Goal: Information Seeking & Learning: Check status

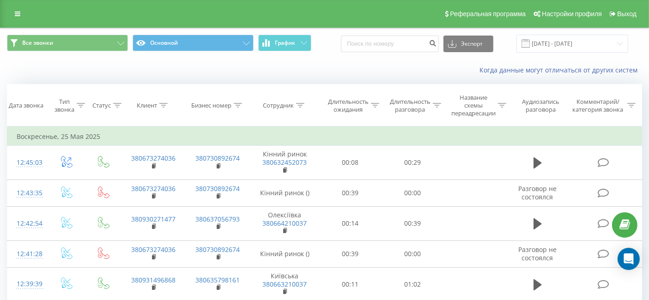
click at [635, 42] on div "Все звонки Основной График Экспорт .csv .xls .xlsx 24.05.2025 - 26.05.2025" at bounding box center [324, 44] width 635 height 18
click at [579, 37] on input "24.05.2025 - 26.05.2025" at bounding box center [573, 44] width 112 height 18
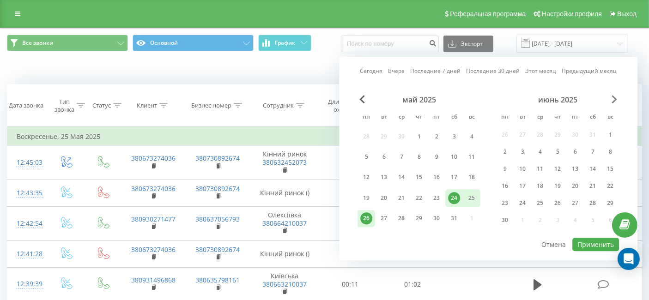
click at [615, 97] on span "Next Month" at bounding box center [615, 99] width 6 height 8
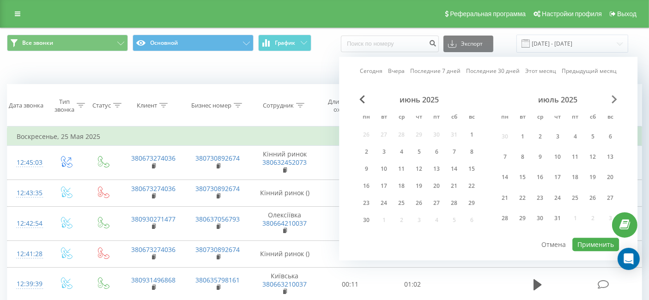
click at [614, 98] on span "Next Month" at bounding box center [615, 99] width 6 height 8
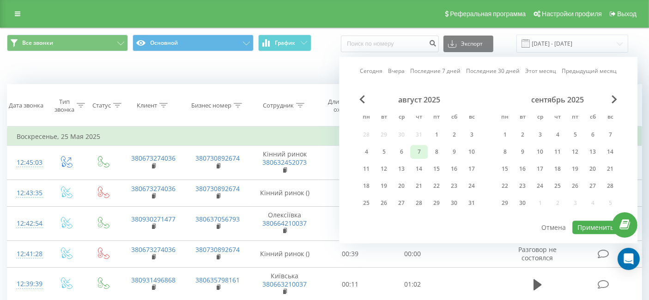
click at [420, 152] on div "7" at bounding box center [419, 152] width 12 height 12
click at [588, 226] on button "Применить" at bounding box center [596, 227] width 47 height 13
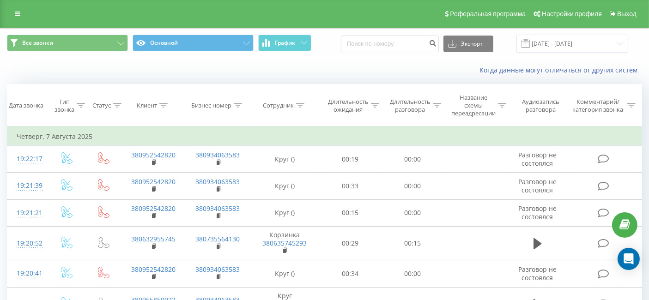
click at [372, 70] on div "Когда данные могут отличаться от других систем" at bounding box center [446, 70] width 405 height 9
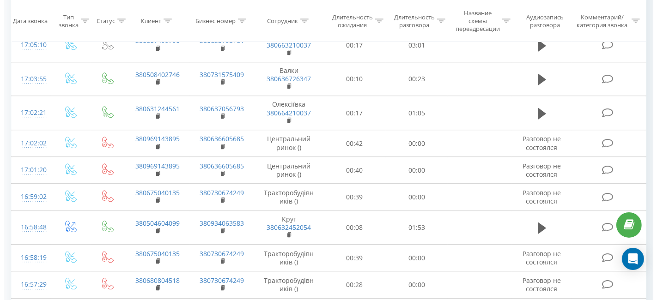
scroll to position [2600, 0]
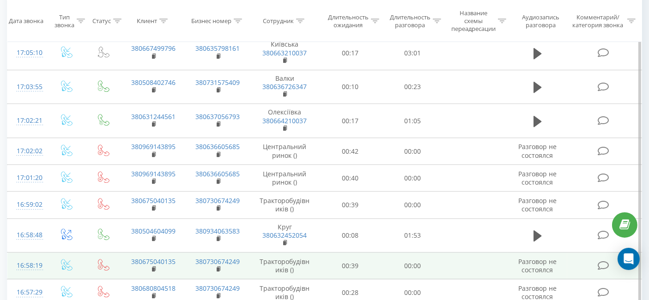
click at [607, 261] on icon at bounding box center [604, 266] width 12 height 10
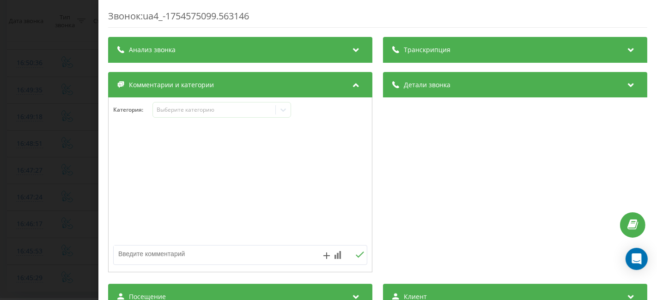
click at [85, 66] on div "Звонок : ua4_-1754575099.563146 Транскрипция Для анализа AI будущих звонков нас…" at bounding box center [328, 150] width 657 height 300
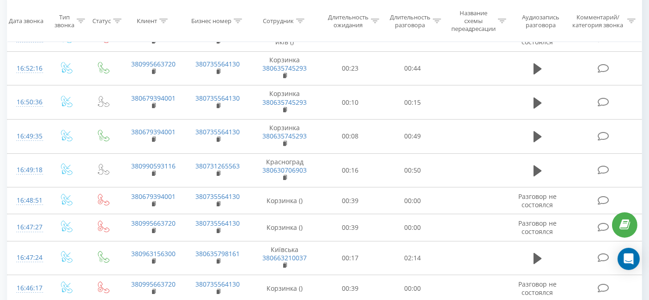
scroll to position [2986, 0]
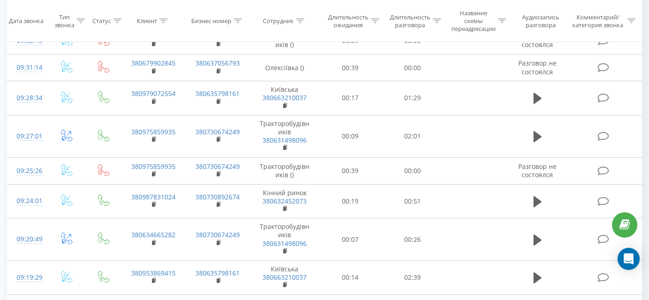
scroll to position [3178, 0]
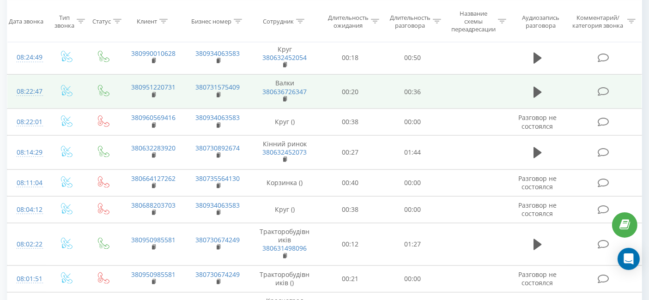
scroll to position [1266, 0]
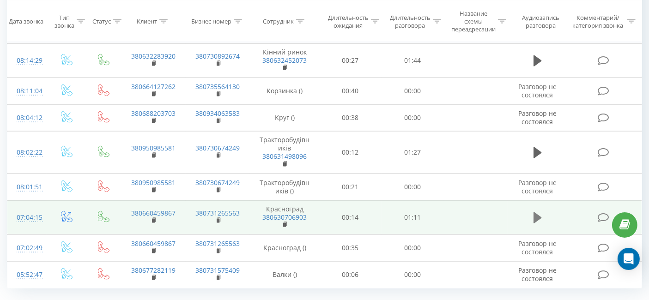
click at [535, 213] on icon at bounding box center [538, 218] width 8 height 11
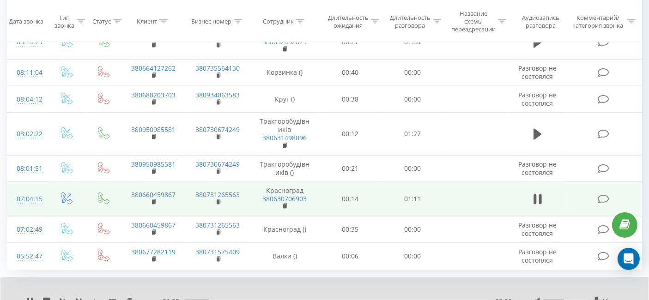
scroll to position [1301, 0]
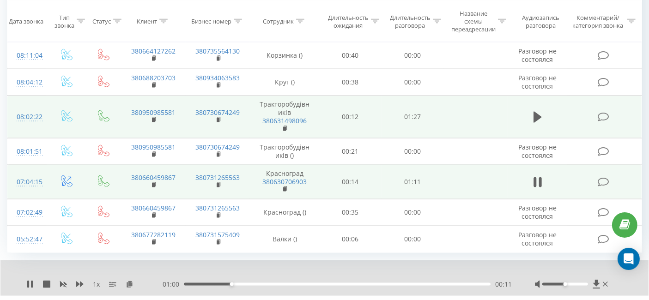
click at [549, 96] on td at bounding box center [538, 117] width 60 height 43
click at [538, 112] on icon at bounding box center [538, 117] width 8 height 11
click at [533, 110] on button at bounding box center [538, 117] width 14 height 14
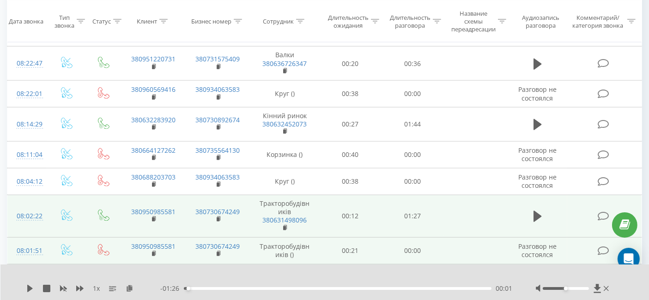
scroll to position [1199, 0]
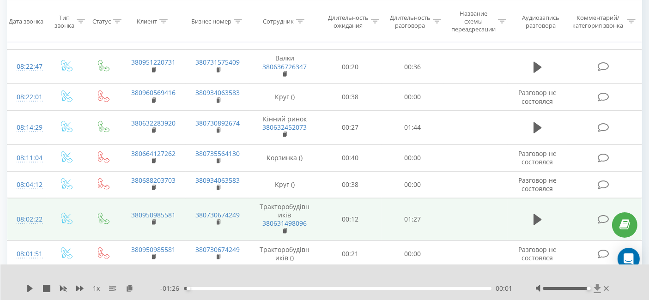
drag, startPoint x: 566, startPoint y: 290, endPoint x: 597, endPoint y: 291, distance: 30.5
click at [596, 291] on div at bounding box center [573, 288] width 75 height 9
click at [540, 220] on span at bounding box center [538, 224] width 14 height 9
click at [538, 214] on icon at bounding box center [538, 219] width 8 height 11
click at [82, 288] on icon at bounding box center [79, 289] width 7 height 6
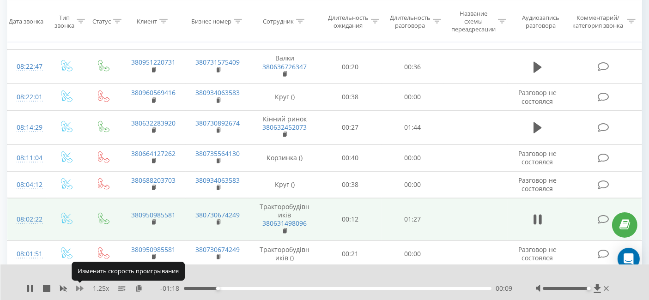
click at [82, 288] on icon at bounding box center [79, 289] width 7 height 6
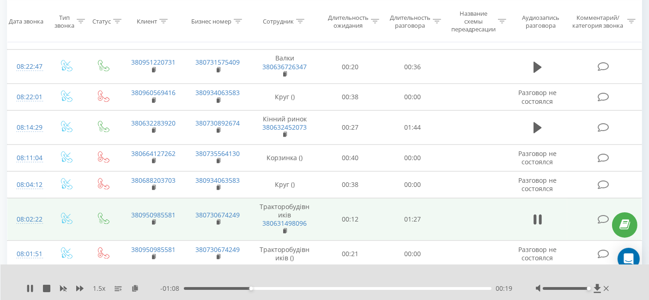
scroll to position [1147, 0]
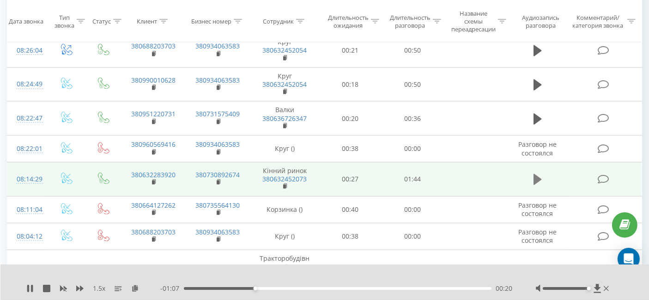
click at [540, 173] on icon at bounding box center [538, 179] width 8 height 13
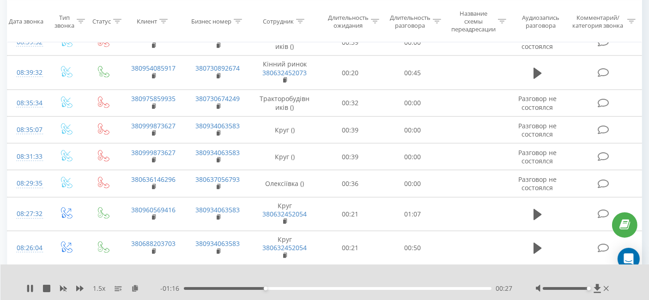
scroll to position [942, 0]
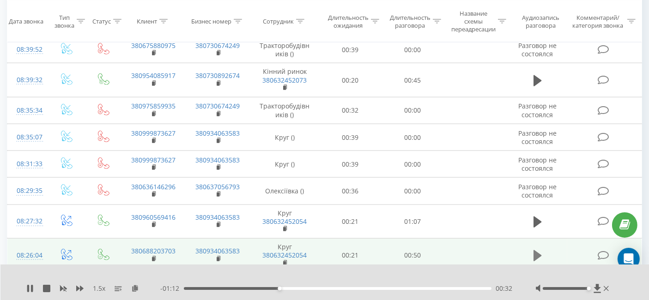
click at [536, 250] on icon at bounding box center [538, 255] width 8 height 11
click at [80, 288] on icon at bounding box center [79, 289] width 7 height 6
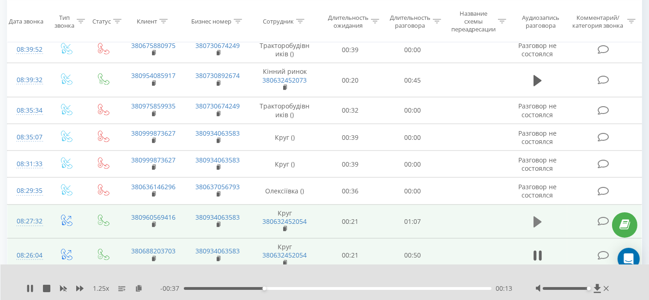
click at [536, 217] on icon at bounding box center [538, 222] width 8 height 11
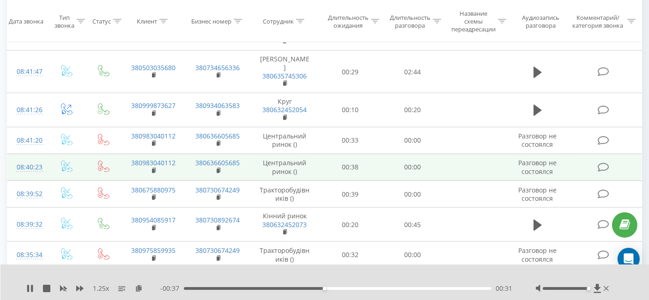
scroll to position [788, 0]
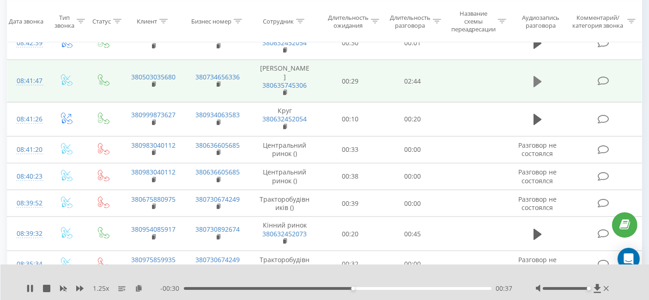
click at [536, 75] on icon at bounding box center [538, 81] width 8 height 13
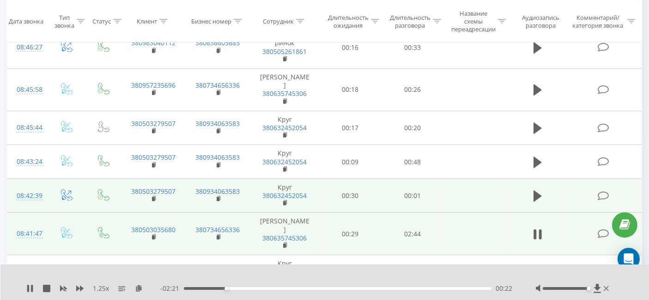
scroll to position [634, 0]
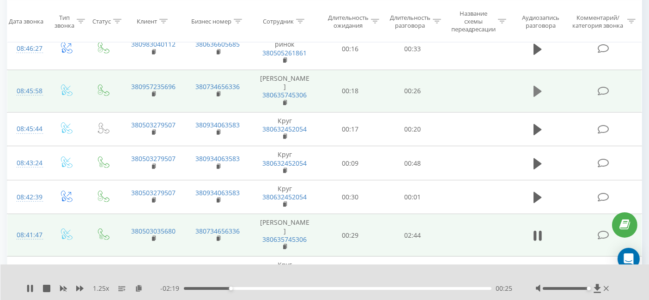
click at [541, 85] on icon at bounding box center [538, 91] width 8 height 13
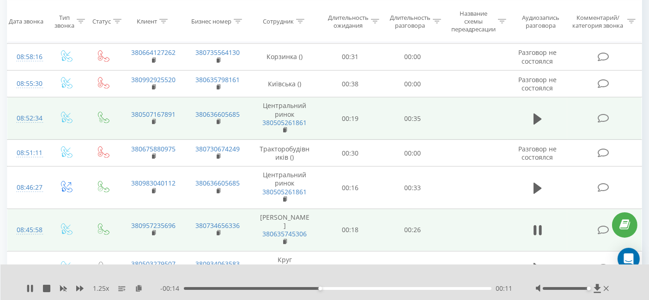
scroll to position [480, 0]
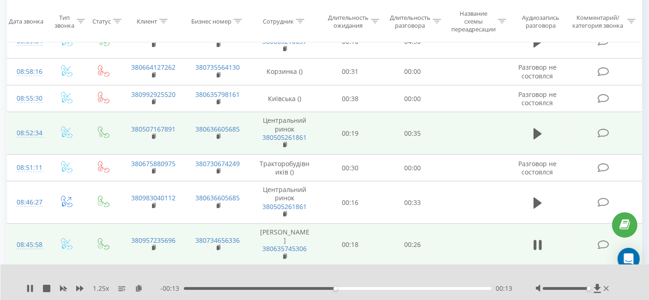
click at [545, 132] on td at bounding box center [538, 133] width 60 height 43
click at [532, 134] on button at bounding box center [538, 134] width 14 height 14
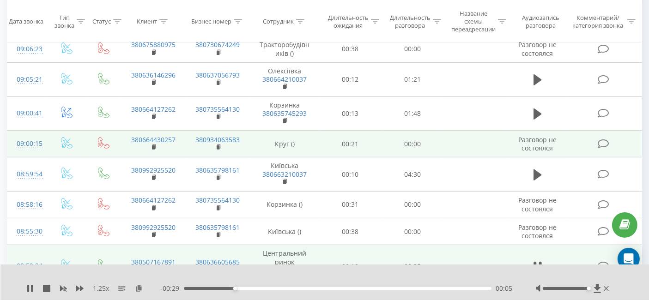
scroll to position [326, 0]
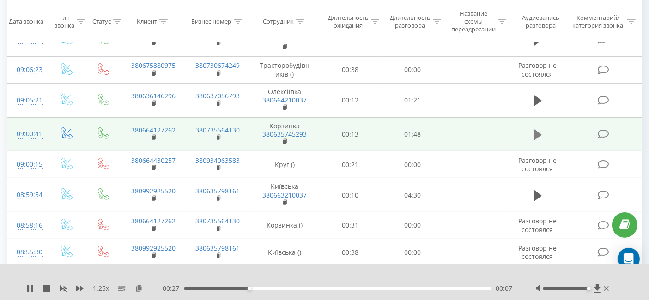
click at [541, 130] on icon at bounding box center [538, 134] width 8 height 13
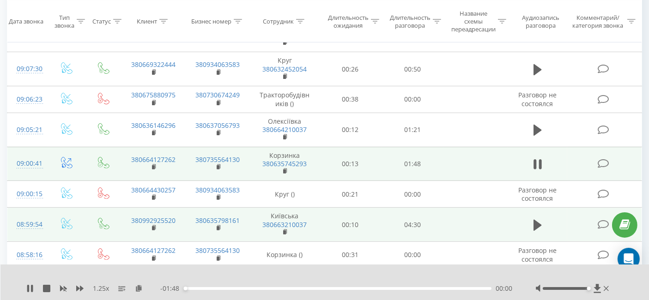
scroll to position [275, 0]
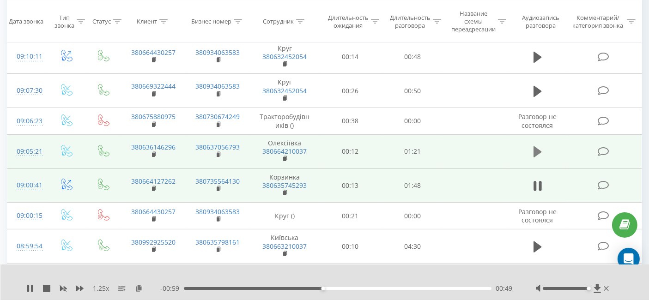
click at [544, 155] on button at bounding box center [538, 152] width 14 height 14
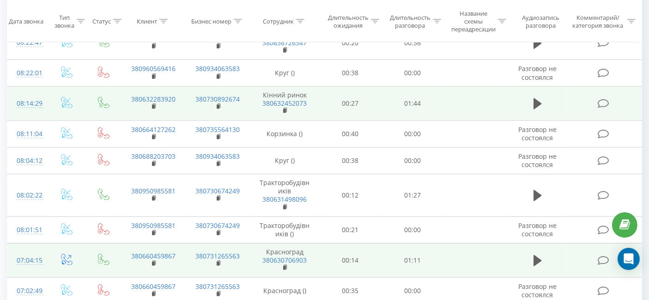
scroll to position [1301, 0]
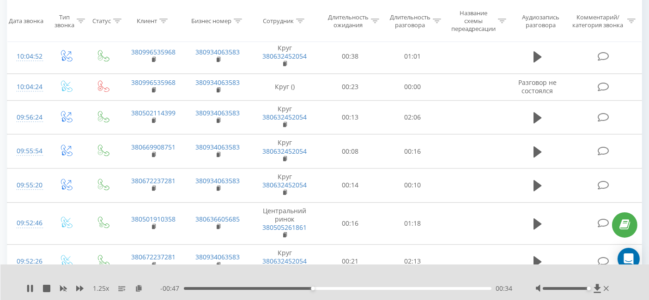
scroll to position [3178, 0]
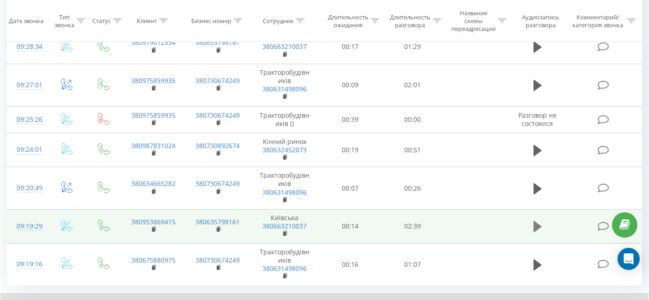
click at [534, 221] on icon at bounding box center [538, 226] width 8 height 11
click at [459, 300] on div at bounding box center [318, 305] width 467 height 10
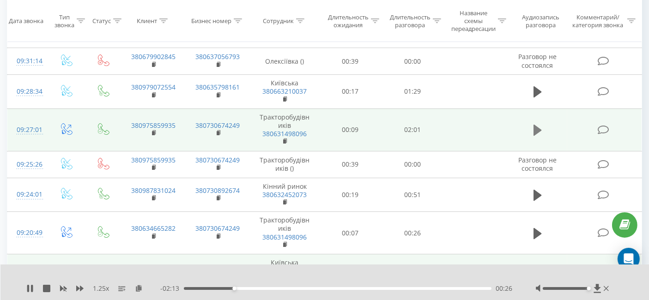
scroll to position [3127, 0]
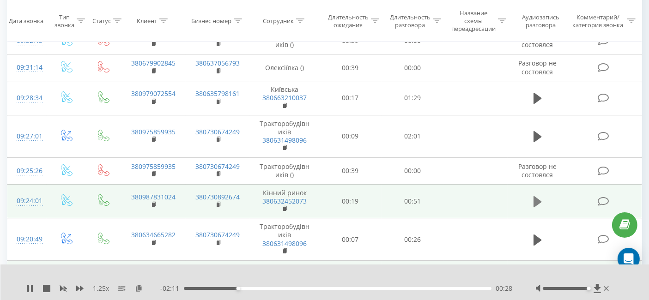
click at [536, 195] on icon at bounding box center [538, 201] width 8 height 13
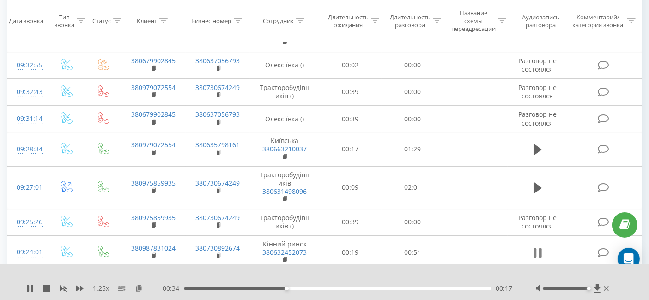
click at [536, 248] on icon at bounding box center [535, 253] width 3 height 10
click at [33, 286] on icon at bounding box center [29, 288] width 7 height 7
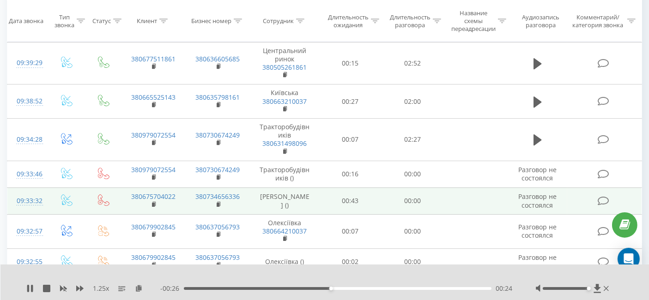
scroll to position [2870, 0]
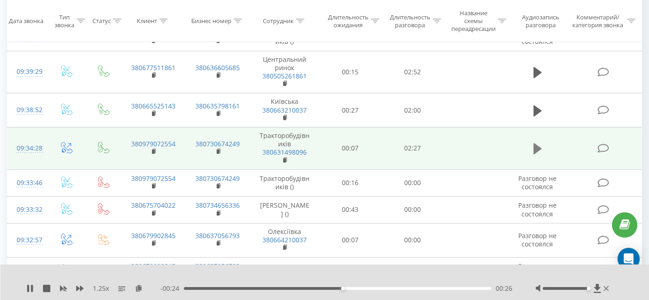
click at [538, 143] on icon at bounding box center [538, 148] width 8 height 11
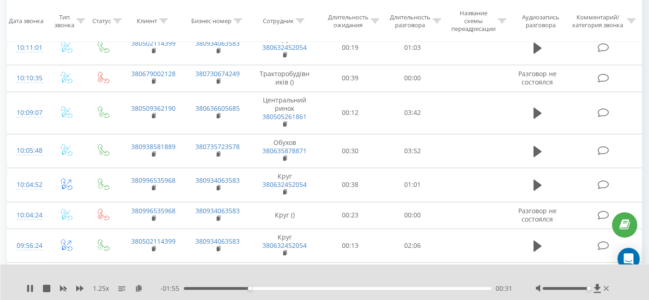
scroll to position [2254, 0]
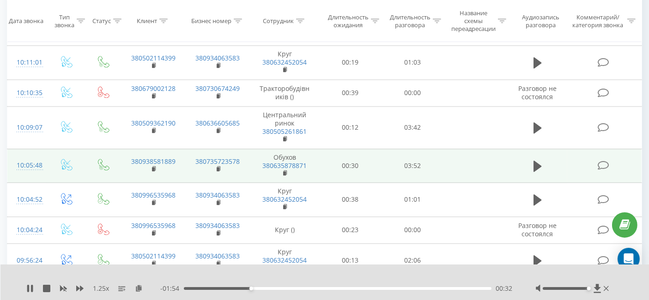
click at [537, 159] on td at bounding box center [538, 166] width 60 height 34
click at [538, 160] on icon at bounding box center [538, 166] width 8 height 13
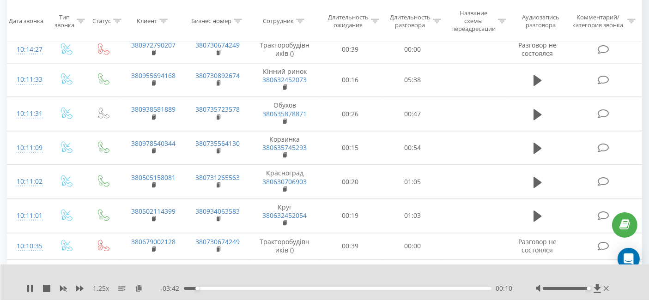
scroll to position [2099, 0]
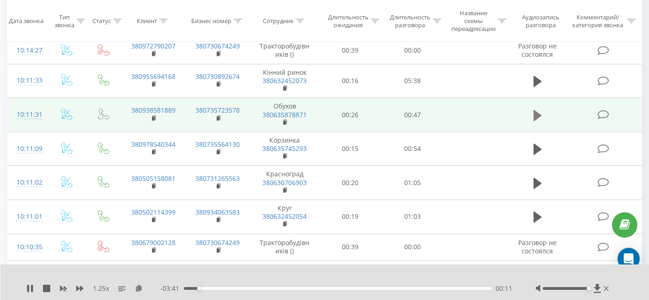
click at [534, 110] on icon at bounding box center [538, 115] width 8 height 11
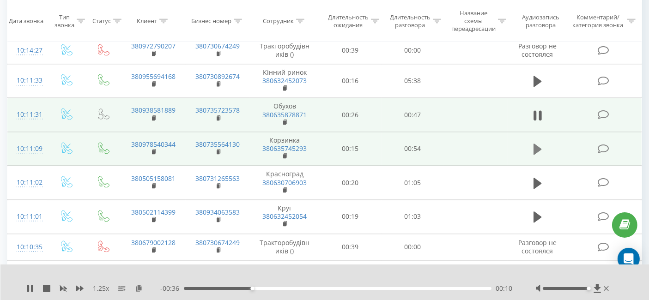
click at [541, 143] on icon at bounding box center [538, 149] width 8 height 13
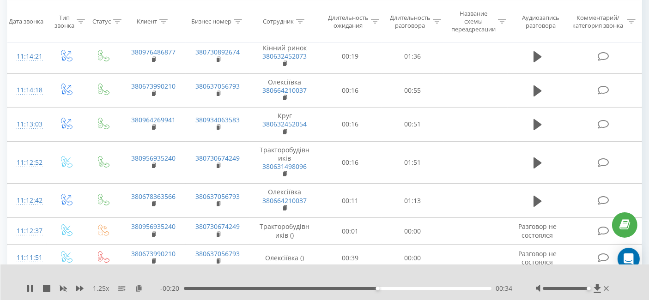
scroll to position [0, 0]
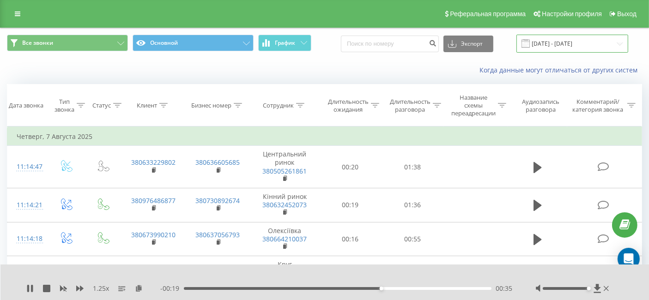
click at [584, 46] on input "07.08.2025 - 07.08.2025" at bounding box center [573, 44] width 112 height 18
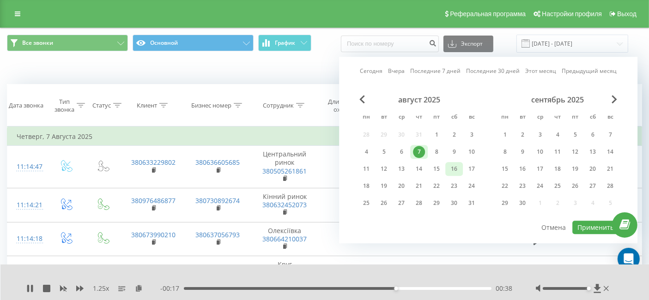
click at [462, 168] on div "16" at bounding box center [455, 169] width 18 height 14
click at [585, 226] on button "Применить" at bounding box center [596, 227] width 47 height 13
type input "16.08.2025 - 16.08.2025"
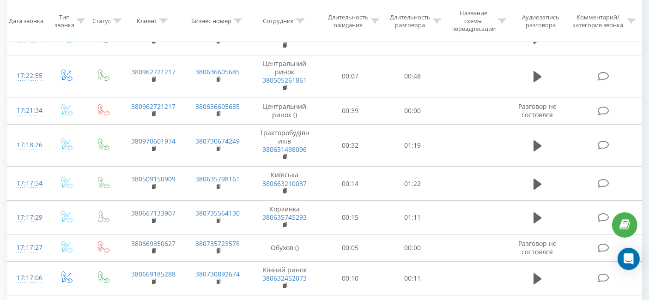
scroll to position [3127, 0]
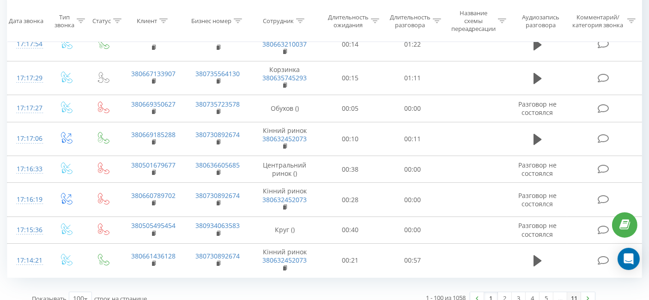
click at [574, 293] on link "11" at bounding box center [575, 299] width 14 height 13
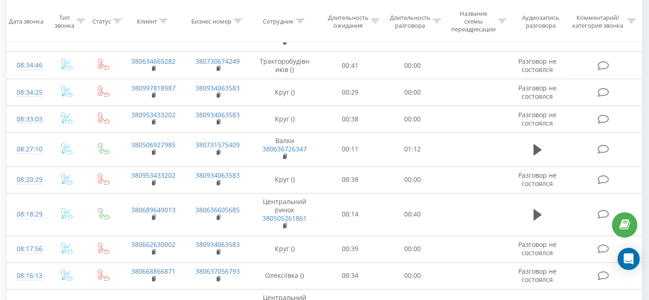
scroll to position [1740, 0]
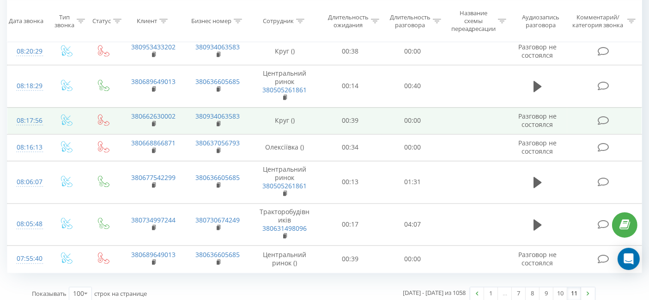
click at [452, 108] on td at bounding box center [476, 121] width 64 height 27
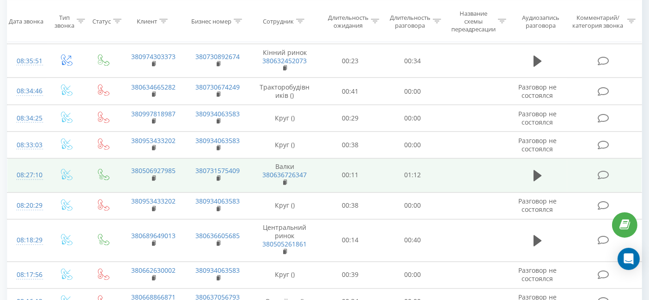
scroll to position [1534, 0]
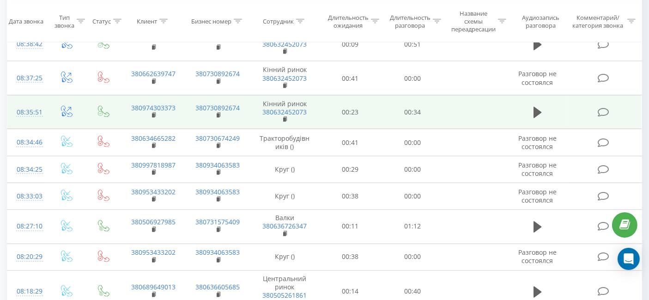
click at [547, 110] on td at bounding box center [538, 112] width 60 height 34
click at [537, 107] on icon at bounding box center [538, 112] width 8 height 11
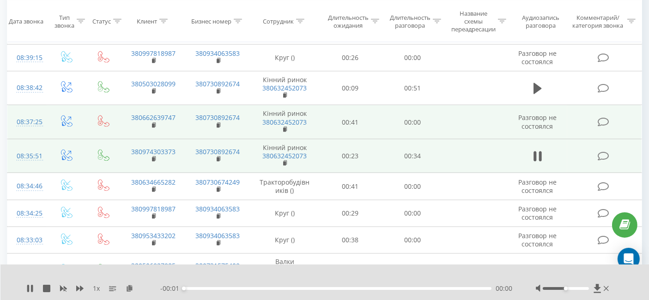
scroll to position [1432, 0]
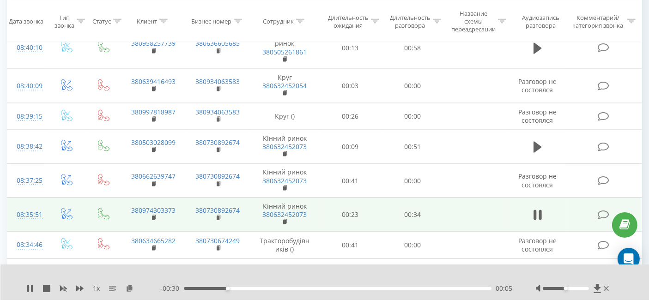
drag, startPoint x: 565, startPoint y: 287, endPoint x: 580, endPoint y: 291, distance: 16.3
click at [580, 291] on div at bounding box center [573, 288] width 75 height 9
drag, startPoint x: 566, startPoint y: 290, endPoint x: 590, endPoint y: 292, distance: 24.1
click at [590, 292] on div at bounding box center [573, 288] width 75 height 9
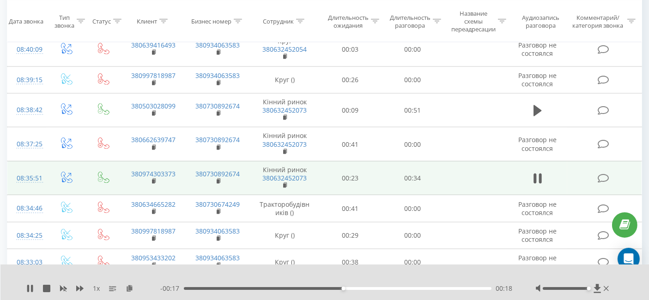
scroll to position [1483, 0]
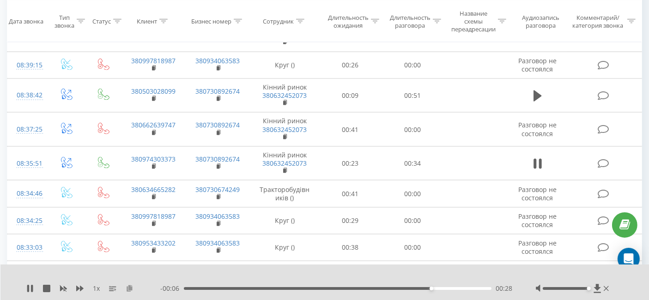
click at [129, 287] on icon at bounding box center [130, 288] width 8 height 6
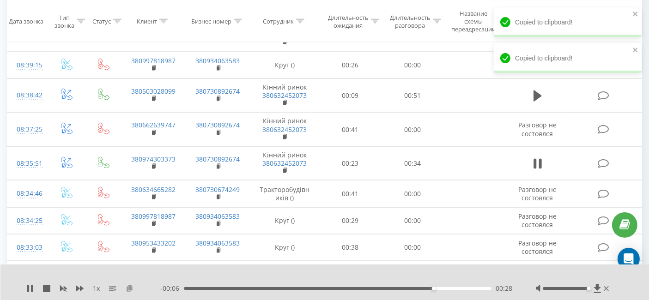
click at [129, 287] on icon at bounding box center [130, 288] width 8 height 6
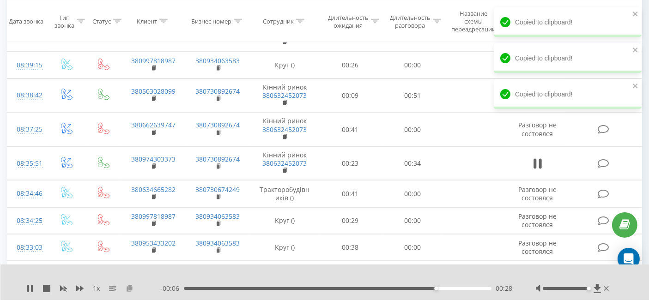
click at [129, 287] on icon at bounding box center [130, 288] width 8 height 6
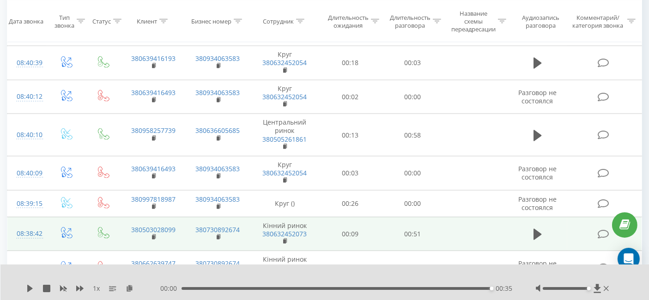
scroll to position [1329, 0]
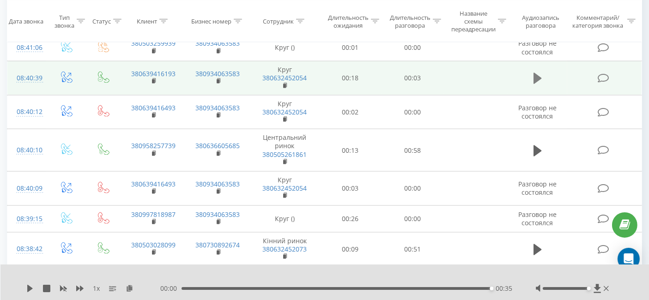
click at [540, 72] on button at bounding box center [538, 79] width 14 height 14
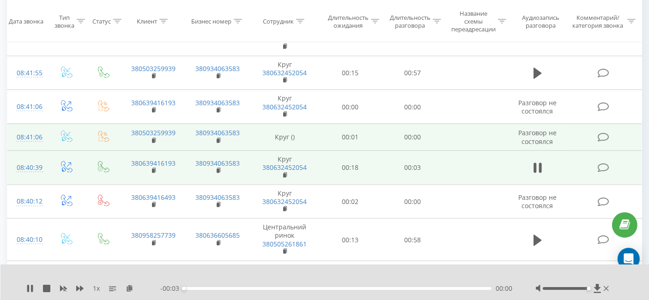
scroll to position [1227, 0]
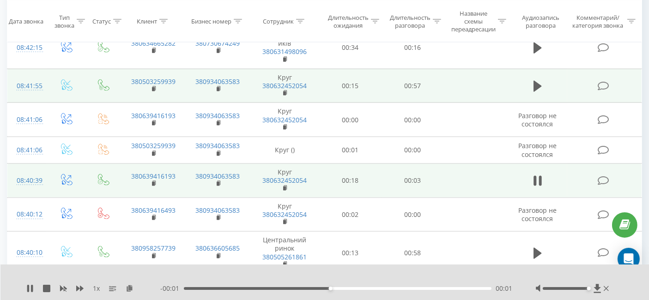
click at [544, 73] on td at bounding box center [538, 86] width 60 height 34
click at [541, 80] on icon at bounding box center [538, 86] width 8 height 13
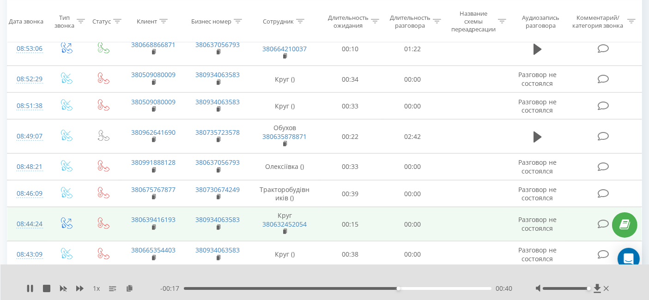
scroll to position [970, 0]
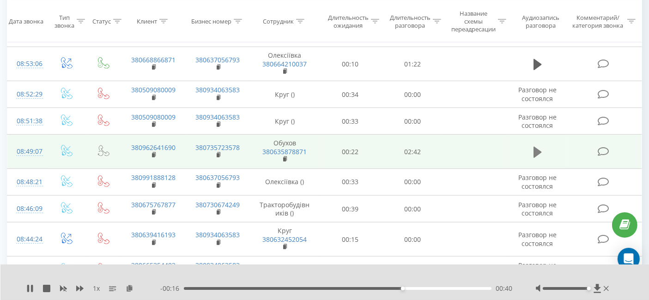
click at [544, 151] on button at bounding box center [538, 153] width 14 height 14
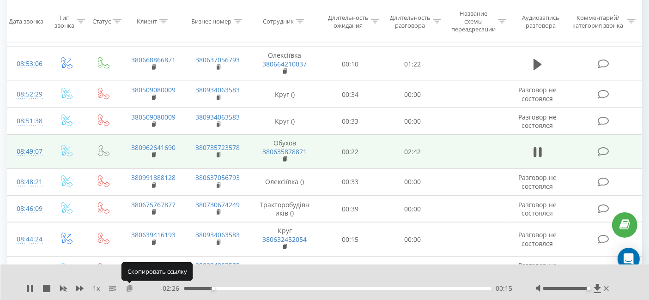
click at [130, 288] on icon at bounding box center [130, 288] width 8 height 6
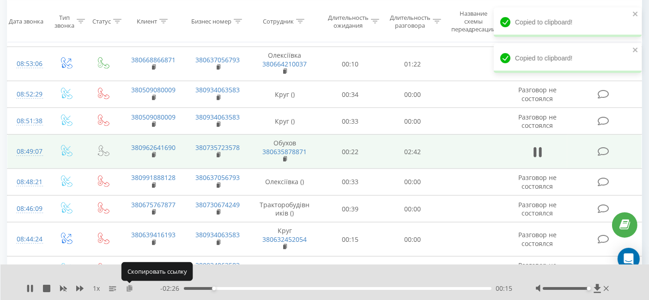
click at [130, 288] on icon at bounding box center [130, 288] width 8 height 6
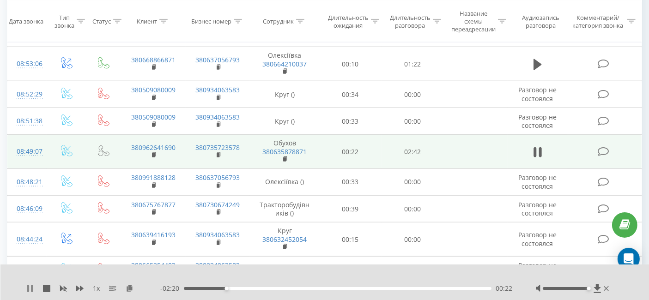
click at [33, 287] on icon at bounding box center [29, 288] width 7 height 7
click at [542, 148] on icon at bounding box center [538, 152] width 8 height 13
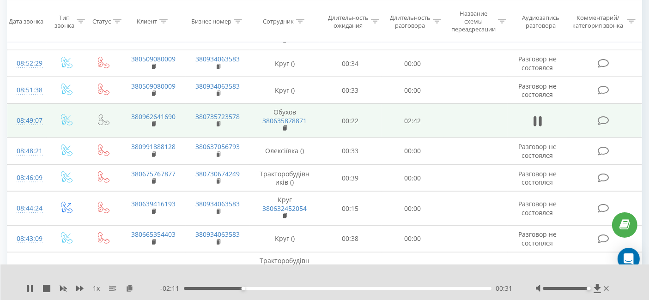
scroll to position [1010, 0]
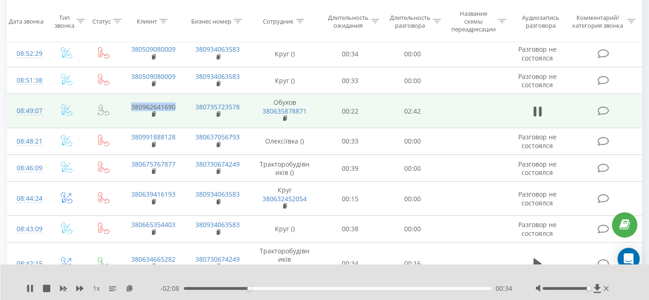
drag, startPoint x: 177, startPoint y: 102, endPoint x: 132, endPoint y: 104, distance: 44.9
click at [132, 104] on td "380962641690" at bounding box center [153, 111] width 64 height 34
copy link "380962641690"
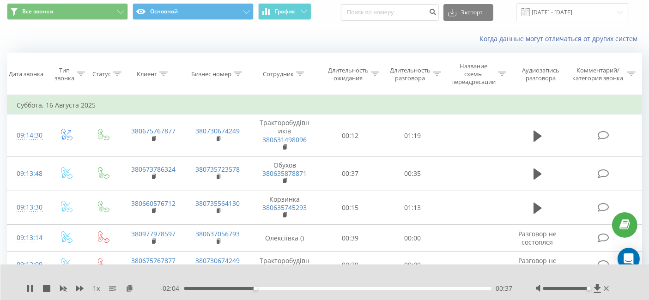
scroll to position [0, 0]
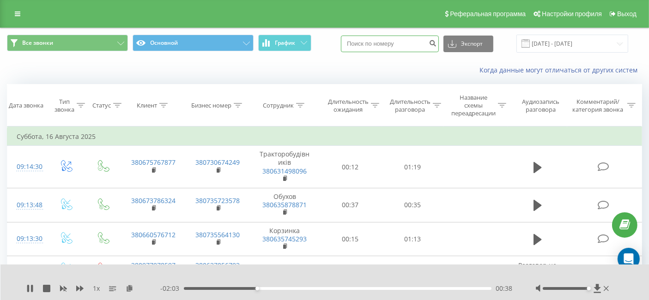
click at [395, 43] on input at bounding box center [390, 44] width 98 height 17
paste input "380962641690"
type input "380962641690"
click at [558, 44] on input "16.08.2025 - 16.08.2025" at bounding box center [573, 44] width 112 height 18
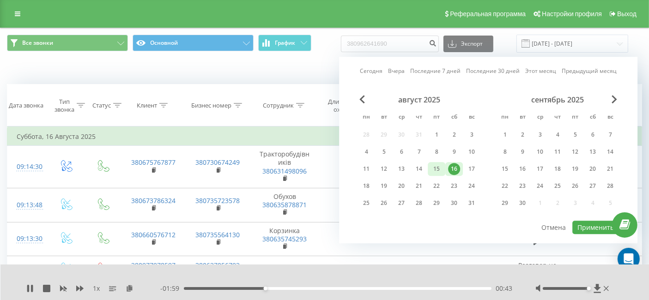
click at [440, 163] on div "15" at bounding box center [437, 169] width 12 height 12
click at [645, 44] on div "Все звонки Основной График 380962641690 Экспорт .csv .xls .xlsx 16.08.2025 - 16…" at bounding box center [324, 44] width 648 height 18
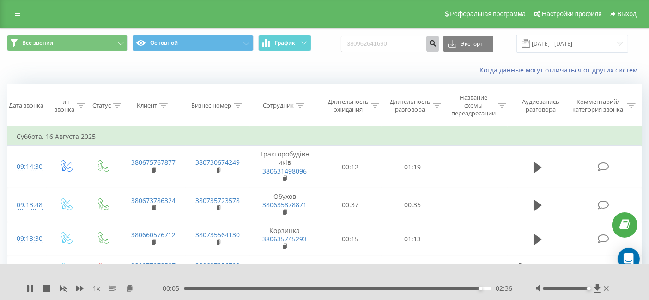
click at [439, 44] on button "submit" at bounding box center [433, 44] width 12 height 17
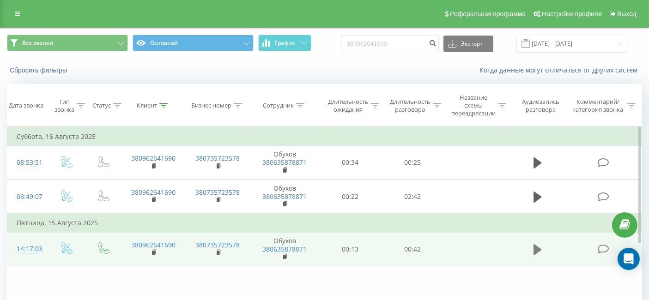
click at [538, 249] on icon at bounding box center [538, 249] width 8 height 11
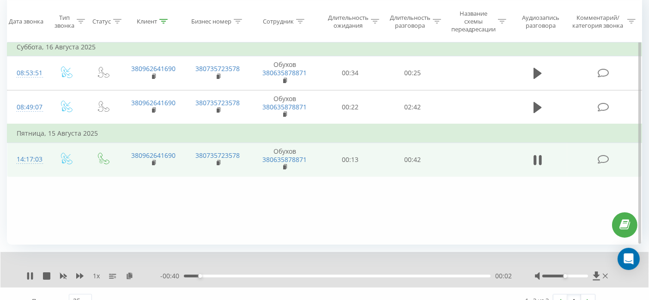
scroll to position [103, 0]
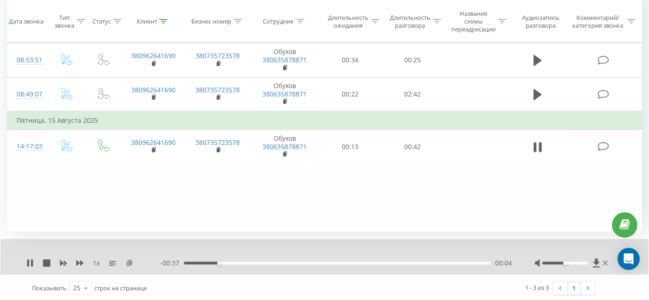
click at [131, 263] on icon at bounding box center [130, 263] width 8 height 6
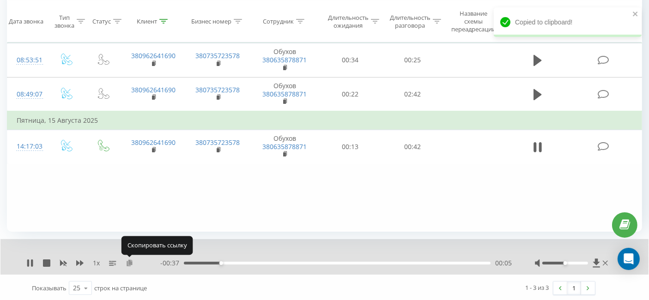
click at [131, 263] on icon at bounding box center [130, 263] width 8 height 6
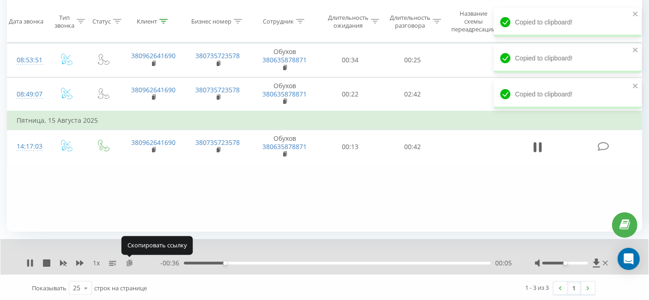
click at [131, 263] on icon at bounding box center [130, 263] width 8 height 6
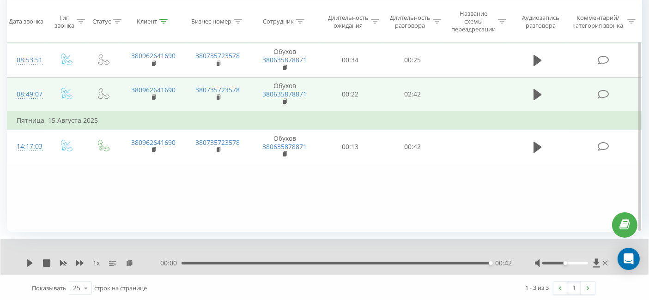
click at [549, 91] on td at bounding box center [538, 94] width 60 height 34
click at [535, 97] on icon at bounding box center [538, 94] width 8 height 11
click at [566, 259] on div at bounding box center [572, 263] width 75 height 9
drag, startPoint x: 566, startPoint y: 263, endPoint x: 601, endPoint y: 269, distance: 35.6
click at [601, 269] on div "1 x - 02:39 00:03 00:03" at bounding box center [324, 257] width 648 height 36
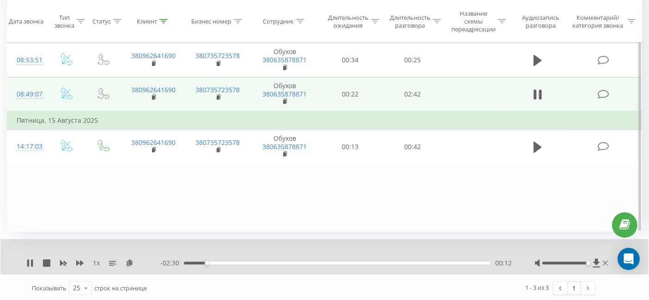
click at [207, 264] on div "00:12" at bounding box center [207, 264] width 4 height 4
drag, startPoint x: 183, startPoint y: 265, endPoint x: 177, endPoint y: 265, distance: 6.0
click at [177, 265] on div "- 02:30 00:12 00:12" at bounding box center [336, 263] width 352 height 9
click at [26, 260] on icon at bounding box center [29, 263] width 7 height 7
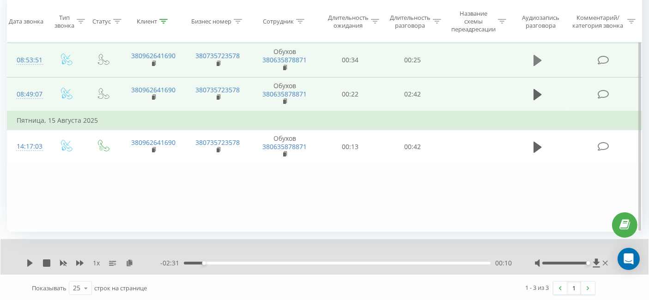
click at [532, 55] on button at bounding box center [538, 61] width 14 height 14
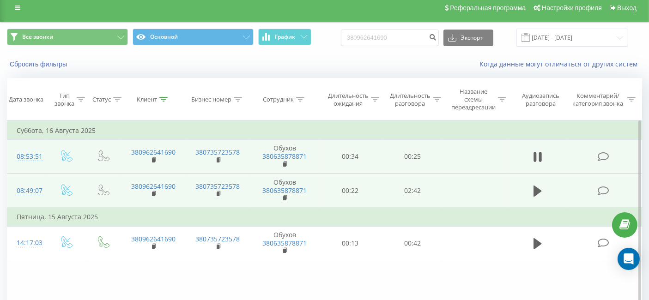
scroll to position [0, 0]
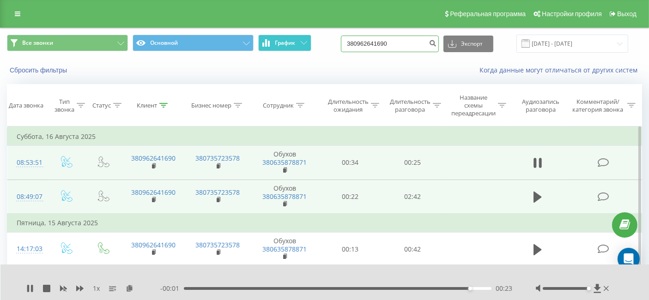
drag, startPoint x: 426, startPoint y: 45, endPoint x: 307, endPoint y: 43, distance: 118.8
click at [307, 43] on div "Все звонки Основной График 380962641690 Экспорт .csv .xls .xlsx 20.05.2025 - 20…" at bounding box center [324, 44] width 635 height 18
click at [29, 11] on div "Реферальная программа Настройки профиля Выход" at bounding box center [324, 14] width 649 height 28
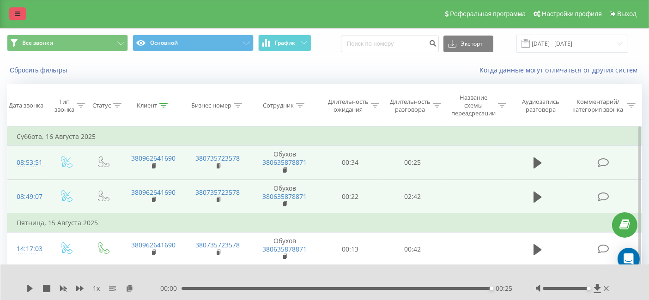
click at [23, 13] on link at bounding box center [17, 13] width 17 height 13
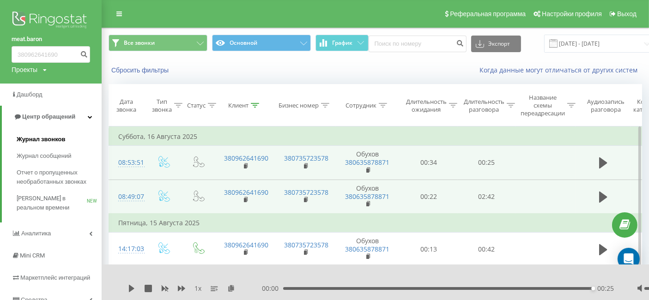
click at [60, 137] on span "Журнал звонков" at bounding box center [41, 139] width 49 height 9
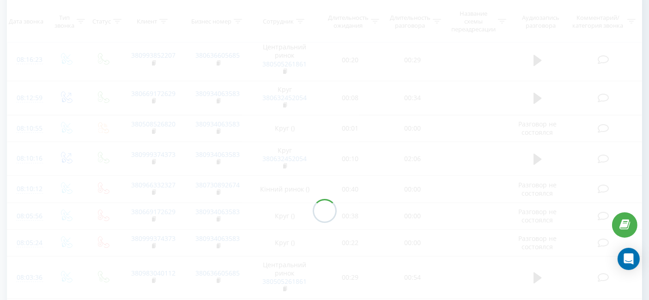
scroll to position [228, 0]
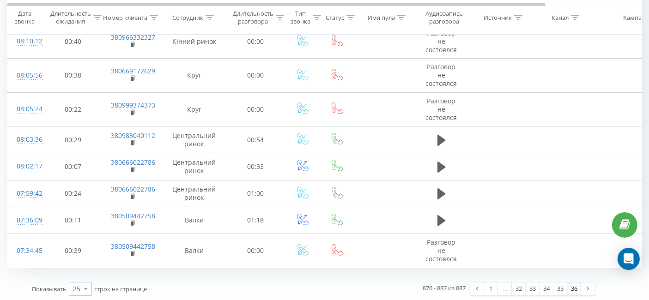
click at [79, 286] on div "25" at bounding box center [76, 289] width 7 height 9
click at [82, 269] on div "100" at bounding box center [80, 275] width 22 height 13
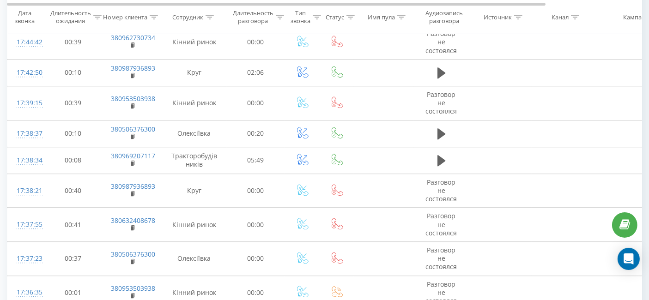
scroll to position [2962, 0]
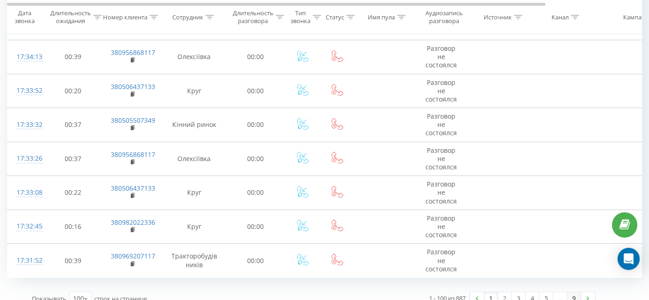
click at [575, 293] on link "9" at bounding box center [575, 299] width 14 height 13
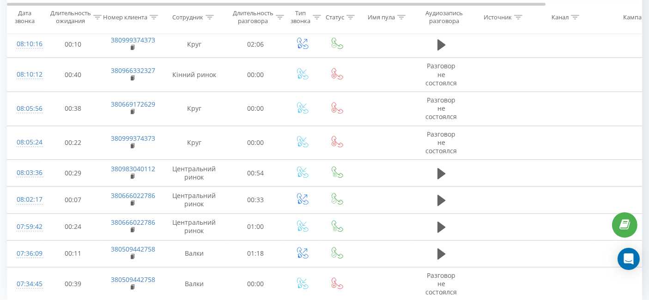
scroll to position [2442, 0]
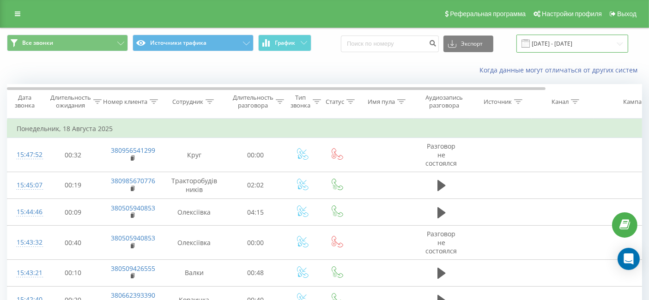
click at [586, 45] on input "[DATE] - [DATE]" at bounding box center [573, 44] width 112 height 18
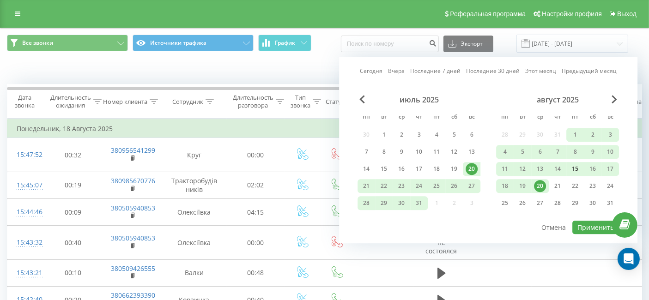
click at [574, 170] on div "15" at bounding box center [575, 169] width 12 height 12
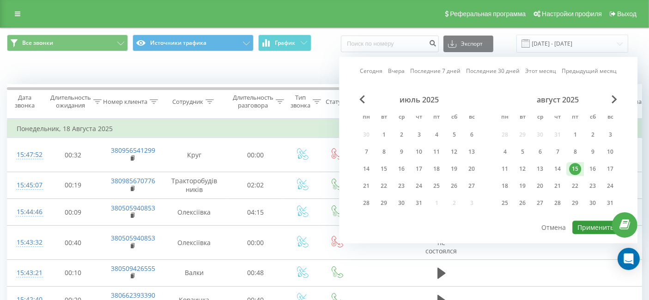
click at [585, 224] on button "Применить" at bounding box center [596, 227] width 47 height 13
type input "[DATE] - [DATE]"
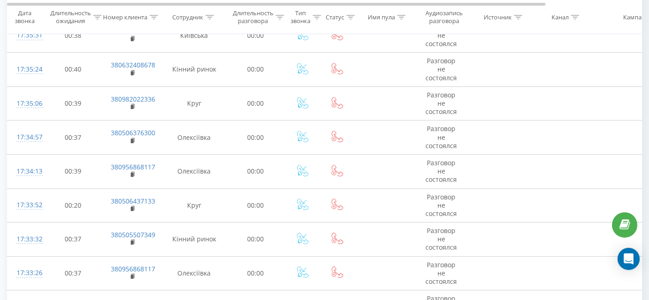
scroll to position [2962, 0]
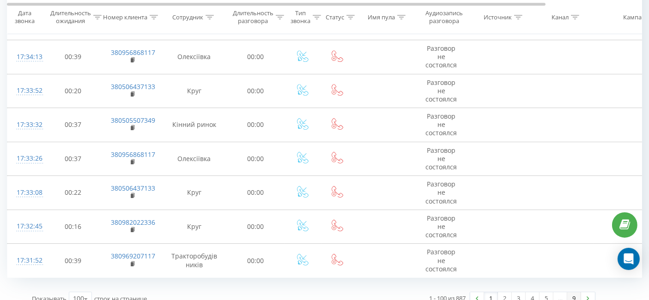
click at [574, 293] on link "9" at bounding box center [575, 299] width 14 height 13
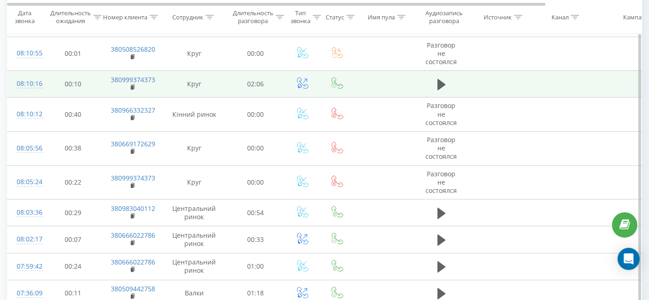
scroll to position [2442, 0]
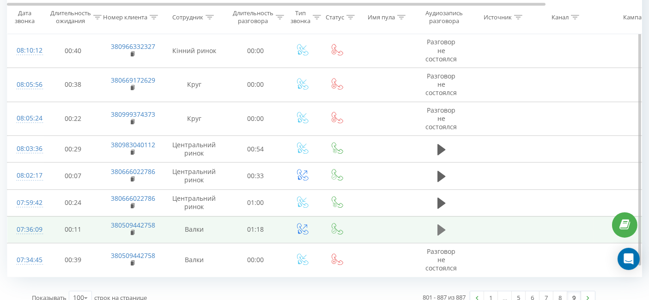
click at [436, 223] on button at bounding box center [442, 230] width 14 height 14
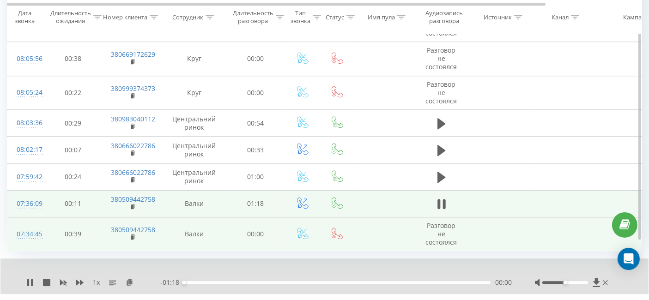
scroll to position [2478, 0]
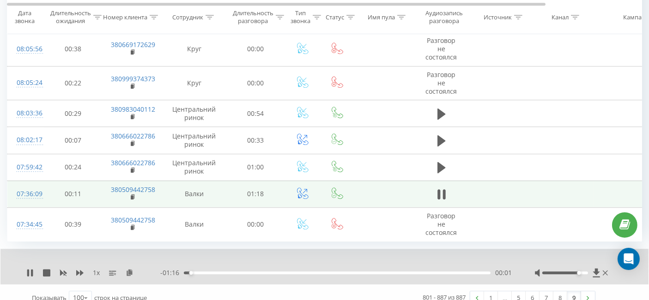
drag, startPoint x: 566, startPoint y: 263, endPoint x: 585, endPoint y: 265, distance: 19.1
click at [585, 269] on div at bounding box center [572, 273] width 75 height 9
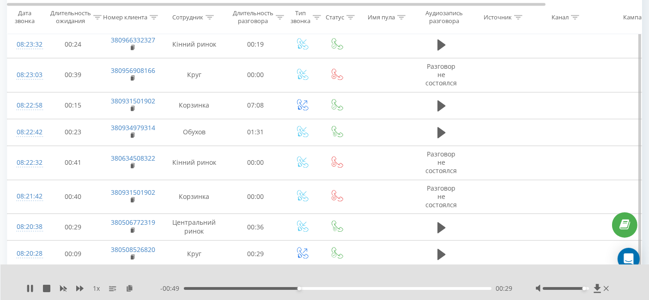
scroll to position [1964, 0]
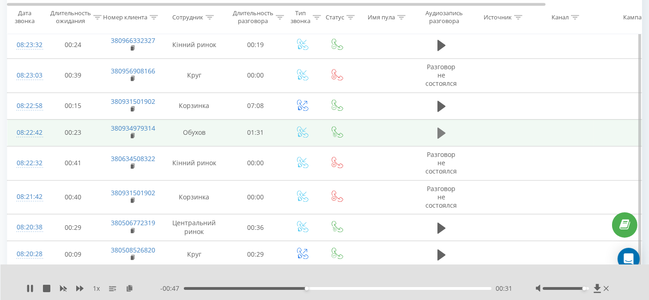
click at [442, 128] on icon at bounding box center [442, 133] width 8 height 11
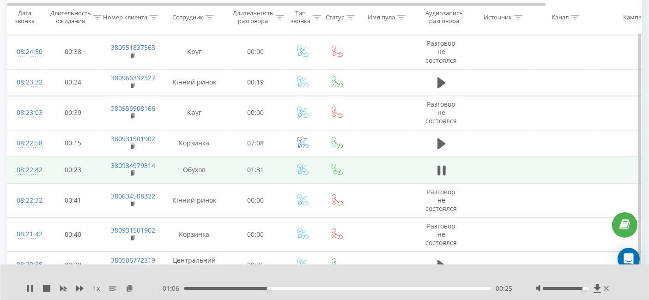
scroll to position [1913, 0]
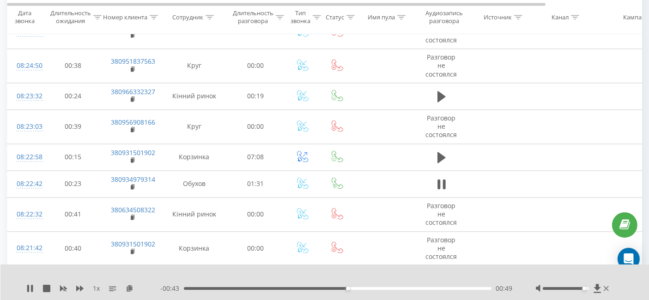
click at [134, 287] on div "1 x" at bounding box center [93, 288] width 134 height 9
click at [130, 287] on icon at bounding box center [130, 288] width 8 height 6
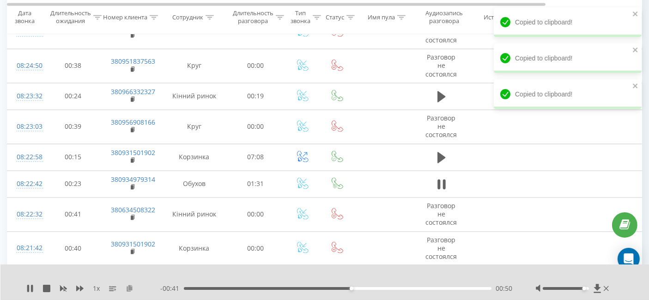
click at [130, 287] on icon at bounding box center [130, 288] width 8 height 6
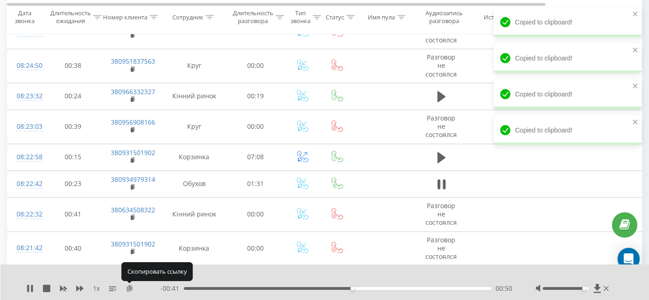
click at [130, 287] on icon at bounding box center [130, 288] width 8 height 6
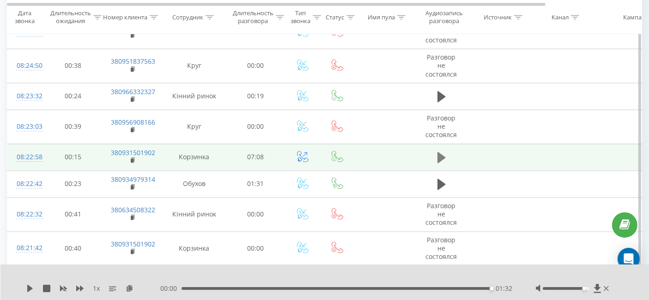
click at [440, 151] on icon at bounding box center [442, 157] width 8 height 13
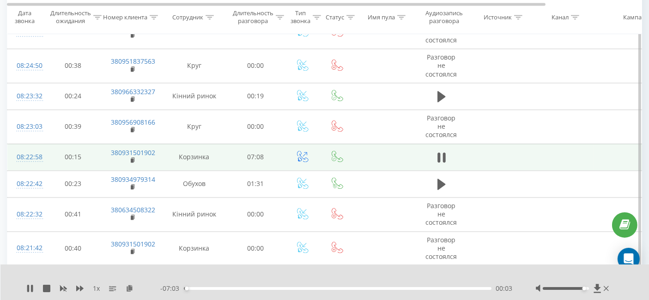
drag, startPoint x: 645, startPoint y: 158, endPoint x: 654, endPoint y: 159, distance: 8.3
click at [81, 287] on icon at bounding box center [79, 288] width 7 height 7
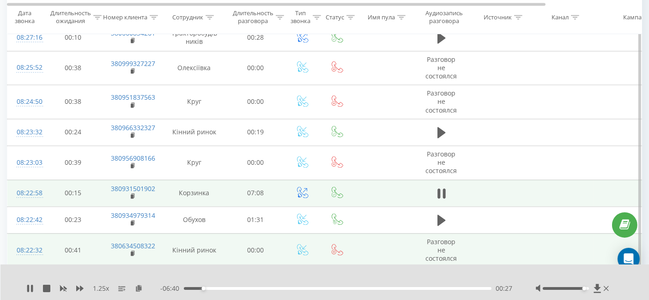
scroll to position [1862, 0]
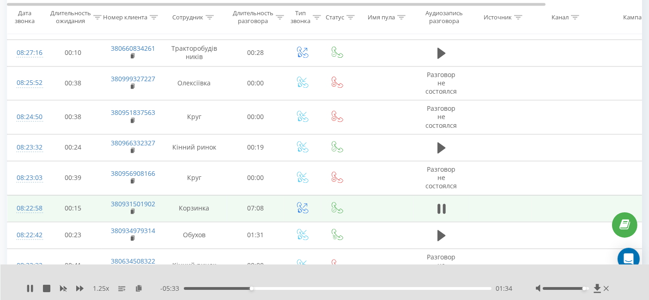
click at [86, 287] on div "1.25 x" at bounding box center [93, 288] width 134 height 9
click at [82, 289] on icon at bounding box center [79, 289] width 7 height 6
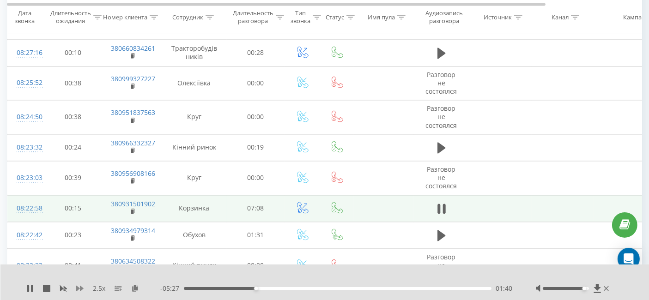
click at [79, 287] on icon at bounding box center [79, 288] width 7 height 7
click at [126, 289] on icon at bounding box center [130, 288] width 8 height 6
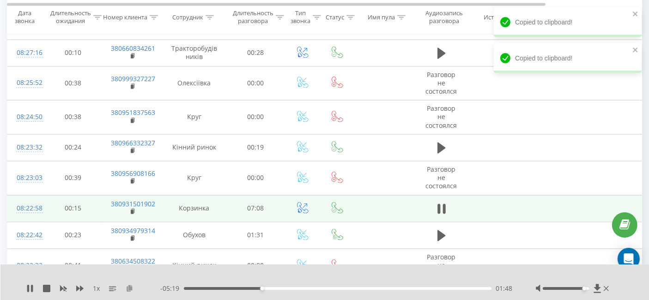
click at [126, 289] on icon at bounding box center [130, 288] width 8 height 6
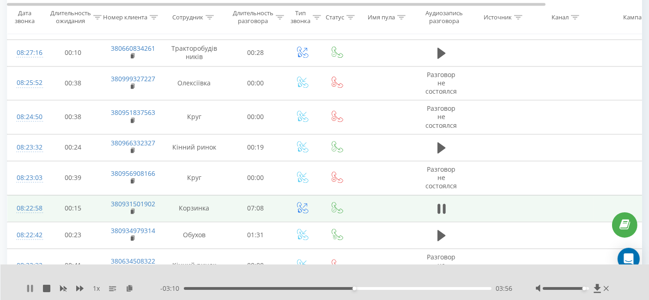
click at [26, 286] on icon at bounding box center [29, 288] width 7 height 7
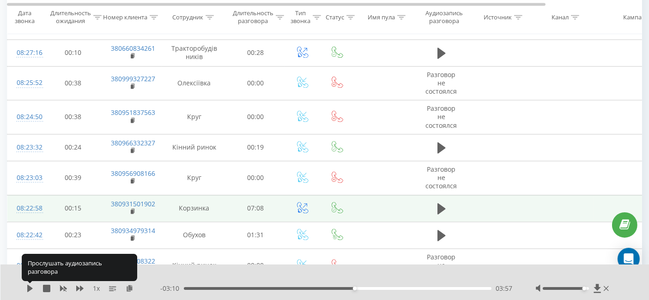
click at [26, 286] on icon at bounding box center [29, 288] width 7 height 7
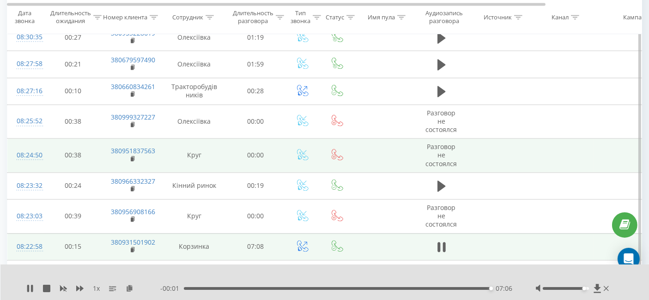
scroll to position [1810, 0]
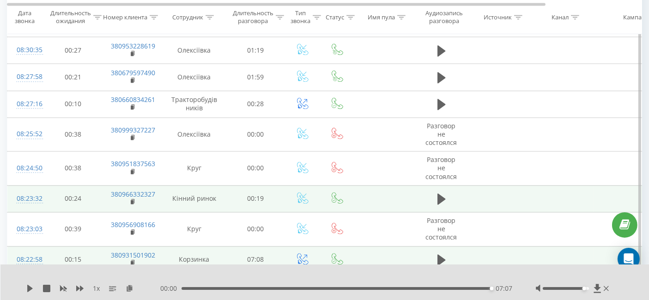
click at [448, 189] on td at bounding box center [441, 198] width 55 height 27
click at [450, 189] on td at bounding box center [441, 198] width 55 height 27
click at [447, 192] on button at bounding box center [442, 199] width 14 height 14
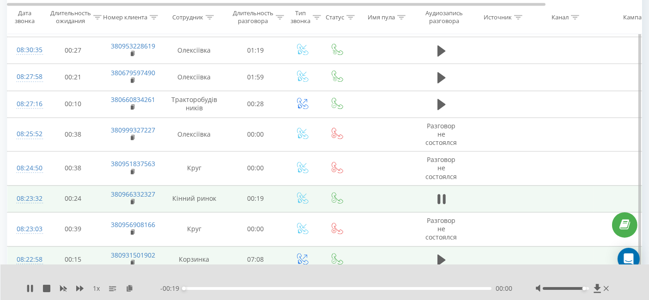
scroll to position [1759, 0]
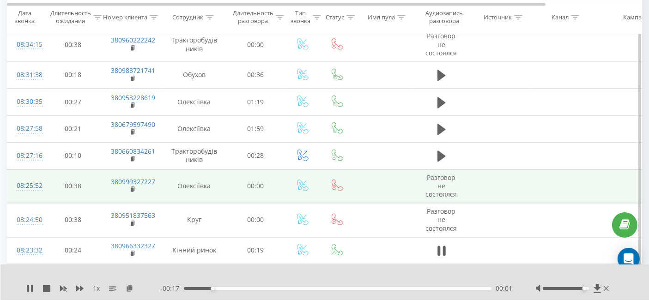
drag, startPoint x: 447, startPoint y: 150, endPoint x: 430, endPoint y: 165, distance: 23.2
click at [438, 156] on span at bounding box center [442, 160] width 14 height 9
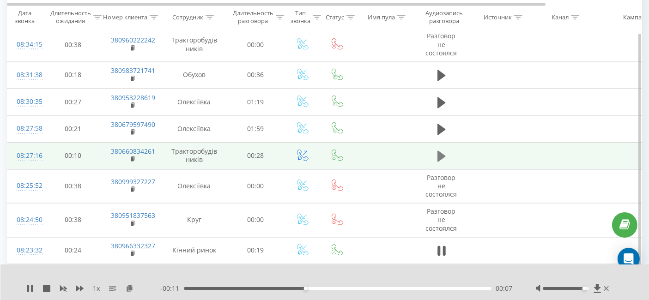
click at [436, 149] on button at bounding box center [442, 156] width 14 height 14
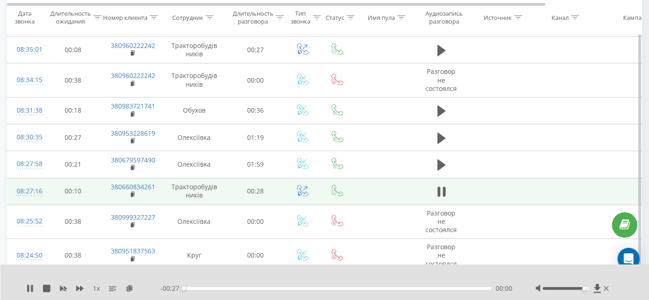
scroll to position [1707, 0]
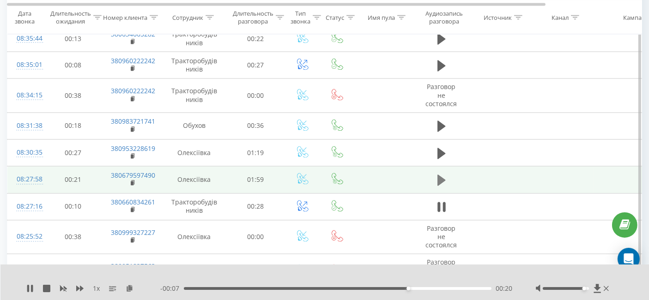
click at [447, 174] on button at bounding box center [442, 181] width 14 height 14
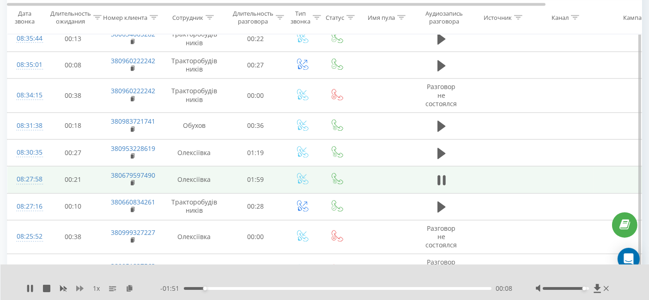
click at [82, 290] on icon at bounding box center [79, 289] width 7 height 6
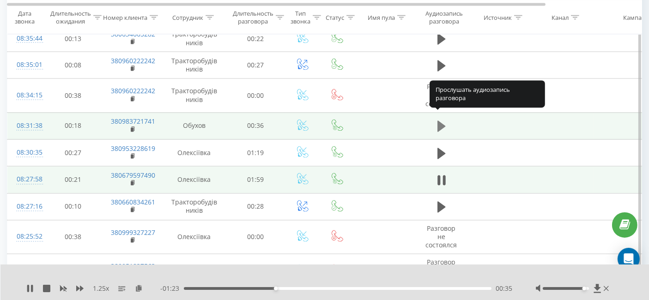
click at [448, 125] on button at bounding box center [442, 127] width 14 height 14
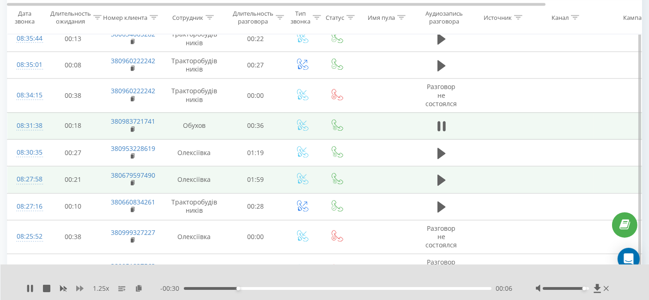
click at [80, 290] on icon at bounding box center [79, 289] width 7 height 6
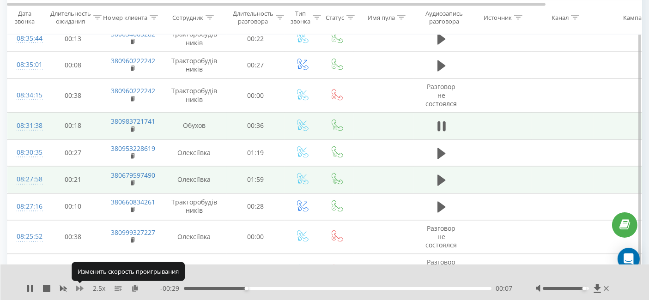
click at [80, 290] on icon at bounding box center [79, 289] width 7 height 6
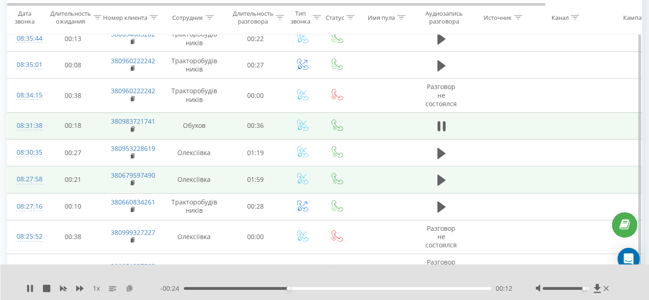
click at [131, 291] on icon at bounding box center [130, 288] width 8 height 6
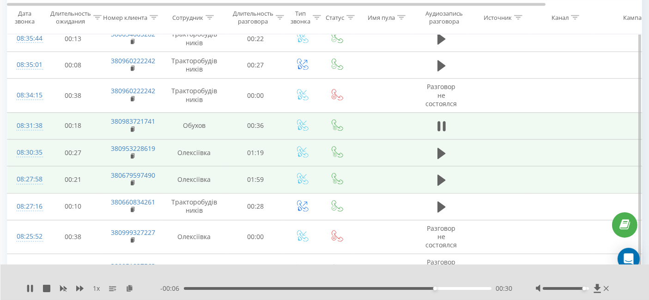
scroll to position [1656, 0]
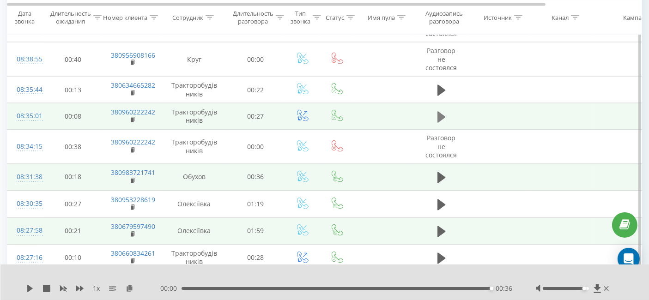
click at [435, 110] on button at bounding box center [442, 117] width 14 height 14
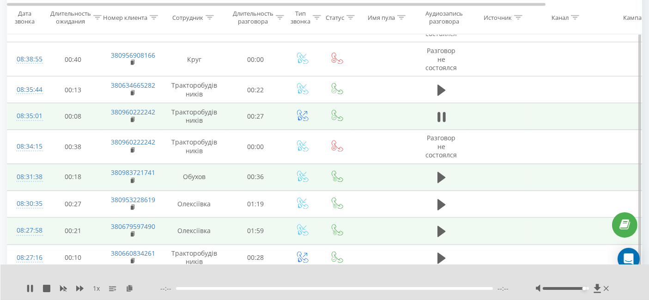
scroll to position [1605, 0]
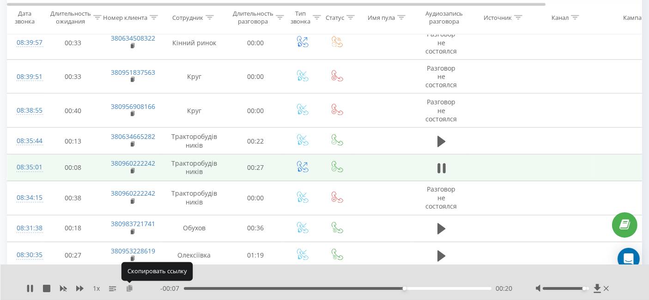
click at [128, 287] on icon at bounding box center [130, 288] width 8 height 6
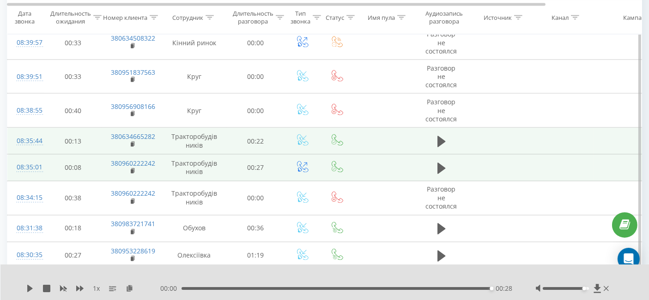
click at [448, 128] on td at bounding box center [441, 141] width 55 height 27
click at [435, 135] on button at bounding box center [442, 142] width 14 height 14
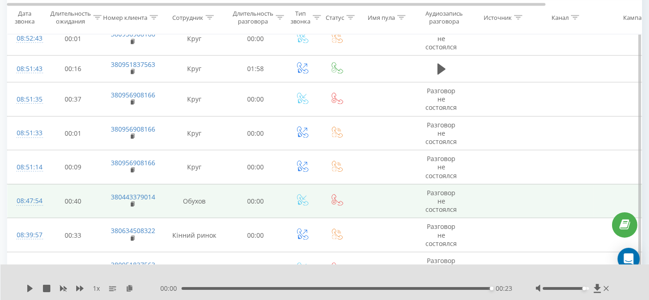
scroll to position [1399, 0]
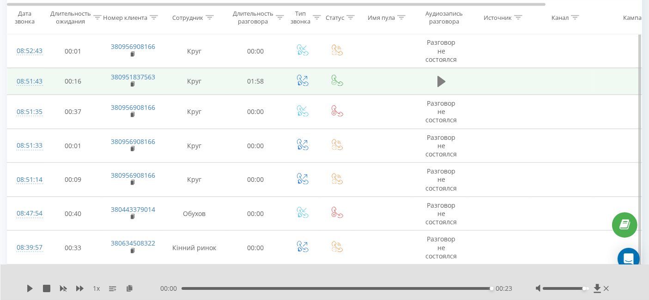
click at [438, 77] on icon at bounding box center [442, 81] width 8 height 11
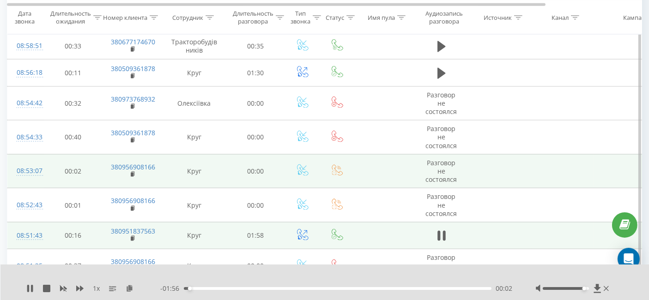
scroll to position [1296, 0]
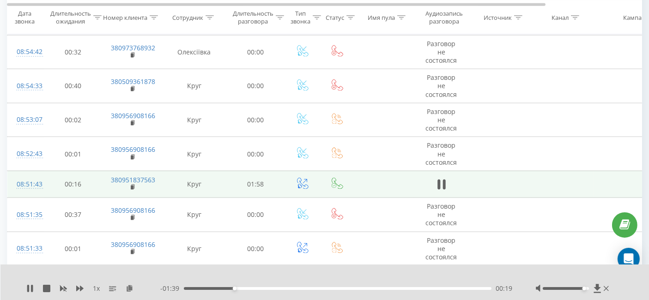
click at [385, 268] on div "1 x - 01:39 00:19 00:19" at bounding box center [324, 283] width 649 height 36
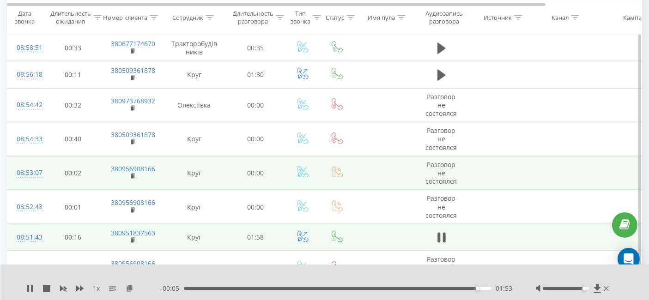
scroll to position [1194, 0]
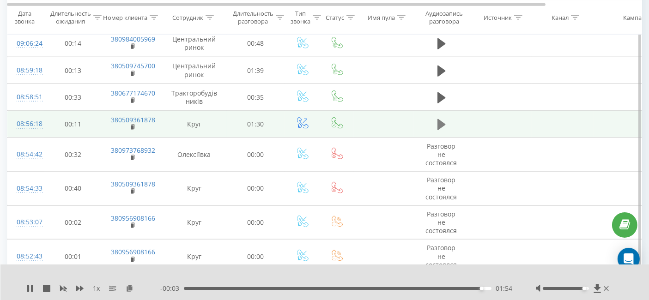
click at [444, 121] on icon at bounding box center [442, 124] width 8 height 13
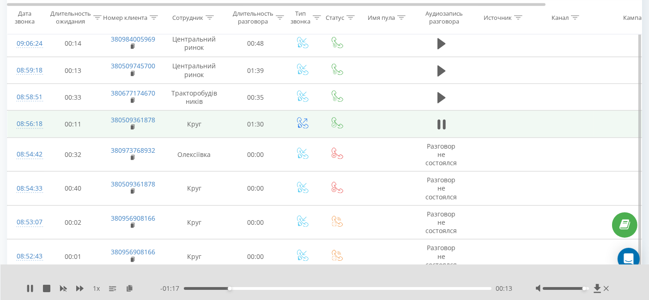
scroll to position [1142, 0]
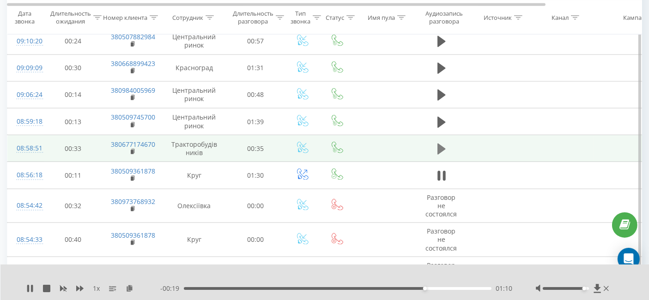
click at [440, 144] on icon at bounding box center [442, 149] width 8 height 11
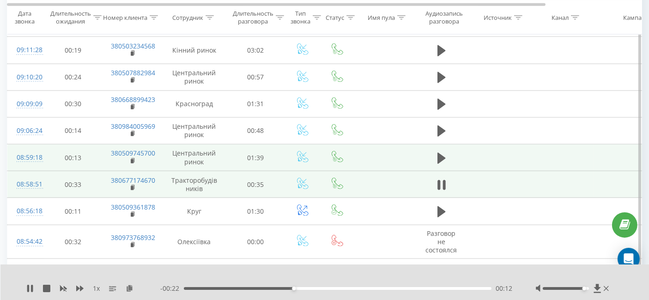
scroll to position [1091, 0]
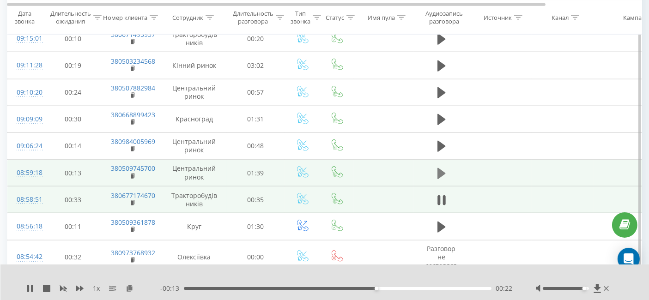
click at [438, 168] on icon at bounding box center [442, 173] width 8 height 11
click at [78, 288] on icon at bounding box center [79, 289] width 7 height 6
click at [137, 287] on icon at bounding box center [139, 288] width 8 height 6
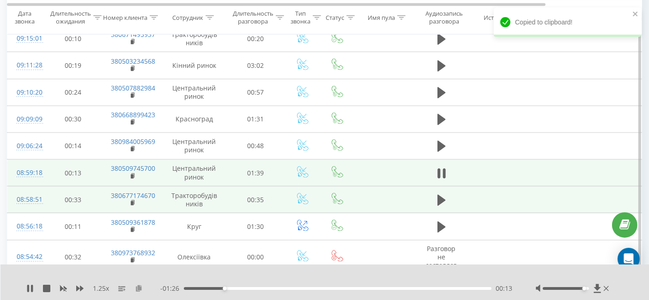
click at [137, 287] on icon at bounding box center [139, 288] width 8 height 6
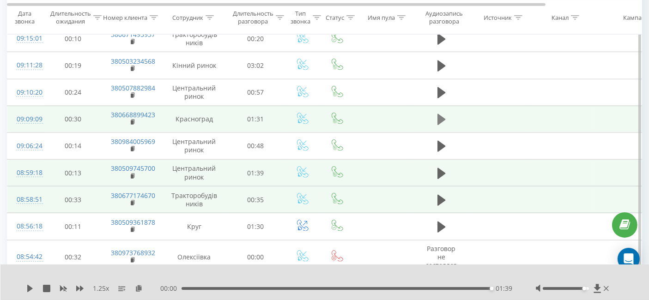
click at [446, 116] on button at bounding box center [442, 120] width 14 height 14
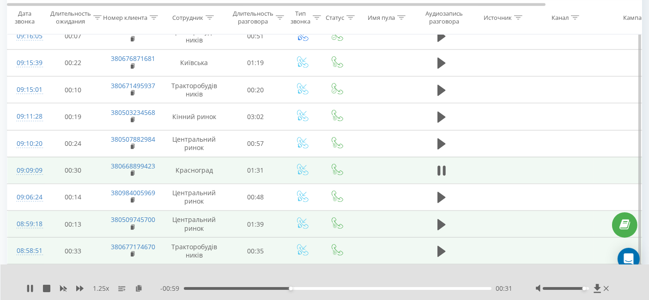
scroll to position [989, 0]
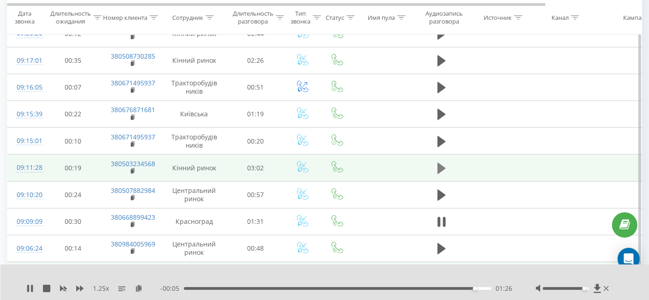
click at [438, 163] on icon at bounding box center [442, 168] width 8 height 11
click at [139, 288] on icon at bounding box center [139, 288] width 8 height 6
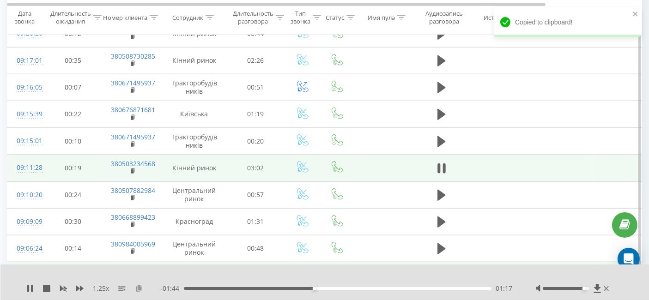
click at [139, 288] on icon at bounding box center [139, 288] width 8 height 6
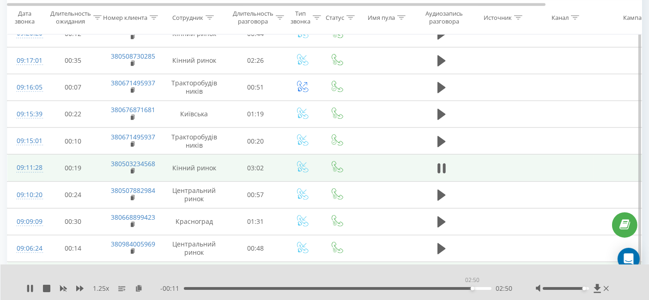
drag, startPoint x: 472, startPoint y: 288, endPoint x: 343, endPoint y: 299, distance: 129.5
click at [379, 299] on div "1.25 x - 00:11 02:50 02:50" at bounding box center [324, 283] width 649 height 36
drag, startPoint x: 343, startPoint y: 299, endPoint x: 306, endPoint y: 299, distance: 37.4
click at [306, 299] on div "1.25 x - 01:11 01:50 01:50" at bounding box center [324, 283] width 649 height 36
click at [306, 299] on div "1.25 x - 01:11 01:51 01:51" at bounding box center [324, 283] width 649 height 36
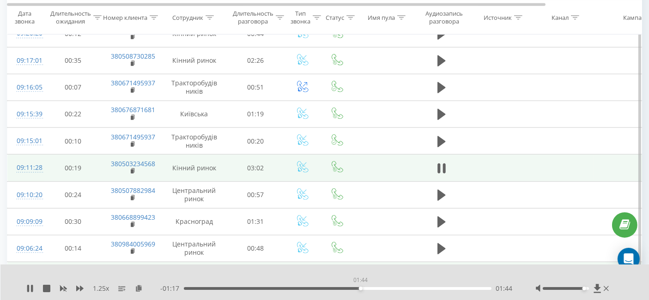
drag, startPoint x: 371, startPoint y: 288, endPoint x: 287, endPoint y: 291, distance: 84.2
click at [287, 291] on div "- 01:17 01:44 01:44" at bounding box center [336, 288] width 353 height 9
drag, startPoint x: 287, startPoint y: 289, endPoint x: 261, endPoint y: 288, distance: 26.8
click at [275, 288] on div "00:54" at bounding box center [277, 289] width 4 height 4
drag, startPoint x: 264, startPoint y: 289, endPoint x: 250, endPoint y: 287, distance: 14.5
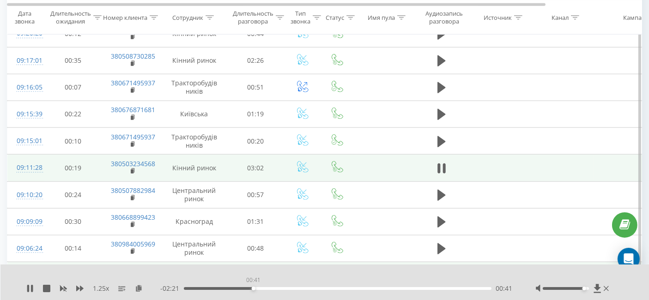
click at [252, 287] on div "00:41" at bounding box center [254, 289] width 4 height 4
drag, startPoint x: 30, startPoint y: 290, endPoint x: 37, endPoint y: 269, distance: 21.5
click at [30, 290] on icon at bounding box center [29, 288] width 7 height 7
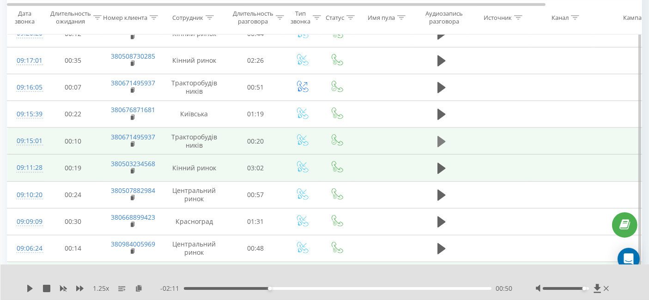
click at [444, 135] on icon at bounding box center [442, 141] width 8 height 13
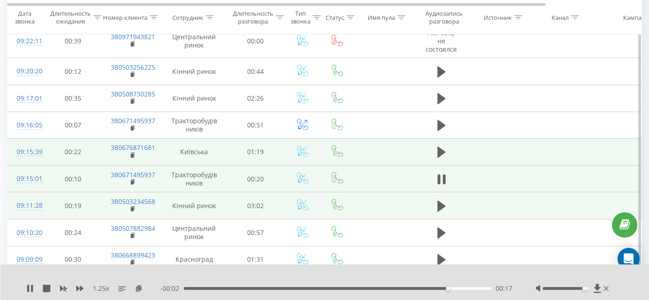
scroll to position [937, 0]
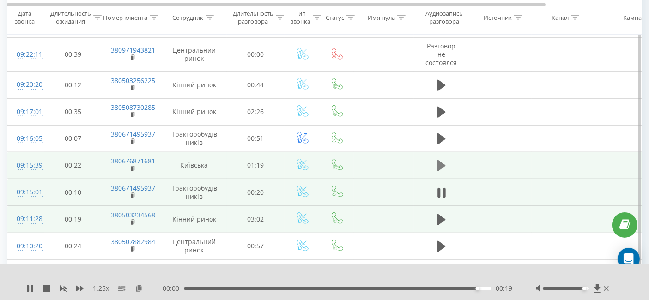
click at [440, 160] on icon at bounding box center [442, 165] width 8 height 11
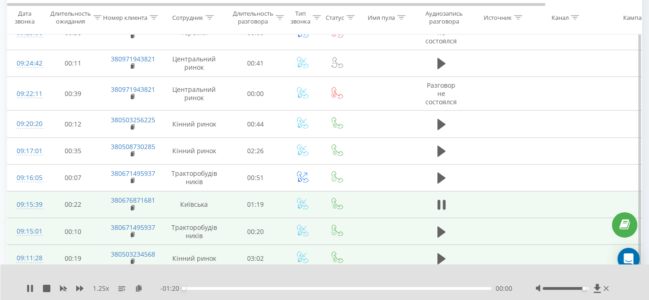
scroll to position [886, 0]
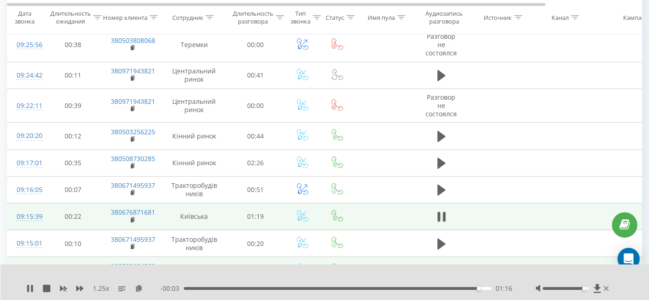
click at [184, 289] on div "01:16" at bounding box center [338, 288] width 308 height 3
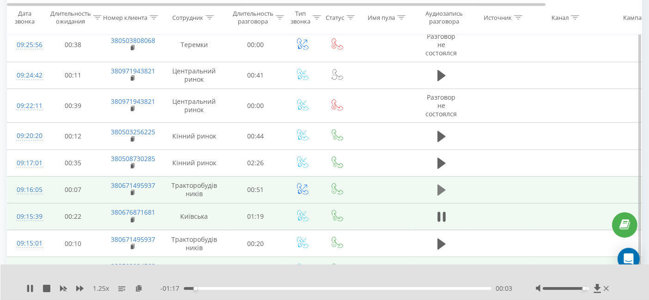
click at [435, 184] on button at bounding box center [442, 190] width 14 height 14
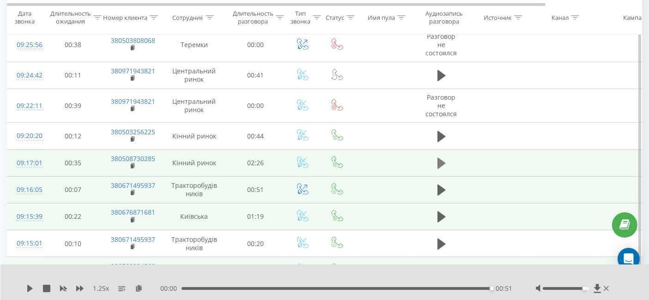
click at [440, 158] on icon at bounding box center [442, 163] width 8 height 11
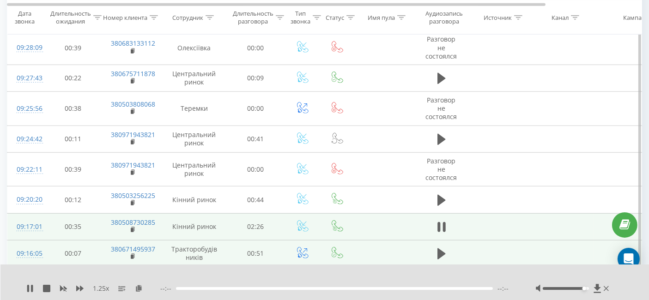
scroll to position [834, 0]
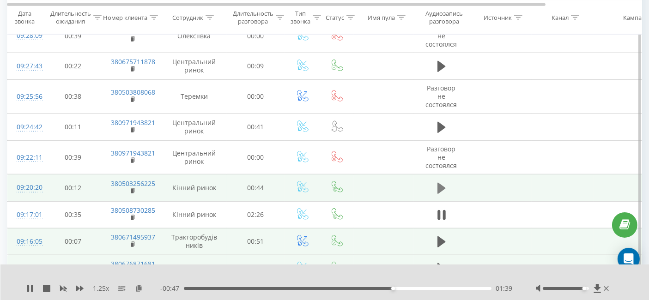
click at [446, 183] on button at bounding box center [442, 189] width 14 height 14
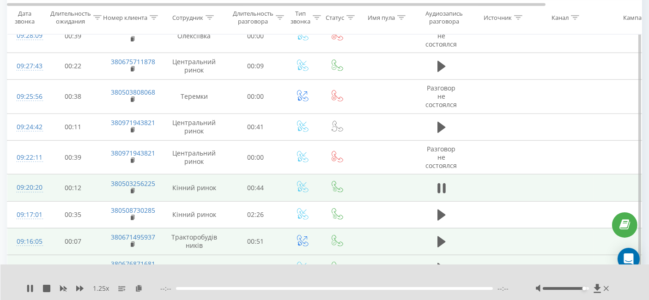
scroll to position [783, 0]
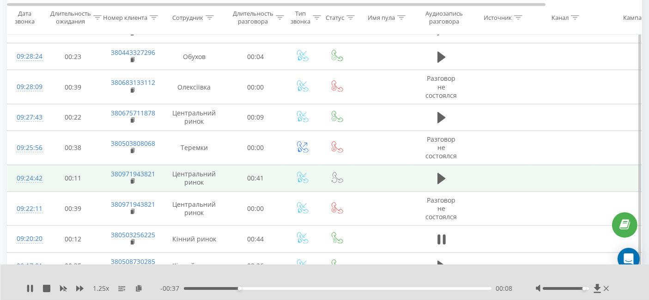
click at [435, 172] on button at bounding box center [442, 179] width 14 height 14
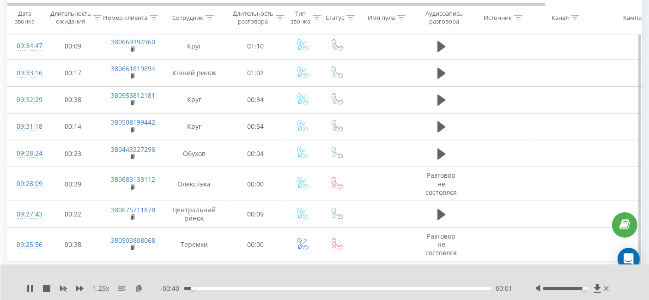
scroll to position [680, 0]
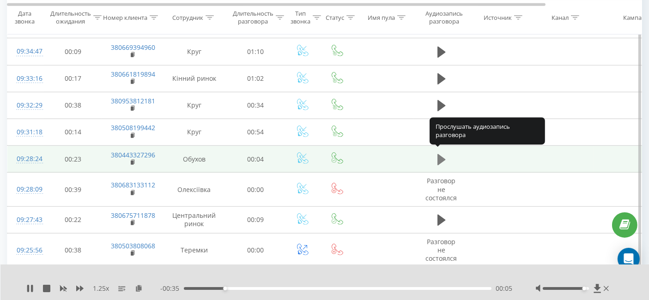
click at [443, 155] on icon at bounding box center [442, 159] width 8 height 11
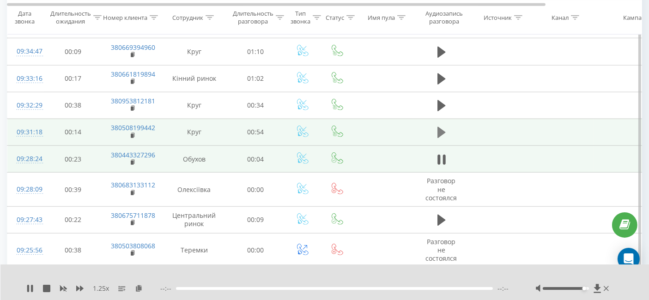
click at [447, 126] on button at bounding box center [442, 133] width 14 height 14
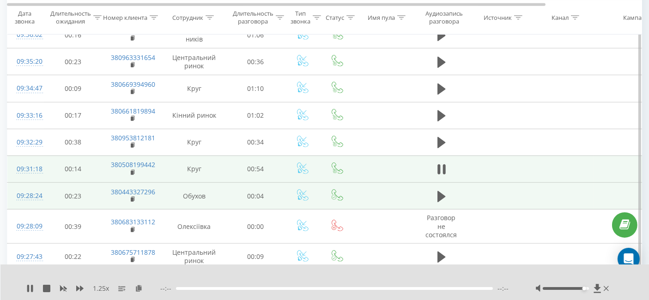
scroll to position [629, 0]
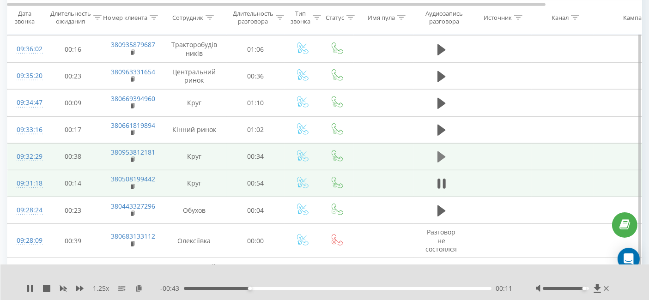
click at [446, 156] on button at bounding box center [442, 157] width 14 height 14
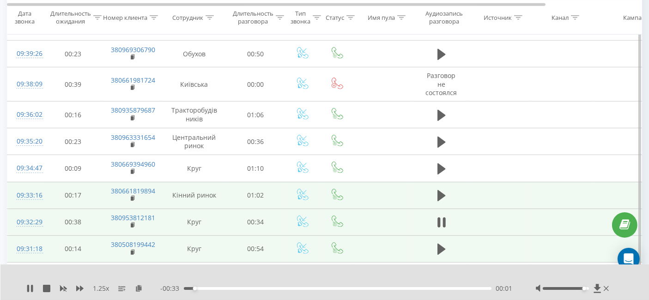
scroll to position [578, 0]
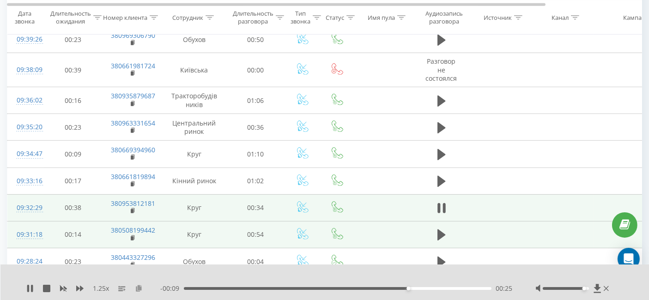
click at [137, 286] on icon at bounding box center [139, 288] width 8 height 6
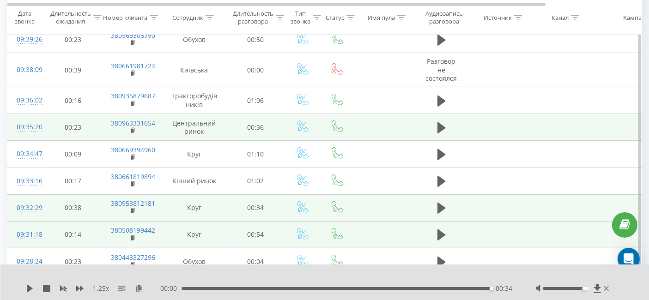
scroll to position [526, 0]
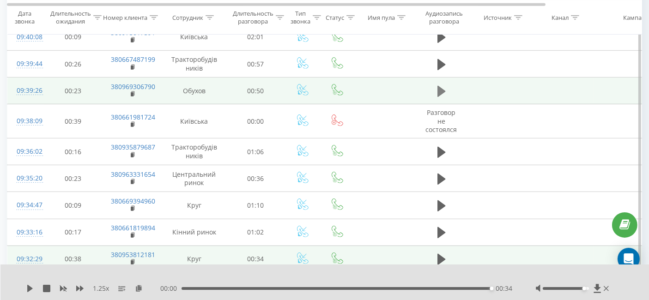
click at [440, 86] on icon at bounding box center [442, 91] width 8 height 11
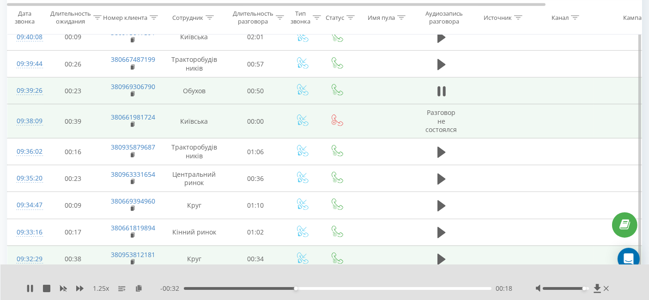
scroll to position [475, 0]
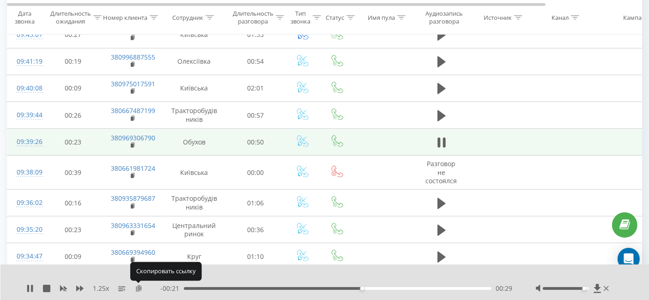
click at [135, 288] on icon at bounding box center [139, 288] width 8 height 6
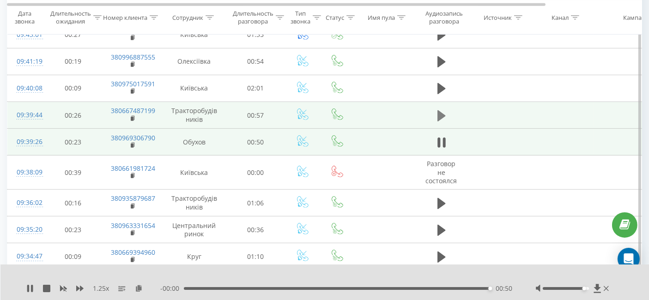
click at [440, 110] on icon at bounding box center [442, 115] width 8 height 11
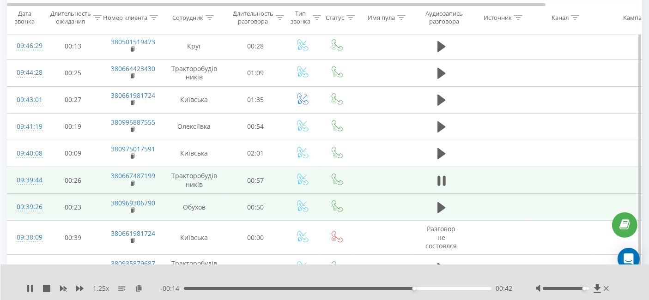
scroll to position [424, 0]
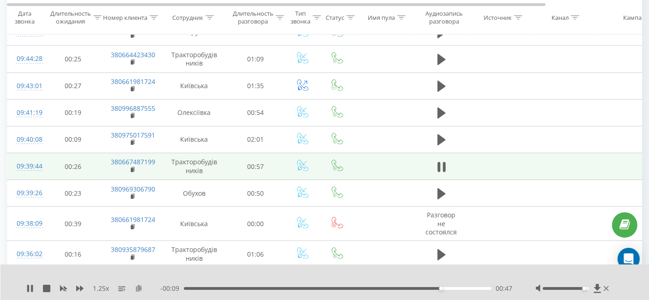
click at [139, 285] on icon at bounding box center [139, 288] width 8 height 6
click at [33, 287] on icon at bounding box center [29, 288] width 7 height 7
click at [27, 286] on icon at bounding box center [29, 288] width 7 height 7
click at [38, 285] on div "1.25 x" at bounding box center [93, 288] width 134 height 9
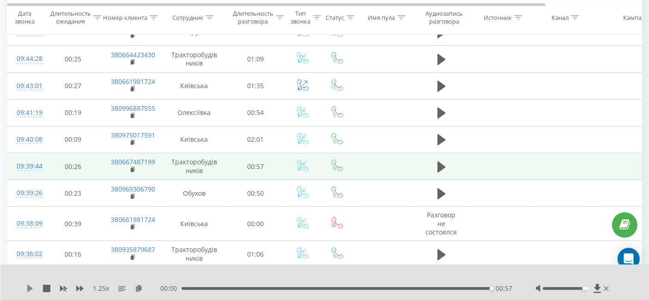
click at [33, 286] on icon at bounding box center [29, 288] width 7 height 7
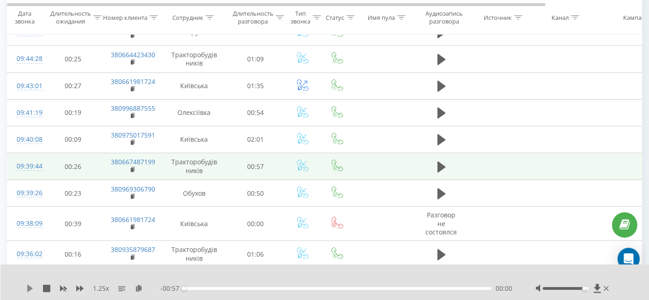
click at [29, 289] on icon at bounding box center [30, 288] width 6 height 7
drag, startPoint x: 161, startPoint y: 160, endPoint x: 110, endPoint y: 159, distance: 50.4
click at [110, 159] on td "380667487199" at bounding box center [132, 166] width 60 height 27
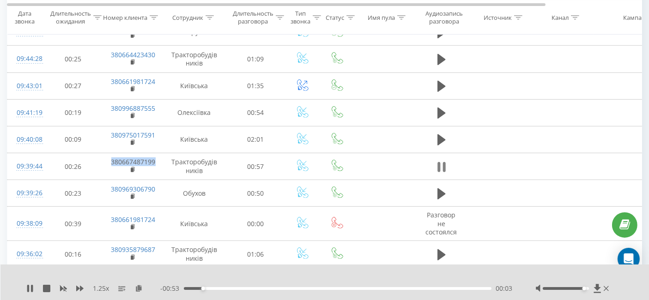
click at [447, 164] on button at bounding box center [442, 167] width 14 height 14
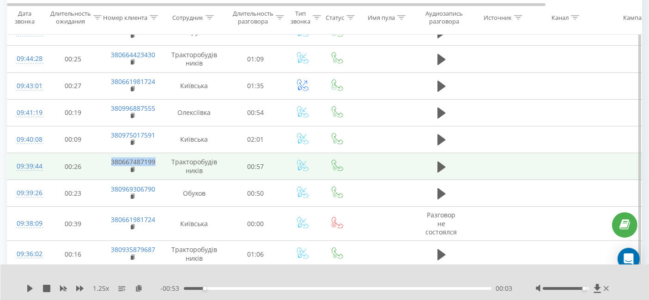
copy link "380667487199"
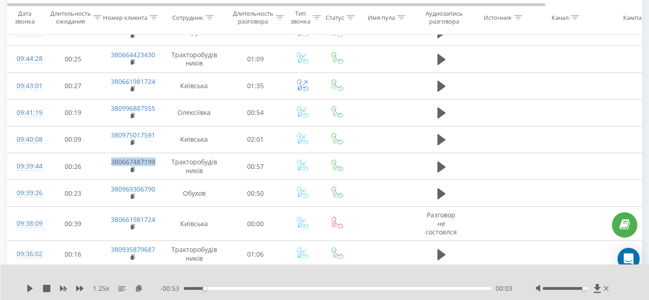
scroll to position [0, 0]
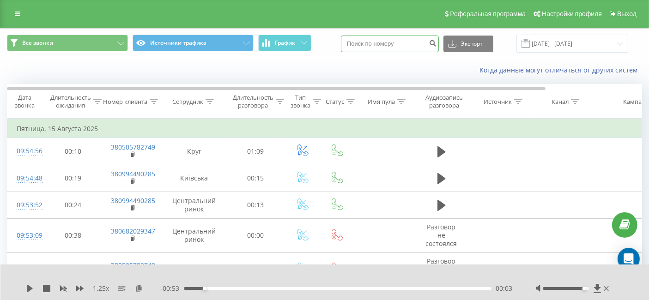
click at [391, 41] on input at bounding box center [390, 44] width 98 height 17
paste input "380667487199"
type input "380667487199"
click at [547, 41] on input "15.08.2025 - 15.08.2025" at bounding box center [573, 44] width 112 height 18
click at [437, 43] on icon "submit" at bounding box center [433, 42] width 8 height 6
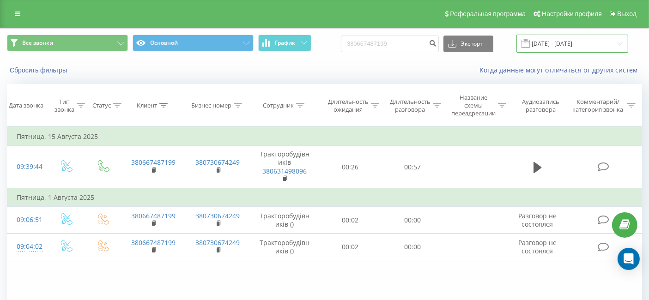
click at [574, 39] on input "[DATE] - [DATE]" at bounding box center [573, 44] width 112 height 18
click at [10, 12] on link at bounding box center [17, 13] width 17 height 13
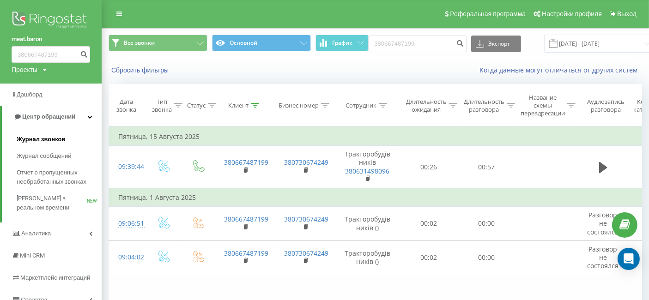
click at [45, 138] on span "Журнал звонков" at bounding box center [41, 139] width 49 height 9
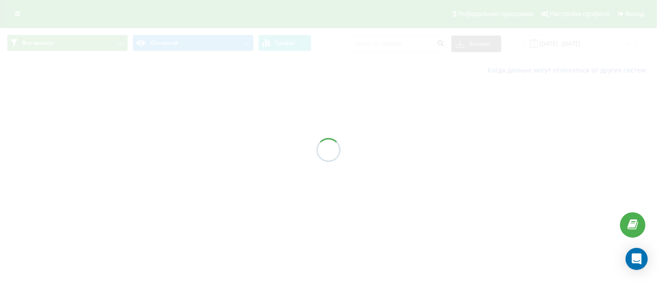
click at [559, 48] on div at bounding box center [328, 150] width 657 height 300
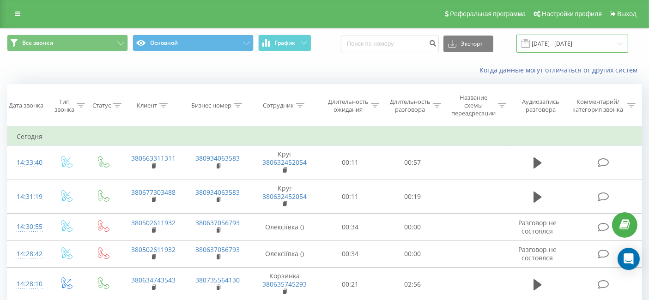
click at [578, 42] on input "[DATE] - [DATE]" at bounding box center [573, 44] width 112 height 18
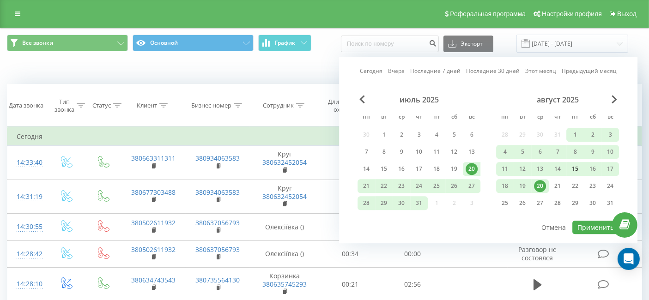
click at [581, 167] on div "15" at bounding box center [575, 169] width 12 height 12
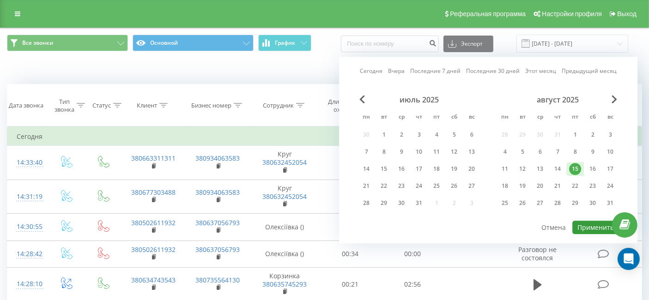
click at [591, 223] on button "Применить" at bounding box center [596, 227] width 47 height 13
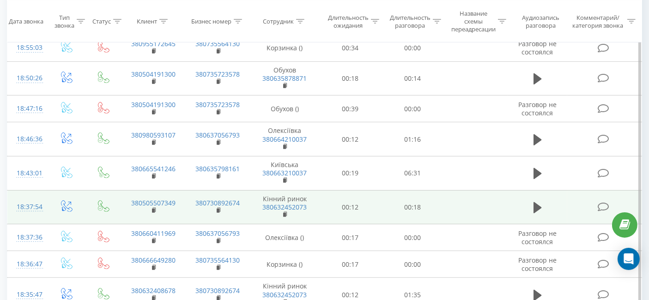
scroll to position [627, 0]
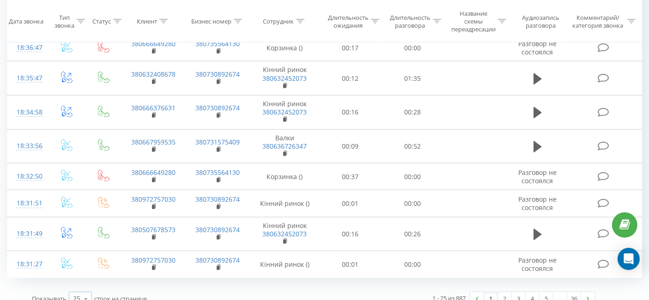
click at [73, 294] on div "25" at bounding box center [76, 298] width 7 height 9
click at [84, 279] on div "100" at bounding box center [80, 285] width 22 height 13
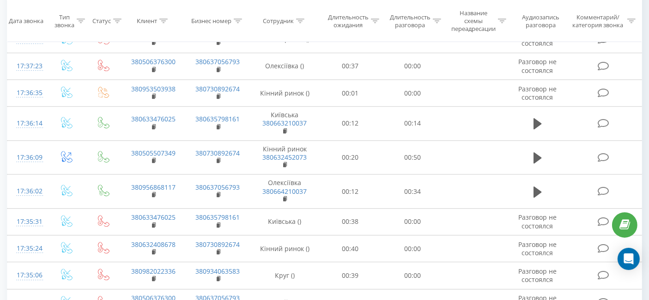
scroll to position [2920, 0]
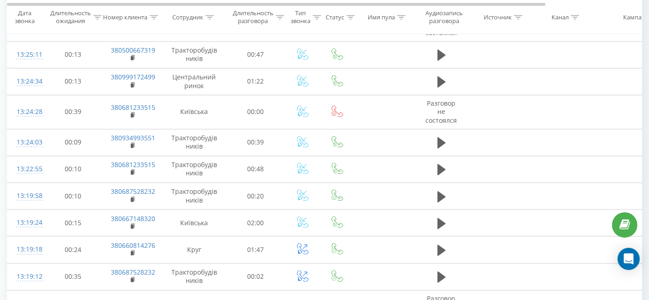
scroll to position [2847, 0]
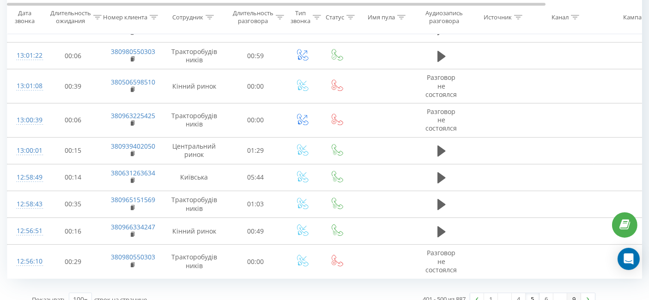
click at [574, 293] on link "9" at bounding box center [575, 299] width 14 height 13
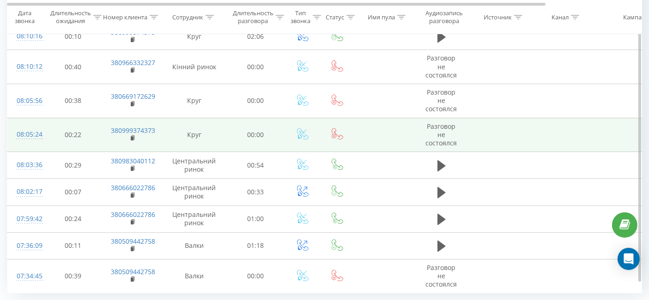
scroll to position [2442, 0]
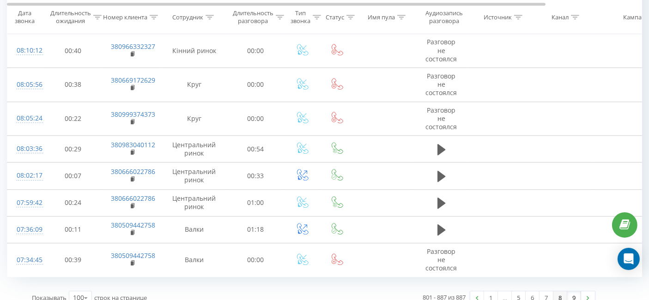
click at [560, 292] on link "8" at bounding box center [561, 298] width 14 height 13
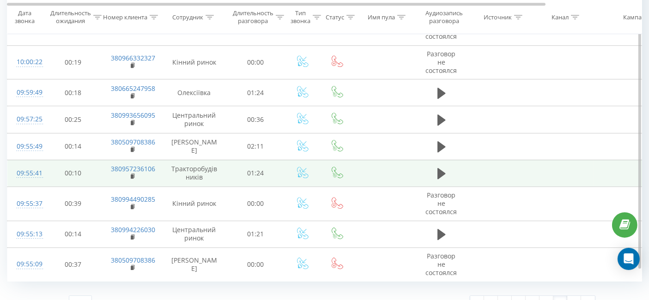
scroll to position [2854, 0]
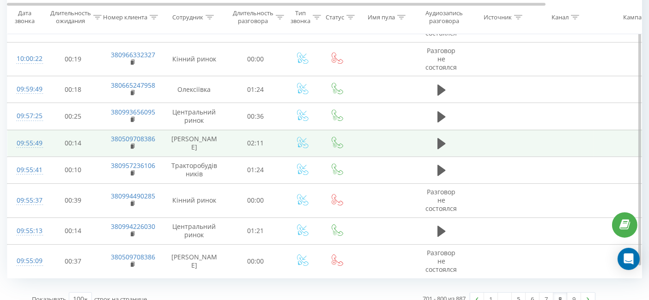
click at [453, 130] on td at bounding box center [441, 143] width 55 height 27
click at [443, 137] on icon at bounding box center [442, 143] width 8 height 13
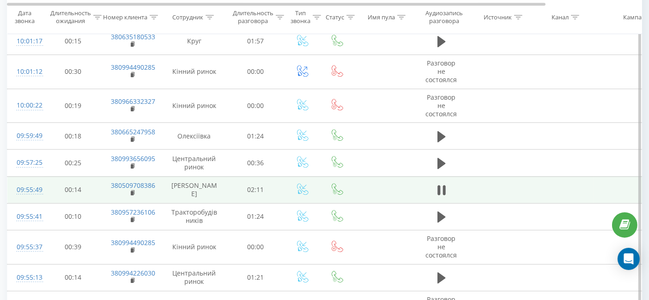
scroll to position [2803, 0]
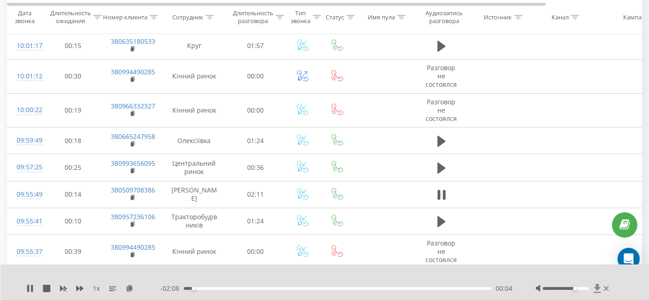
drag, startPoint x: 564, startPoint y: 287, endPoint x: 597, endPoint y: 290, distance: 32.9
click at [591, 290] on div at bounding box center [573, 288] width 75 height 9
click at [131, 289] on icon at bounding box center [130, 288] width 8 height 6
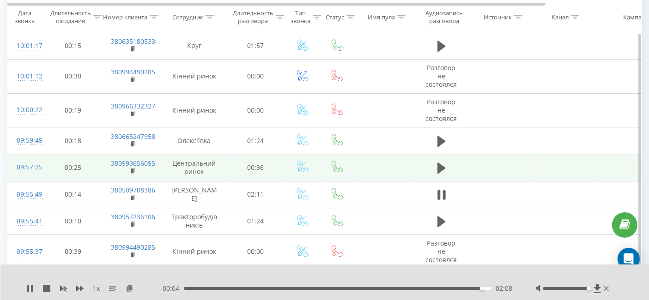
click at [422, 154] on td at bounding box center [441, 167] width 55 height 27
click at [433, 156] on td at bounding box center [441, 167] width 55 height 27
click at [438, 163] on icon at bounding box center [442, 168] width 8 height 11
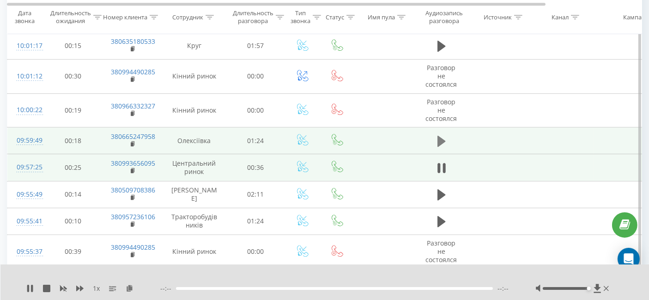
click at [441, 136] on icon at bounding box center [442, 141] width 8 height 11
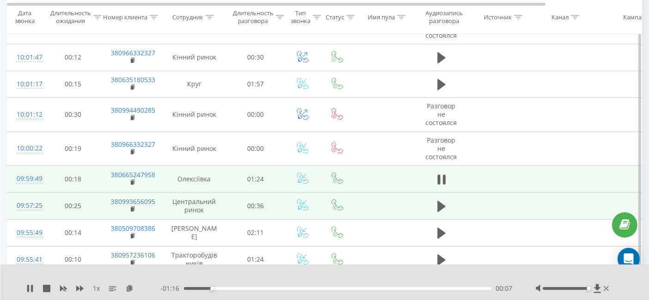
scroll to position [2752, 0]
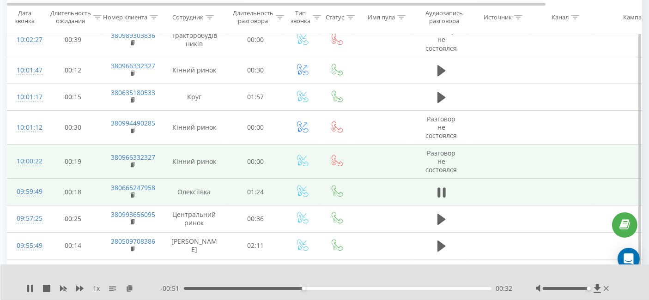
click at [362, 145] on td at bounding box center [384, 162] width 60 height 34
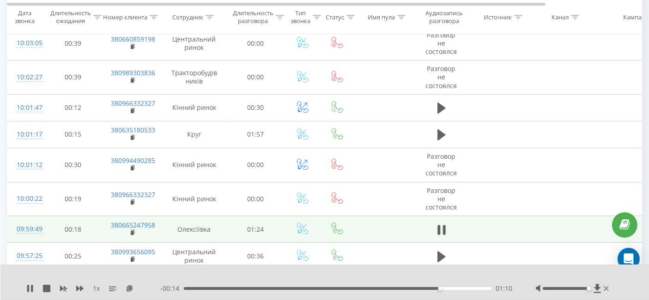
scroll to position [2700, 0]
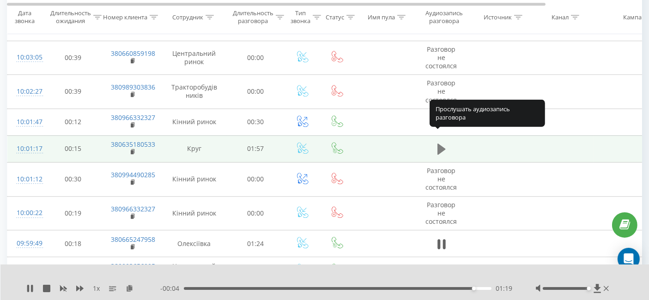
click at [444, 144] on icon at bounding box center [442, 149] width 8 height 11
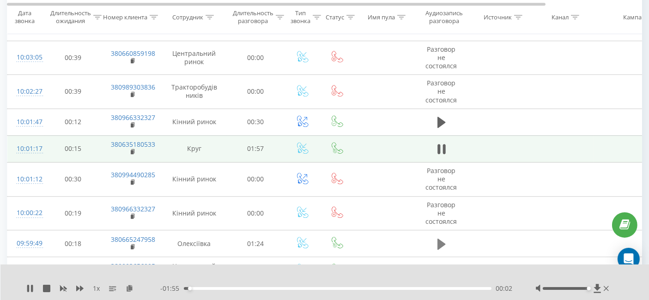
click at [442, 239] on icon at bounding box center [442, 244] width 8 height 11
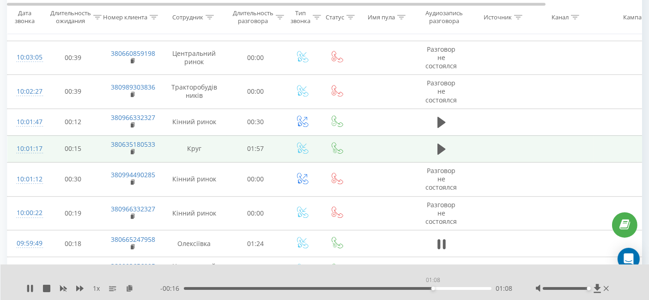
drag, startPoint x: 479, startPoint y: 287, endPoint x: 291, endPoint y: 288, distance: 188.1
click at [292, 288] on div "01:08" at bounding box center [338, 288] width 308 height 3
drag, startPoint x: 287, startPoint y: 289, endPoint x: 190, endPoint y: 288, distance: 97.5
click at [237, 289] on div "00:14" at bounding box center [239, 289] width 4 height 4
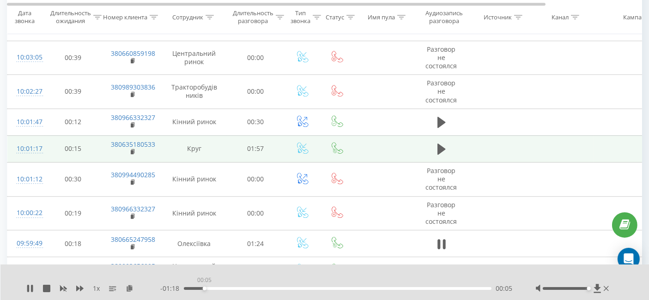
drag, startPoint x: 189, startPoint y: 287, endPoint x: 204, endPoint y: 289, distance: 15.0
click at [204, 289] on div "00:05" at bounding box center [338, 288] width 308 height 3
drag, startPoint x: 205, startPoint y: 289, endPoint x: 195, endPoint y: 290, distance: 10.6
click at [204, 290] on div "00:06" at bounding box center [206, 289] width 4 height 4
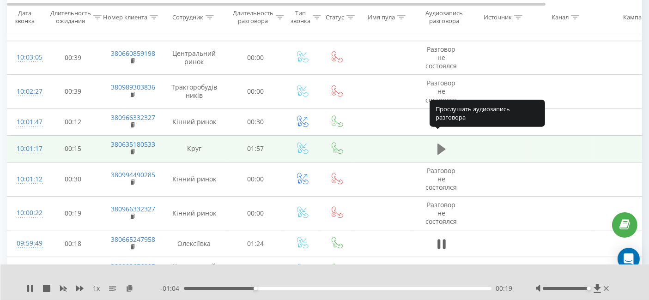
click at [441, 144] on button at bounding box center [442, 149] width 14 height 14
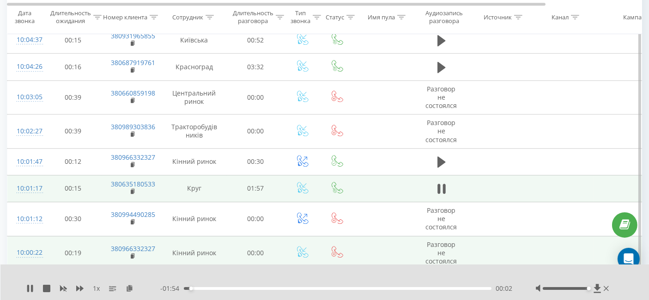
scroll to position [2649, 0]
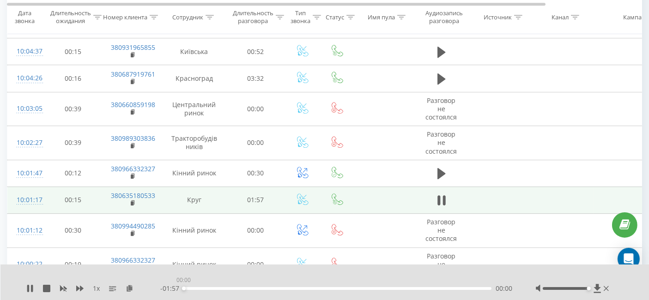
drag, startPoint x: 202, startPoint y: 289, endPoint x: 172, endPoint y: 287, distance: 30.1
click at [161, 289] on div "- 01:57 00:00 00:00" at bounding box center [336, 288] width 353 height 9
click at [83, 288] on icon at bounding box center [79, 288] width 7 height 7
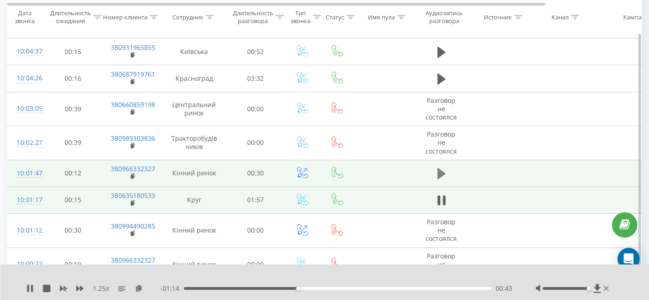
click at [438, 168] on icon at bounding box center [442, 173] width 8 height 11
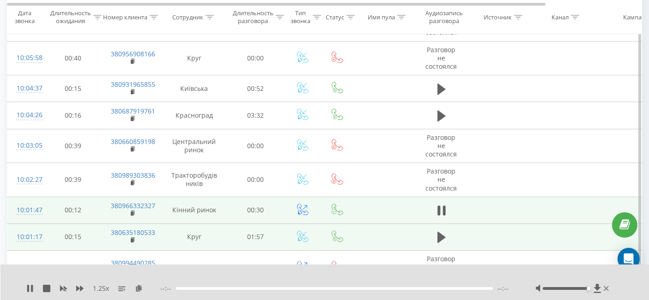
scroll to position [2597, 0]
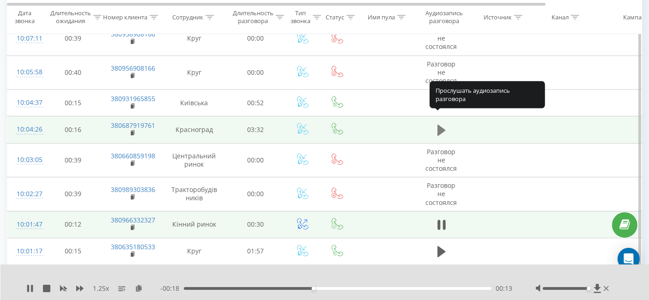
click at [440, 125] on icon at bounding box center [442, 130] width 8 height 11
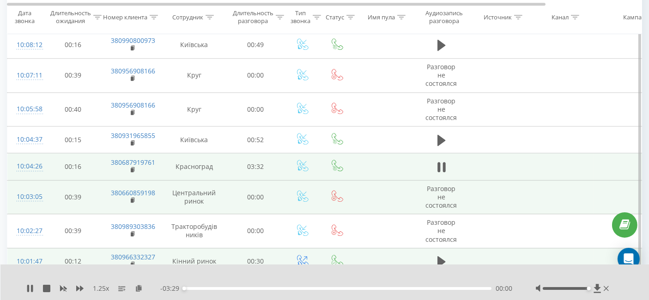
scroll to position [2546, 0]
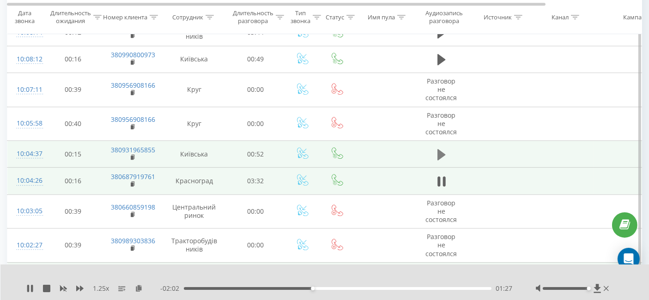
click at [444, 148] on icon at bounding box center [442, 154] width 8 height 13
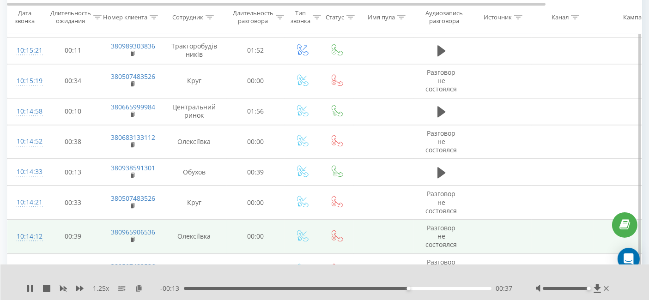
scroll to position [2187, 0]
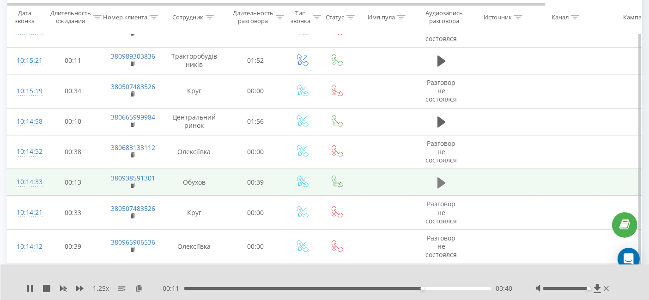
click at [444, 177] on icon at bounding box center [442, 183] width 8 height 13
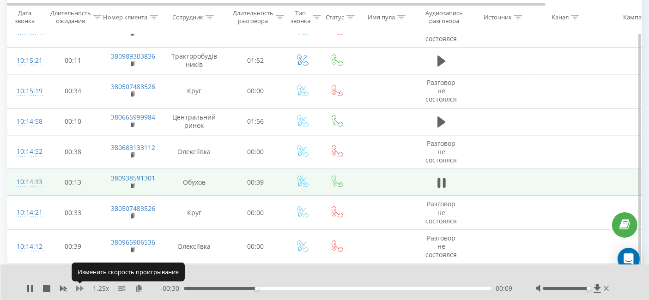
click at [79, 289] on icon at bounding box center [79, 288] width 7 height 7
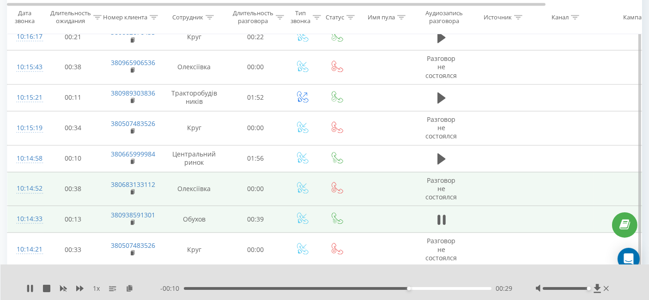
scroll to position [2135, 0]
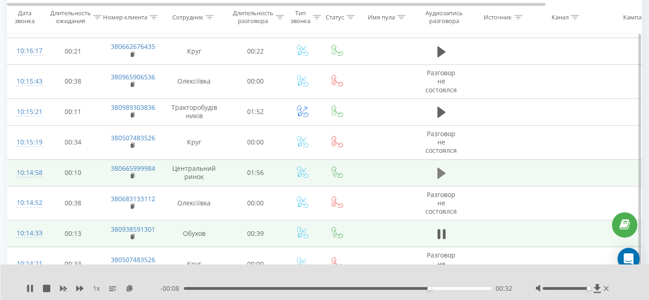
click at [443, 167] on icon at bounding box center [442, 173] width 8 height 13
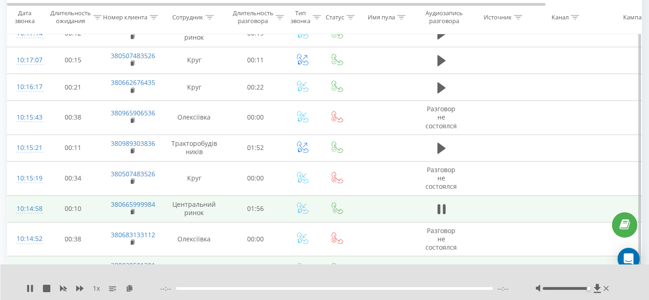
scroll to position [2084, 0]
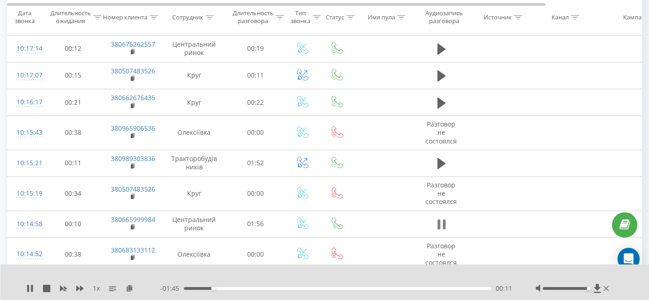
click at [441, 218] on icon at bounding box center [442, 224] width 8 height 13
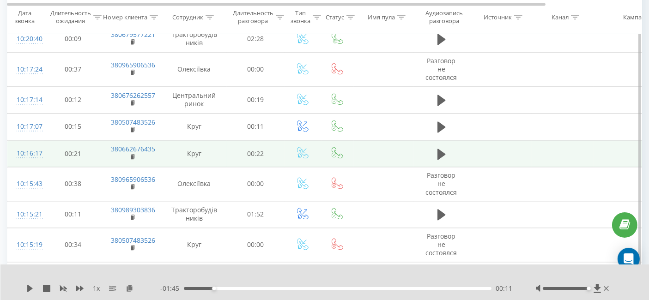
scroll to position [1981, 0]
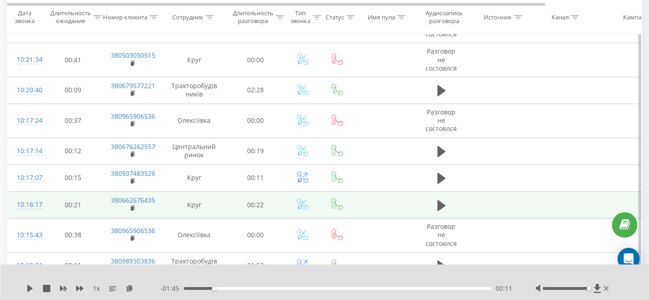
click at [439, 192] on td at bounding box center [441, 205] width 55 height 27
click at [444, 200] on icon at bounding box center [442, 205] width 8 height 11
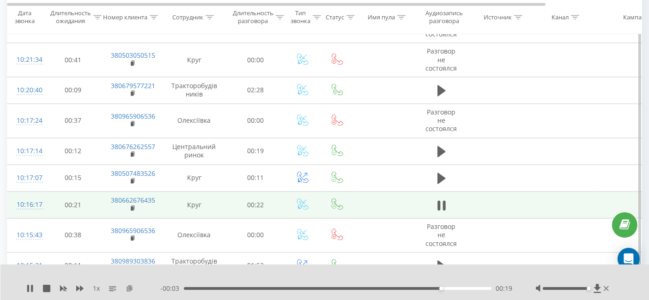
click at [128, 287] on icon at bounding box center [130, 288] width 8 height 6
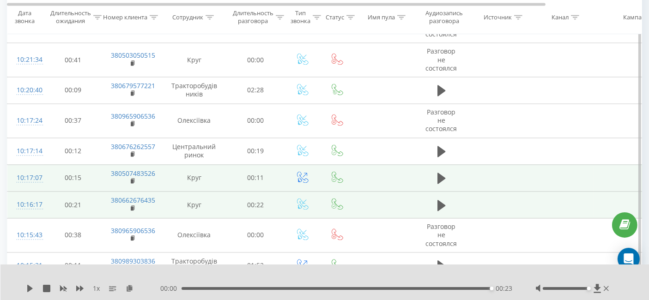
click at [450, 169] on td at bounding box center [441, 178] width 55 height 27
click at [439, 173] on icon at bounding box center [442, 178] width 8 height 11
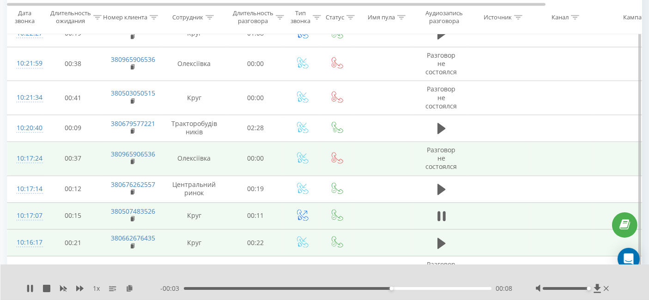
scroll to position [1930, 0]
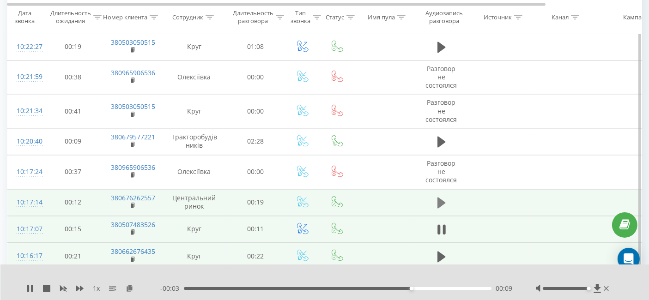
click at [438, 196] on icon at bounding box center [442, 202] width 8 height 13
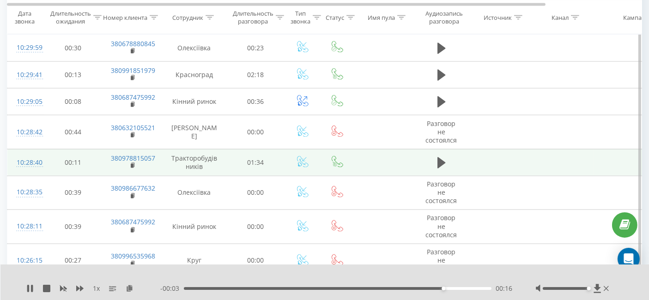
scroll to position [1468, 0]
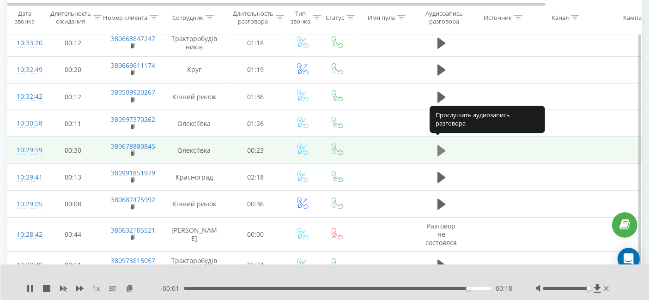
click at [446, 146] on button at bounding box center [442, 151] width 14 height 14
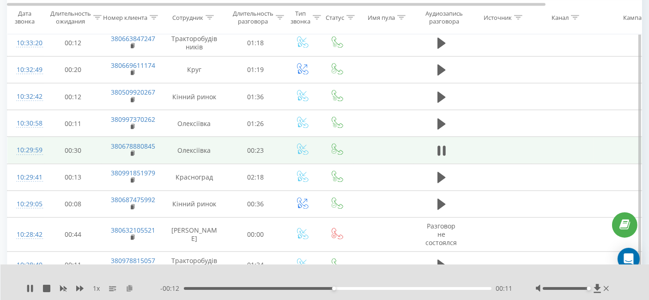
click at [128, 286] on icon at bounding box center [130, 288] width 8 height 6
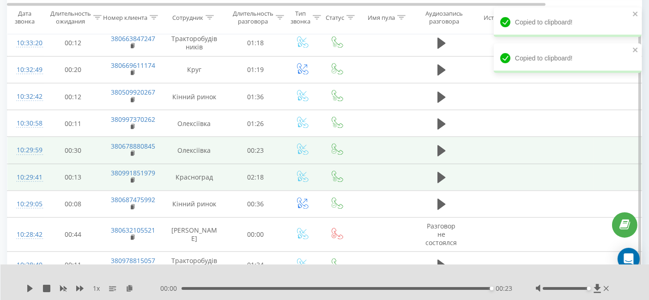
click at [429, 169] on td at bounding box center [441, 177] width 55 height 27
click at [440, 172] on icon at bounding box center [442, 177] width 8 height 11
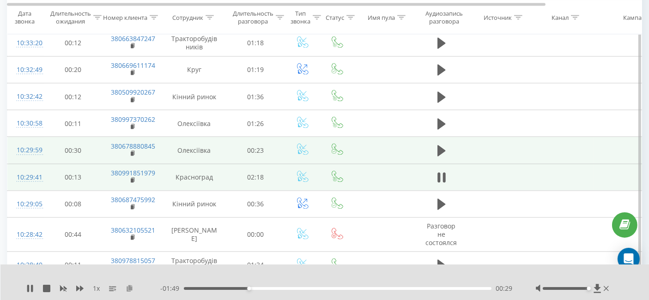
click at [127, 290] on icon at bounding box center [130, 288] width 8 height 6
drag, startPoint x: 454, startPoint y: 287, endPoint x: 466, endPoint y: 291, distance: 12.6
click at [466, 291] on div "- 00:17 02:01 02:01" at bounding box center [336, 288] width 353 height 9
drag, startPoint x: 479, startPoint y: 288, endPoint x: 290, endPoint y: 283, distance: 189.1
click at [290, 287] on div "00:55" at bounding box center [338, 288] width 308 height 3
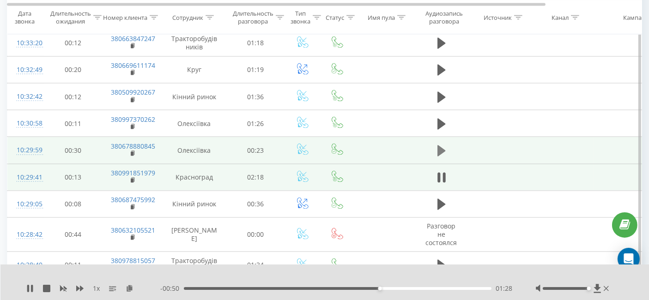
click at [442, 146] on icon at bounding box center [442, 151] width 8 height 11
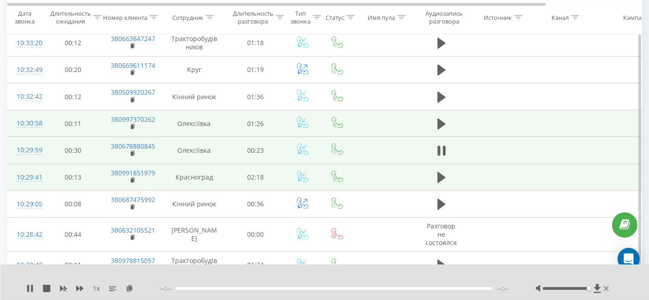
scroll to position [1417, 0]
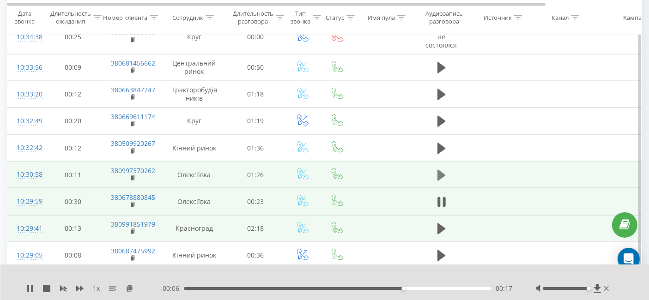
click at [438, 171] on icon at bounding box center [442, 175] width 8 height 13
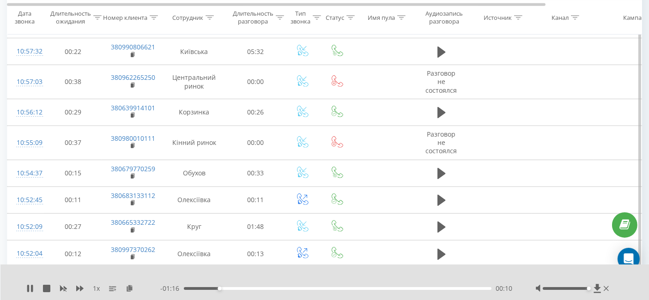
scroll to position [235, 0]
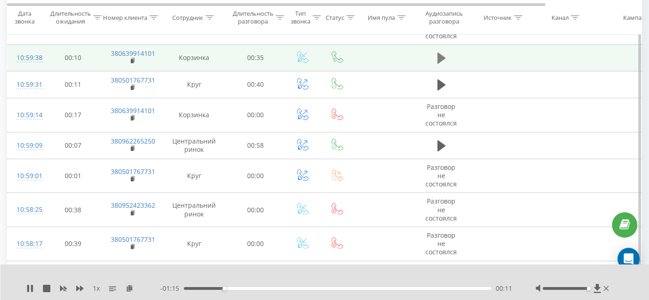
click at [446, 58] on button at bounding box center [442, 58] width 14 height 14
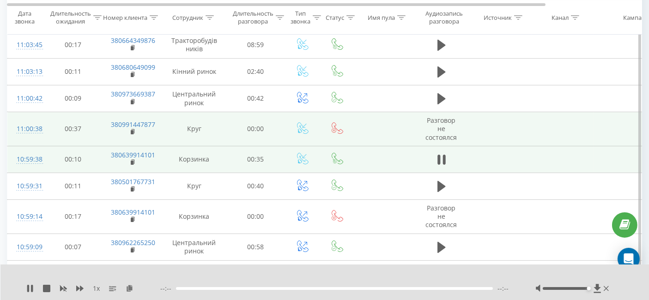
scroll to position [133, 0]
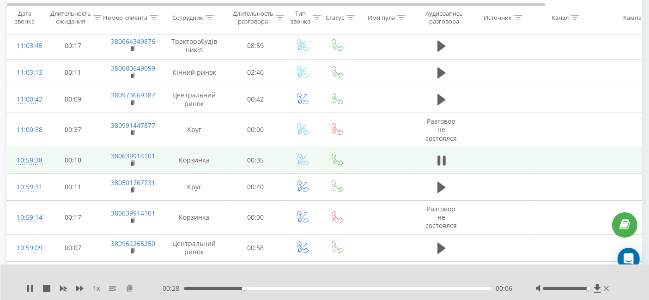
click at [132, 288] on icon at bounding box center [130, 288] width 8 height 6
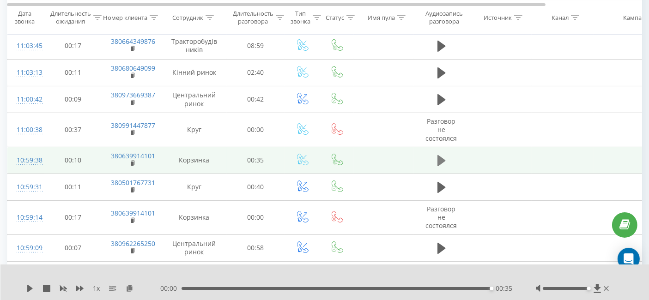
click at [438, 155] on icon at bounding box center [442, 160] width 8 height 11
click at [436, 164] on button at bounding box center [442, 161] width 14 height 14
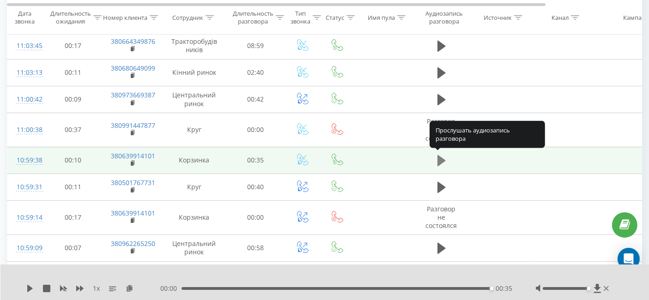
click at [442, 163] on icon at bounding box center [442, 160] width 8 height 13
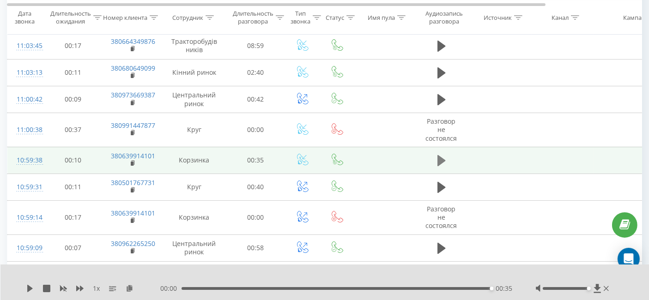
click at [442, 159] on icon at bounding box center [442, 160] width 8 height 11
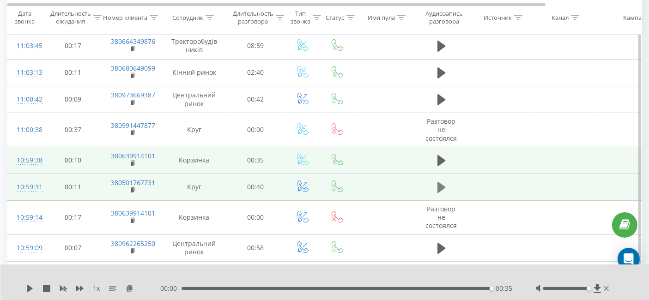
click at [442, 185] on icon at bounding box center [442, 187] width 8 height 11
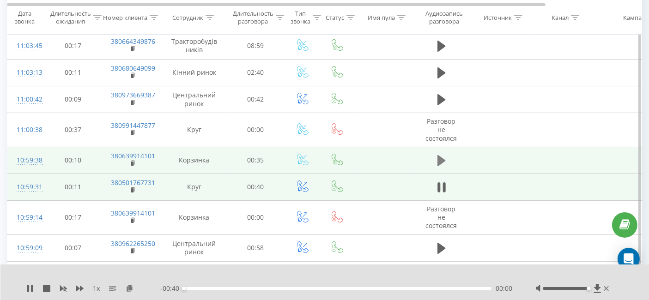
click at [444, 160] on icon at bounding box center [442, 160] width 8 height 13
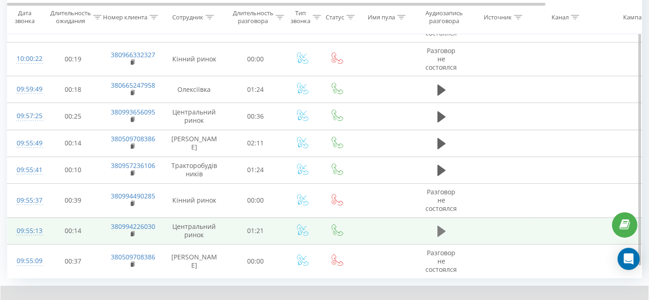
scroll to position [2890, 0]
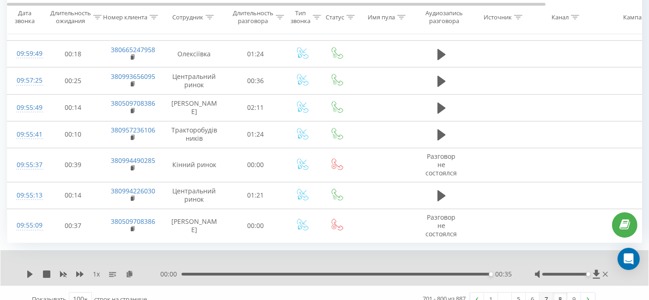
click at [546, 293] on link "7" at bounding box center [547, 299] width 14 height 13
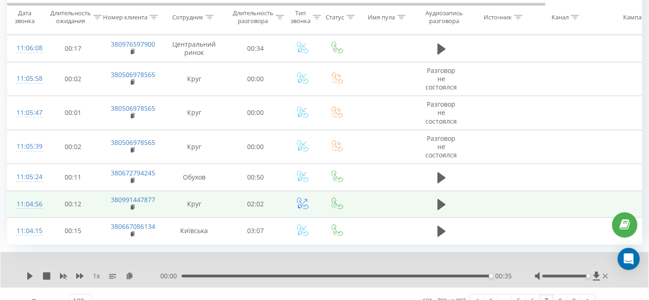
scroll to position [2883, 0]
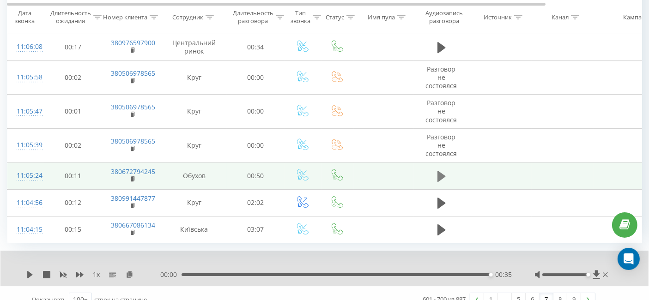
click at [446, 170] on button at bounding box center [442, 177] width 14 height 14
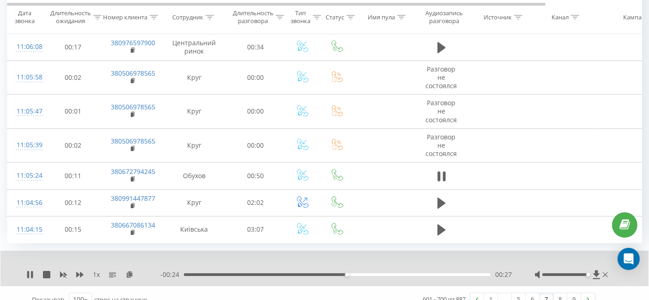
drag, startPoint x: 254, startPoint y: 166, endPoint x: 611, endPoint y: 285, distance: 376.3
click at [611, 285] on div "1 x - 00:24 00:27 00:27 Показывать 100 10 25 50 100 строк на странице 601 - 700…" at bounding box center [324, 282] width 635 height 62
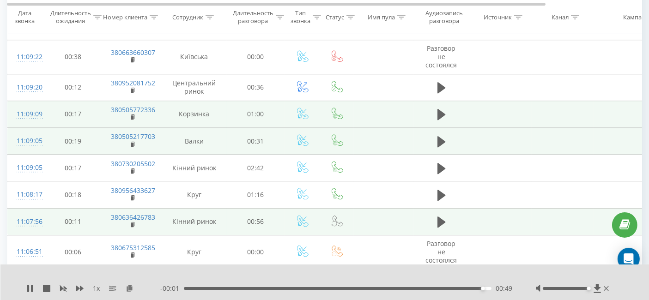
scroll to position [2575, 0]
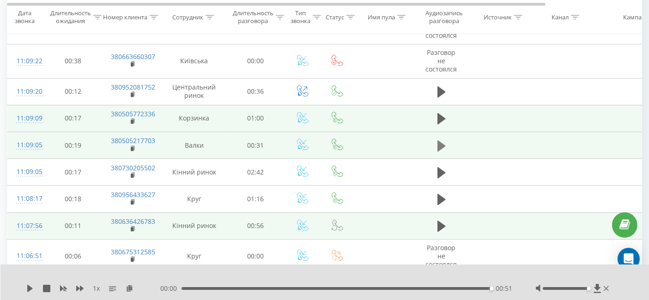
click at [446, 139] on button at bounding box center [442, 146] width 14 height 14
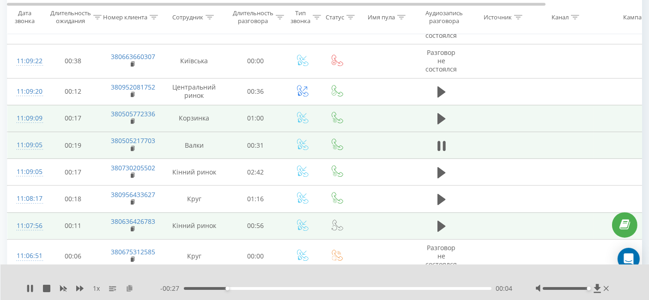
click at [128, 285] on icon at bounding box center [130, 288] width 8 height 6
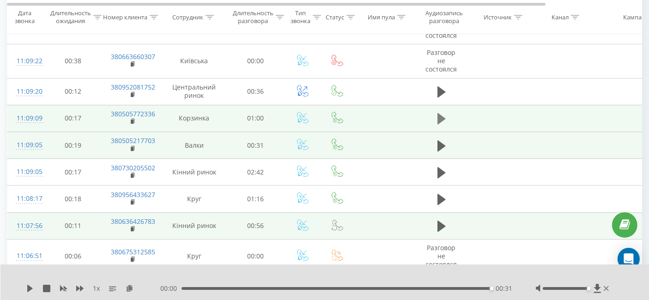
click at [444, 113] on icon at bounding box center [442, 118] width 8 height 11
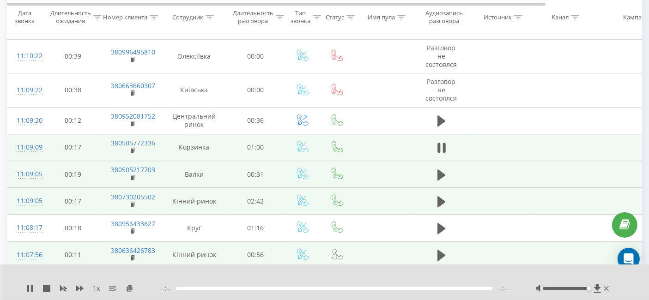
scroll to position [2523, 0]
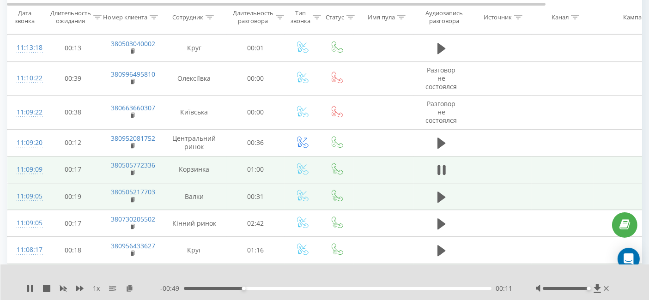
click at [129, 284] on div "1 x" at bounding box center [93, 288] width 134 height 9
click at [129, 287] on icon at bounding box center [130, 288] width 8 height 6
drag, startPoint x: 227, startPoint y: 290, endPoint x: 281, endPoint y: 293, distance: 53.7
click at [274, 293] on div "- 00:44 00:16 00:16" at bounding box center [336, 288] width 353 height 9
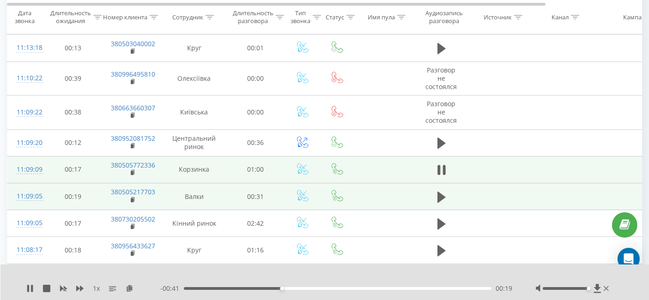
drag, startPoint x: 279, startPoint y: 287, endPoint x: 290, endPoint y: 287, distance: 11.1
click at [290, 287] on div "- 00:41 00:19 00:19" at bounding box center [336, 288] width 353 height 9
drag, startPoint x: 287, startPoint y: 287, endPoint x: 298, endPoint y: 288, distance: 11.6
click at [298, 288] on div "00:22" at bounding box center [299, 289] width 4 height 4
drag, startPoint x: 306, startPoint y: 291, endPoint x: 312, endPoint y: 292, distance: 5.6
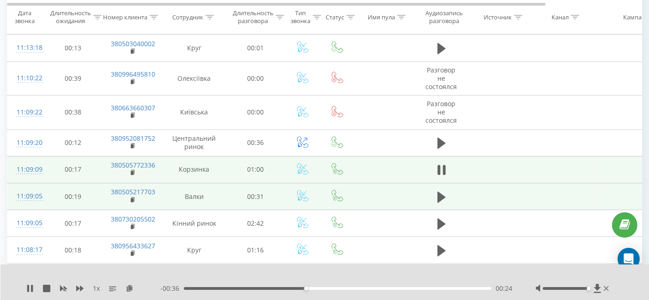
click at [312, 292] on div "- 00:36 00:24 00:24" at bounding box center [336, 288] width 353 height 9
click at [30, 287] on icon at bounding box center [29, 288] width 7 height 7
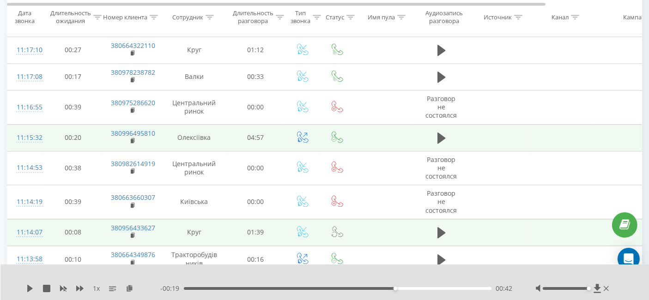
scroll to position [2215, 0]
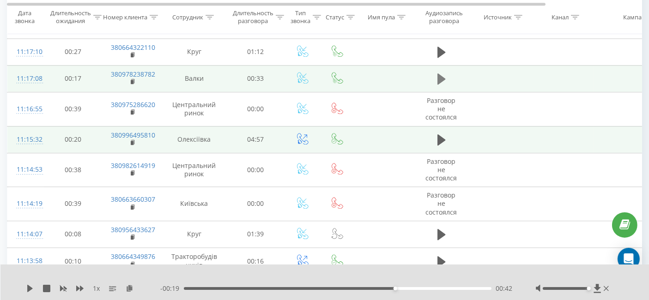
click at [444, 75] on icon at bounding box center [442, 79] width 8 height 13
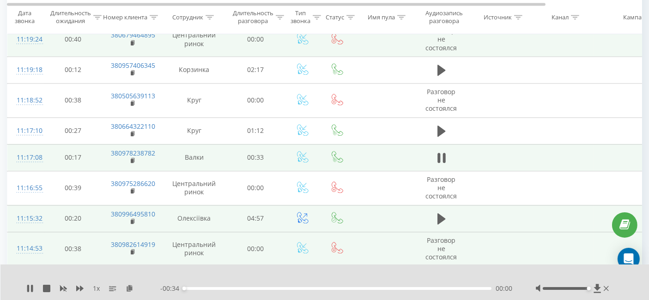
scroll to position [2113, 0]
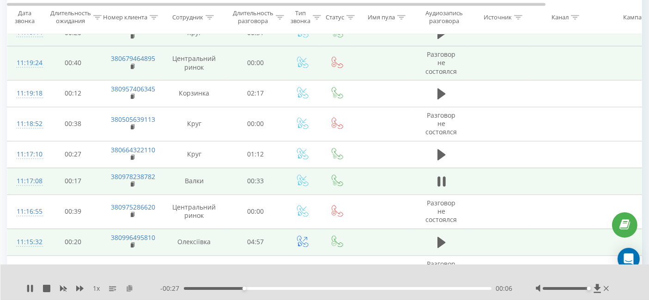
click at [128, 288] on icon at bounding box center [130, 288] width 8 height 6
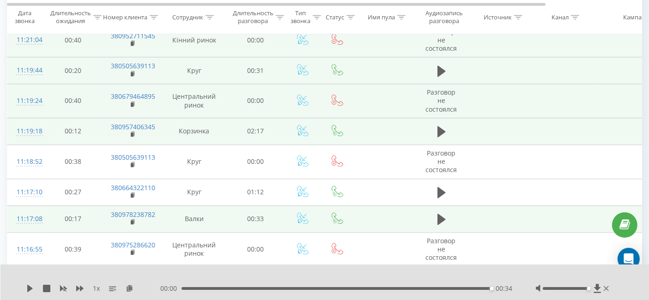
scroll to position [2061, 0]
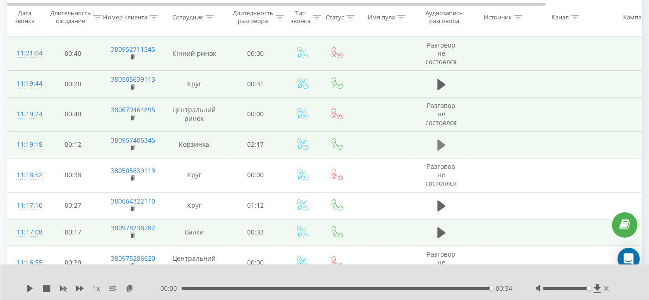
click at [444, 139] on icon at bounding box center [442, 145] width 8 height 13
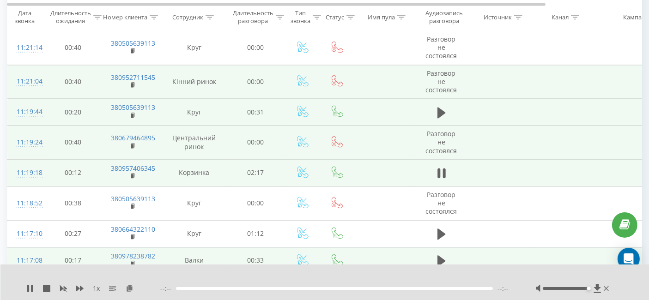
scroll to position [2010, 0]
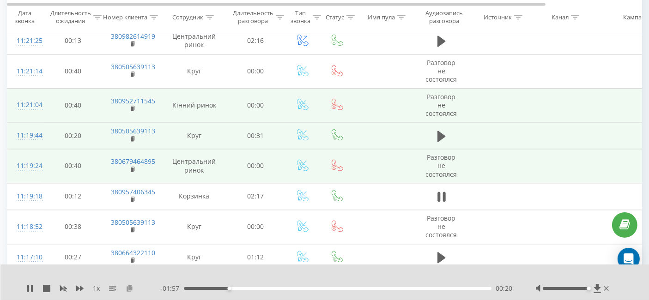
click at [129, 289] on icon at bounding box center [130, 288] width 8 height 6
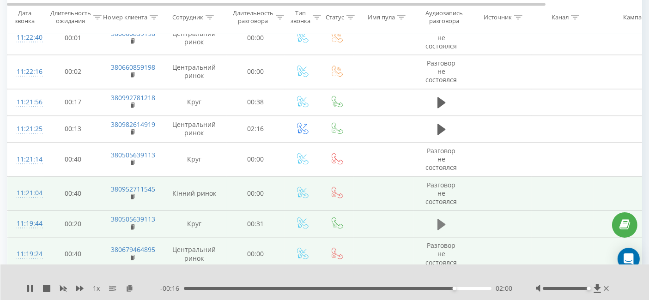
scroll to position [1907, 0]
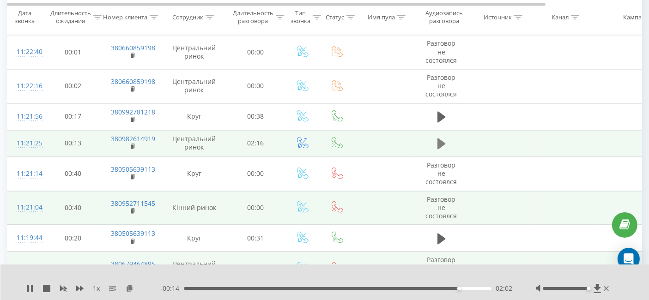
click at [440, 138] on icon at bounding box center [442, 143] width 8 height 11
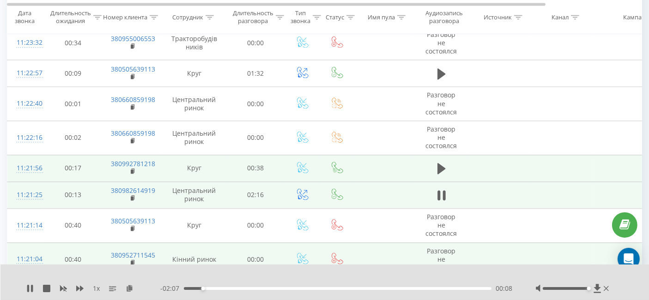
scroll to position [1856, 0]
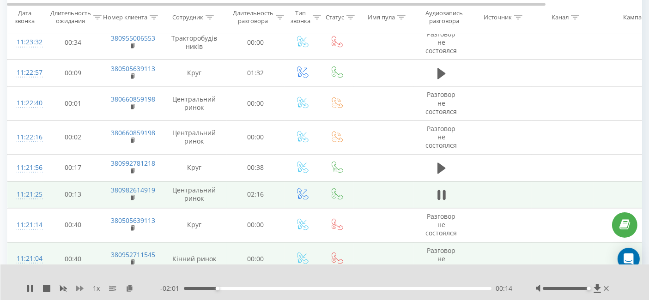
click at [79, 289] on icon at bounding box center [79, 289] width 7 height 6
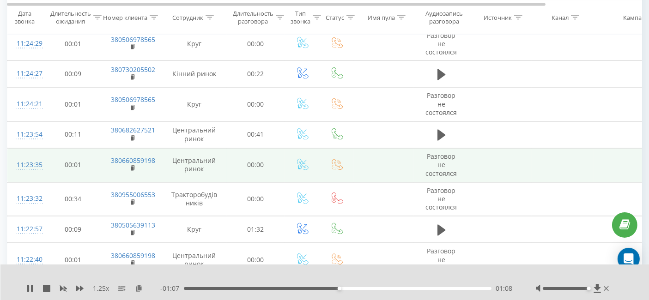
scroll to position [1599, 0]
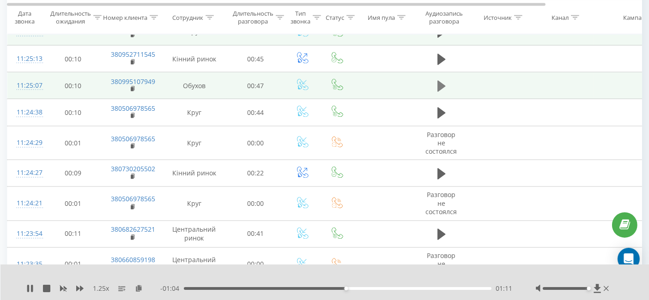
click at [446, 79] on button at bounding box center [442, 86] width 14 height 14
click at [85, 290] on div "1.25 x" at bounding box center [93, 288] width 134 height 9
click at [84, 290] on div "1.25 x" at bounding box center [93, 288] width 134 height 9
click at [82, 290] on icon at bounding box center [79, 289] width 7 height 6
click at [81, 289] on icon at bounding box center [79, 289] width 7 height 6
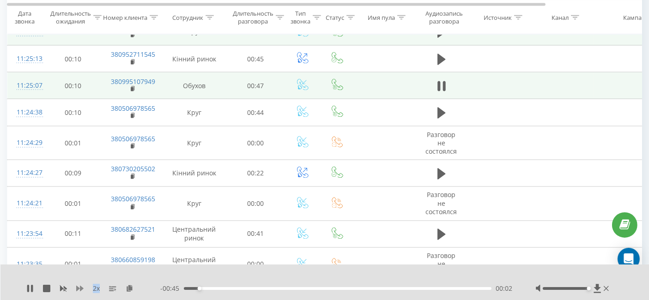
click at [81, 289] on icon at bounding box center [79, 289] width 7 height 6
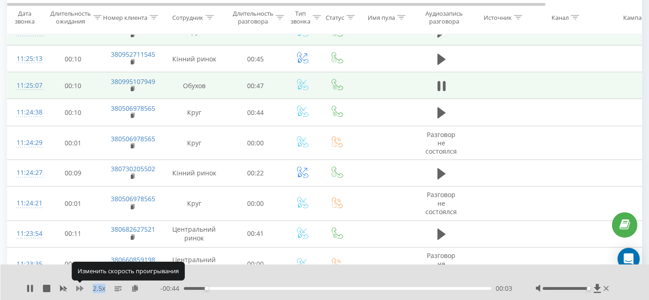
click at [81, 289] on icon at bounding box center [79, 289] width 7 height 6
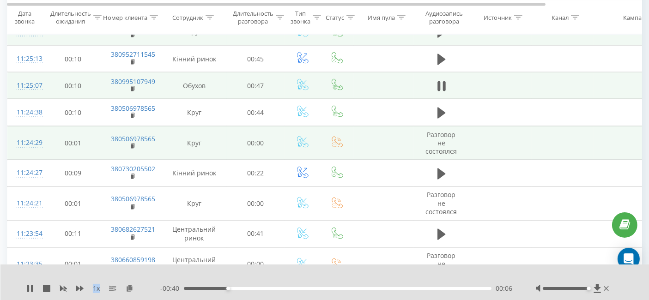
scroll to position [1496, 0]
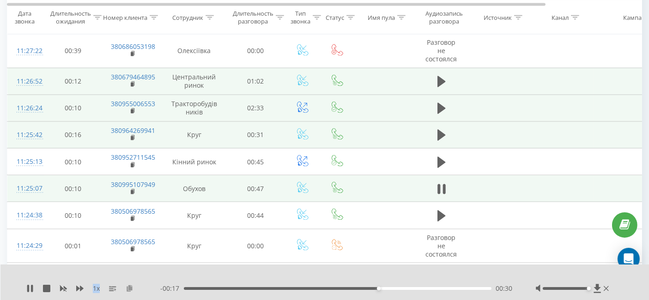
click at [128, 287] on icon at bounding box center [130, 288] width 8 height 6
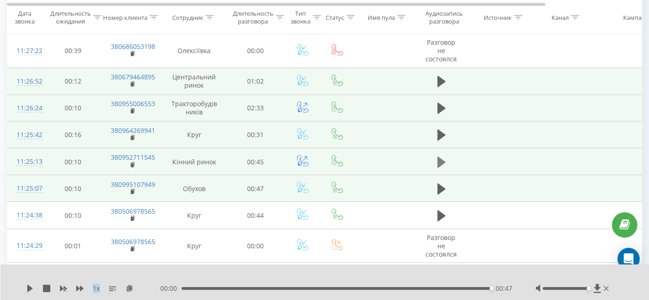
click at [445, 156] on icon at bounding box center [442, 162] width 8 height 13
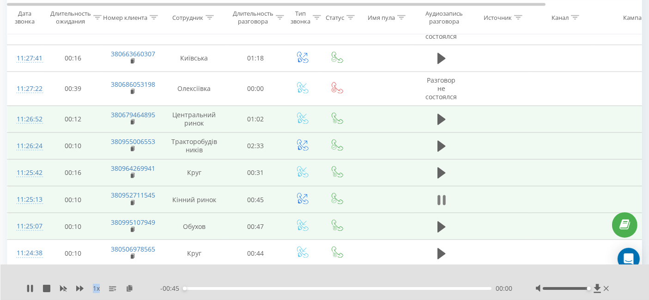
scroll to position [1445, 0]
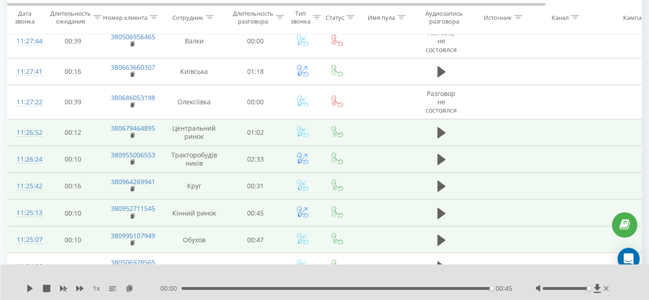
click at [433, 206] on td at bounding box center [441, 213] width 55 height 27
click at [434, 202] on td at bounding box center [441, 213] width 55 height 27
click at [432, 204] on td at bounding box center [441, 213] width 55 height 27
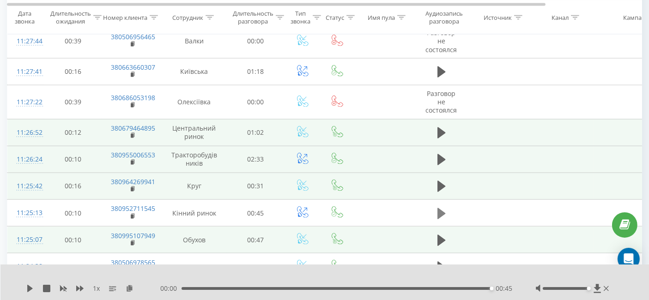
click at [439, 208] on icon at bounding box center [442, 213] width 8 height 11
click at [126, 286] on icon at bounding box center [130, 288] width 8 height 6
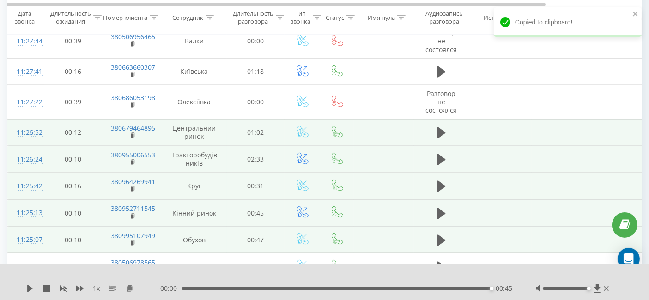
click at [434, 204] on td at bounding box center [441, 213] width 55 height 27
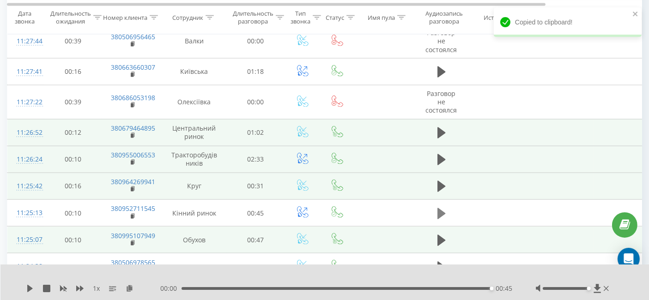
click at [442, 208] on icon at bounding box center [442, 213] width 8 height 11
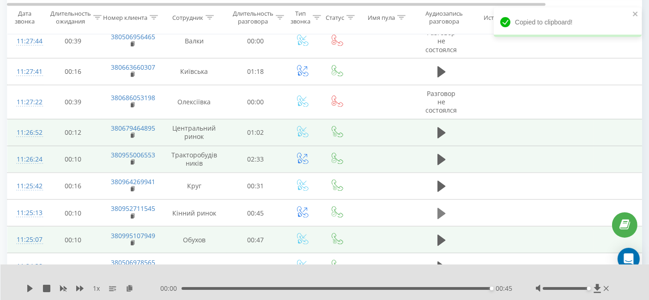
drag, startPoint x: 442, startPoint y: 180, endPoint x: 434, endPoint y: 207, distance: 27.5
click at [442, 181] on icon at bounding box center [442, 186] width 8 height 11
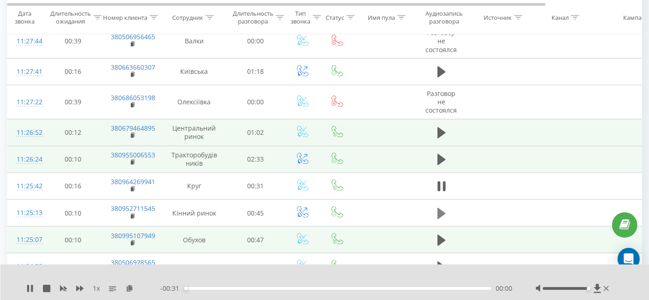
click at [441, 208] on icon at bounding box center [442, 213] width 8 height 11
click at [438, 209] on icon at bounding box center [439, 214] width 3 height 10
click at [128, 288] on icon at bounding box center [130, 288] width 8 height 6
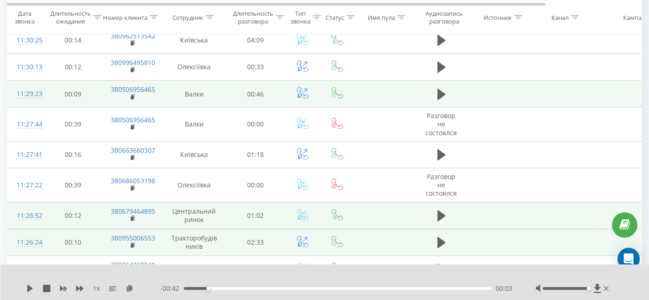
scroll to position [1342, 0]
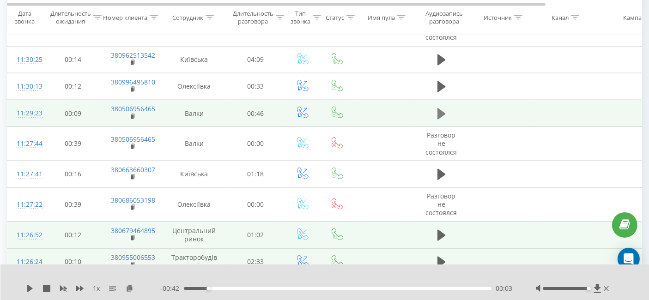
click at [445, 111] on icon at bounding box center [442, 114] width 8 height 13
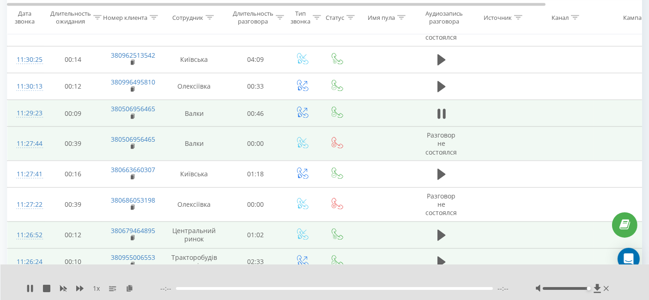
scroll to position [1291, 0]
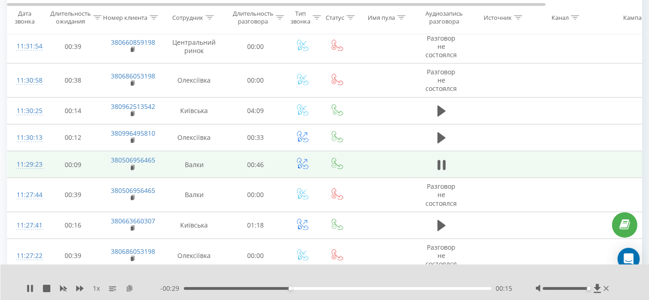
click at [129, 287] on icon at bounding box center [130, 288] width 8 height 6
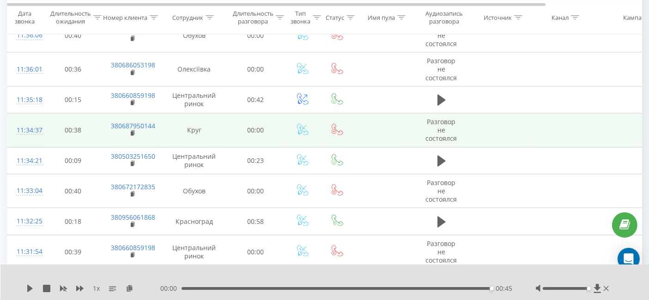
scroll to position [931, 0]
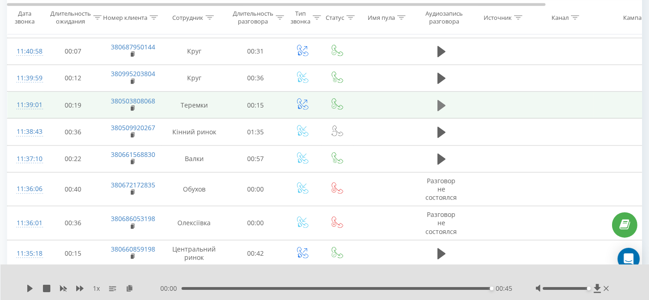
click at [445, 99] on icon at bounding box center [442, 105] width 8 height 13
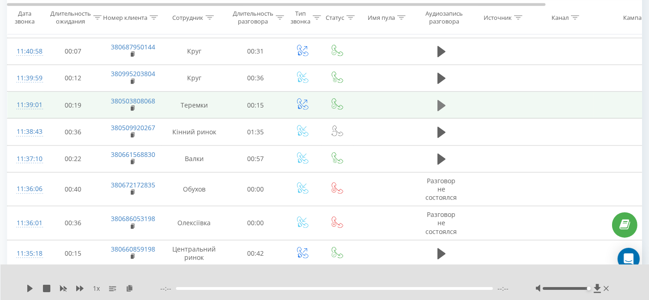
click at [441, 104] on icon at bounding box center [442, 105] width 8 height 13
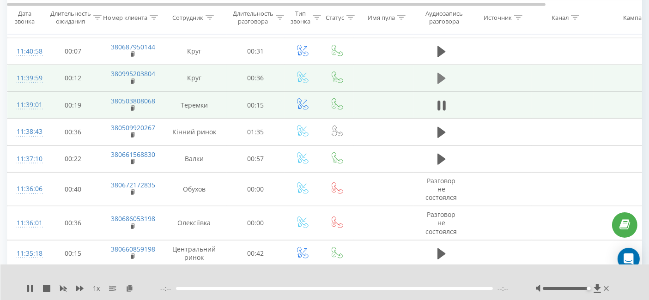
click at [442, 72] on icon at bounding box center [442, 78] width 8 height 13
click at [440, 100] on icon at bounding box center [442, 105] width 8 height 11
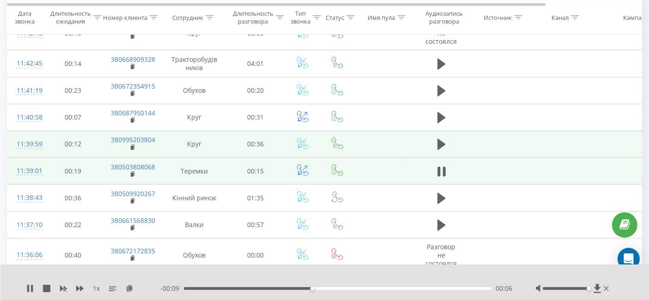
scroll to position [829, 0]
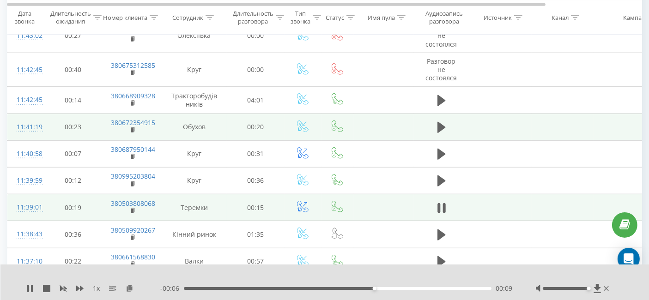
click at [430, 124] on td at bounding box center [441, 127] width 55 height 27
click at [437, 121] on button at bounding box center [442, 128] width 14 height 14
click at [129, 291] on icon at bounding box center [130, 288] width 8 height 6
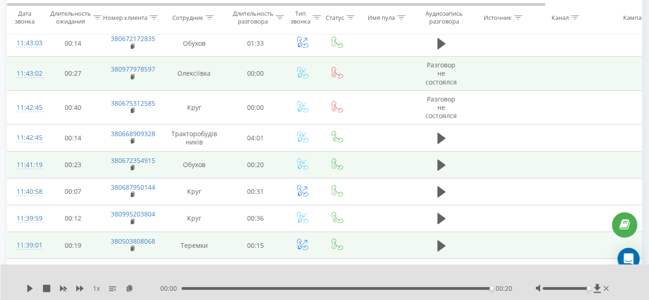
scroll to position [777, 0]
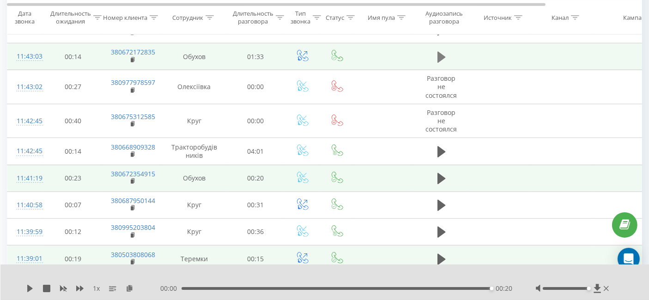
click at [443, 53] on icon at bounding box center [442, 56] width 8 height 11
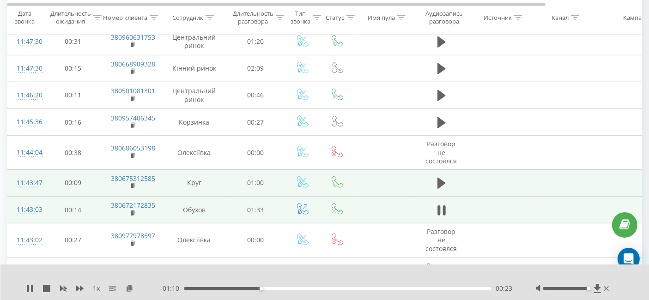
scroll to position [623, 0]
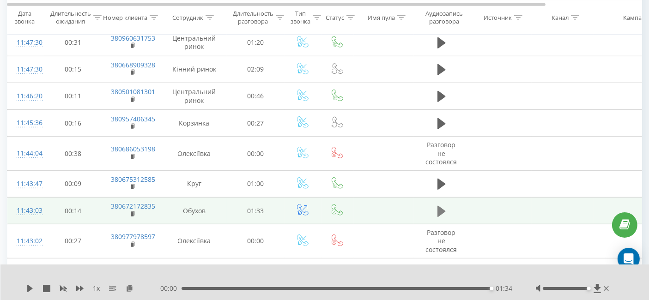
click at [438, 210] on icon at bounding box center [442, 211] width 8 height 13
click at [73, 286] on div "1 x" at bounding box center [93, 288] width 134 height 9
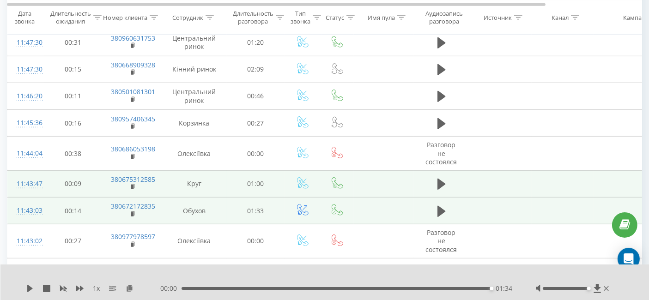
click at [433, 180] on td at bounding box center [441, 184] width 55 height 27
click at [437, 180] on button at bounding box center [442, 184] width 14 height 14
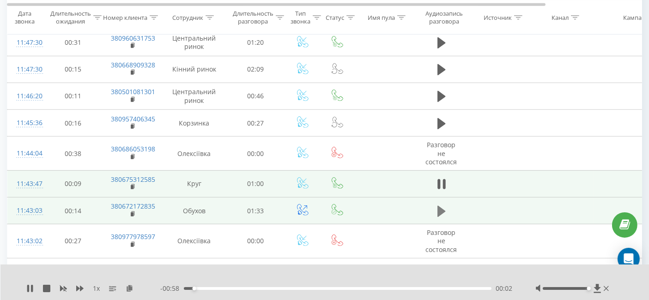
click at [442, 205] on icon at bounding box center [442, 211] width 8 height 13
drag, startPoint x: 233, startPoint y: 287, endPoint x: 278, endPoint y: 294, distance: 45.9
click at [269, 293] on div "- 01:09 00:24 00:24" at bounding box center [336, 288] width 353 height 9
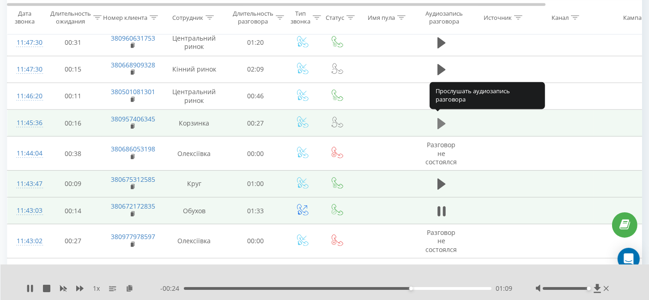
click at [435, 124] on button at bounding box center [442, 124] width 14 height 14
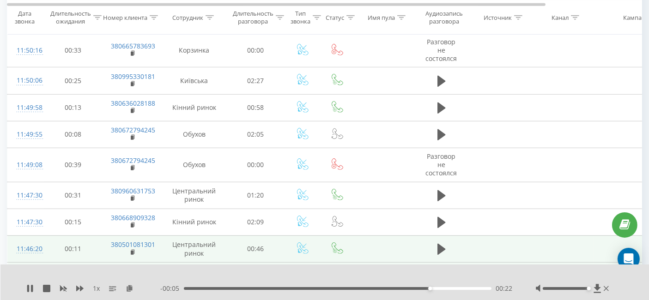
scroll to position [469, 0]
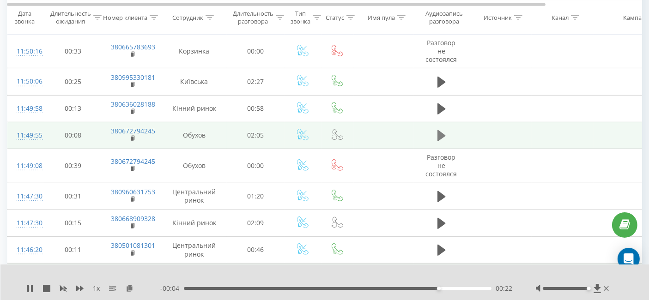
click at [443, 133] on icon at bounding box center [442, 135] width 8 height 11
click at [129, 285] on icon at bounding box center [130, 288] width 8 height 6
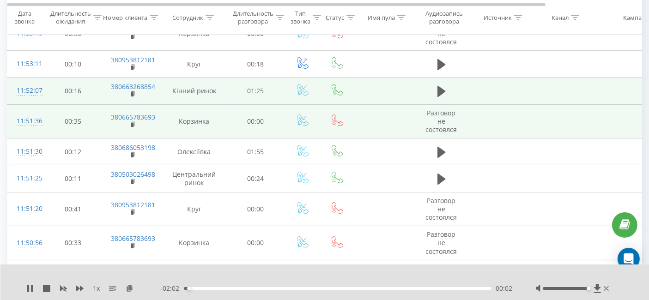
scroll to position [213, 0]
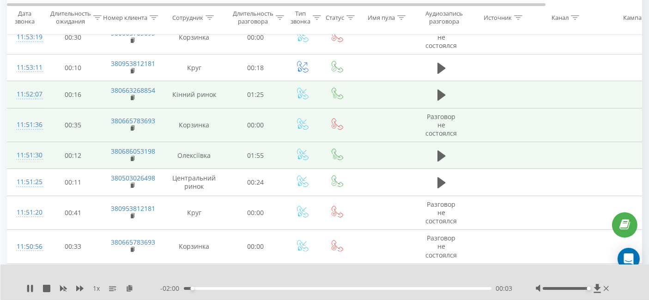
click at [447, 164] on td at bounding box center [441, 155] width 55 height 27
click at [444, 156] on icon at bounding box center [442, 156] width 8 height 11
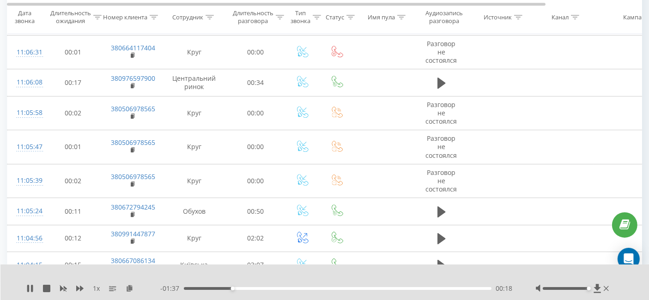
scroll to position [2883, 0]
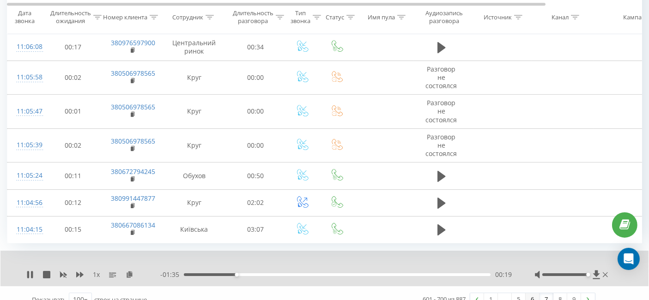
click at [533, 293] on link "6" at bounding box center [533, 299] width 14 height 13
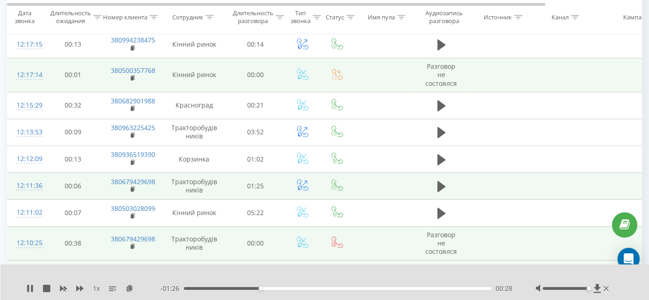
scroll to position [2083, 0]
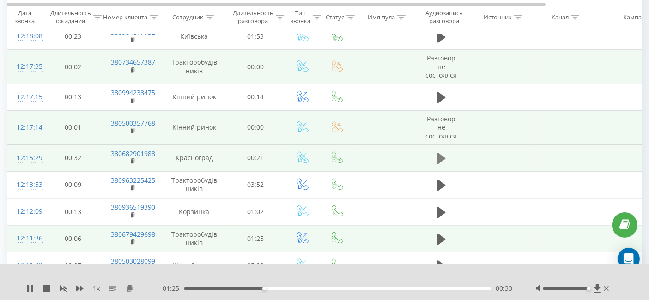
click at [440, 153] on icon at bounding box center [442, 158] width 8 height 11
click at [132, 288] on icon at bounding box center [130, 288] width 8 height 6
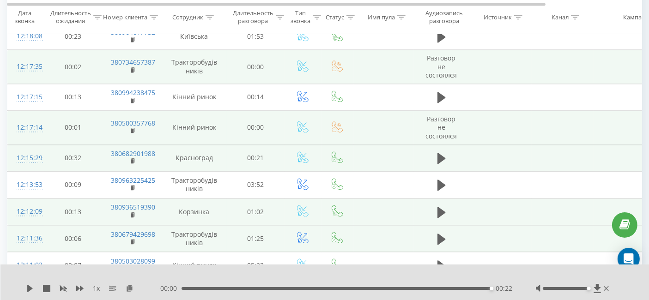
scroll to position [2186, 0]
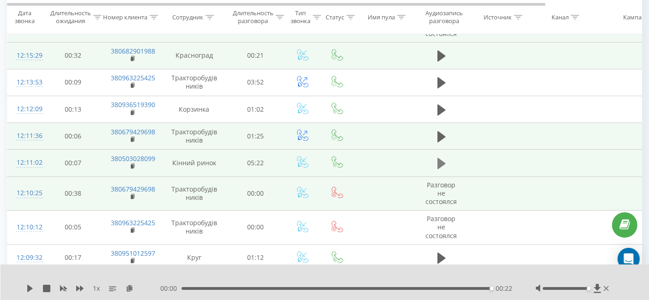
click at [445, 157] on icon at bounding box center [442, 163] width 8 height 13
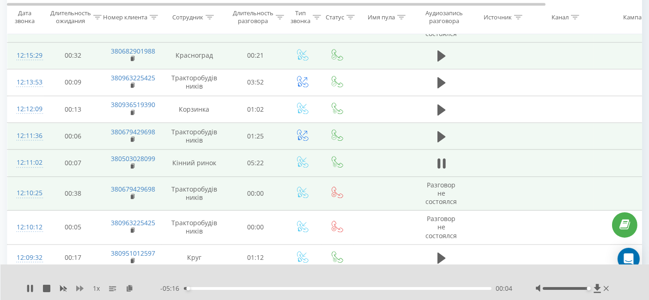
click at [76, 288] on icon at bounding box center [79, 289] width 7 height 6
click at [84, 288] on div "1.25 x" at bounding box center [93, 288] width 134 height 9
click at [80, 287] on icon at bounding box center [79, 289] width 7 height 6
click at [441, 159] on icon at bounding box center [442, 163] width 8 height 13
click at [442, 158] on icon at bounding box center [442, 163] width 8 height 11
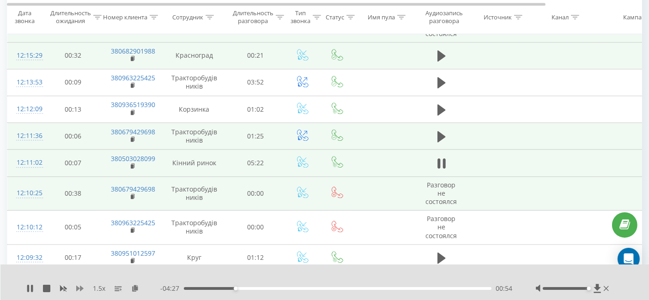
click at [82, 286] on icon at bounding box center [79, 288] width 7 height 7
click at [445, 130] on icon at bounding box center [442, 136] width 8 height 13
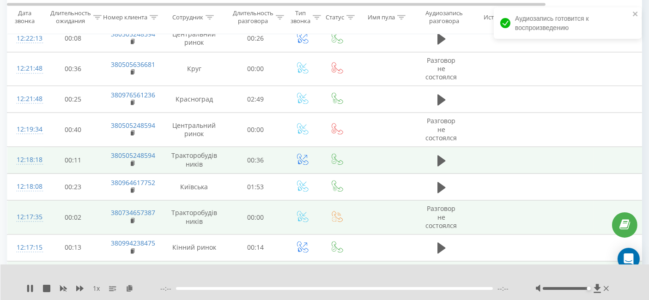
scroll to position [1929, 0]
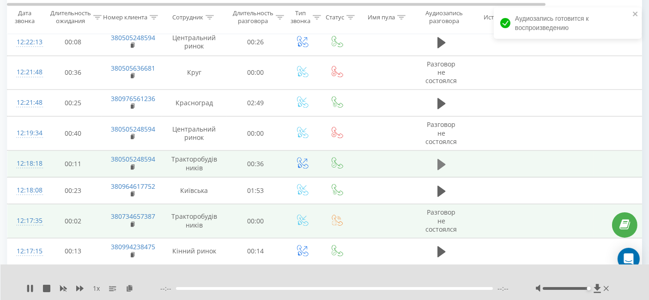
click at [443, 159] on icon at bounding box center [442, 164] width 8 height 11
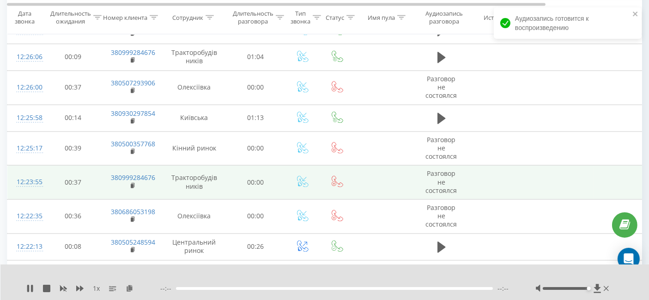
scroll to position [1878, 0]
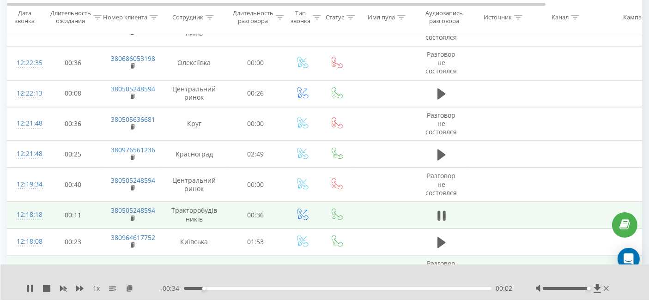
click at [438, 281] on div at bounding box center [319, 277] width 468 height 10
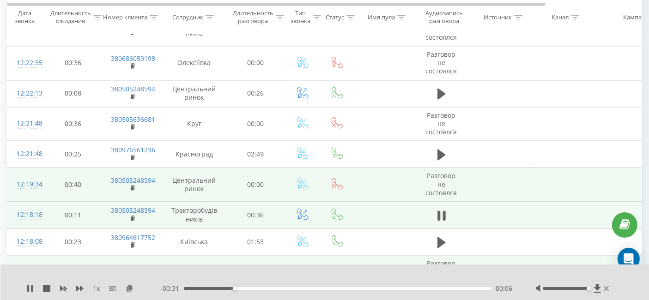
scroll to position [1827, 0]
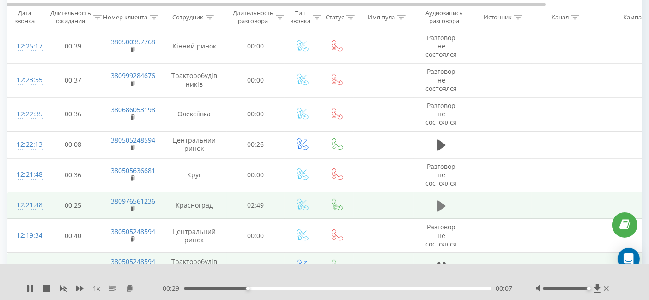
click at [440, 201] on icon at bounding box center [442, 206] width 8 height 11
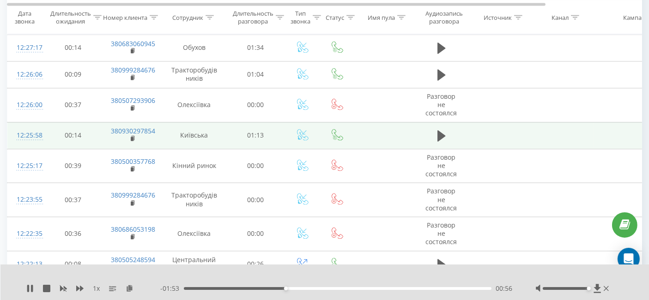
scroll to position [1621, 0]
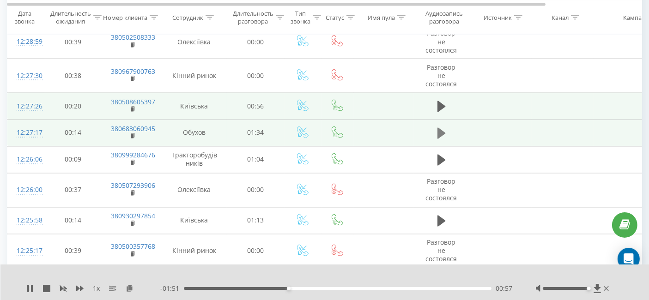
click at [444, 128] on icon at bounding box center [442, 133] width 8 height 11
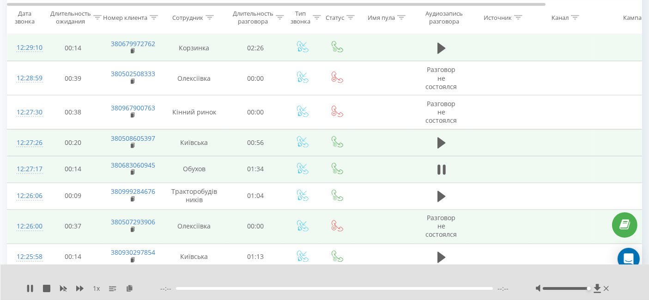
scroll to position [1570, 0]
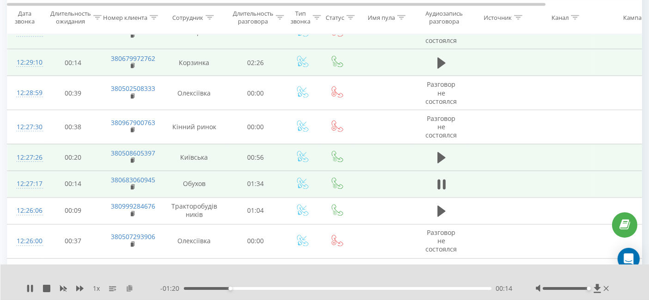
click at [127, 287] on icon at bounding box center [130, 288] width 8 height 6
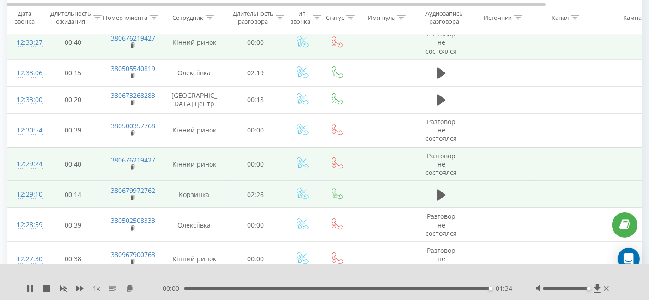
scroll to position [1364, 0]
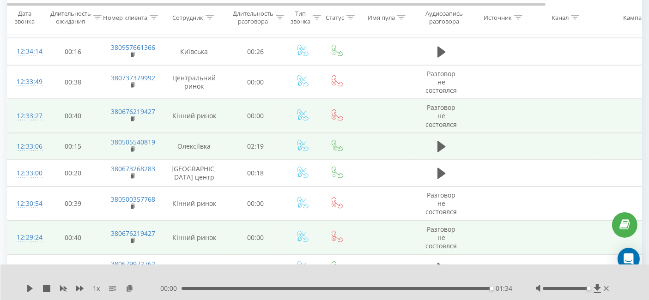
click at [433, 143] on td at bounding box center [441, 146] width 55 height 27
click at [438, 141] on icon at bounding box center [442, 146] width 8 height 11
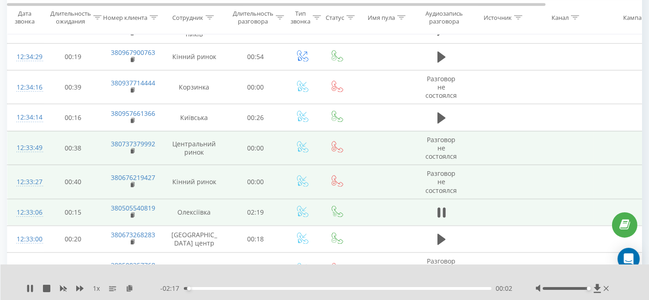
scroll to position [1313, 0]
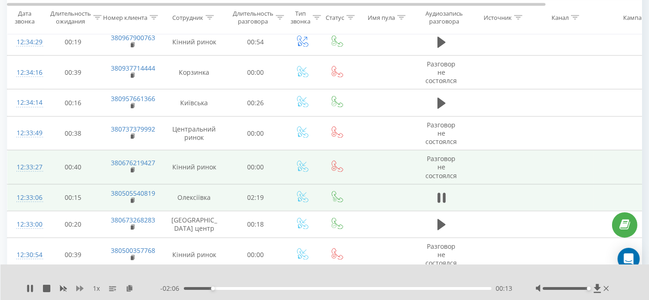
click at [76, 287] on icon at bounding box center [79, 289] width 7 height 6
click at [140, 287] on icon at bounding box center [139, 288] width 8 height 6
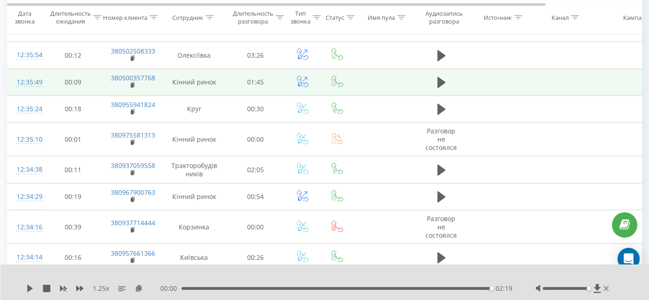
scroll to position [1108, 0]
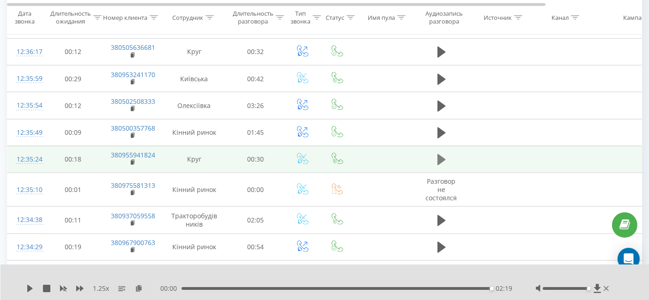
click at [441, 154] on icon at bounding box center [442, 159] width 8 height 11
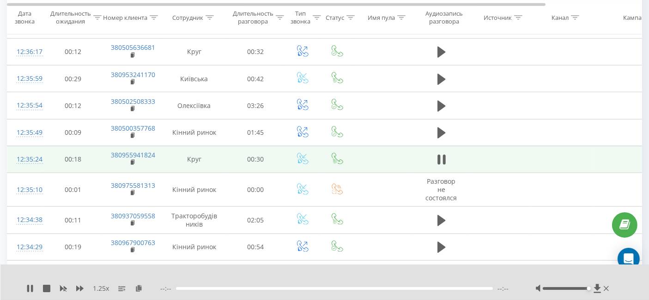
scroll to position [1056, 0]
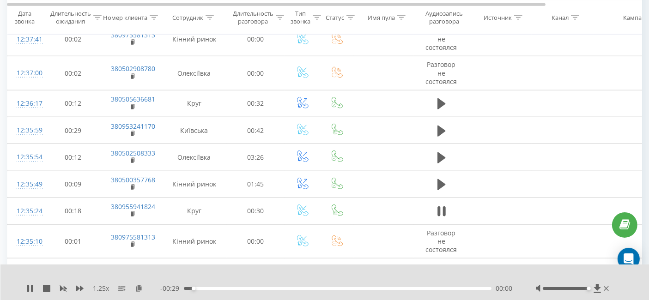
drag, startPoint x: 397, startPoint y: 143, endPoint x: 358, endPoint y: 276, distance: 139.0
click at [358, 276] on div at bounding box center [319, 277] width 468 height 10
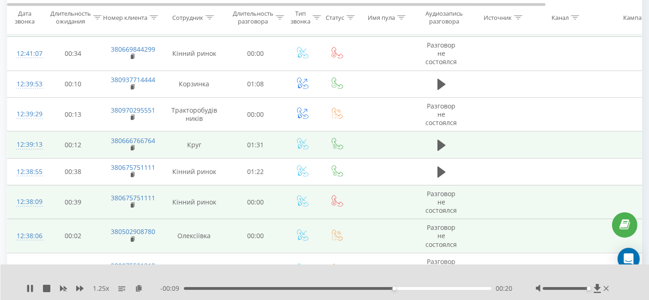
scroll to position [800, 0]
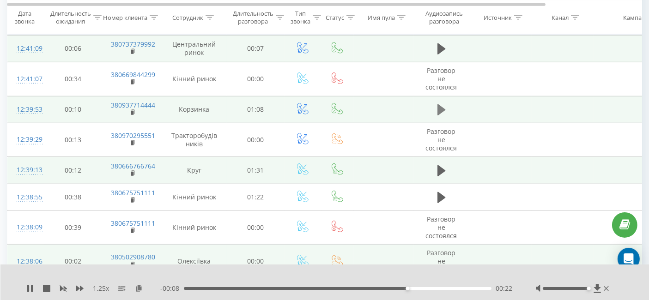
click at [438, 104] on icon at bounding box center [442, 109] width 8 height 11
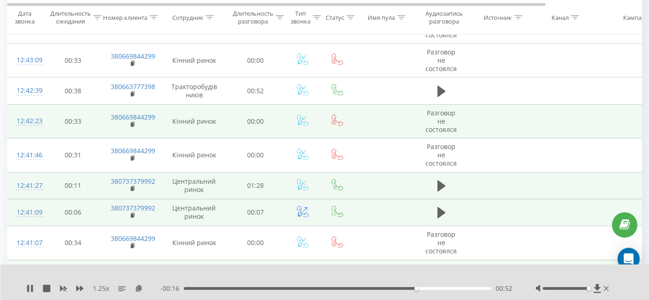
scroll to position [697, 0]
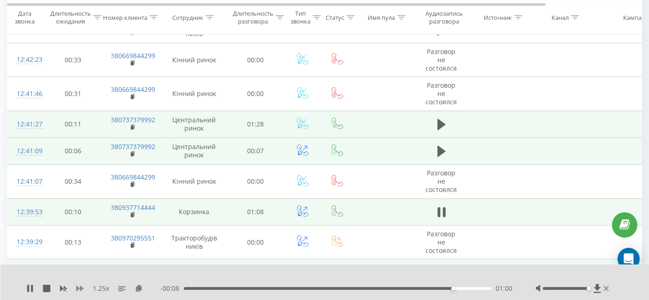
click at [81, 286] on icon at bounding box center [79, 288] width 7 height 7
click at [82, 286] on icon at bounding box center [79, 288] width 7 height 7
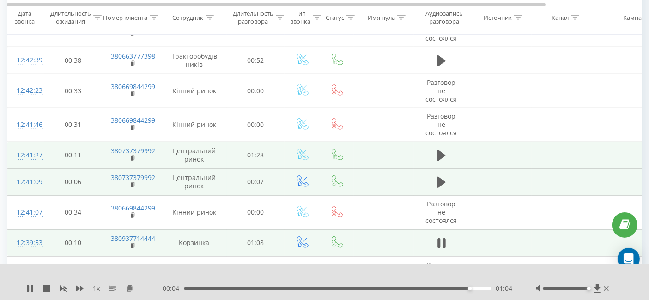
scroll to position [646, 0]
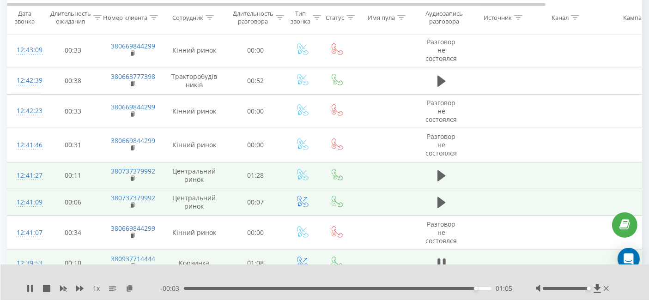
click at [428, 175] on td at bounding box center [441, 175] width 55 height 27
click at [444, 175] on icon at bounding box center [442, 176] width 8 height 13
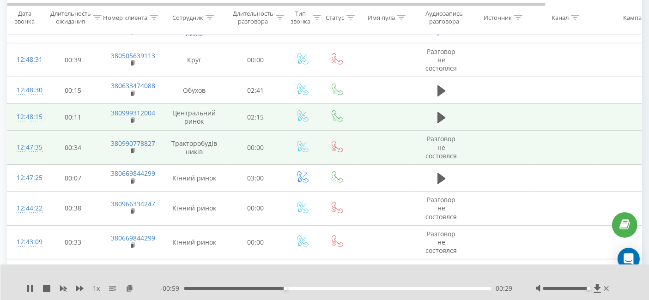
scroll to position [440, 0]
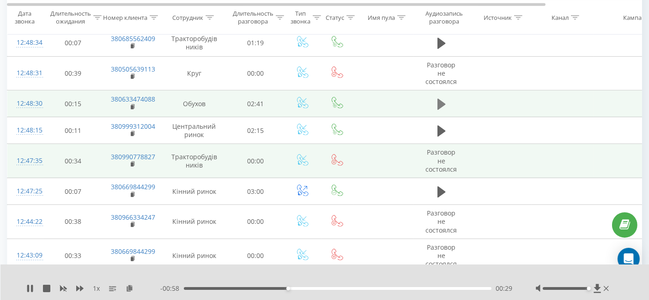
click at [444, 101] on icon at bounding box center [442, 103] width 8 height 11
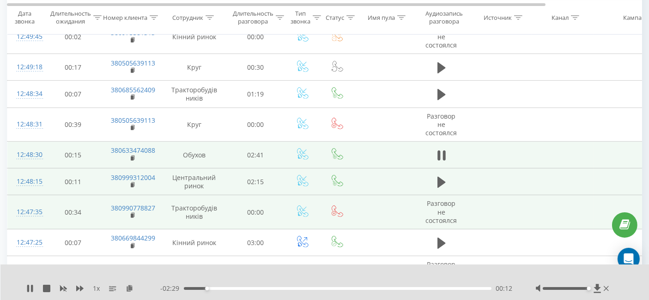
scroll to position [337, 0]
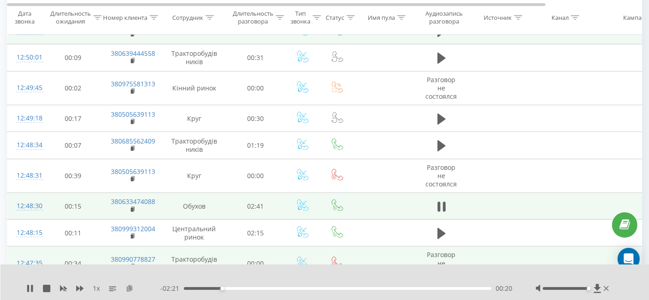
click at [128, 287] on icon at bounding box center [130, 288] width 8 height 6
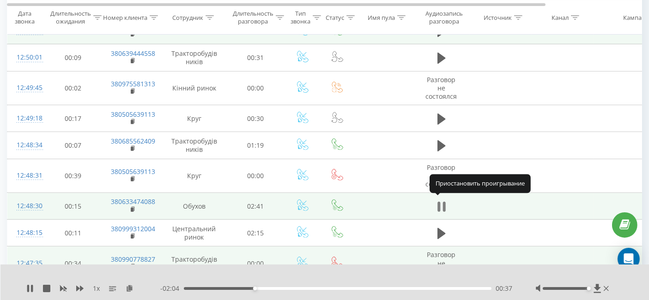
click at [442, 201] on icon at bounding box center [442, 207] width 8 height 13
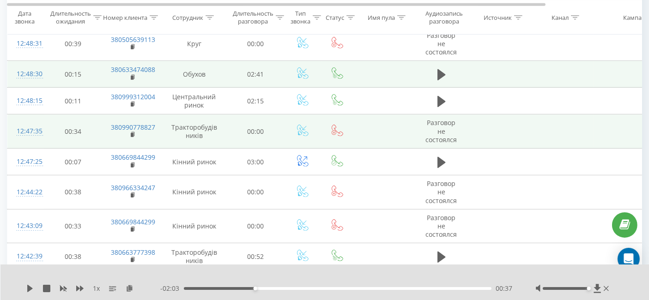
scroll to position [456, 0]
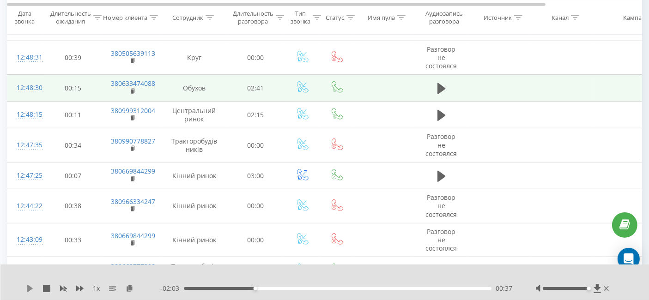
click at [30, 288] on icon at bounding box center [30, 288] width 6 height 7
click at [82, 288] on icon at bounding box center [79, 289] width 7 height 6
click at [82, 286] on icon at bounding box center [79, 288] width 7 height 7
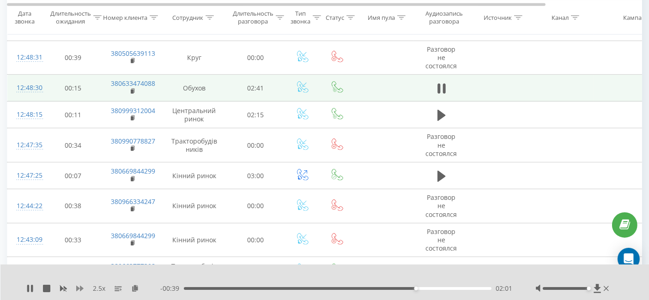
click at [82, 286] on icon at bounding box center [79, 288] width 7 height 7
drag, startPoint x: 420, startPoint y: 290, endPoint x: 382, endPoint y: 291, distance: 37.9
click at [382, 291] on div "- 00:52 01:49 01:49" at bounding box center [336, 288] width 353 height 9
drag, startPoint x: 380, startPoint y: 288, endPoint x: 368, endPoint y: 288, distance: 12.0
click at [368, 288] on div "01:36" at bounding box center [338, 288] width 308 height 3
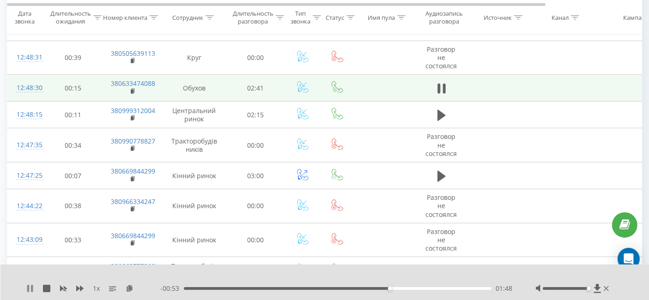
click at [29, 285] on icon at bounding box center [29, 288] width 7 height 7
drag, startPoint x: 367, startPoint y: 288, endPoint x: 240, endPoint y: 287, distance: 126.6
click at [240, 287] on div "00:39" at bounding box center [338, 288] width 308 height 3
click at [27, 286] on icon at bounding box center [29, 288] width 7 height 7
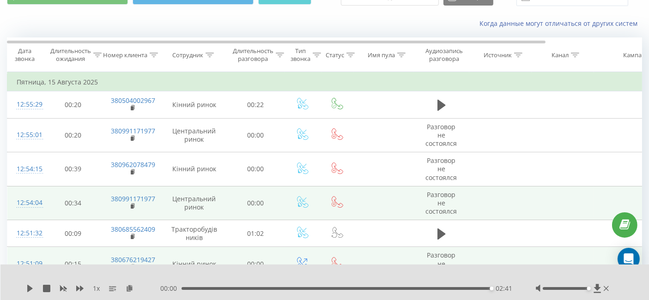
scroll to position [0, 0]
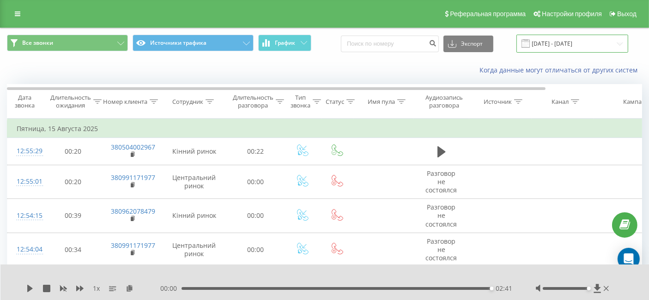
click at [554, 48] on input "15.08.2025 - 15.08.2025" at bounding box center [573, 44] width 112 height 18
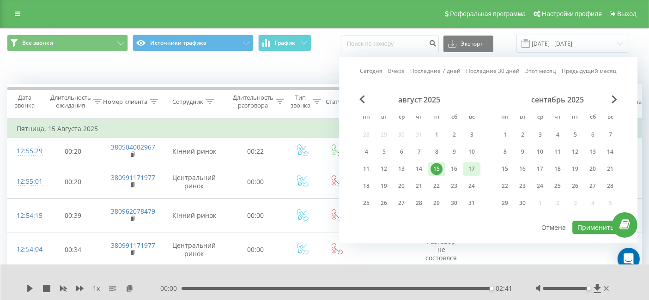
click at [470, 168] on div "17" at bounding box center [472, 169] width 12 height 12
click at [578, 225] on button "Применить" at bounding box center [596, 227] width 47 height 13
type input "17.08.2025 - 17.08.2025"
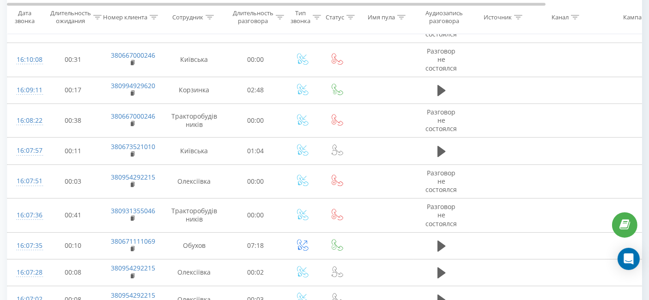
scroll to position [2912, 0]
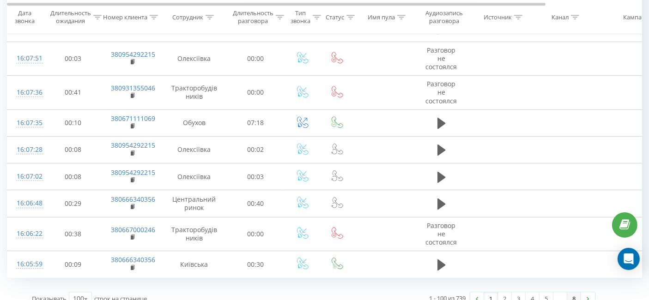
click at [572, 293] on link "8" at bounding box center [575, 299] width 14 height 13
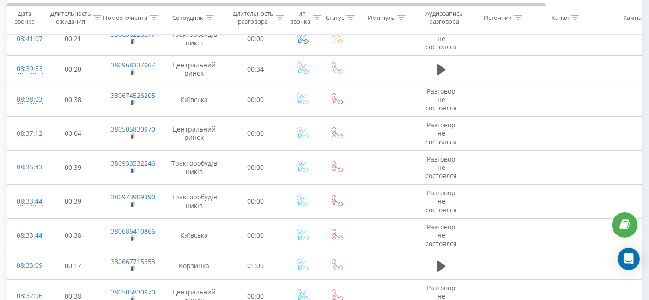
scroll to position [1087, 0]
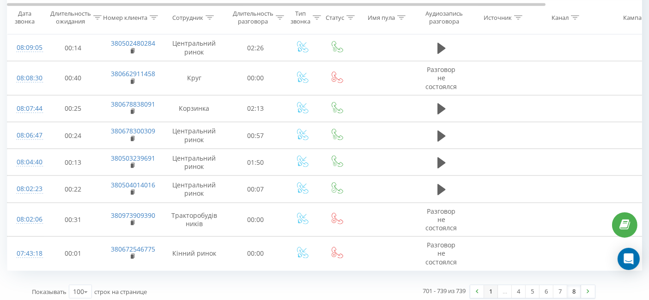
click at [488, 287] on link "1" at bounding box center [491, 292] width 14 height 13
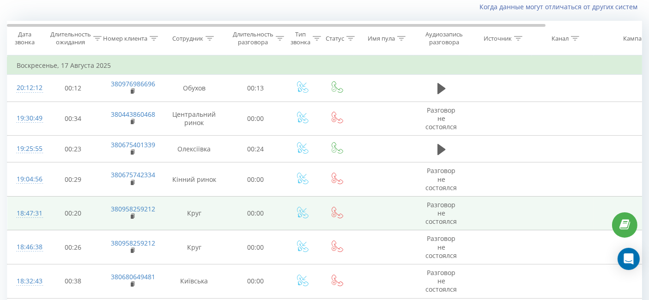
scroll to position [61, 0]
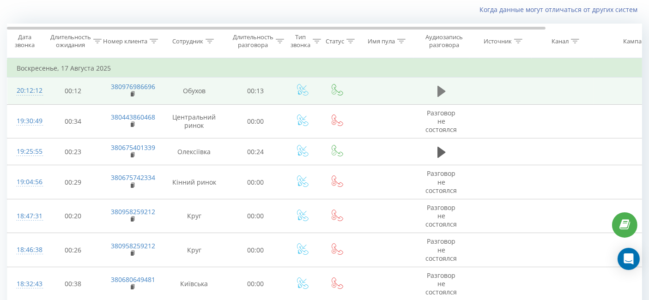
click at [436, 84] on td at bounding box center [441, 91] width 55 height 27
click at [439, 89] on icon at bounding box center [442, 91] width 8 height 11
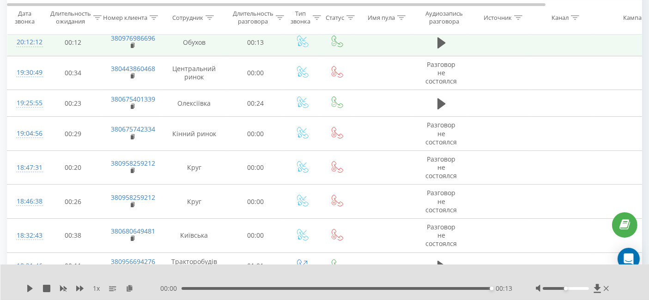
scroll to position [205, 0]
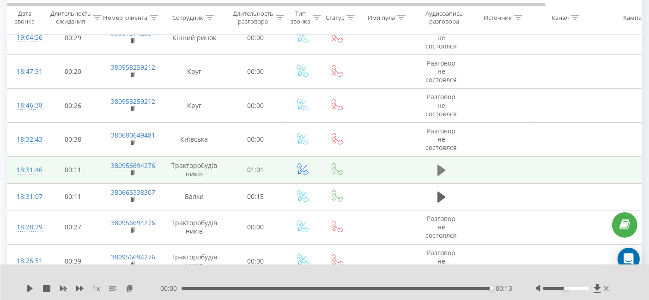
click at [442, 170] on icon at bounding box center [442, 170] width 8 height 11
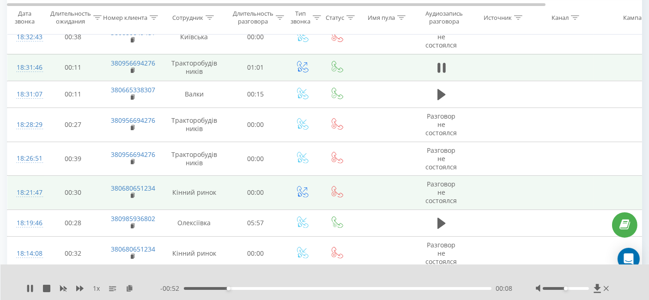
scroll to position [257, 0]
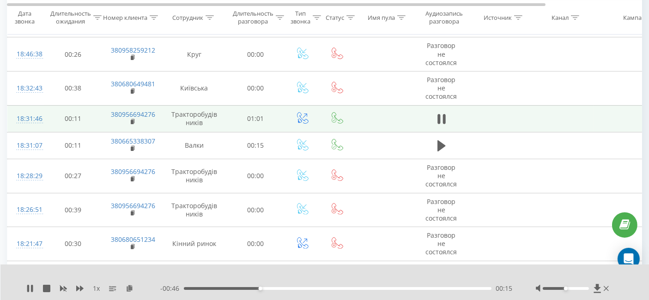
click at [420, 273] on div at bounding box center [319, 277] width 468 height 10
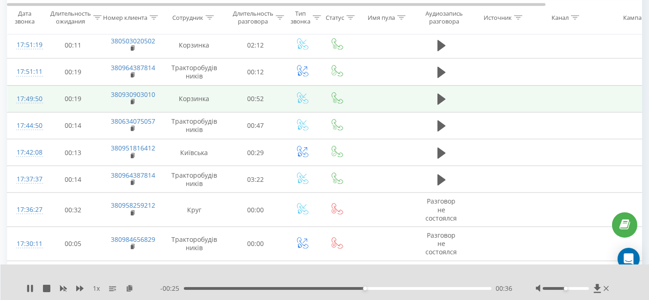
scroll to position [873, 0]
click at [440, 97] on icon at bounding box center [442, 99] width 8 height 11
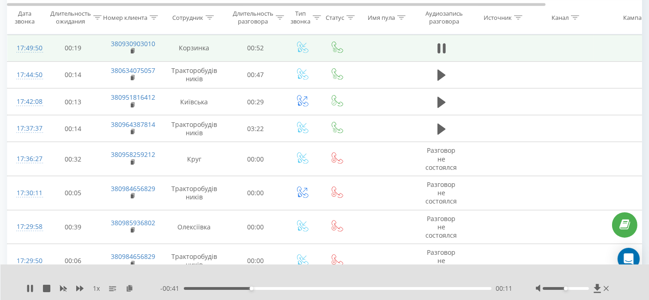
scroll to position [821, 0]
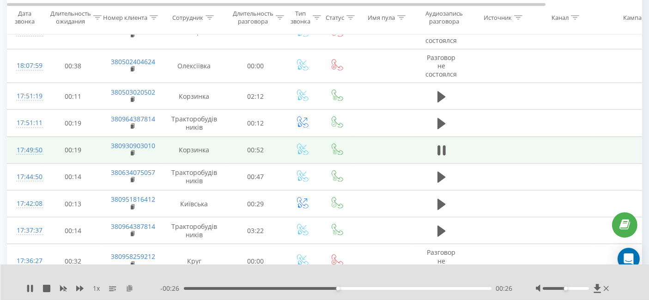
click at [130, 287] on icon at bounding box center [130, 288] width 8 height 6
drag, startPoint x: 437, startPoint y: 288, endPoint x: 172, endPoint y: 281, distance: 264.9
click at [172, 281] on div "1 x - 00:48 00:04 00:04" at bounding box center [324, 283] width 649 height 36
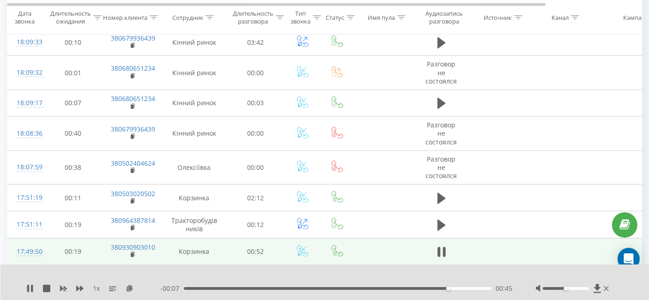
scroll to position [719, 0]
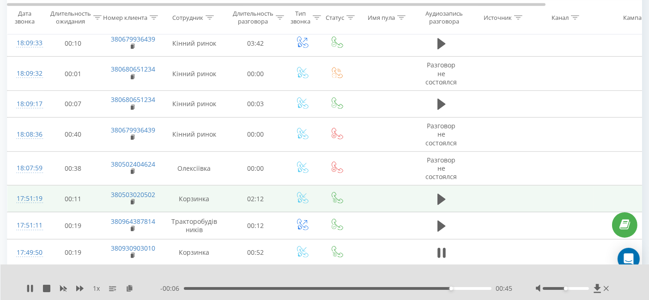
click at [433, 197] on td at bounding box center [441, 199] width 55 height 27
click at [444, 193] on icon at bounding box center [442, 199] width 8 height 13
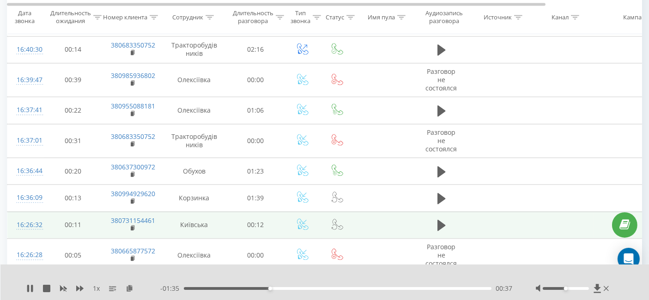
scroll to position [2054, 0]
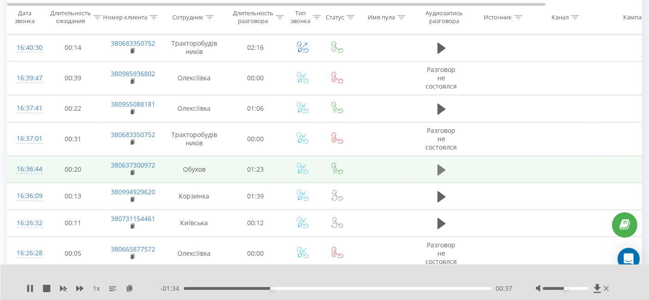
click at [441, 167] on icon at bounding box center [442, 170] width 8 height 13
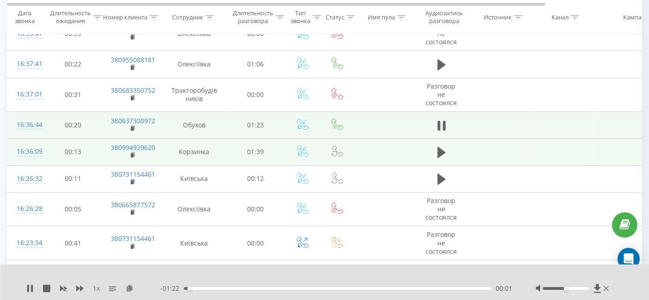
scroll to position [2105, 0]
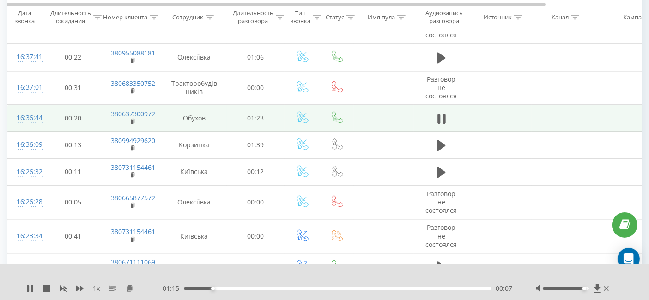
drag, startPoint x: 573, startPoint y: 291, endPoint x: 592, endPoint y: 291, distance: 18.9
click at [595, 291] on div at bounding box center [573, 288] width 75 height 9
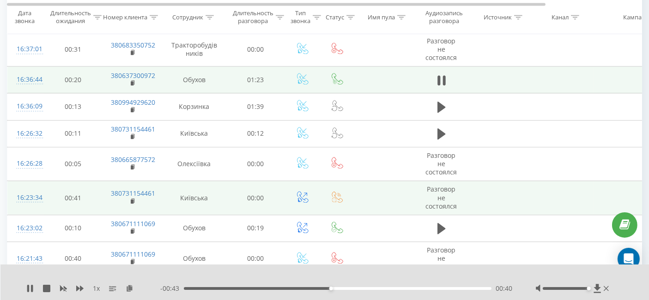
scroll to position [2156, 0]
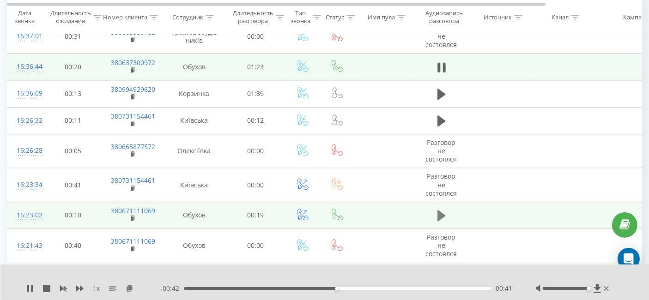
click at [446, 209] on button at bounding box center [442, 216] width 14 height 14
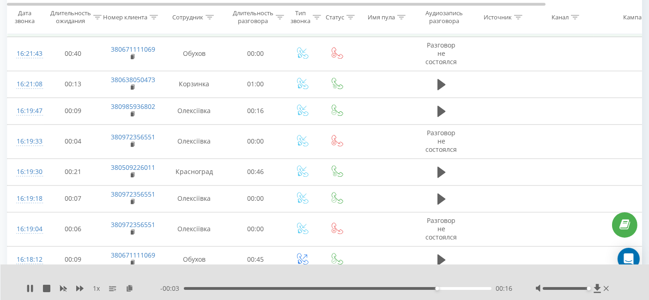
scroll to position [2362, 0]
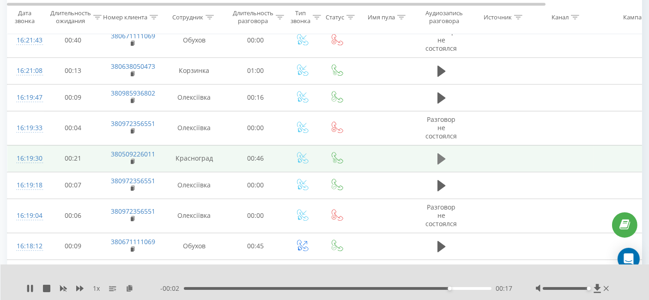
click at [441, 153] on icon at bounding box center [442, 158] width 8 height 11
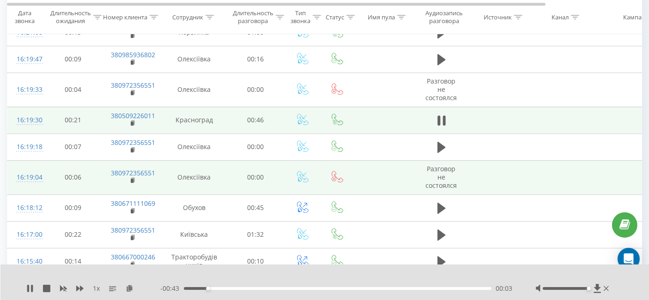
scroll to position [2413, 0]
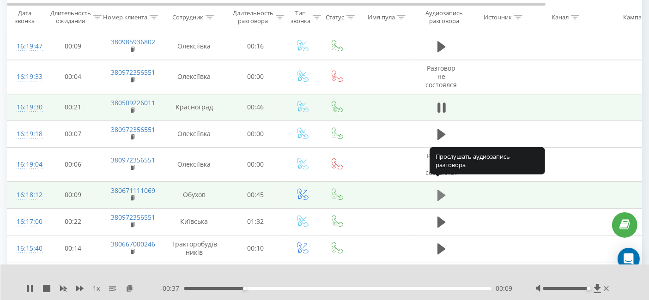
click at [440, 190] on icon at bounding box center [442, 195] width 8 height 11
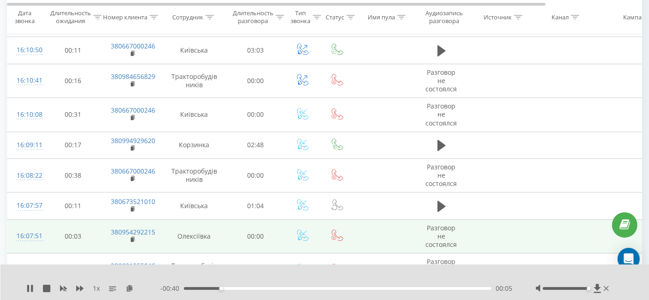
scroll to position [2773, 0]
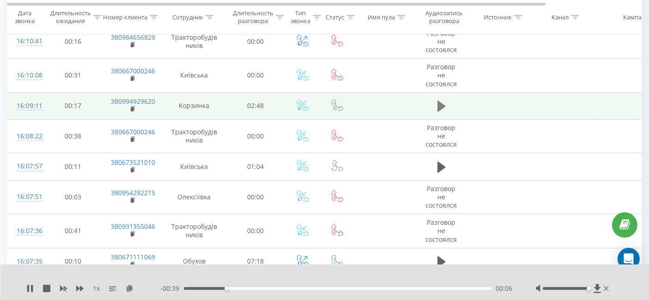
click at [441, 100] on icon at bounding box center [442, 106] width 8 height 13
click at [129, 287] on icon at bounding box center [130, 288] width 8 height 6
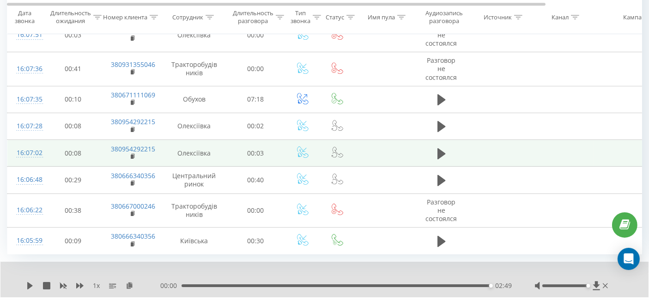
scroll to position [2947, 0]
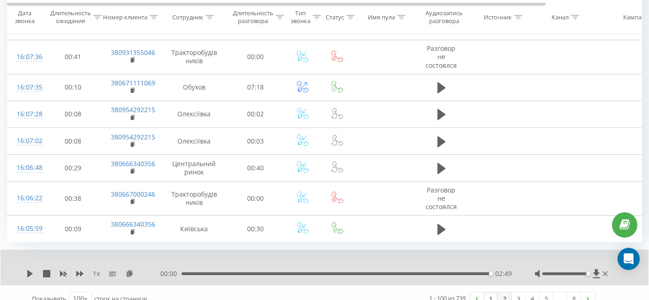
click at [507, 293] on link "2" at bounding box center [505, 299] width 14 height 13
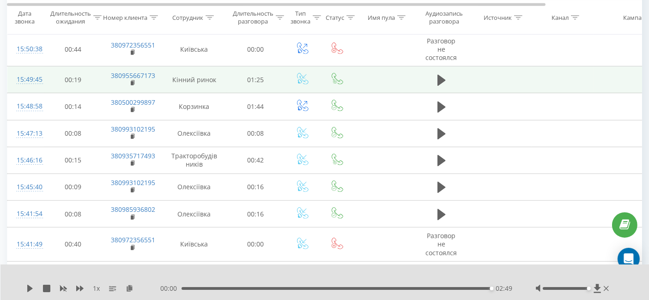
scroll to position [626, 0]
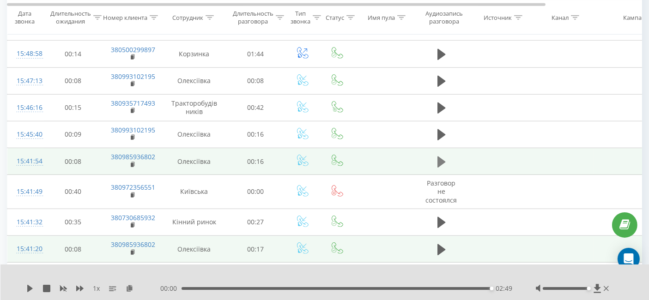
click at [438, 156] on icon at bounding box center [442, 162] width 8 height 13
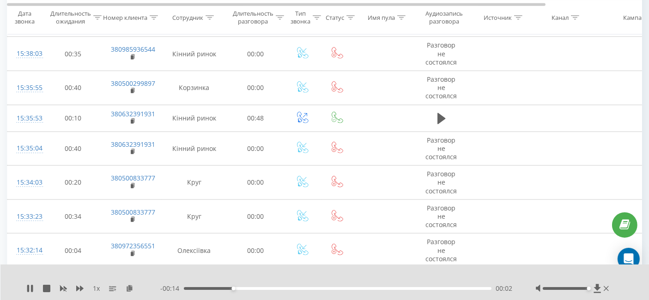
scroll to position [985, 0]
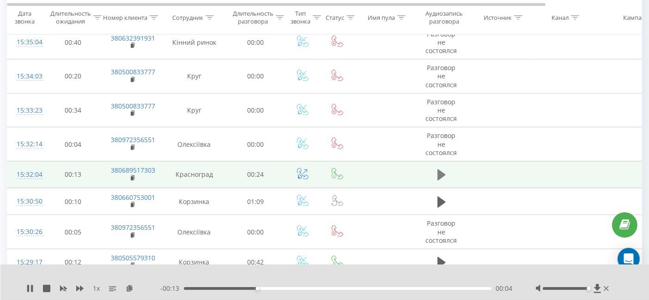
click at [435, 168] on button at bounding box center [442, 175] width 14 height 14
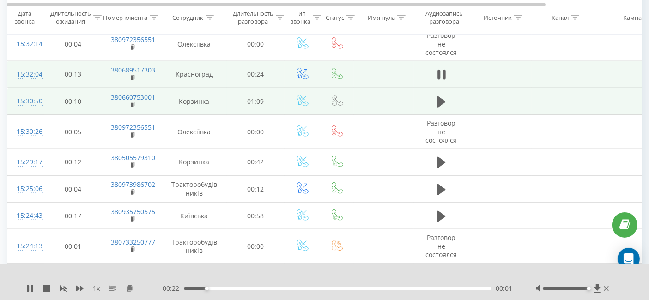
scroll to position [1088, 0]
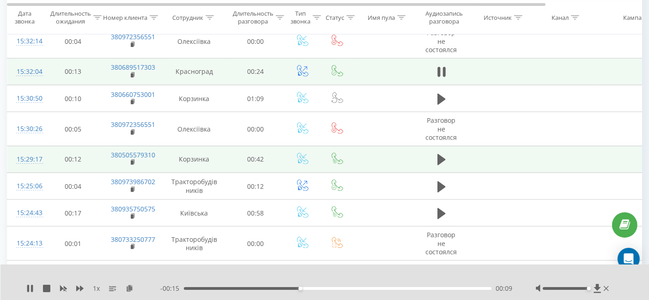
click at [432, 151] on td at bounding box center [441, 159] width 55 height 27
click at [445, 157] on icon at bounding box center [442, 159] width 8 height 13
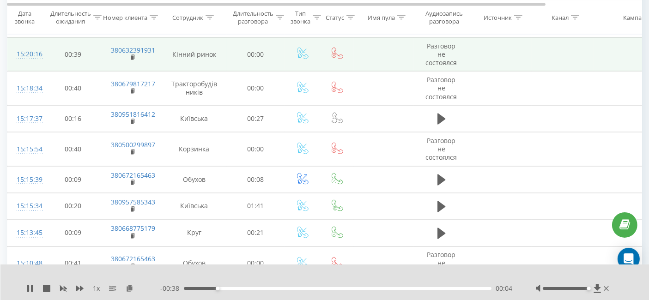
scroll to position [1653, 0]
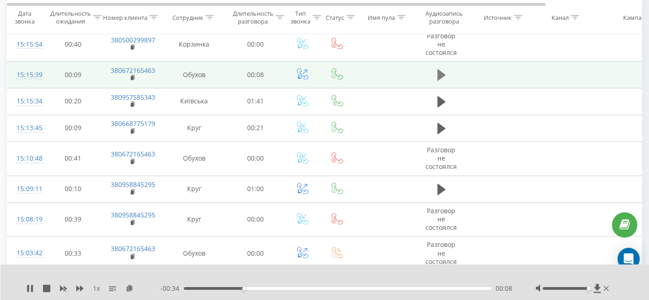
click at [440, 72] on icon at bounding box center [442, 75] width 8 height 13
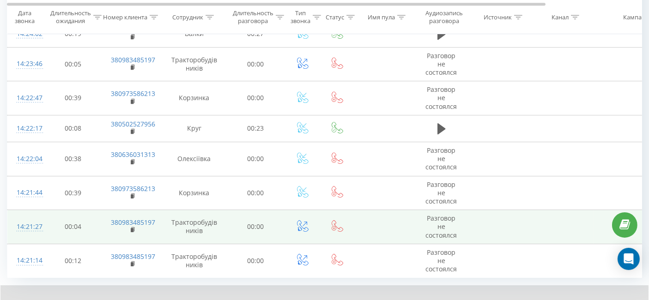
scroll to position [2947, 0]
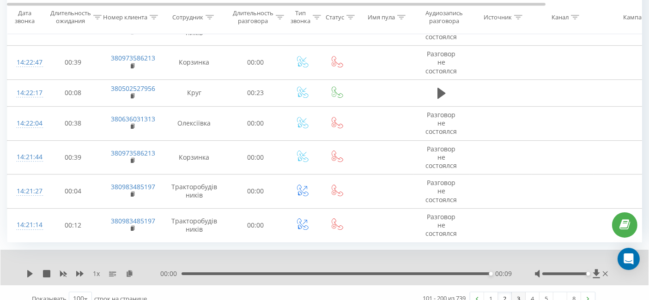
click at [519, 293] on link "3" at bounding box center [519, 299] width 14 height 13
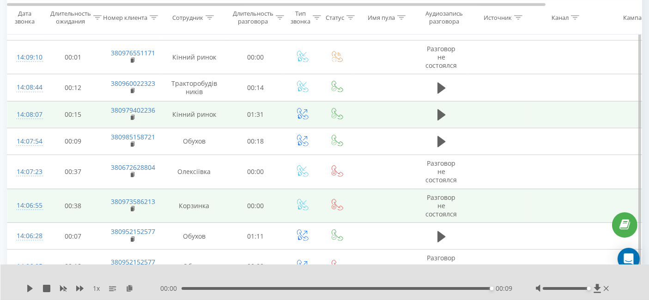
scroll to position [780, 0]
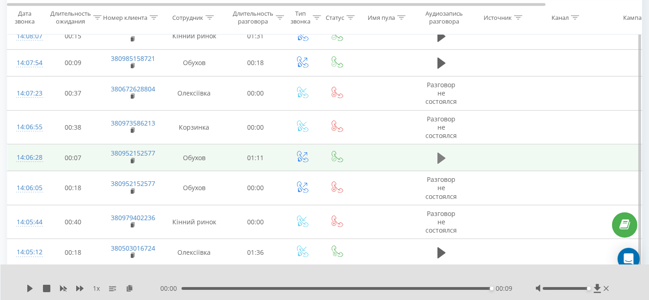
click at [438, 153] on icon at bounding box center [442, 158] width 8 height 11
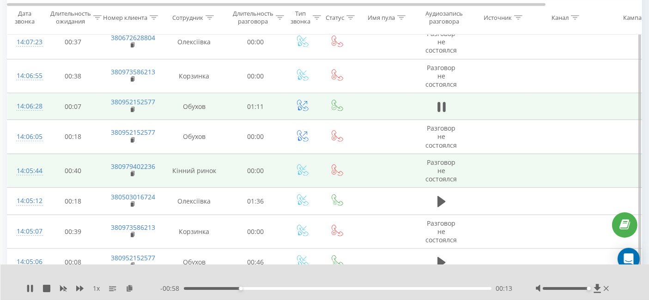
scroll to position [882, 0]
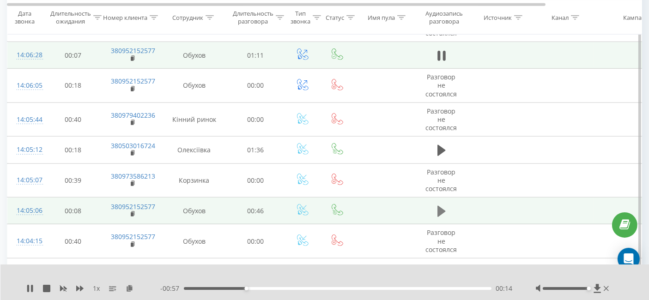
click at [442, 206] on icon at bounding box center [442, 211] width 8 height 11
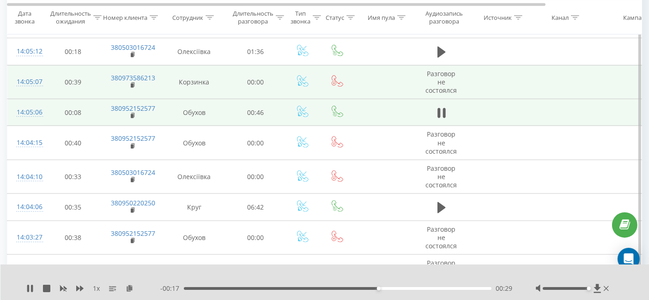
scroll to position [1036, 0]
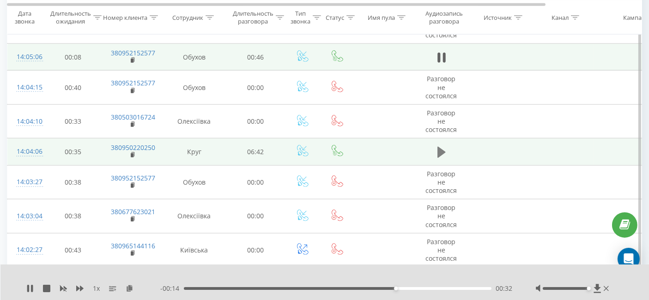
click at [438, 147] on icon at bounding box center [442, 152] width 8 height 11
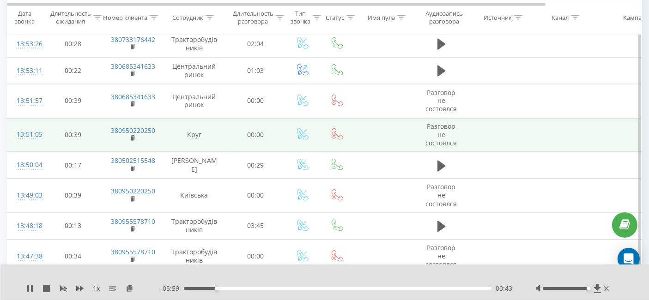
scroll to position [1601, 0]
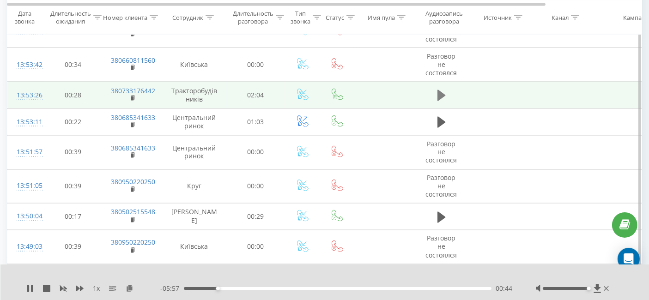
drag, startPoint x: 424, startPoint y: 88, endPoint x: 443, endPoint y: 88, distance: 19.4
click at [429, 88] on td at bounding box center [441, 95] width 55 height 27
click at [444, 90] on icon at bounding box center [442, 95] width 8 height 11
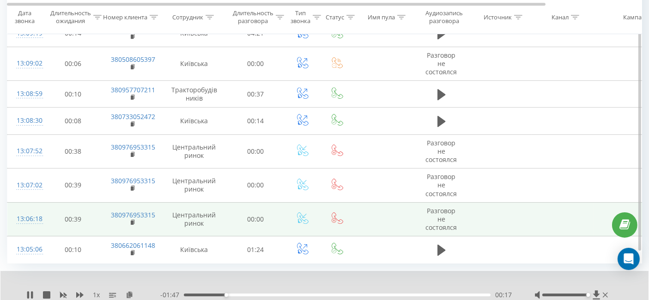
scroll to position [2990, 0]
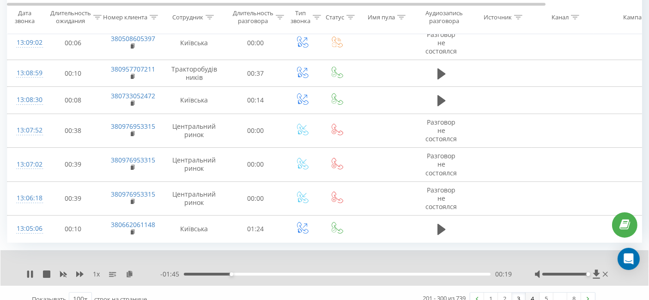
click at [531, 293] on link "4" at bounding box center [533, 299] width 14 height 13
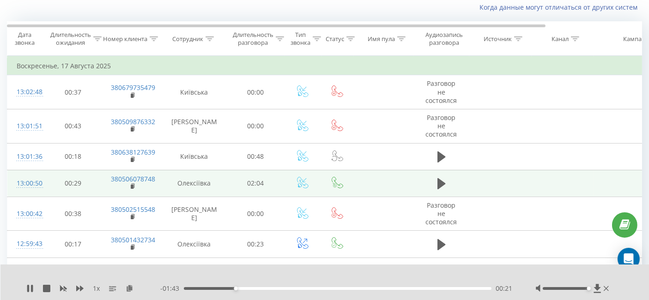
scroll to position [61, 0]
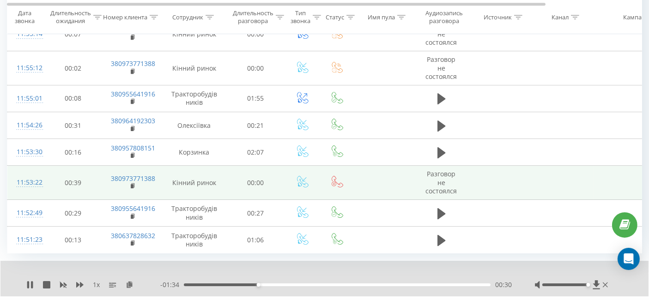
scroll to position [2968, 0]
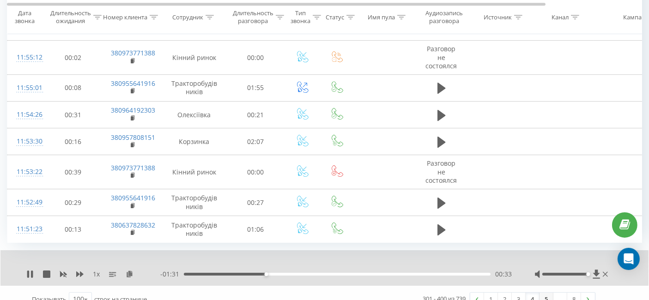
click at [544, 293] on link "5" at bounding box center [547, 299] width 14 height 13
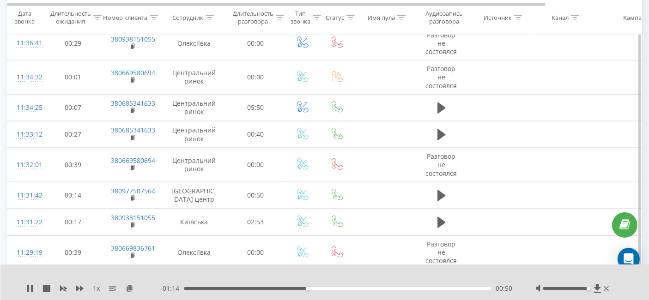
scroll to position [1107, 0]
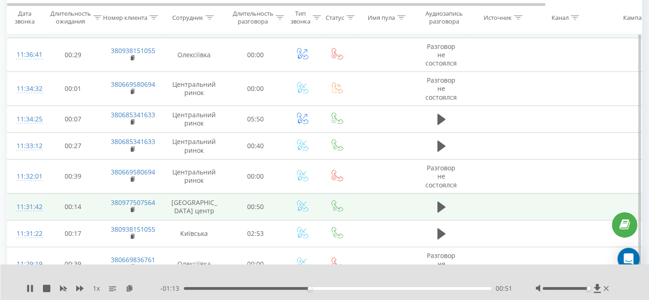
click at [433, 195] on td at bounding box center [441, 207] width 55 height 27
click at [438, 201] on icon at bounding box center [442, 207] width 8 height 13
click at [127, 287] on icon at bounding box center [130, 288] width 8 height 6
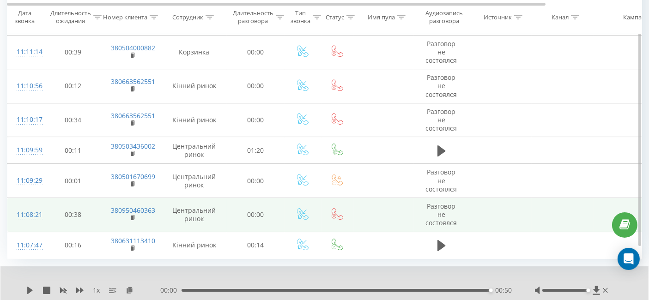
scroll to position [2975, 0]
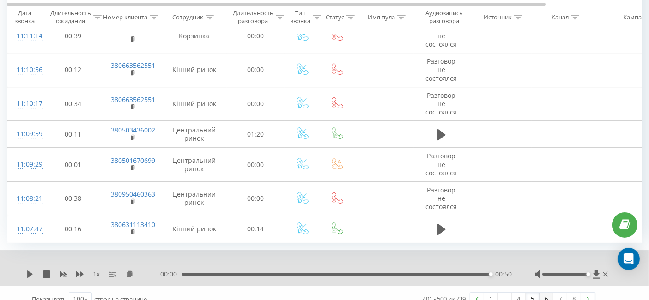
click at [548, 293] on link "6" at bounding box center [547, 299] width 14 height 13
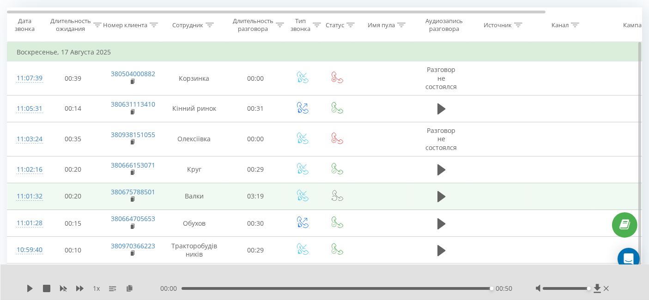
scroll to position [61, 0]
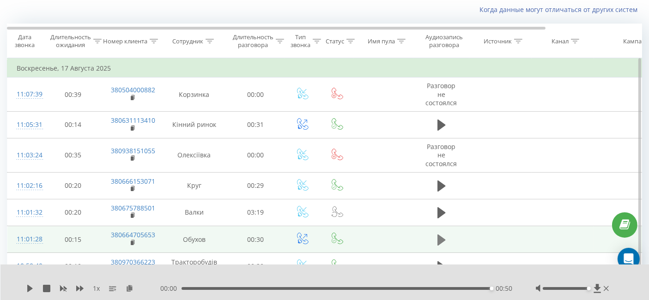
click at [437, 238] on button at bounding box center [442, 240] width 14 height 14
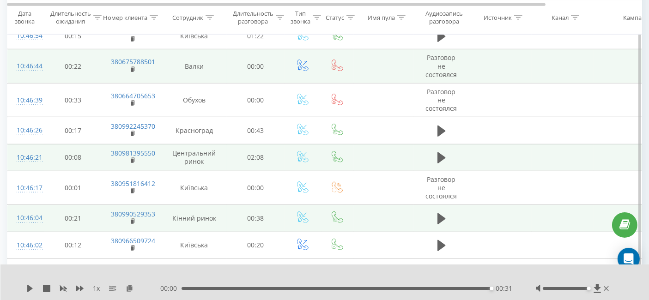
scroll to position [882, 0]
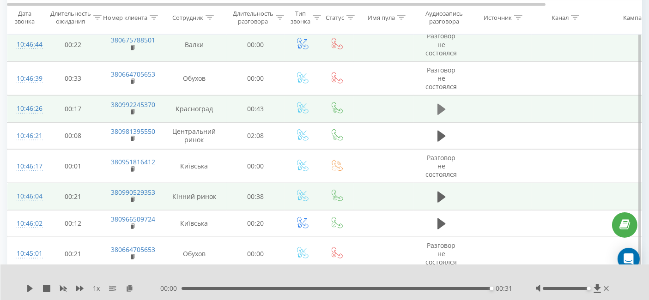
click at [440, 104] on icon at bounding box center [442, 109] width 8 height 11
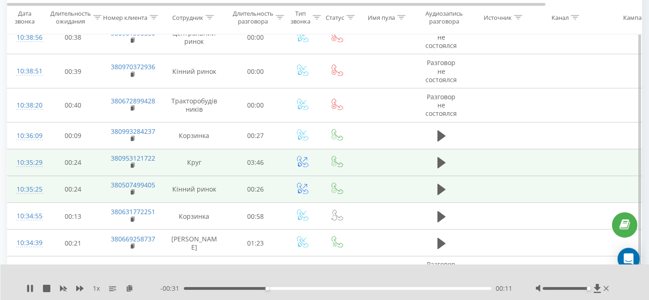
scroll to position [1550, 0]
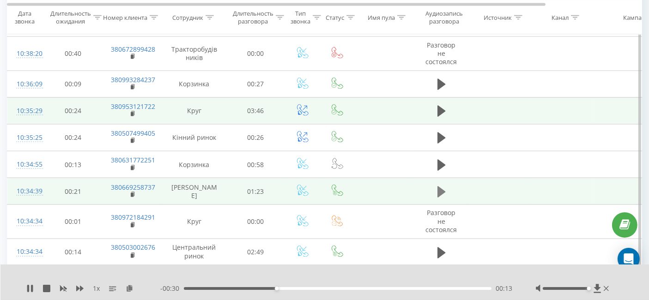
click at [447, 185] on td at bounding box center [441, 191] width 55 height 27
click at [445, 187] on icon at bounding box center [442, 192] width 8 height 11
click at [443, 187] on icon at bounding box center [444, 192] width 3 height 10
click at [443, 187] on icon at bounding box center [442, 192] width 8 height 11
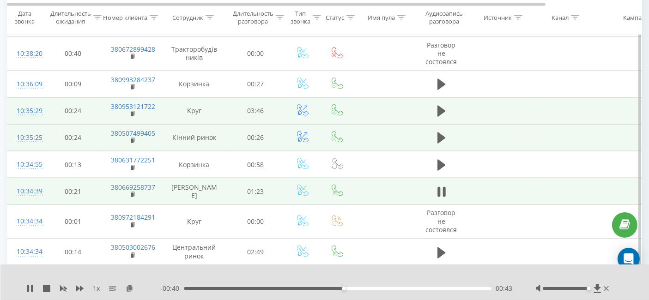
click at [419, 131] on td at bounding box center [441, 137] width 55 height 27
click at [445, 134] on icon at bounding box center [442, 138] width 8 height 13
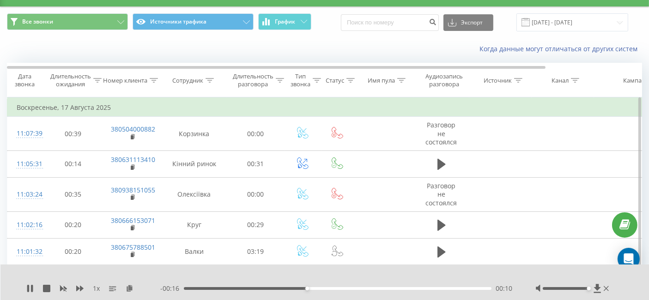
scroll to position [0, 0]
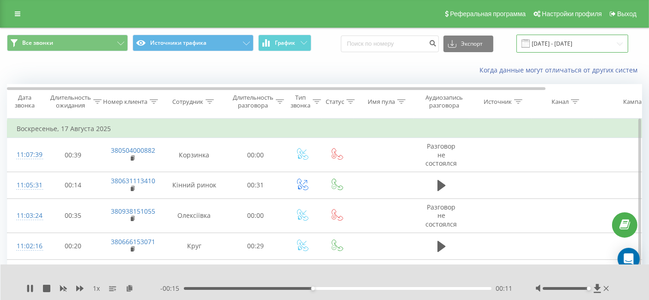
click at [562, 39] on input "[DATE] - [DATE]" at bounding box center [573, 44] width 112 height 18
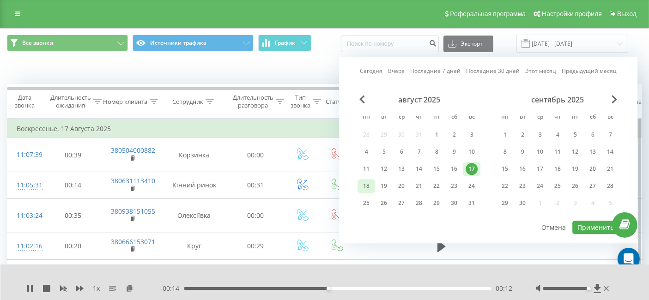
click at [367, 185] on div "18" at bounding box center [366, 186] width 12 height 12
click at [584, 224] on button "Применить" at bounding box center [596, 227] width 47 height 13
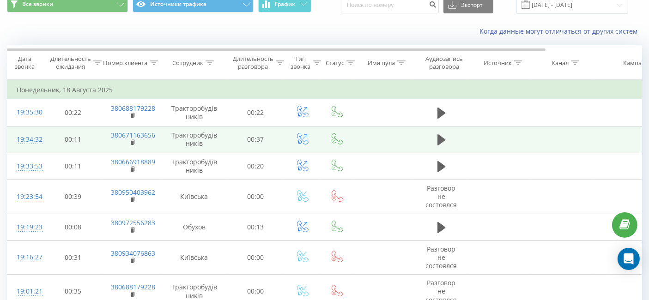
scroll to position [51, 0]
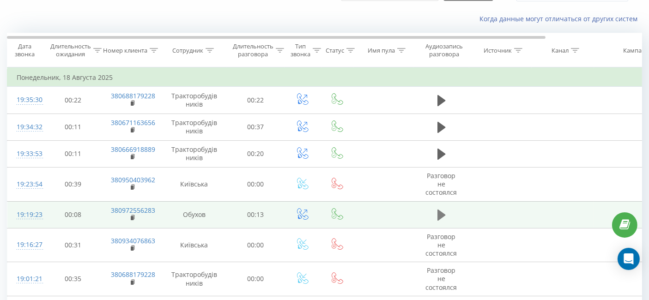
click at [443, 214] on icon at bounding box center [442, 215] width 8 height 11
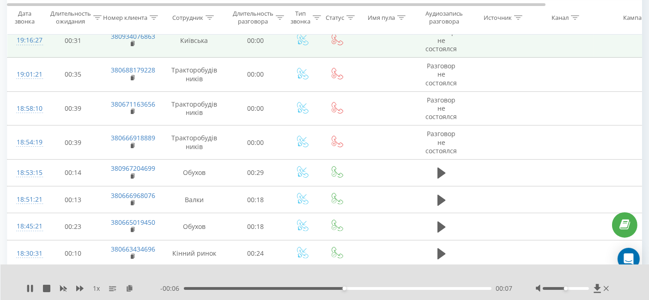
scroll to position [257, 0]
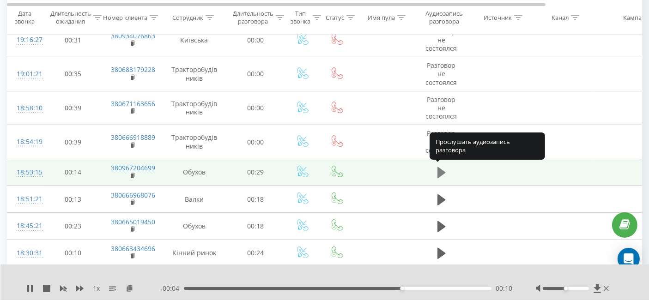
click at [440, 168] on icon at bounding box center [442, 172] width 8 height 11
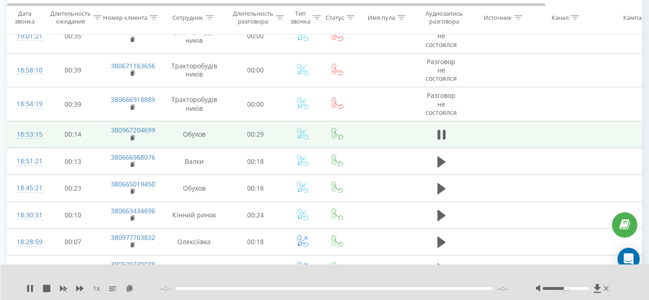
scroll to position [308, 0]
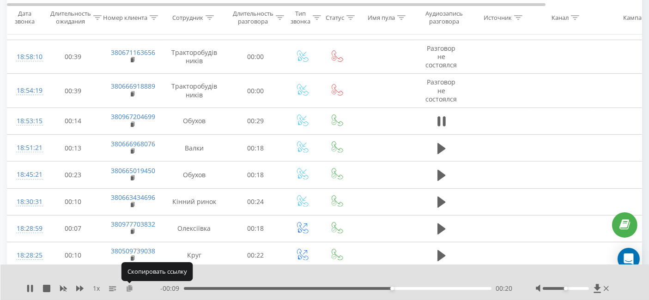
click at [127, 287] on icon at bounding box center [130, 288] width 8 height 6
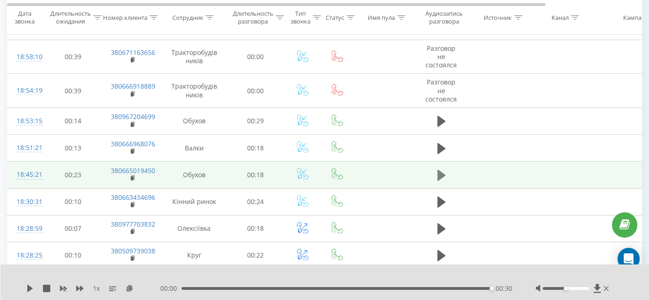
click at [435, 170] on button at bounding box center [442, 176] width 14 height 14
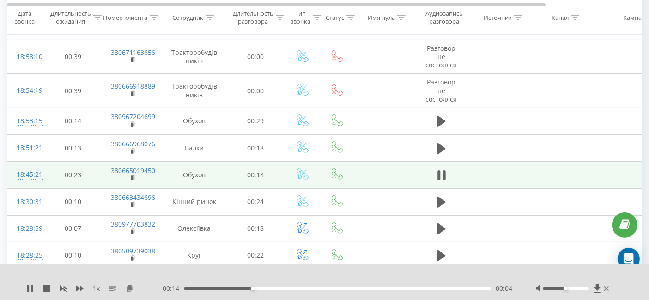
scroll to position [359, 0]
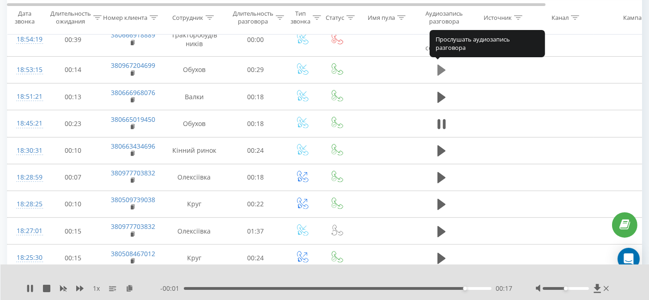
click at [436, 68] on button at bounding box center [442, 70] width 14 height 14
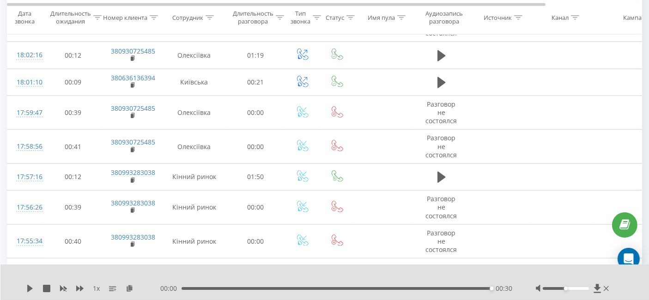
scroll to position [1130, 0]
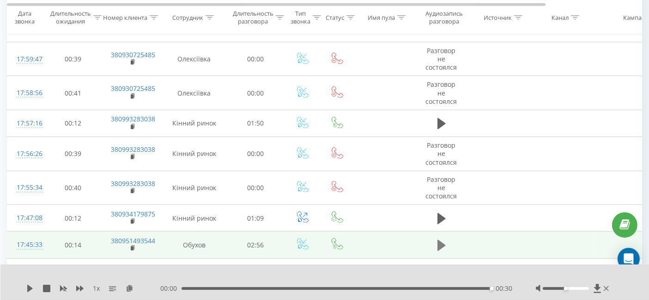
click at [444, 239] on icon at bounding box center [442, 245] width 8 height 13
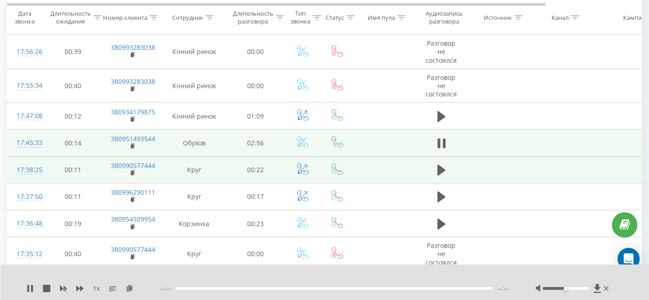
scroll to position [1232, 0]
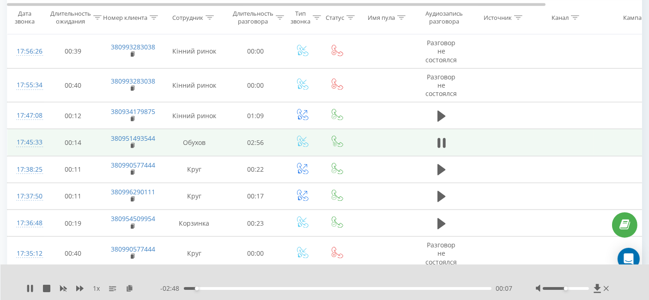
click at [86, 290] on div "1 x" at bounding box center [93, 288] width 134 height 9
click at [78, 290] on icon at bounding box center [79, 289] width 7 height 6
click at [81, 284] on div "1.25 x" at bounding box center [93, 288] width 134 height 9
click at [80, 286] on icon at bounding box center [79, 289] width 7 height 6
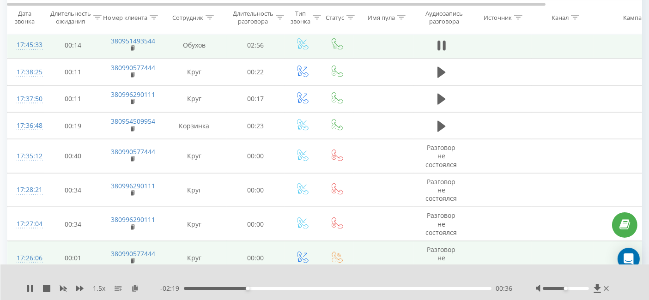
scroll to position [1283, 0]
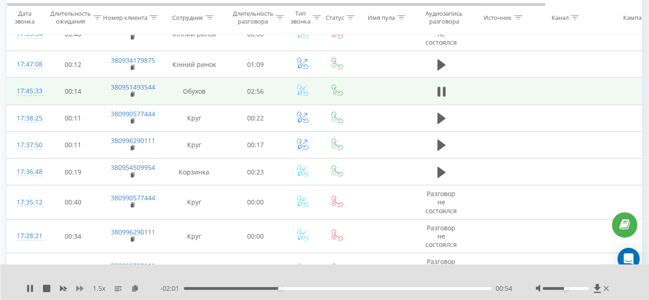
click at [79, 288] on icon at bounding box center [79, 289] width 7 height 6
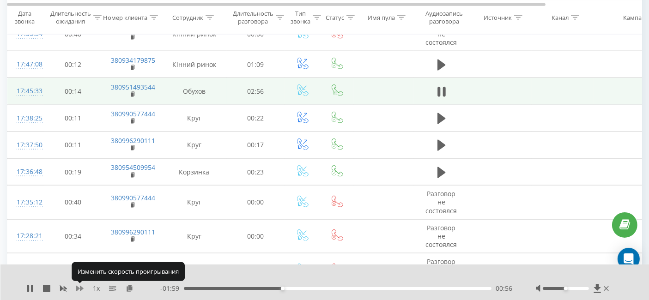
click at [79, 288] on icon at bounding box center [79, 289] width 7 height 6
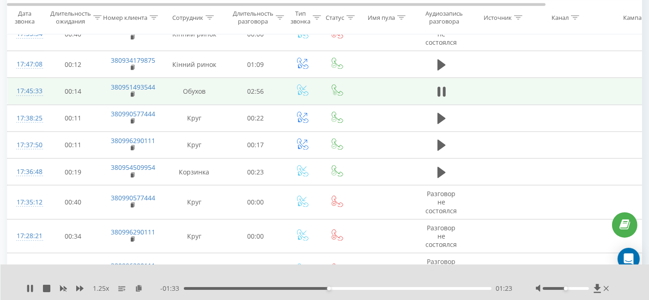
drag, startPoint x: 565, startPoint y: 289, endPoint x: 590, endPoint y: 289, distance: 25.4
click at [568, 290] on div "Accessibility label" at bounding box center [566, 289] width 4 height 4
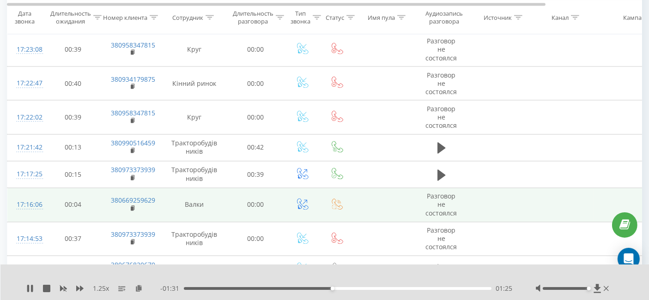
scroll to position [1643, 0]
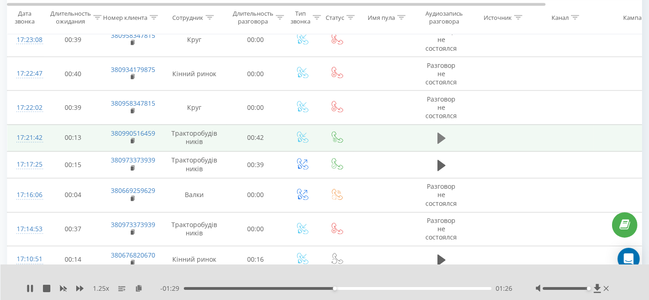
click at [440, 135] on icon at bounding box center [442, 138] width 8 height 11
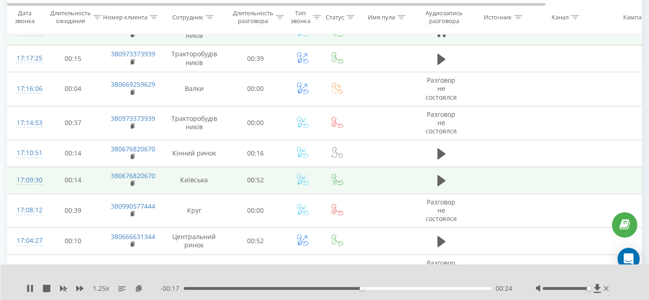
scroll to position [1849, 0]
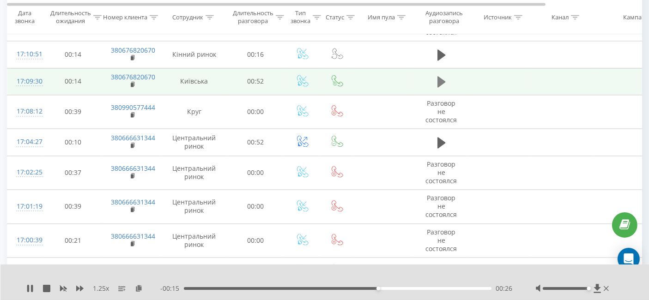
click at [445, 75] on icon at bounding box center [442, 81] width 8 height 13
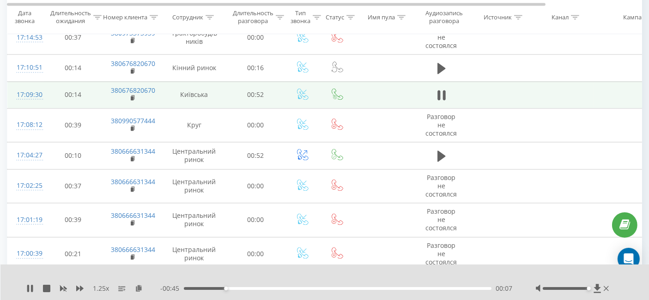
scroll to position [1797, 0]
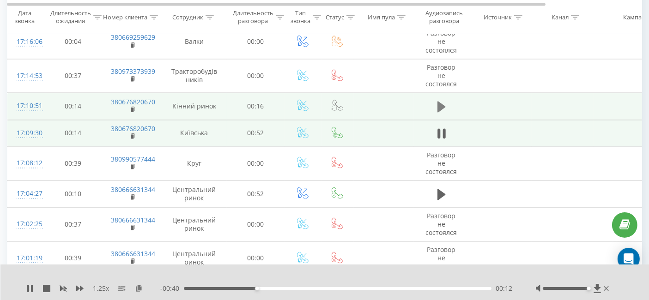
click at [445, 100] on icon at bounding box center [442, 106] width 8 height 13
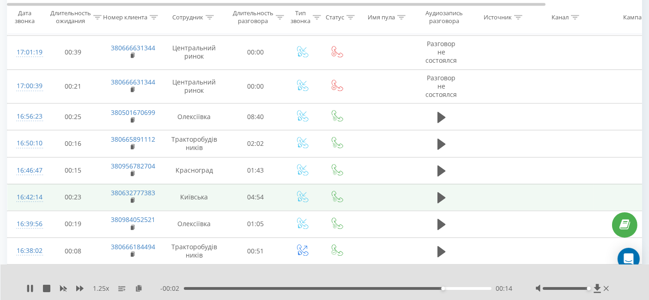
scroll to position [2054, 0]
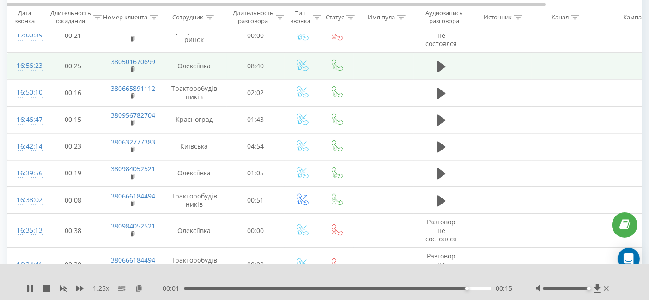
click at [432, 61] on td at bounding box center [441, 66] width 55 height 27
click at [440, 61] on icon at bounding box center [442, 66] width 8 height 11
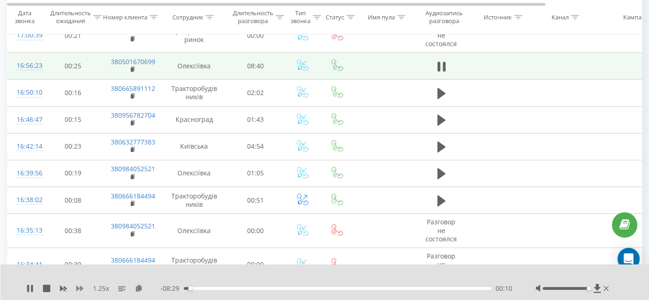
click at [78, 291] on icon at bounding box center [79, 288] width 7 height 7
click at [136, 288] on icon at bounding box center [135, 288] width 8 height 6
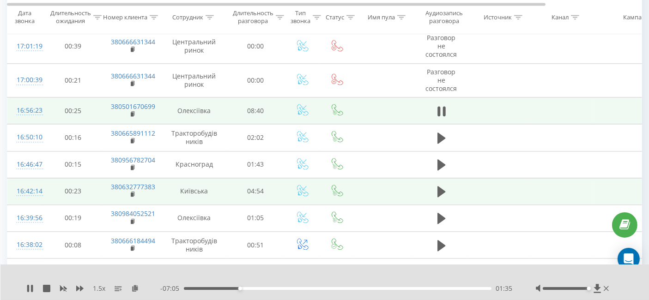
scroll to position [2040, 0]
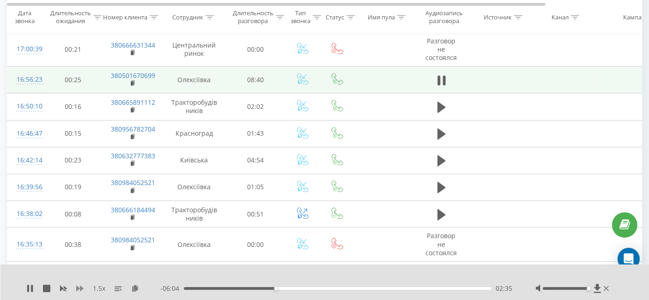
click at [82, 288] on icon at bounding box center [79, 289] width 7 height 6
click at [82, 286] on icon at bounding box center [79, 288] width 7 height 7
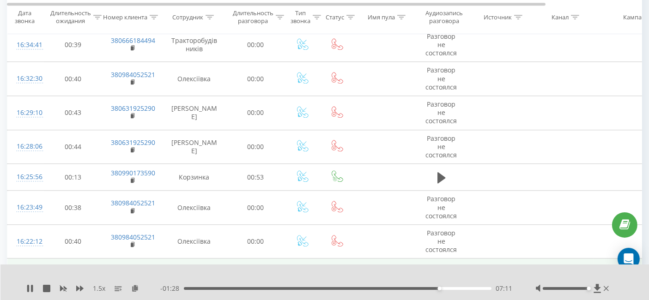
scroll to position [2348, 0]
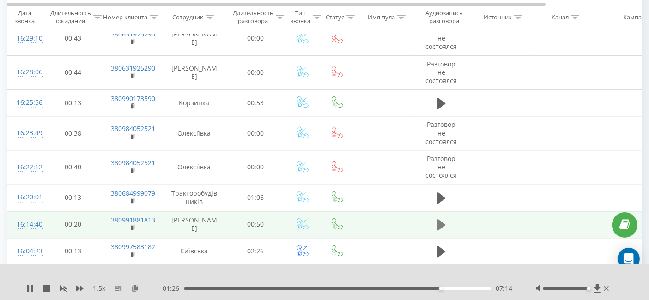
click at [444, 219] on icon at bounding box center [442, 225] width 8 height 13
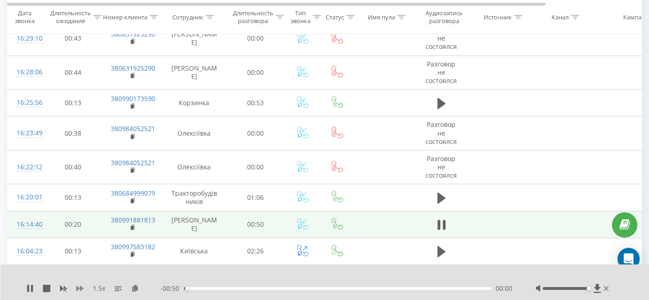
click at [76, 286] on icon at bounding box center [79, 288] width 7 height 7
click at [76, 286] on icon at bounding box center [79, 289] width 7 height 6
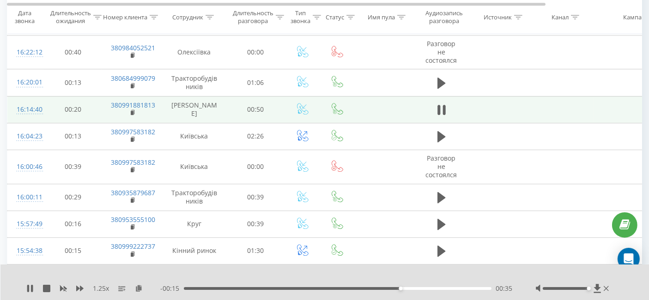
scroll to position [2400, 0]
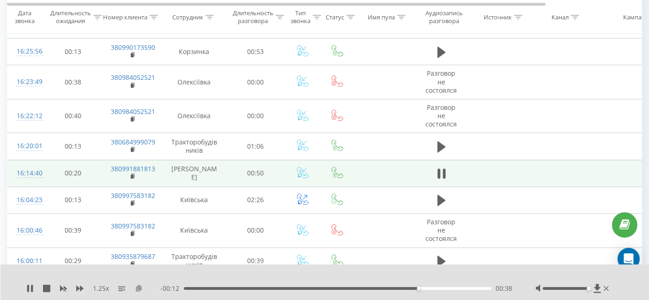
click at [138, 287] on icon at bounding box center [139, 288] width 8 height 6
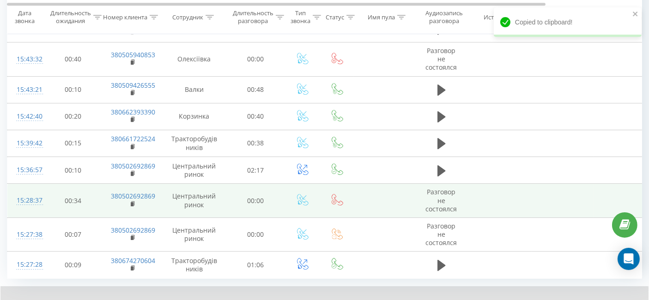
scroll to position [2897, 0]
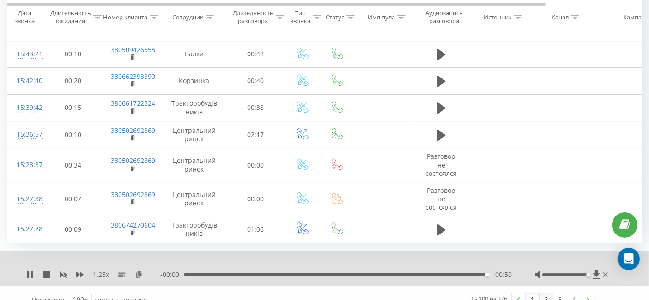
click at [552, 293] on link "2" at bounding box center [547, 299] width 14 height 13
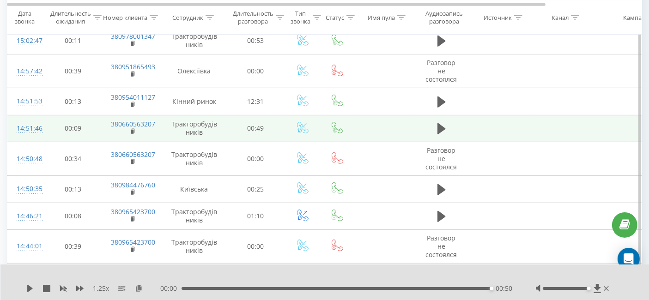
scroll to position [471, 0]
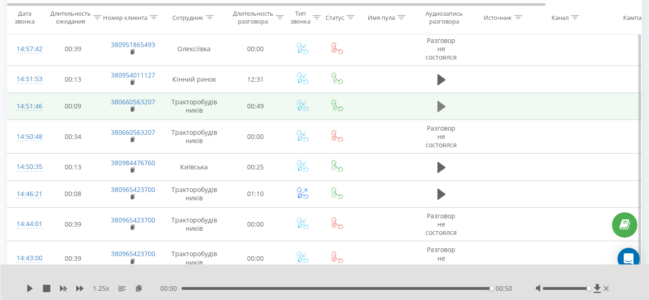
click at [440, 106] on icon at bounding box center [442, 106] width 8 height 11
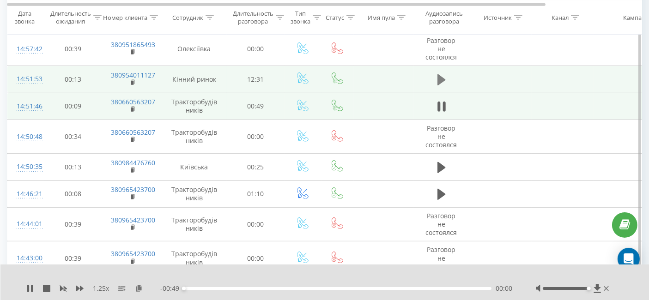
click at [442, 84] on button at bounding box center [442, 80] width 14 height 14
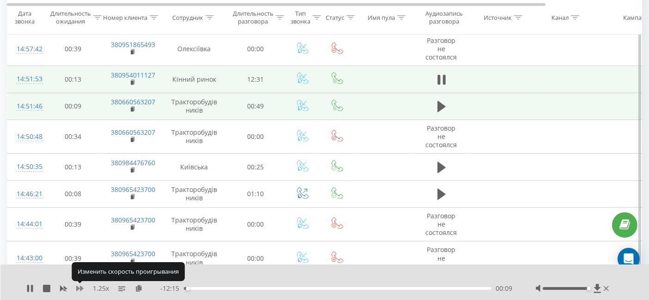
click at [79, 291] on icon at bounding box center [79, 288] width 7 height 7
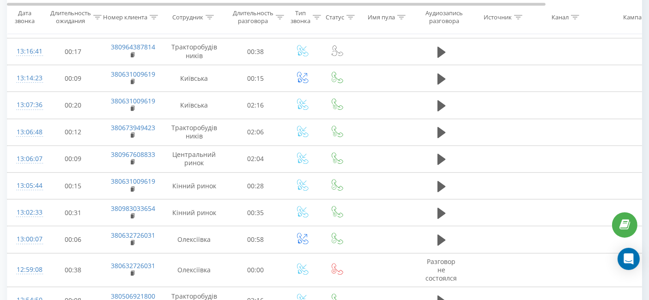
scroll to position [2962, 0]
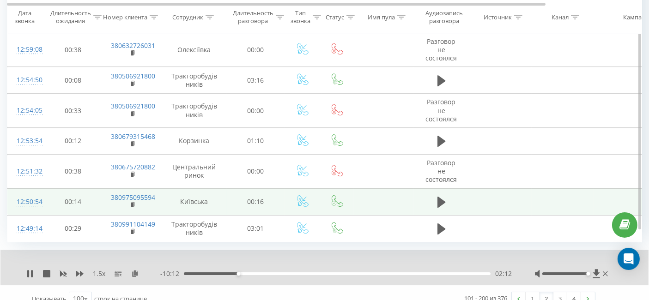
click at [432, 196] on td at bounding box center [441, 202] width 55 height 27
click at [442, 197] on icon at bounding box center [442, 202] width 8 height 11
click at [560, 293] on link "3" at bounding box center [561, 299] width 14 height 13
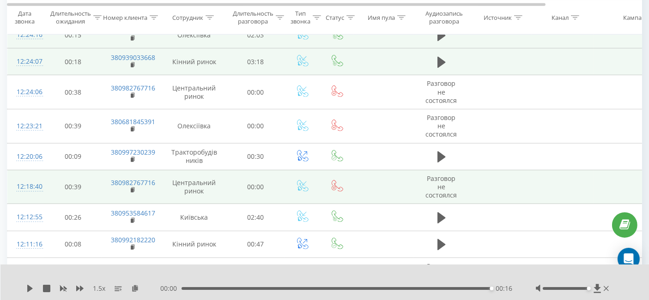
scroll to position [523, 0]
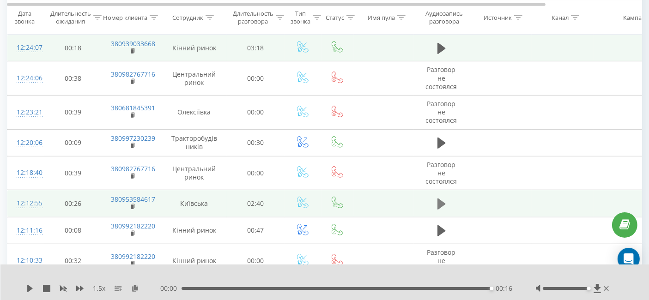
click at [435, 197] on button at bounding box center [442, 204] width 14 height 14
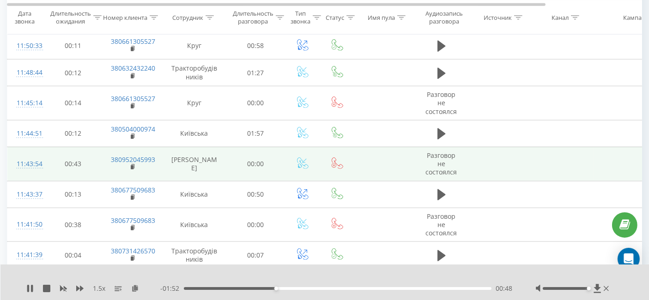
scroll to position [882, 0]
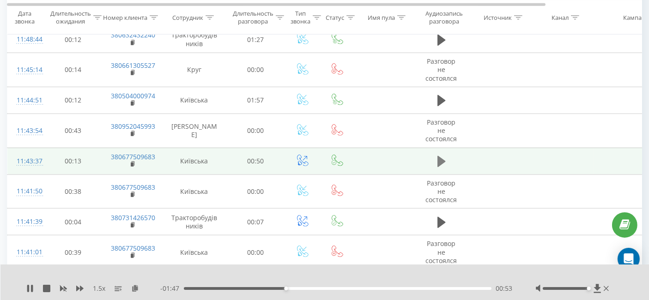
click at [446, 162] on button at bounding box center [442, 162] width 14 height 14
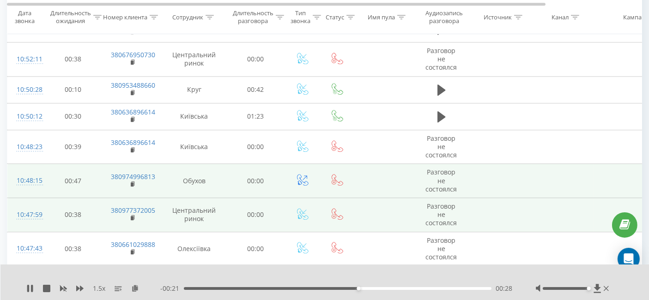
scroll to position [2371, 0]
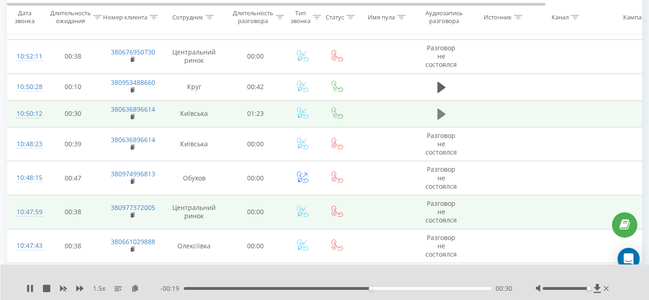
click at [447, 107] on button at bounding box center [442, 114] width 14 height 14
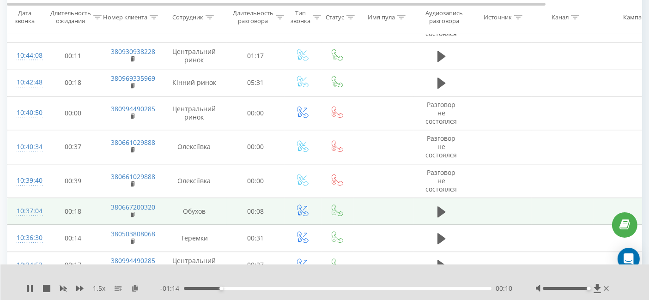
scroll to position [2680, 0]
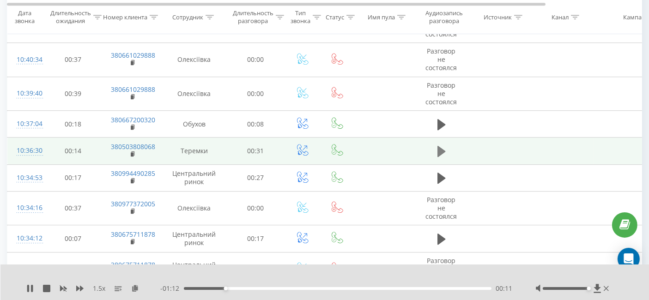
click at [441, 146] on icon at bounding box center [442, 151] width 8 height 11
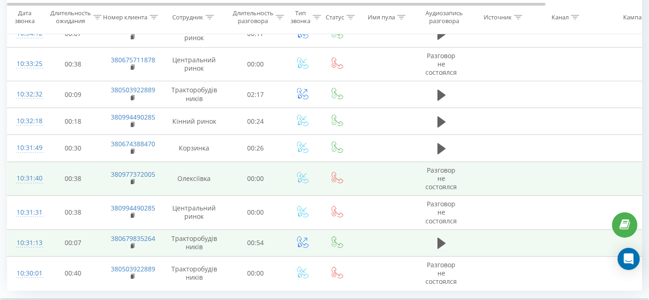
scroll to position [2932, 0]
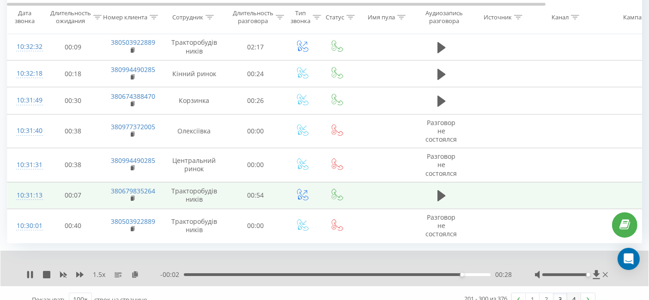
click at [574, 293] on link "4" at bounding box center [575, 299] width 14 height 13
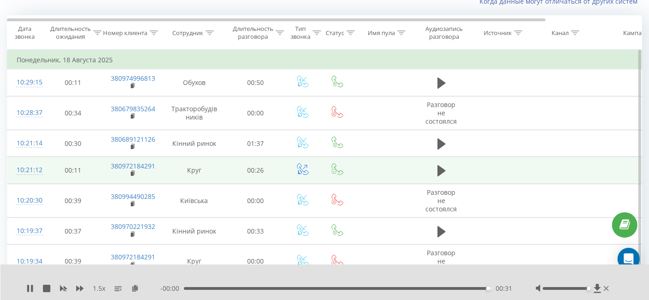
scroll to position [61, 0]
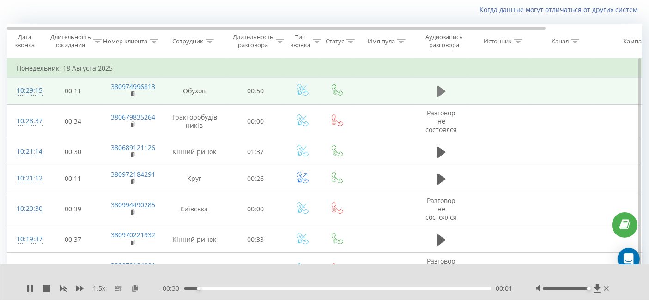
click at [440, 89] on icon at bounding box center [442, 91] width 8 height 11
click at [76, 287] on icon at bounding box center [79, 289] width 7 height 6
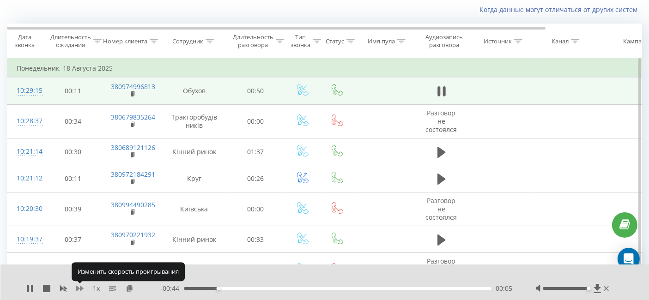
click at [76, 287] on icon at bounding box center [79, 289] width 7 height 6
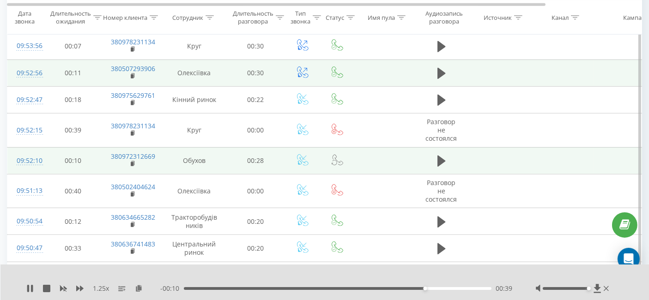
scroll to position [728, 0]
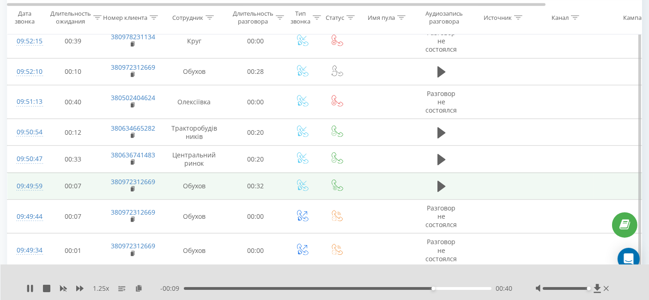
click at [433, 188] on td at bounding box center [441, 186] width 55 height 27
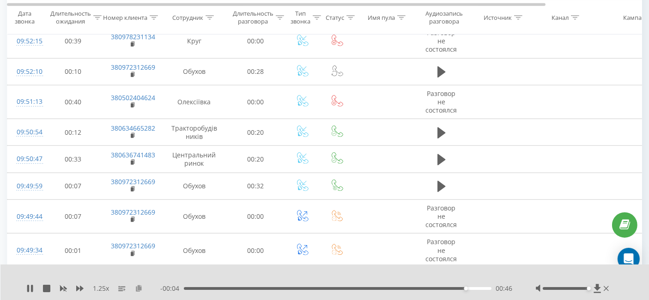
click at [142, 290] on icon at bounding box center [139, 288] width 8 height 6
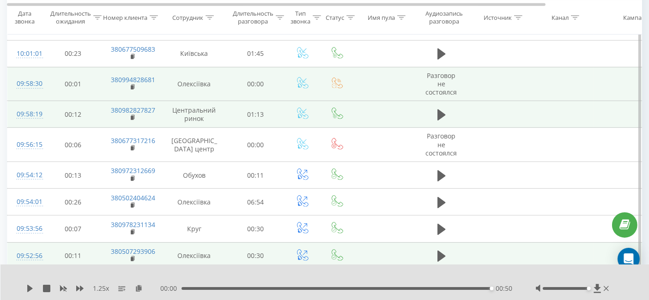
scroll to position [565, 0]
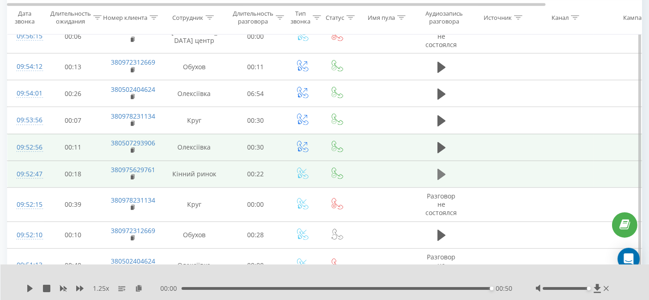
click at [448, 168] on button at bounding box center [442, 175] width 14 height 14
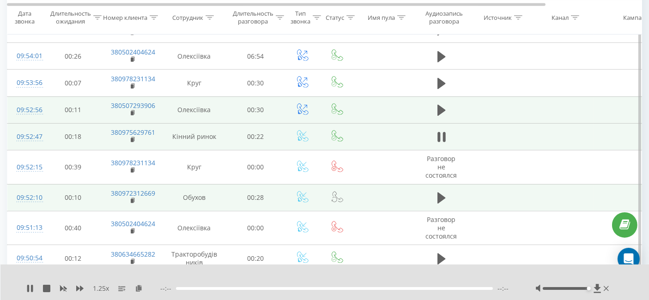
scroll to position [616, 0]
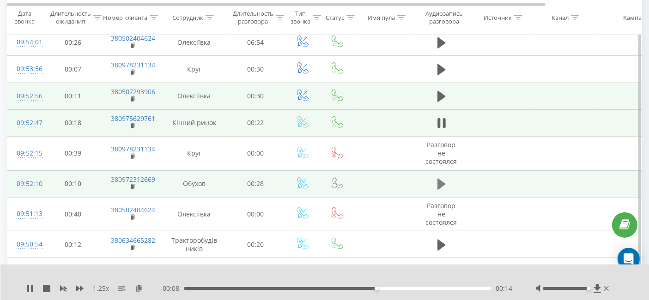
click at [439, 179] on icon at bounding box center [442, 184] width 8 height 11
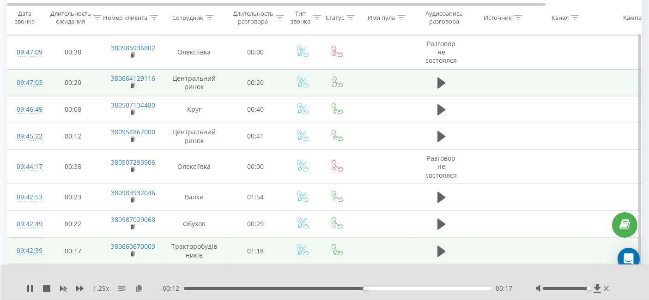
scroll to position [1130, 0]
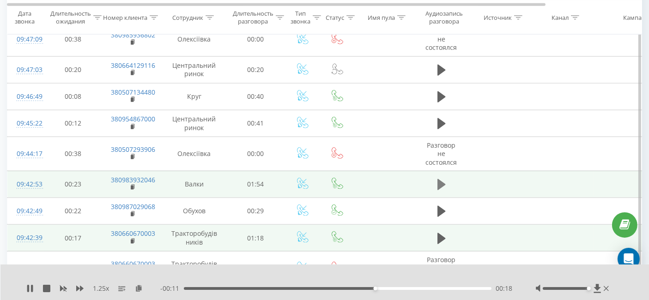
click at [445, 183] on icon at bounding box center [442, 184] width 8 height 13
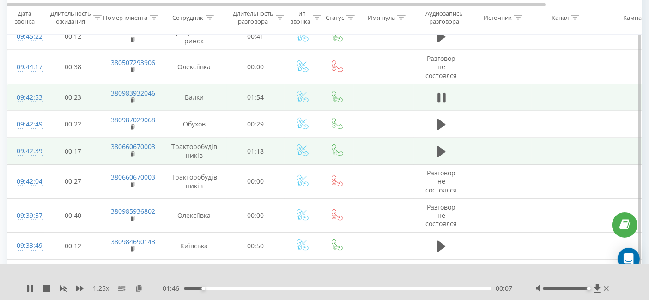
scroll to position [1232, 0]
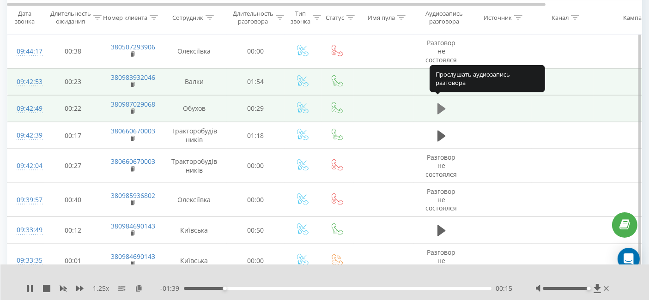
click at [439, 104] on icon at bounding box center [442, 109] width 8 height 11
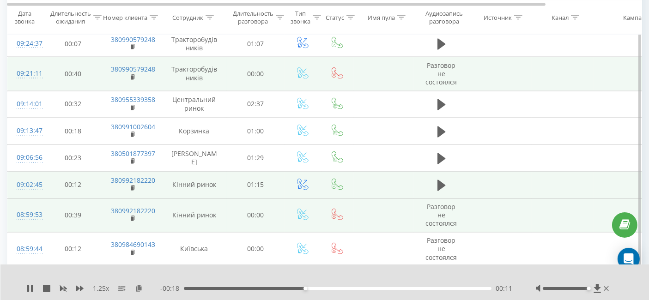
scroll to position [1694, 0]
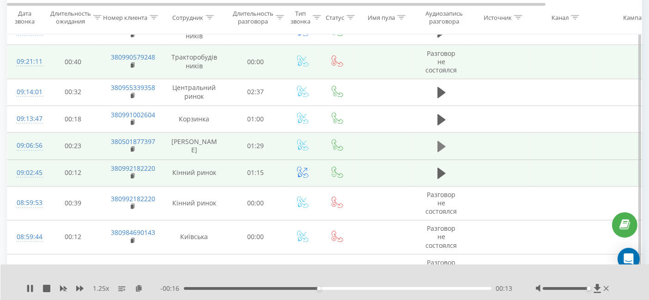
click at [447, 141] on button at bounding box center [442, 147] width 14 height 14
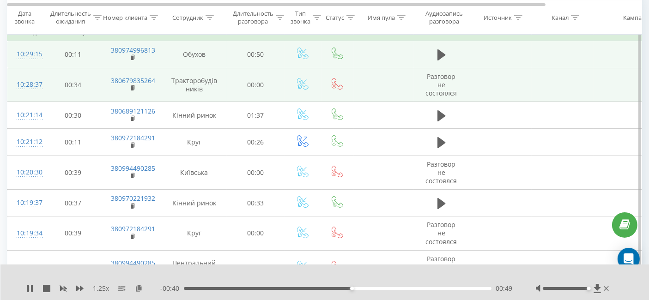
scroll to position [0, 0]
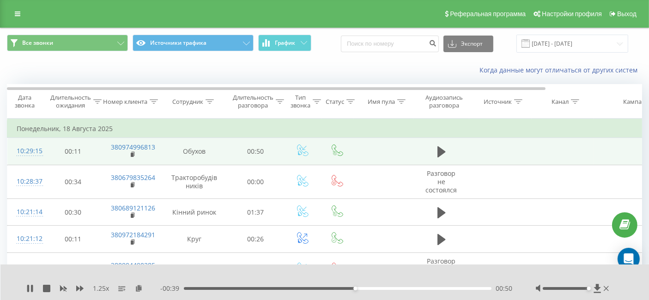
click at [555, 53] on div "Все звонки Источники трафика График Экспорт .csv .xls .xlsx 18.08.2025 - 18.08.…" at bounding box center [324, 43] width 648 height 31
click at [555, 48] on input "18.08.2025 - 18.08.2025" at bounding box center [573, 44] width 112 height 18
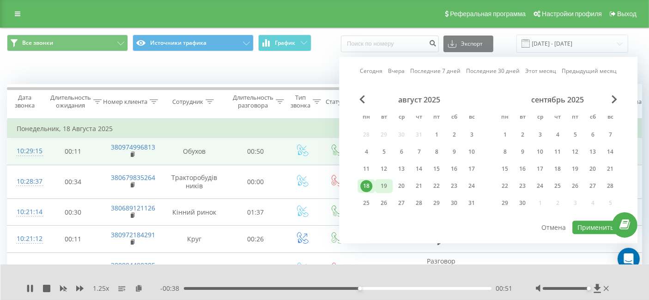
click at [377, 187] on div "19" at bounding box center [384, 186] width 18 height 14
click at [578, 223] on button "Применить" at bounding box center [596, 227] width 47 height 13
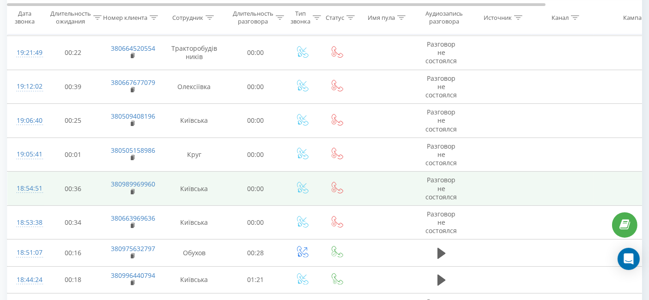
scroll to position [281, 0]
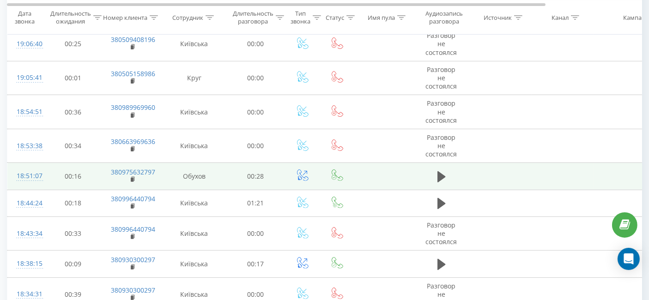
click at [440, 183] on td at bounding box center [441, 176] width 55 height 27
click at [440, 179] on icon at bounding box center [442, 177] width 8 height 13
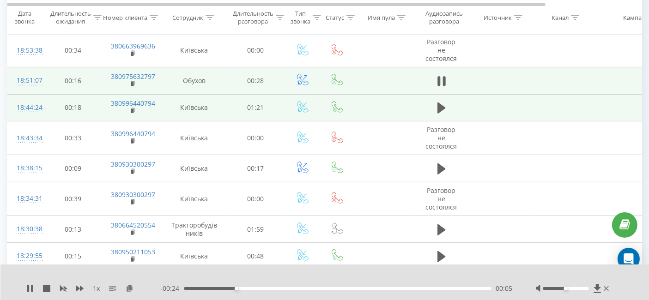
scroll to position [384, 0]
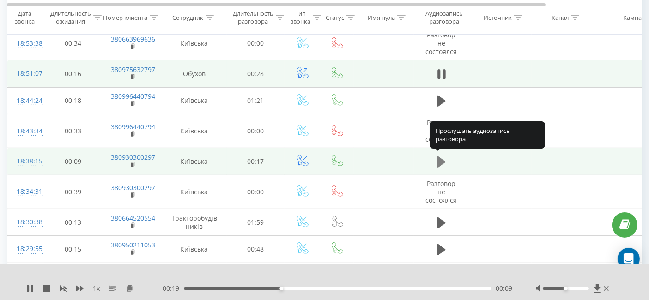
click at [435, 163] on button at bounding box center [442, 162] width 14 height 14
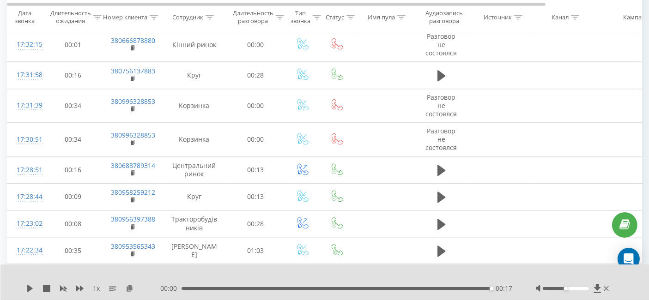
scroll to position [2284, 0]
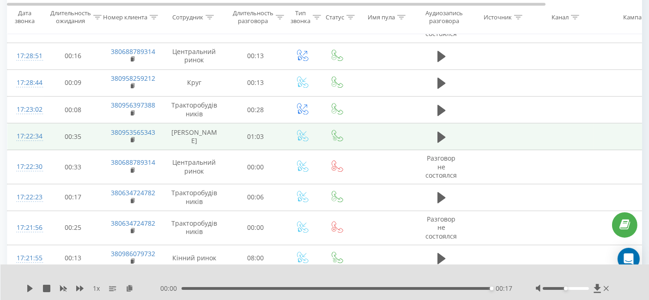
click at [448, 134] on td at bounding box center [441, 136] width 55 height 27
click at [442, 132] on icon at bounding box center [442, 137] width 8 height 13
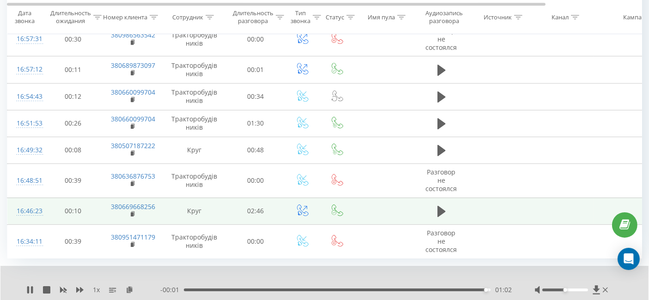
scroll to position [2968, 0]
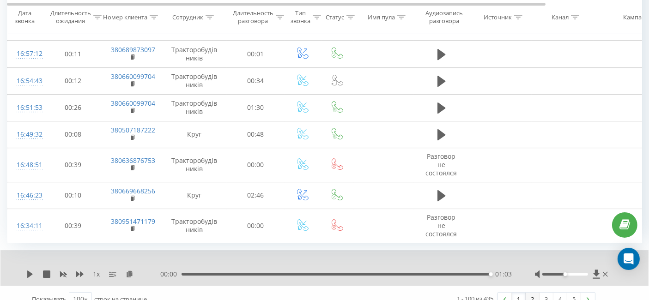
click at [536, 293] on link "2" at bounding box center [533, 299] width 14 height 13
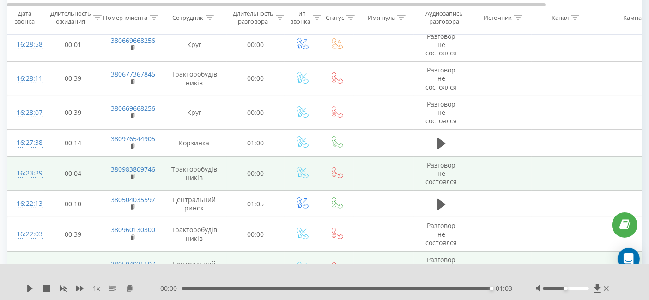
scroll to position [266, 0]
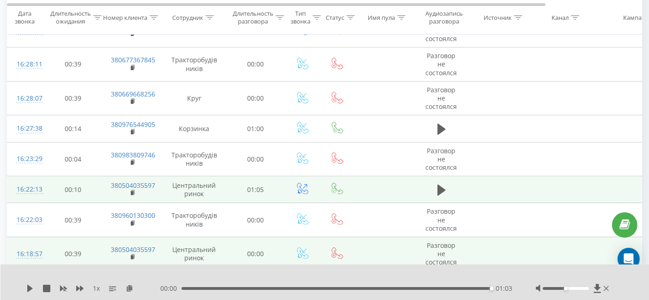
click at [441, 180] on td at bounding box center [441, 190] width 55 height 27
click at [442, 184] on icon at bounding box center [442, 190] width 8 height 13
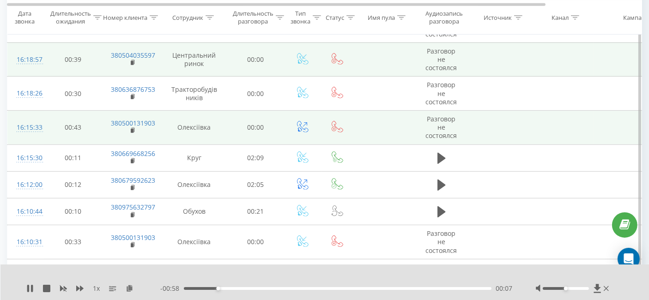
scroll to position [626, 0]
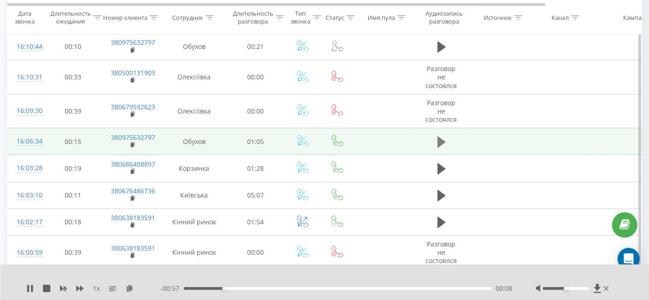
click at [436, 136] on button at bounding box center [442, 142] width 14 height 14
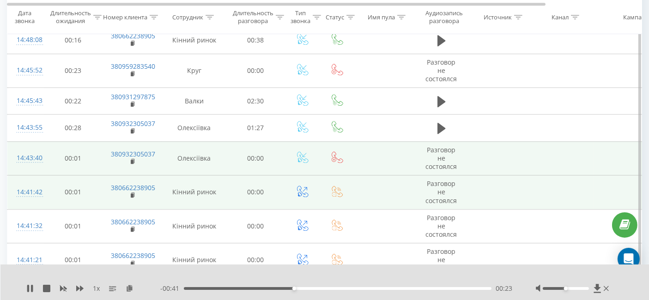
scroll to position [2218, 0]
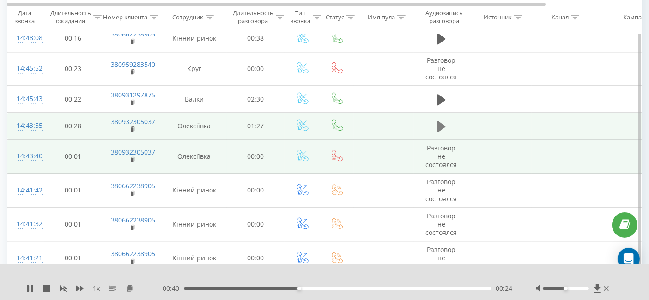
click at [447, 120] on button at bounding box center [442, 127] width 14 height 14
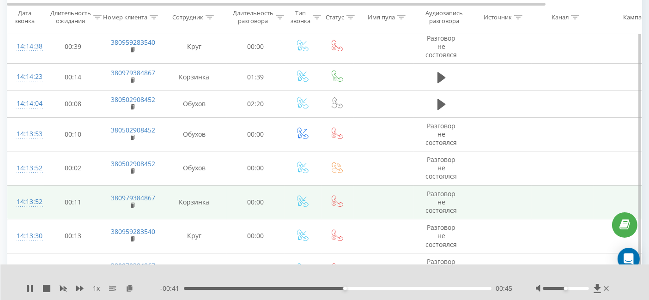
scroll to position [2834, 0]
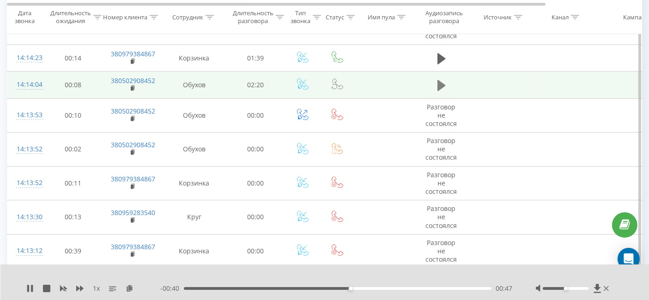
click at [438, 80] on icon at bounding box center [442, 85] width 8 height 11
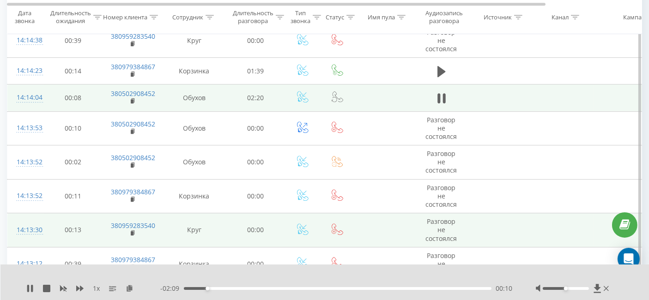
scroll to position [2919, 0]
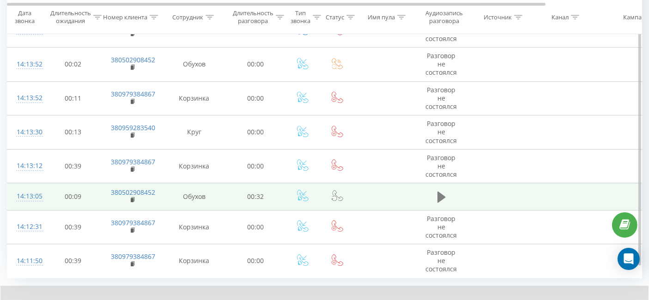
click at [440, 192] on icon at bounding box center [442, 197] width 8 height 11
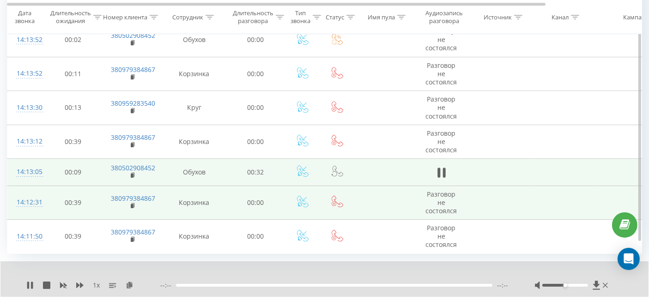
scroll to position [2954, 0]
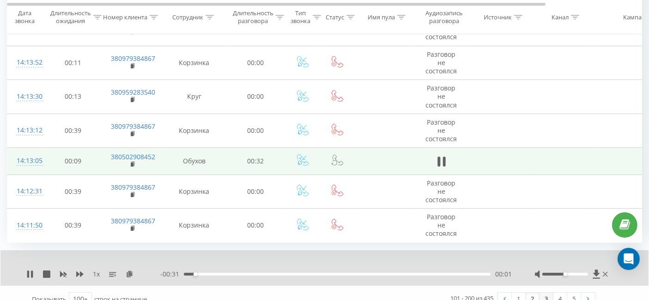
click at [548, 293] on link "3" at bounding box center [547, 299] width 14 height 13
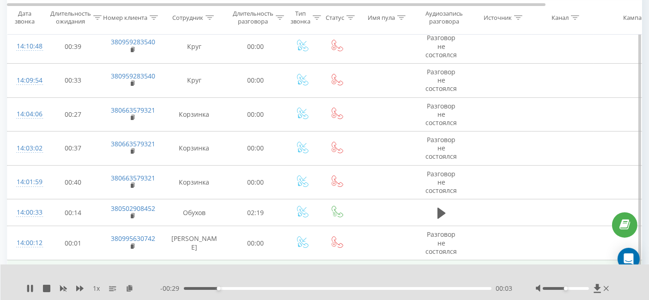
scroll to position [164, 0]
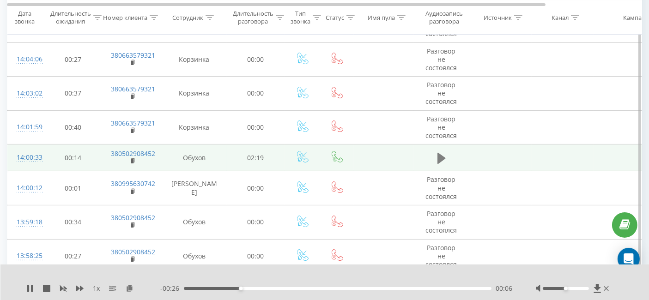
click at [435, 156] on button at bounding box center [442, 159] width 14 height 14
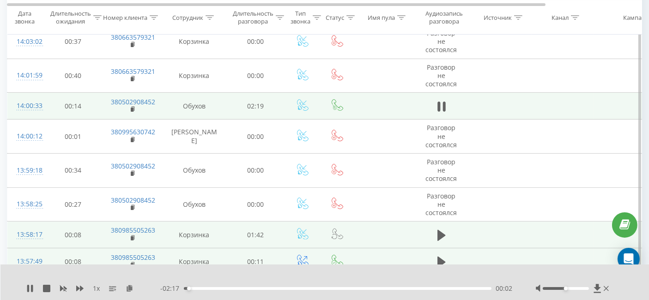
scroll to position [266, 0]
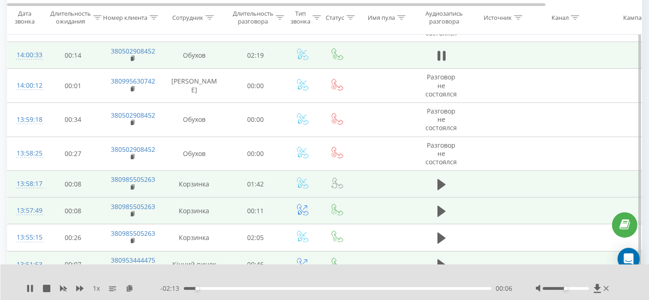
click at [448, 182] on td at bounding box center [441, 184] width 55 height 27
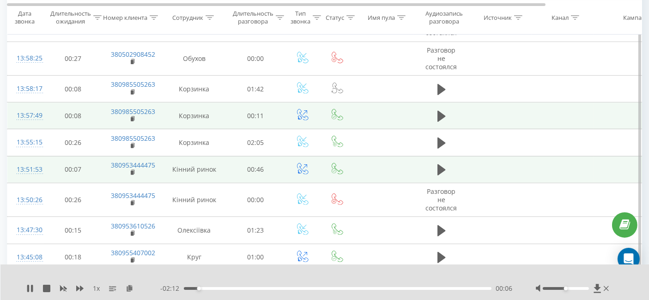
scroll to position [471, 0]
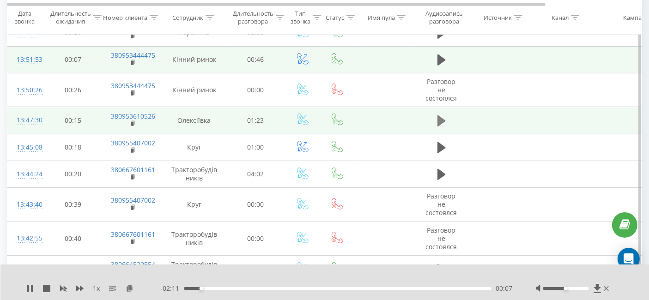
click at [440, 116] on icon at bounding box center [442, 121] width 8 height 11
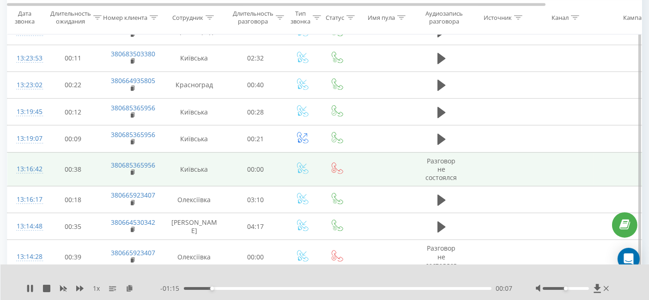
scroll to position [882, 0]
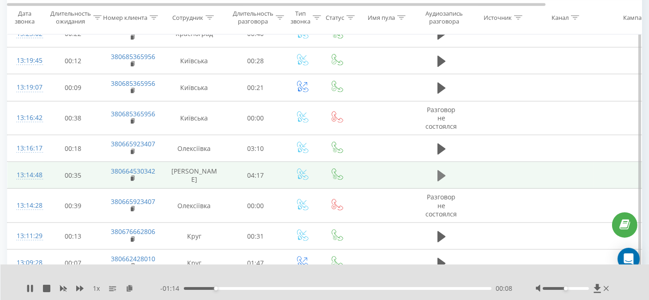
click at [442, 172] on icon at bounding box center [442, 176] width 8 height 11
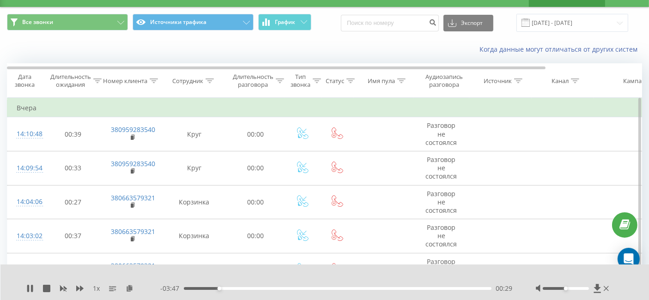
scroll to position [0, 0]
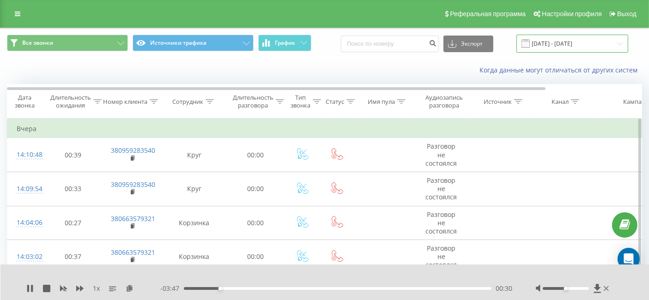
click at [573, 41] on input "19.08.2025 - 19.08.2025" at bounding box center [573, 44] width 112 height 18
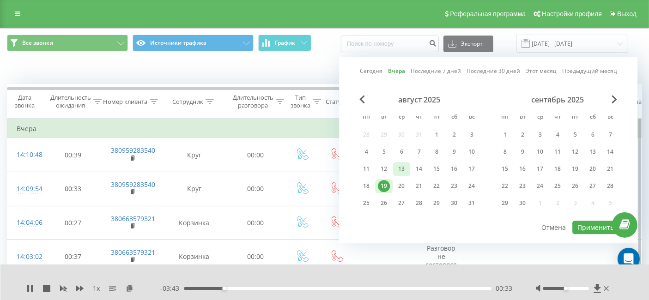
click at [409, 168] on div "13" at bounding box center [402, 169] width 18 height 14
click at [592, 223] on button "Применить" at bounding box center [596, 227] width 47 height 13
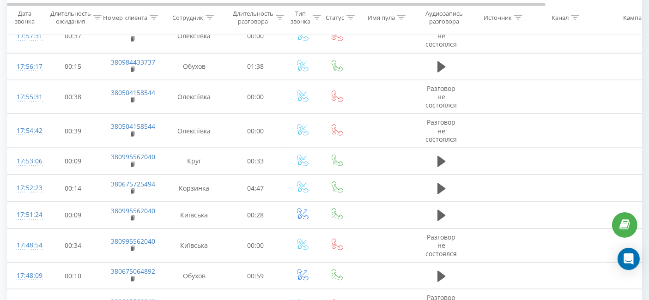
scroll to position [1152, 0]
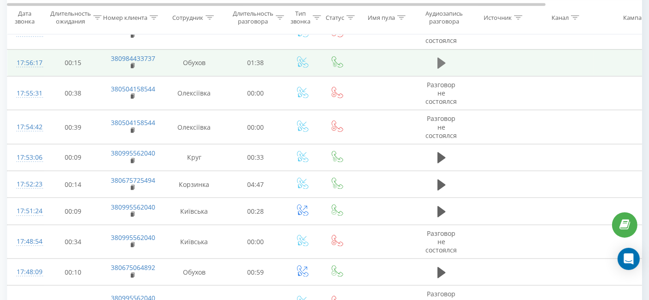
click at [445, 57] on icon at bounding box center [442, 63] width 8 height 13
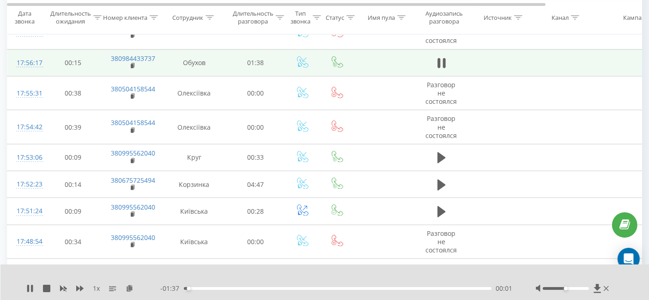
click at [577, 286] on div at bounding box center [573, 288] width 75 height 9
click at [569, 287] on div at bounding box center [573, 288] width 75 height 9
drag, startPoint x: 563, startPoint y: 287, endPoint x: 593, endPoint y: 288, distance: 29.1
click at [593, 288] on div at bounding box center [573, 288] width 75 height 9
click at [81, 291] on icon at bounding box center [79, 288] width 7 height 7
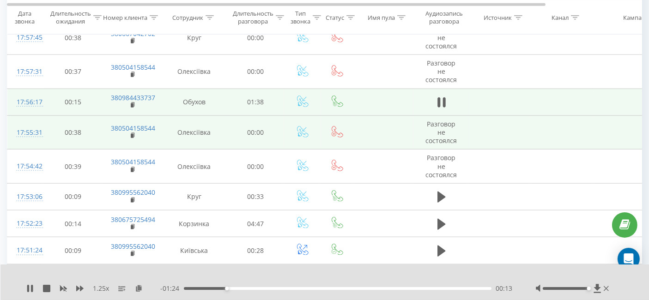
scroll to position [1101, 0]
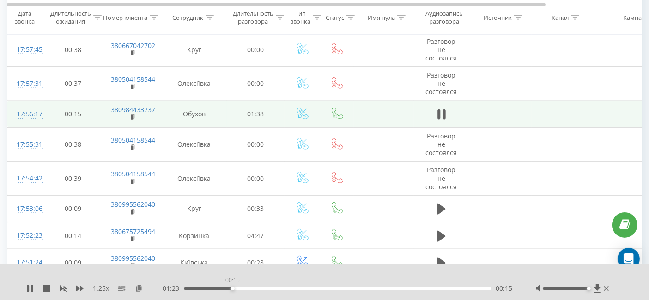
drag, startPoint x: 239, startPoint y: 290, endPoint x: 190, endPoint y: 288, distance: 49.0
click at [231, 288] on div "00:15" at bounding box center [233, 289] width 4 height 4
click at [75, 287] on div "1.25 x" at bounding box center [93, 288] width 134 height 9
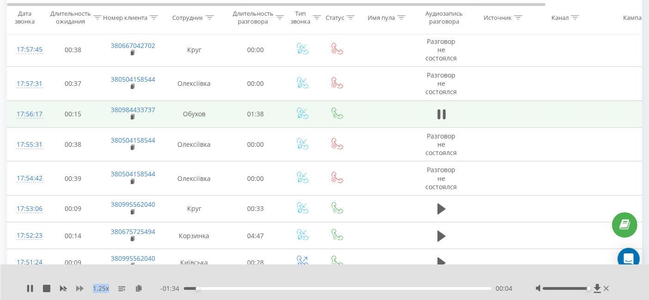
click at [76, 287] on icon at bounding box center [79, 288] width 7 height 7
click at [78, 287] on icon at bounding box center [79, 289] width 7 height 6
click at [128, 286] on icon at bounding box center [130, 288] width 8 height 6
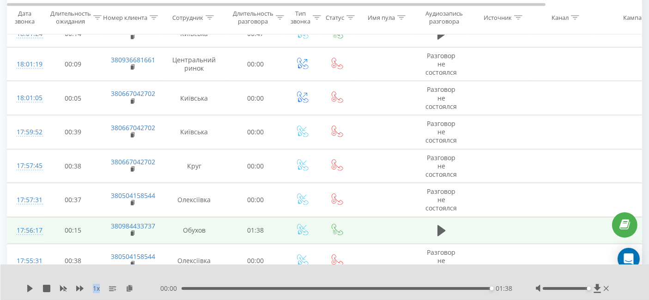
scroll to position [1241, 0]
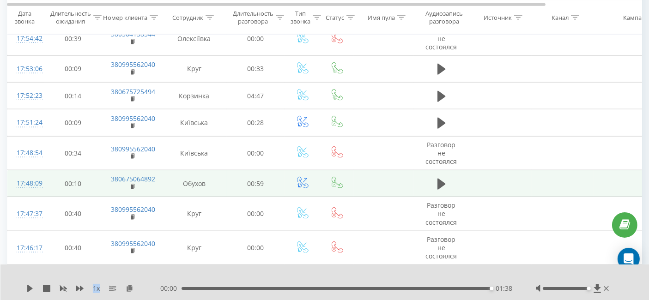
click at [449, 179] on td at bounding box center [441, 184] width 55 height 27
click at [444, 179] on icon at bounding box center [442, 183] width 8 height 11
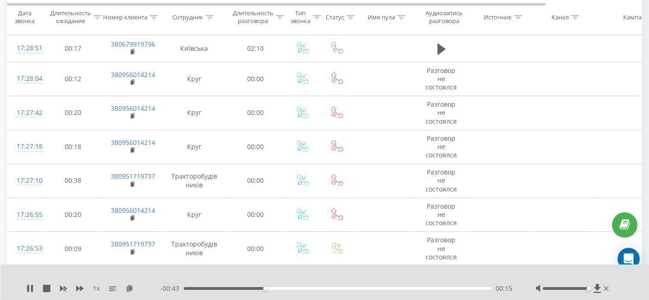
scroll to position [1909, 0]
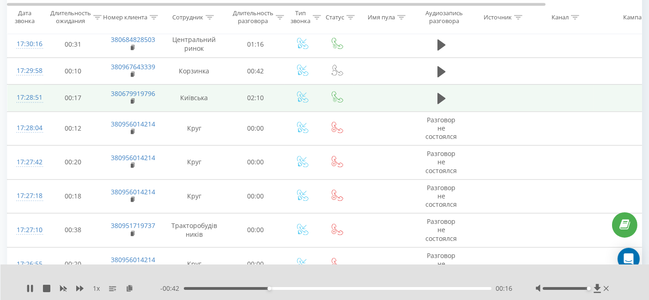
click at [438, 93] on icon at bounding box center [442, 98] width 8 height 11
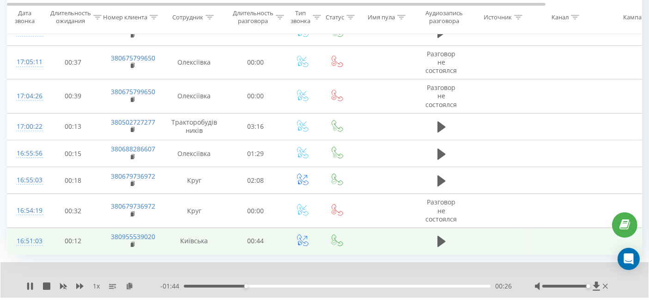
scroll to position [2983, 0]
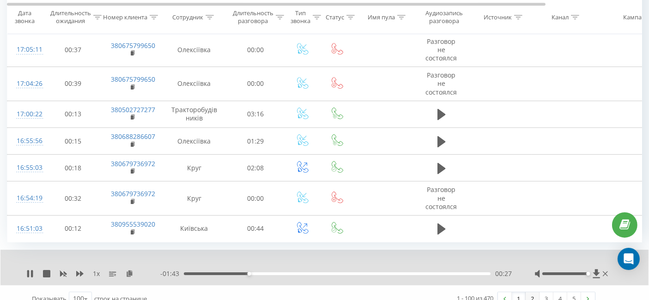
click at [537, 293] on link "2" at bounding box center [533, 299] width 14 height 13
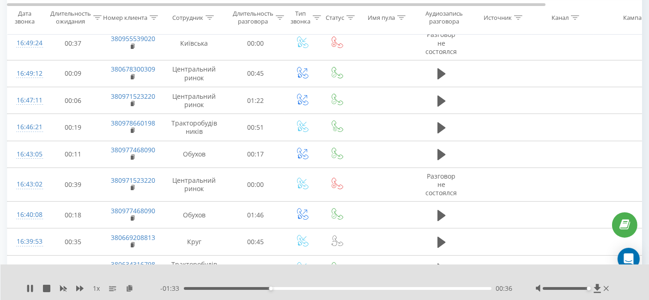
scroll to position [266, 0]
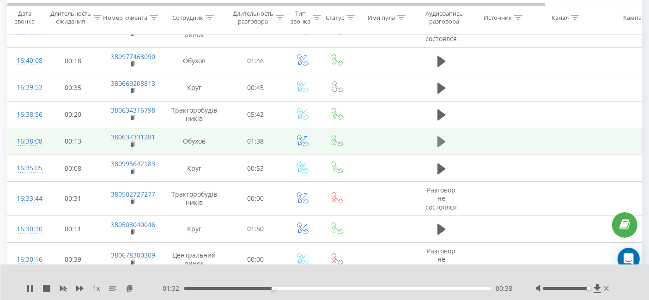
click at [438, 143] on icon at bounding box center [442, 141] width 8 height 11
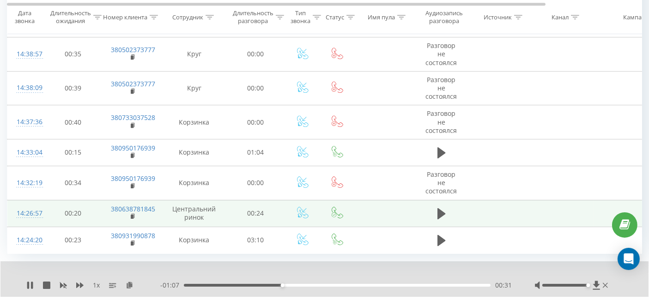
scroll to position [2904, 0]
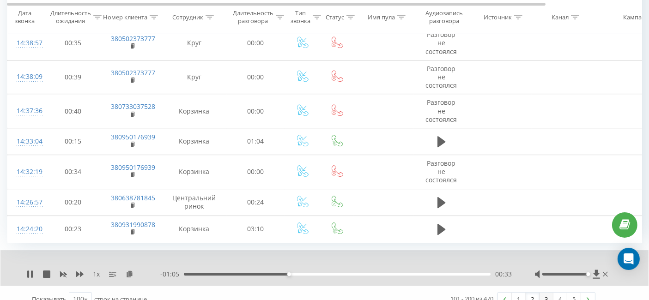
click at [550, 293] on link "3" at bounding box center [547, 299] width 14 height 13
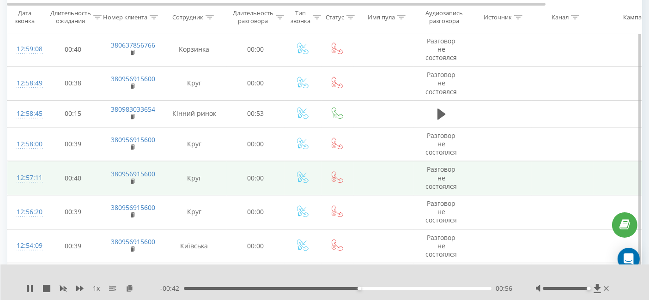
scroll to position [2526, 0]
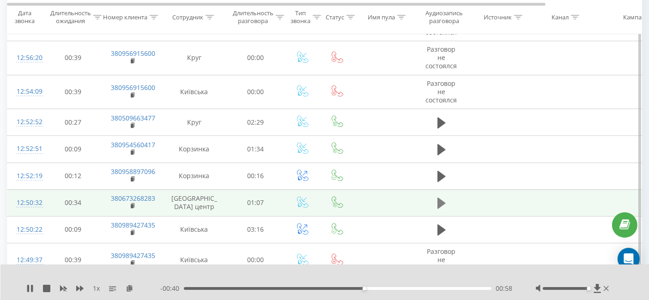
click at [439, 198] on icon at bounding box center [442, 203] width 8 height 11
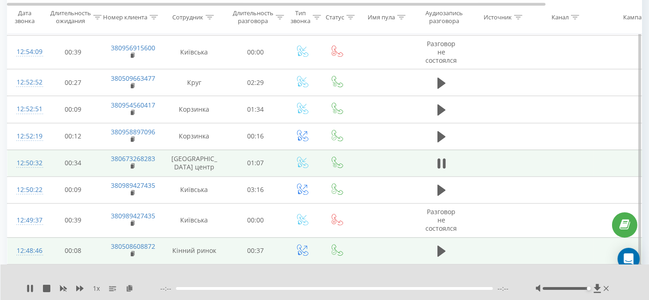
scroll to position [2628, 0]
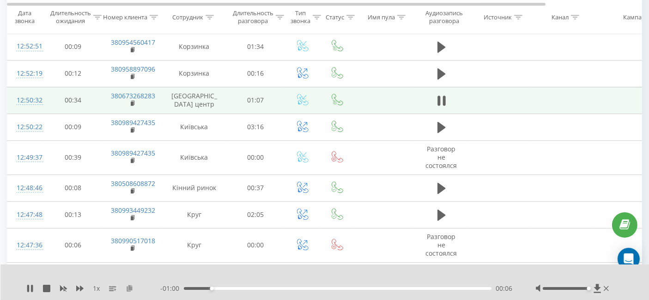
click at [130, 287] on icon at bounding box center [130, 288] width 8 height 6
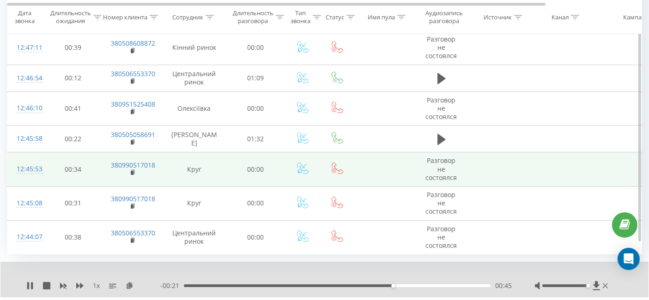
scroll to position [2926, 0]
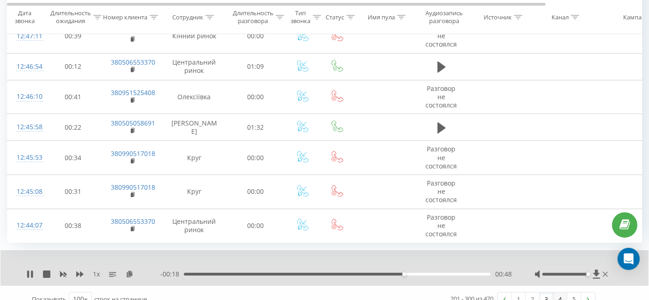
click at [558, 293] on link "4" at bounding box center [561, 299] width 14 height 13
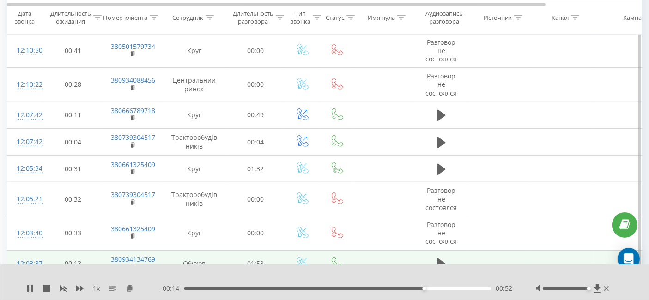
scroll to position [1036, 0]
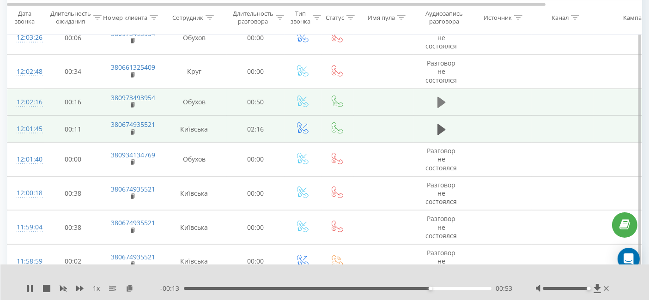
click at [437, 98] on button at bounding box center [442, 103] width 14 height 14
click at [130, 288] on icon at bounding box center [130, 288] width 8 height 6
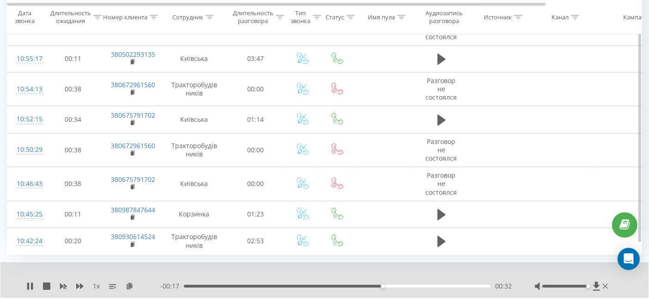
scroll to position [2926, 0]
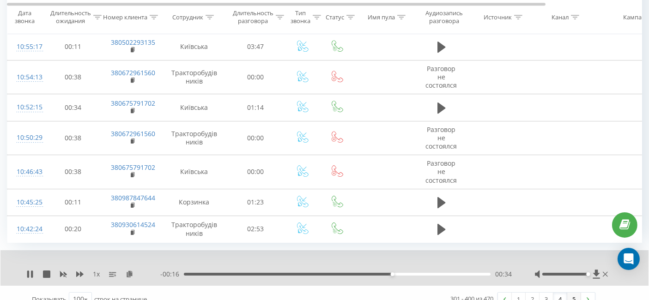
click at [575, 293] on link "5" at bounding box center [575, 299] width 14 height 13
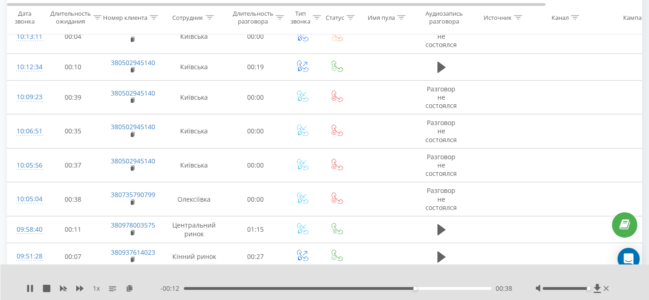
scroll to position [831, 0]
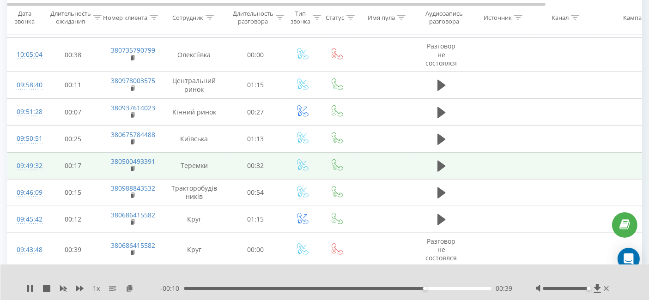
drag, startPoint x: 443, startPoint y: 155, endPoint x: 428, endPoint y: 160, distance: 16.2
click at [441, 160] on icon at bounding box center [442, 166] width 8 height 13
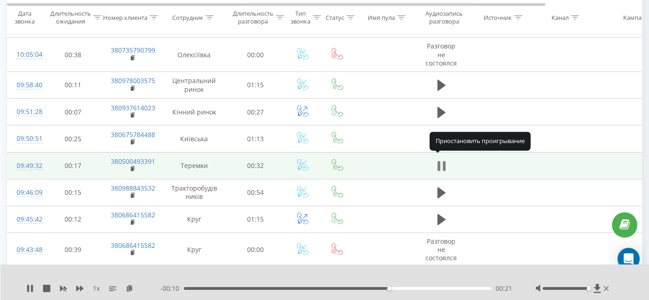
click at [442, 160] on icon at bounding box center [442, 166] width 8 height 13
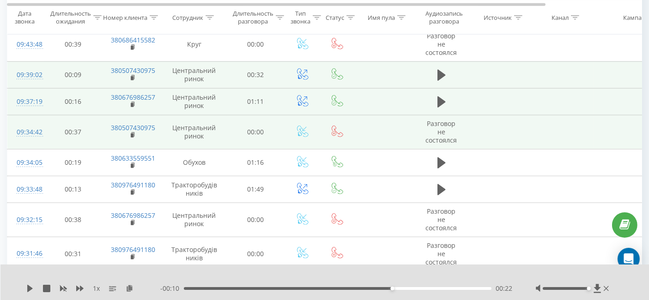
scroll to position [1088, 0]
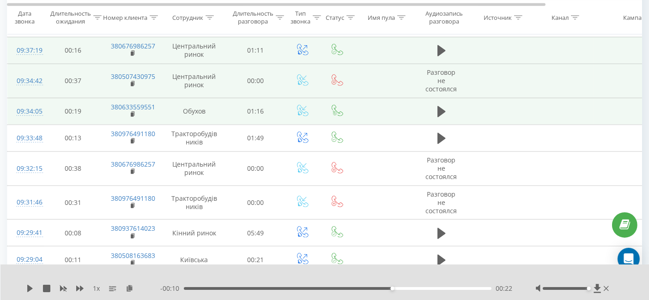
click at [452, 98] on td at bounding box center [441, 111] width 55 height 27
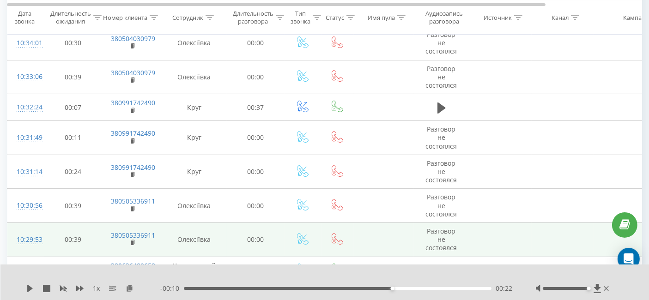
scroll to position [0, 0]
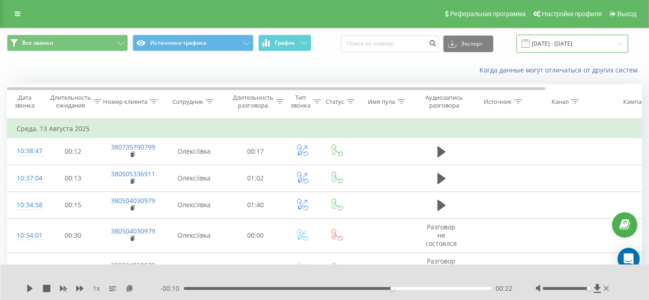
click at [555, 43] on input "13.08.2025 - 13.08.2025" at bounding box center [573, 44] width 112 height 18
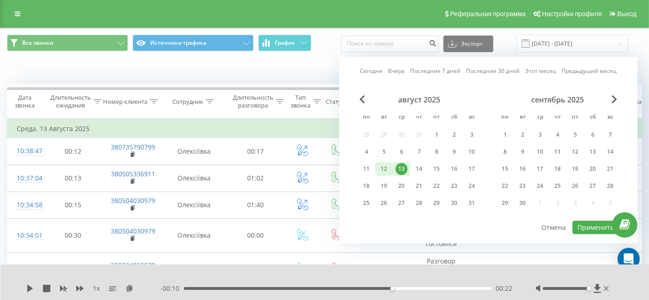
click at [381, 164] on div "12" at bounding box center [384, 169] width 12 height 12
click at [600, 221] on button "Применить" at bounding box center [596, 227] width 47 height 13
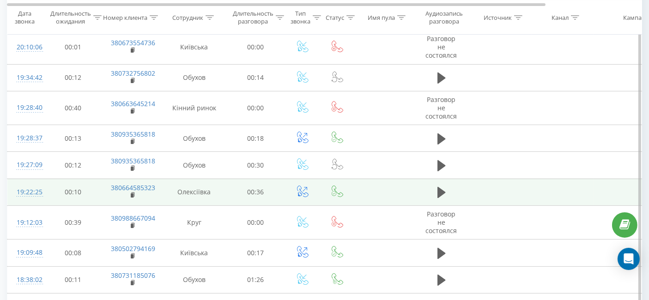
scroll to position [154, 0]
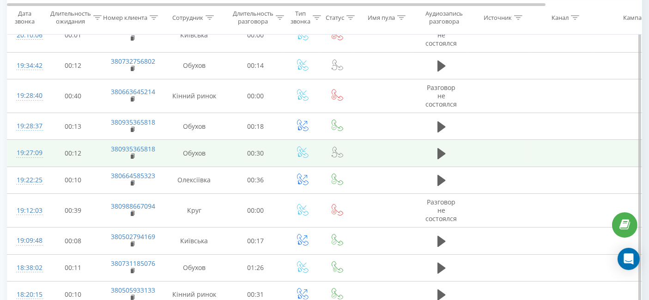
click at [445, 159] on span at bounding box center [442, 157] width 14 height 9
click at [448, 147] on button at bounding box center [442, 154] width 14 height 14
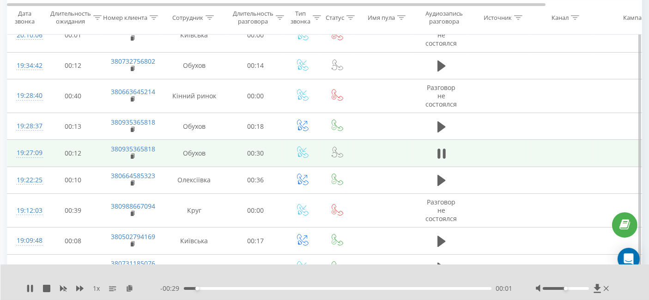
click at [568, 290] on div "Accessibility label" at bounding box center [566, 289] width 4 height 4
drag, startPoint x: 572, startPoint y: 290, endPoint x: 591, endPoint y: 292, distance: 19.5
click at [573, 290] on div at bounding box center [566, 288] width 46 height 3
drag, startPoint x: 591, startPoint y: 292, endPoint x: 597, endPoint y: 290, distance: 6.3
click at [592, 292] on div at bounding box center [573, 288] width 75 height 9
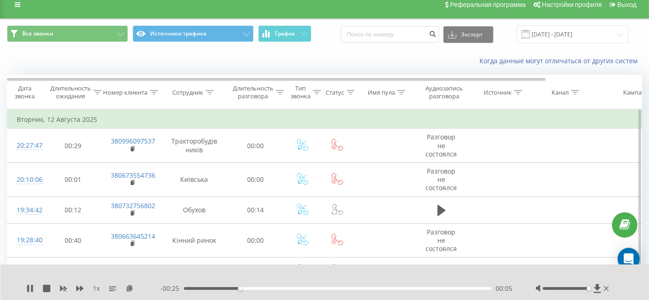
scroll to position [0, 0]
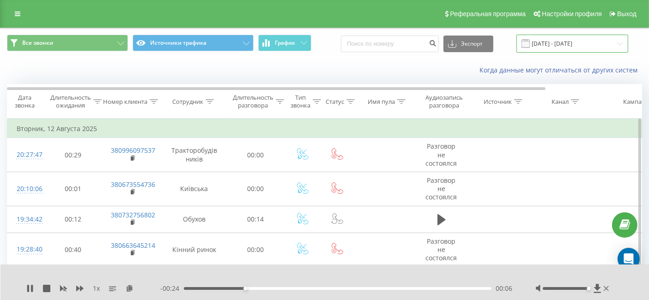
click at [569, 44] on input "12.08.2025 - 12.08.2025" at bounding box center [573, 44] width 112 height 18
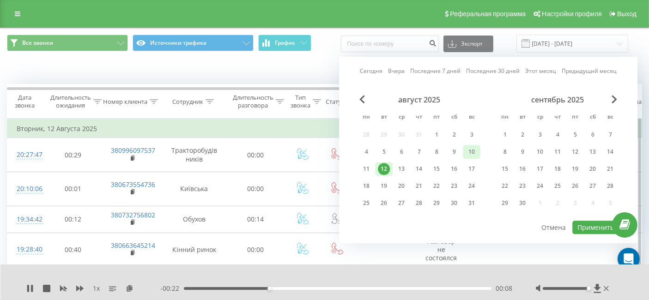
click at [475, 151] on div "10" at bounding box center [472, 152] width 12 height 12
click at [588, 222] on button "Применить" at bounding box center [596, 227] width 47 height 13
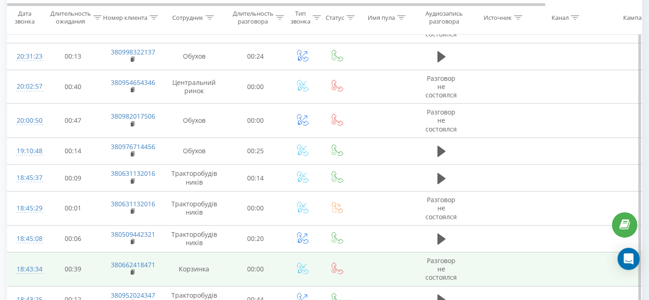
scroll to position [257, 0]
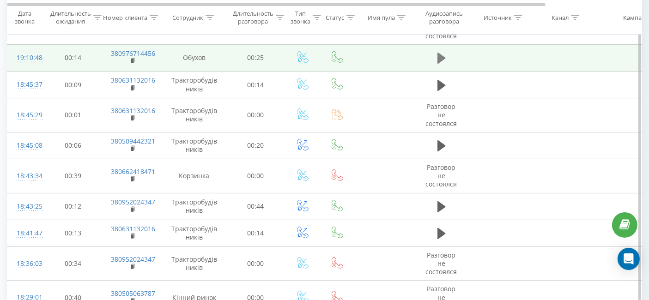
click at [439, 62] on icon at bounding box center [442, 58] width 8 height 13
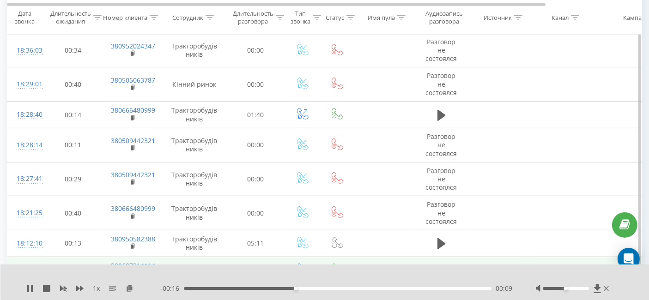
scroll to position [513, 0]
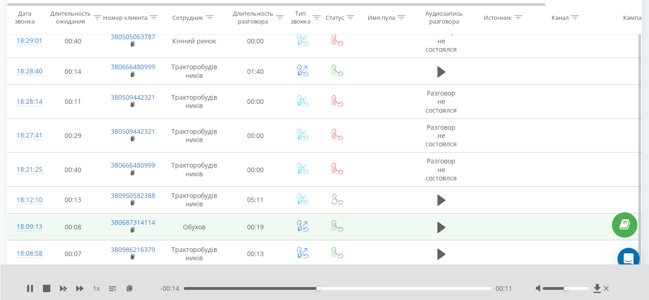
drag, startPoint x: 445, startPoint y: 226, endPoint x: 395, endPoint y: 225, distance: 49.5
click at [397, 225] on tr "18:09:13 00:08 380687314114 Обухов 00:19" at bounding box center [381, 227] width 749 height 27
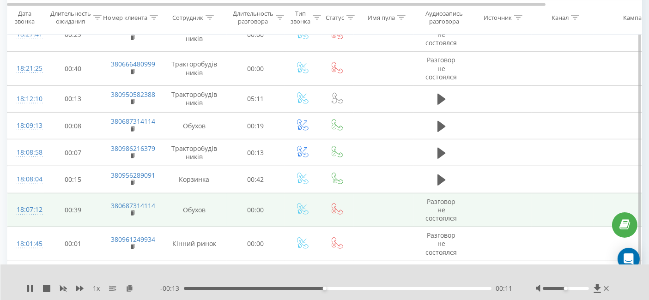
scroll to position [616, 0]
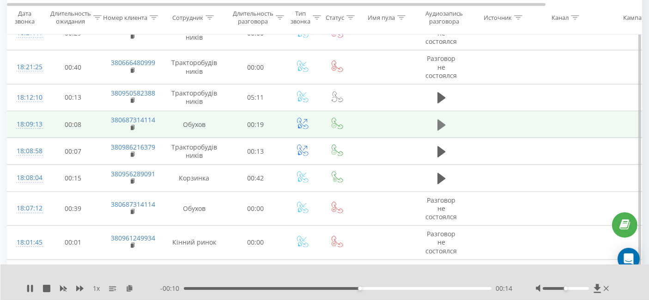
click at [439, 124] on icon at bounding box center [442, 124] width 8 height 11
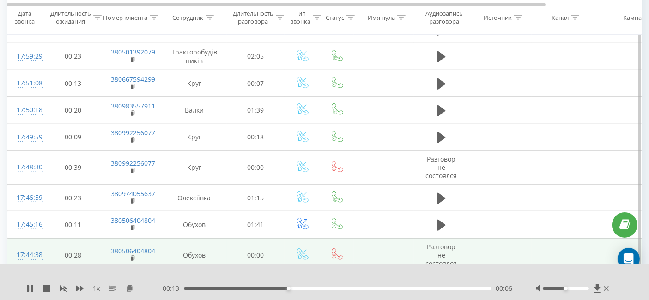
scroll to position [873, 0]
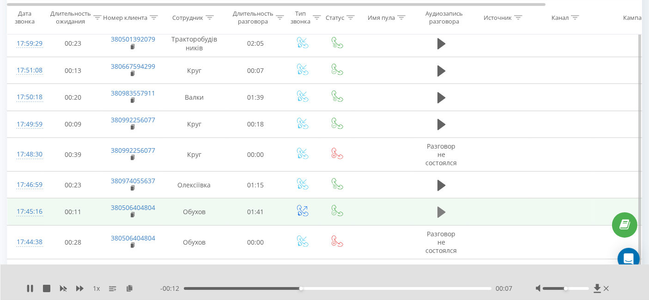
click at [444, 209] on icon at bounding box center [442, 212] width 8 height 13
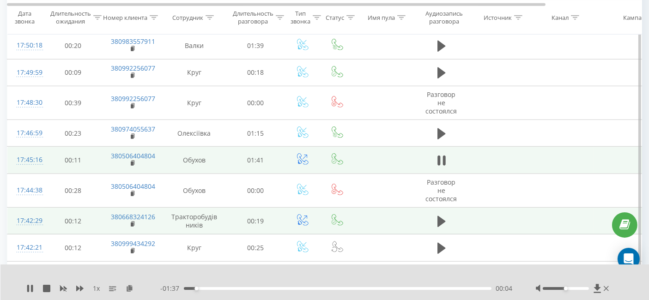
scroll to position [1027, 0]
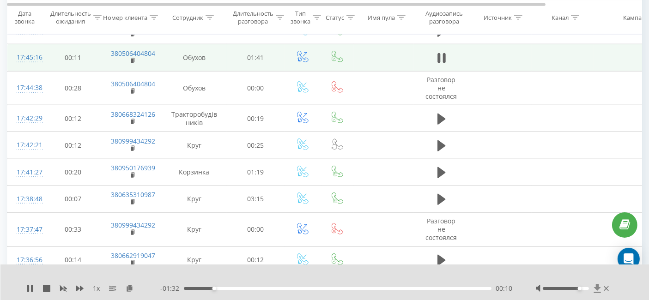
drag, startPoint x: 567, startPoint y: 289, endPoint x: 601, endPoint y: 290, distance: 34.2
click at [601, 290] on div at bounding box center [573, 288] width 75 height 9
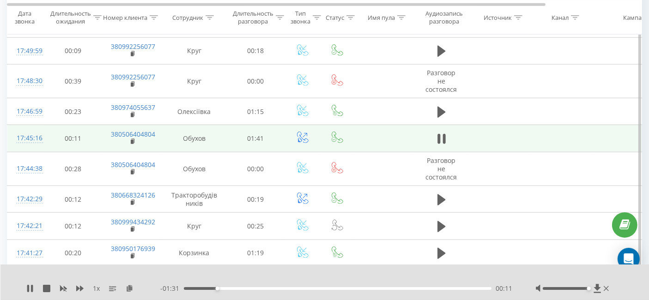
scroll to position [924, 0]
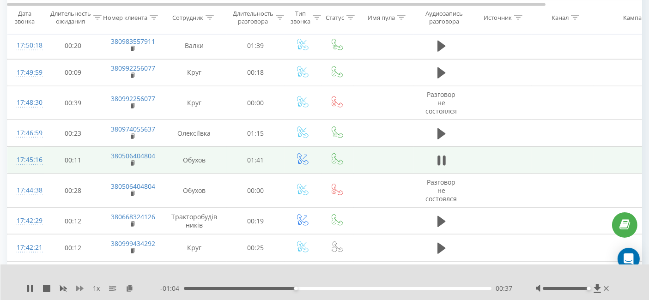
click at [78, 288] on icon at bounding box center [79, 289] width 7 height 6
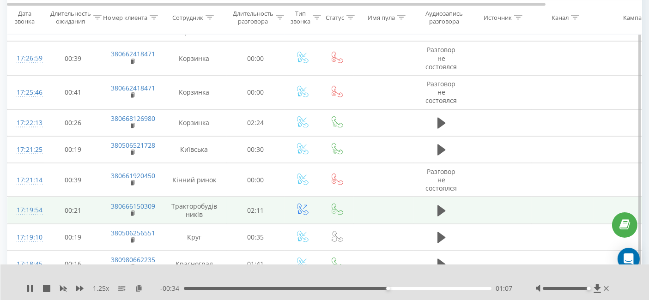
scroll to position [1438, 0]
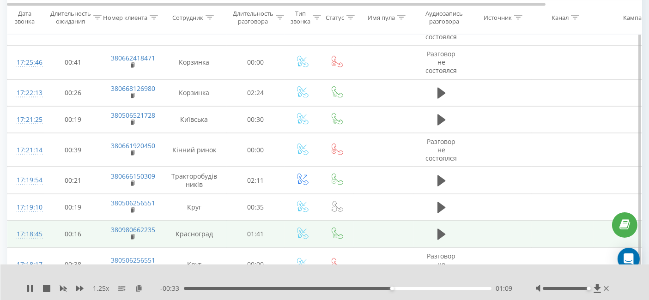
click at [433, 229] on td at bounding box center [441, 234] width 55 height 27
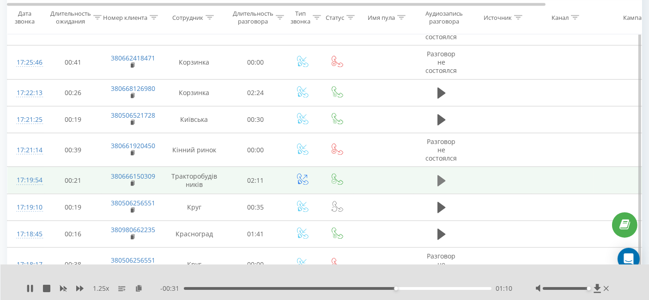
click at [442, 177] on icon at bounding box center [442, 181] width 8 height 13
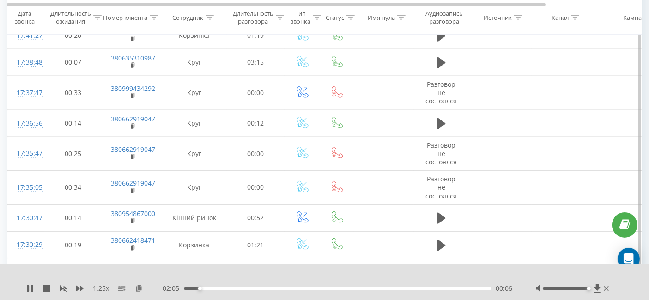
scroll to position [1175, 0]
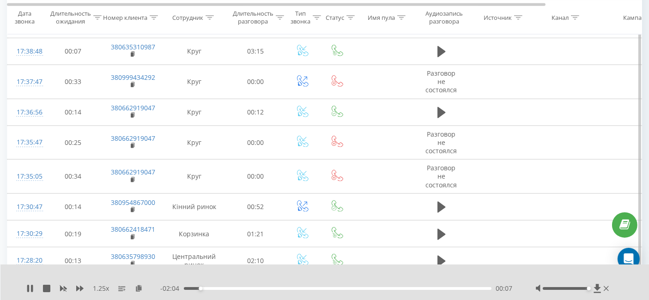
drag, startPoint x: 646, startPoint y: 100, endPoint x: 648, endPoint y: 77, distance: 23.2
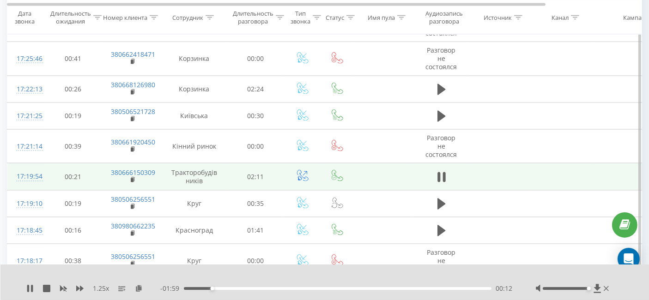
scroll to position [1495, 0]
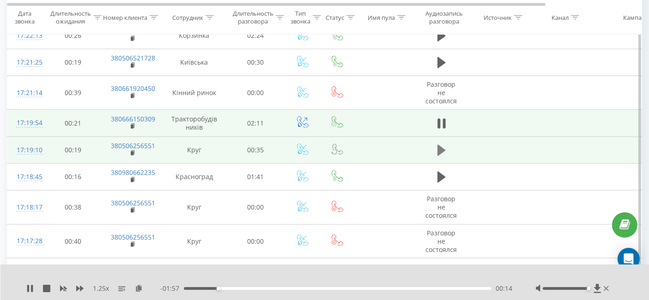
click at [438, 149] on icon at bounding box center [442, 150] width 8 height 13
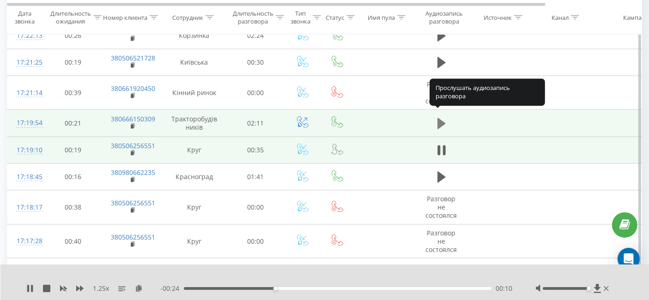
click at [439, 121] on icon at bounding box center [442, 123] width 8 height 11
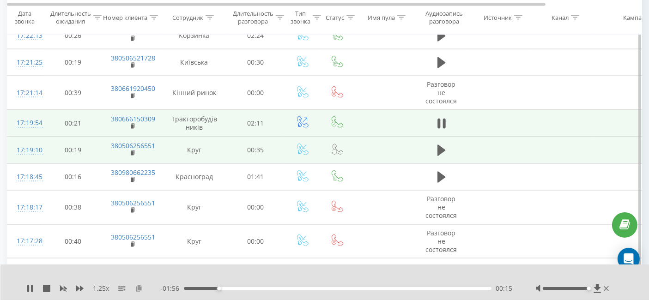
click at [141, 290] on icon at bounding box center [139, 288] width 8 height 6
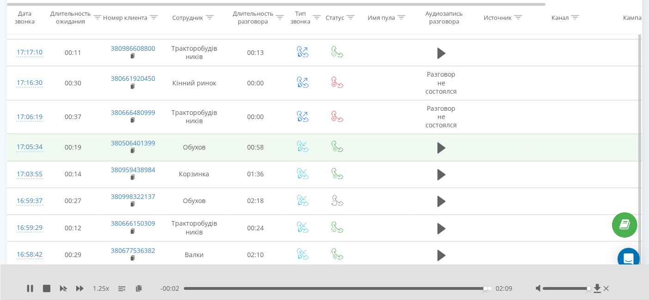
scroll to position [1752, 0]
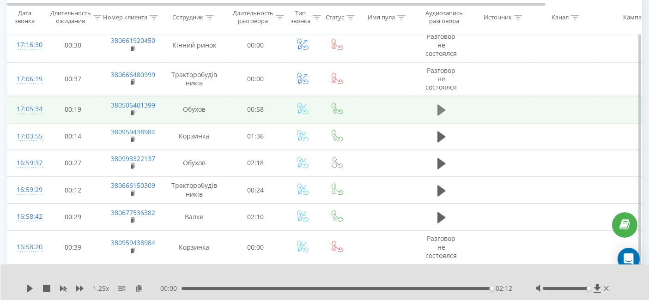
click at [442, 105] on icon at bounding box center [442, 110] width 8 height 11
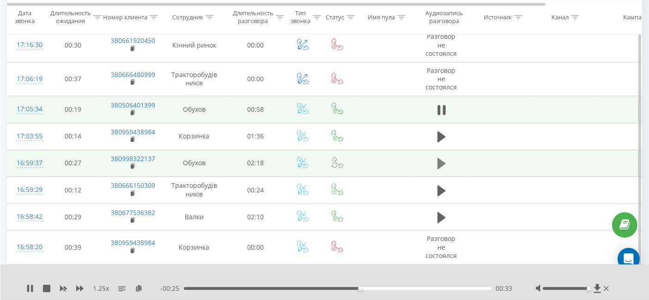
click at [444, 158] on icon at bounding box center [442, 164] width 8 height 13
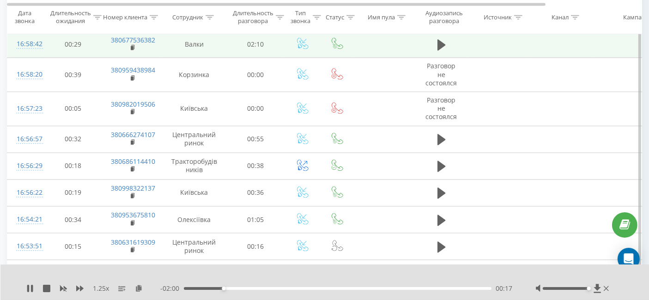
scroll to position [1957, 0]
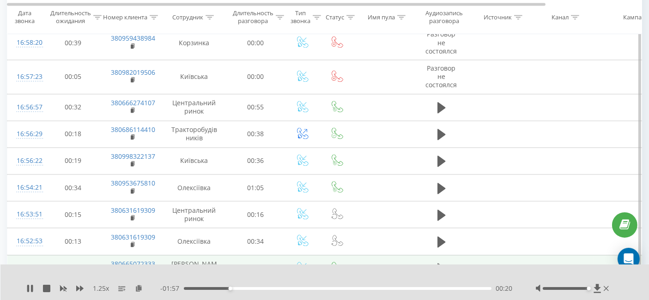
click at [441, 263] on icon at bounding box center [442, 269] width 8 height 13
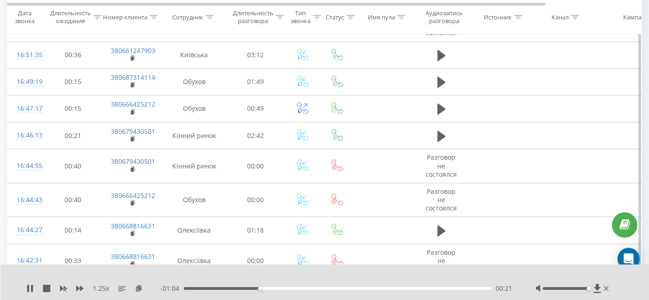
scroll to position [2317, 0]
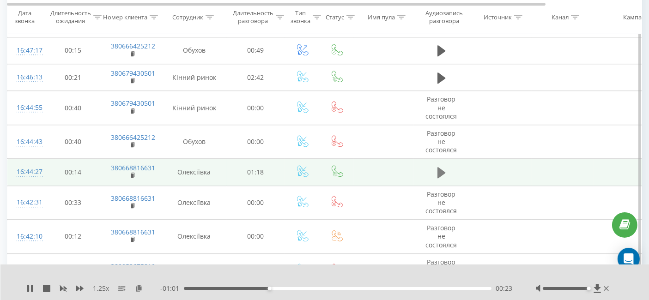
click at [438, 167] on icon at bounding box center [442, 172] width 8 height 11
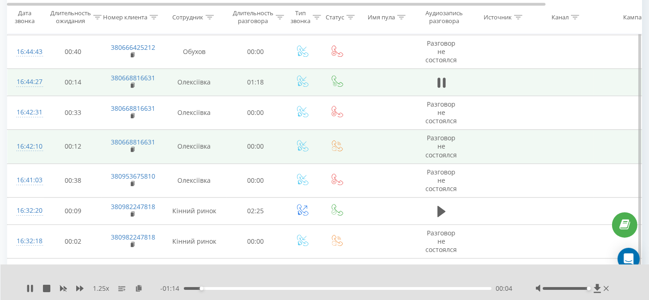
scroll to position [2419, 0]
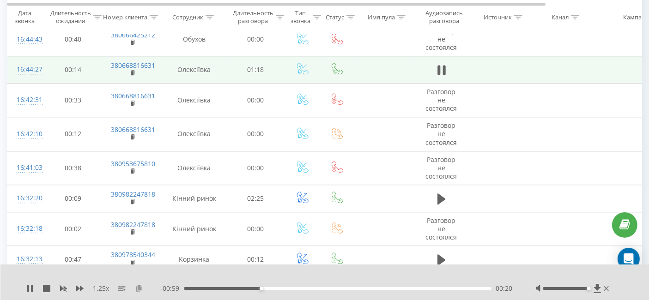
click at [138, 286] on icon at bounding box center [139, 288] width 8 height 6
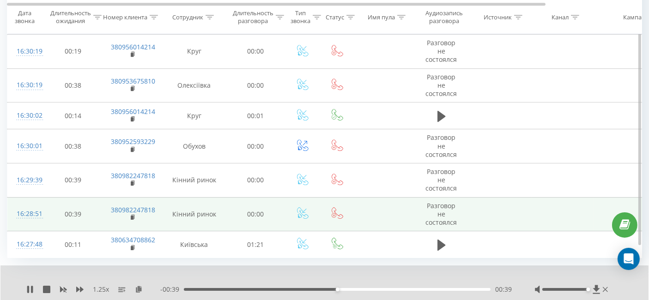
scroll to position [2890, 0]
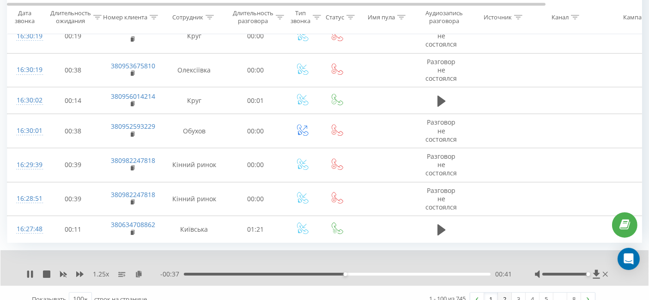
click at [509, 293] on link "2" at bounding box center [505, 299] width 14 height 13
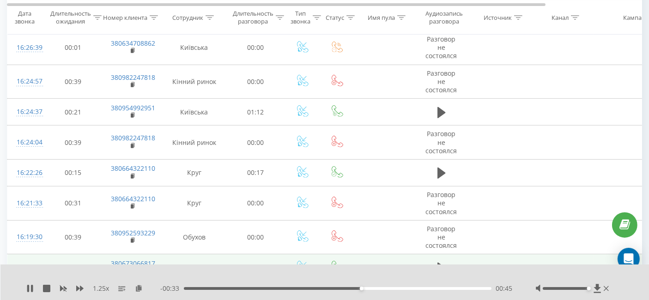
scroll to position [471, 0]
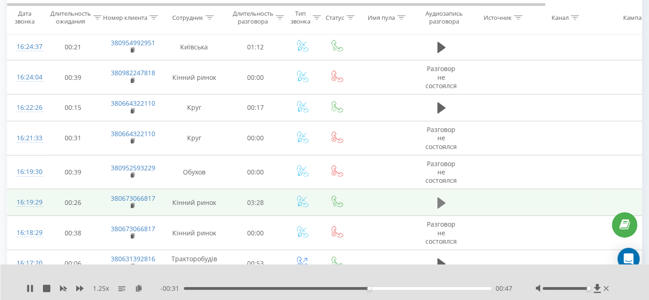
click at [442, 203] on icon at bounding box center [442, 203] width 8 height 13
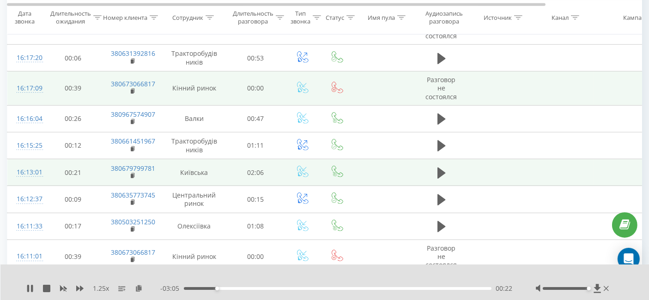
scroll to position [780, 0]
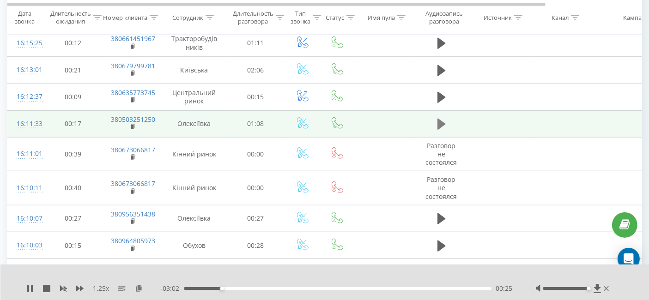
click at [438, 125] on icon at bounding box center [442, 124] width 8 height 13
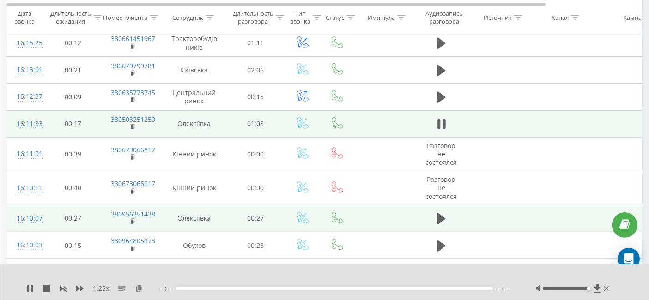
scroll to position [831, 0]
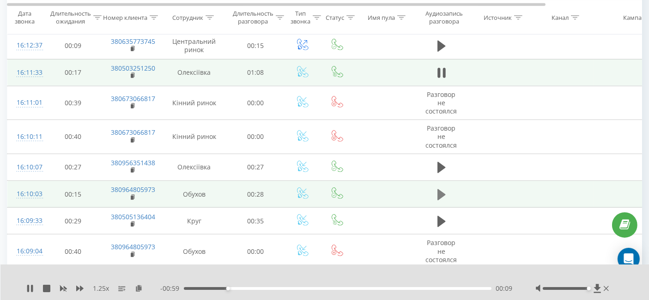
click at [439, 189] on icon at bounding box center [442, 194] width 8 height 11
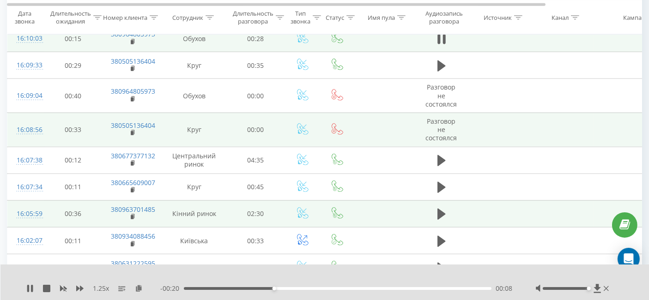
scroll to position [1036, 0]
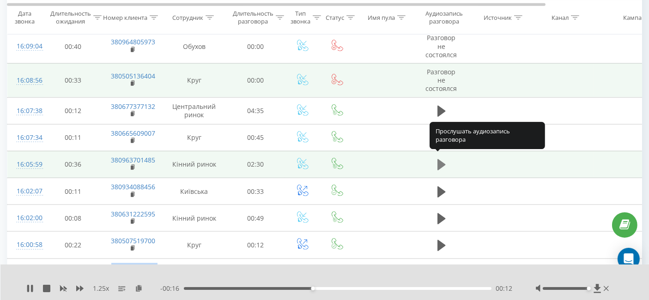
click at [438, 159] on icon at bounding box center [442, 165] width 8 height 13
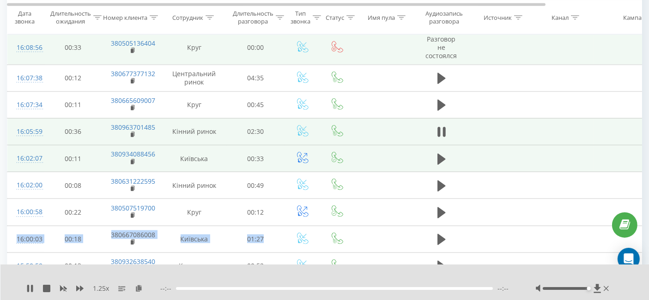
scroll to position [1088, 0]
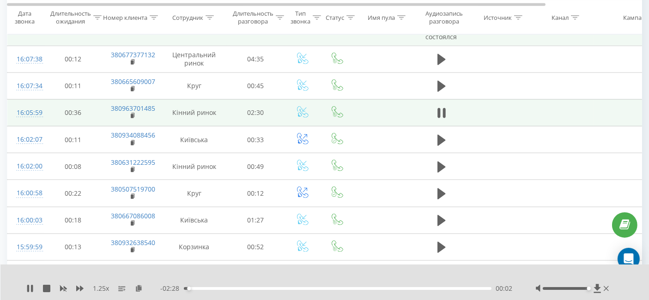
click at [516, 278] on div at bounding box center [319, 277] width 468 height 10
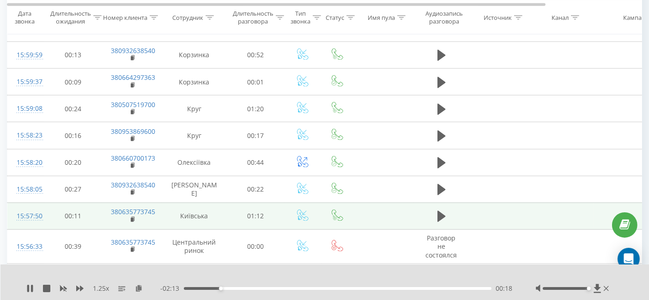
scroll to position [1293, 0]
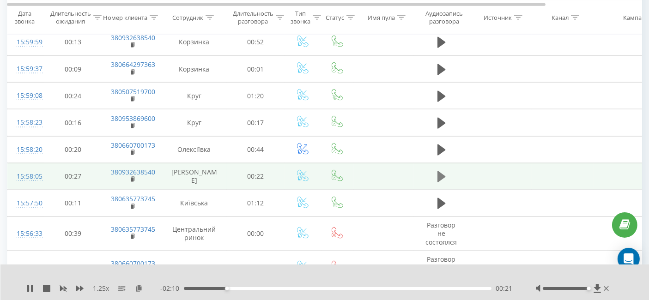
click at [439, 171] on icon at bounding box center [442, 176] width 8 height 11
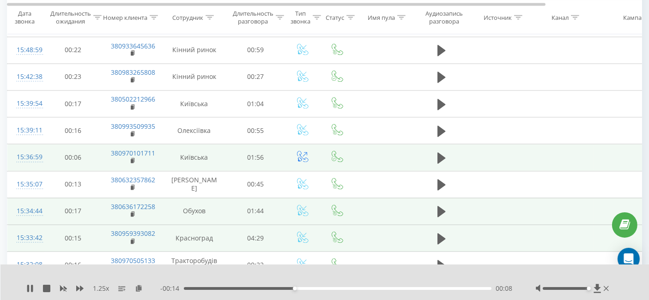
scroll to position [1807, 0]
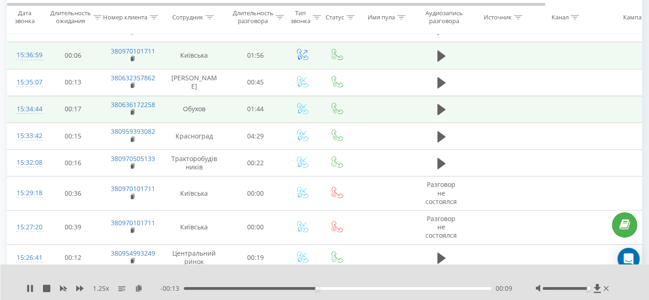
click at [434, 105] on td at bounding box center [441, 109] width 55 height 27
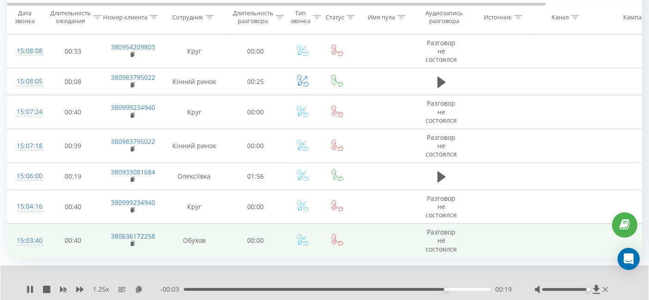
scroll to position [2919, 0]
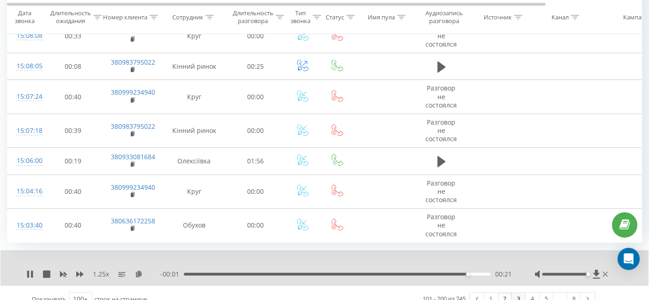
click at [515, 293] on link "3" at bounding box center [519, 299] width 14 height 13
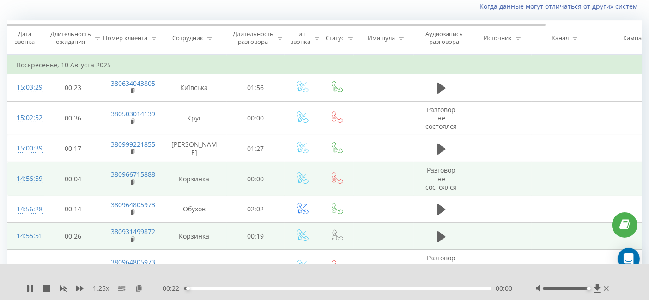
scroll to position [61, 0]
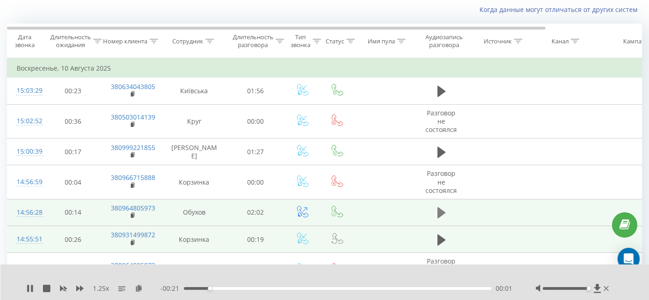
click at [441, 213] on icon at bounding box center [442, 213] width 8 height 11
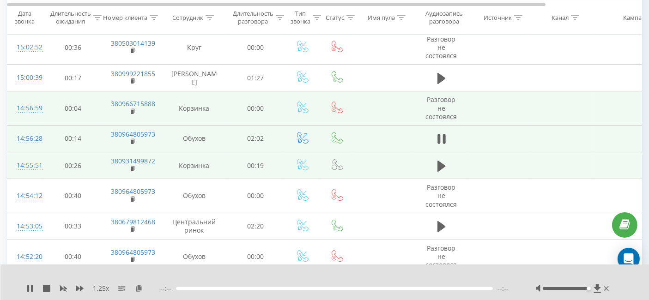
scroll to position [164, 0]
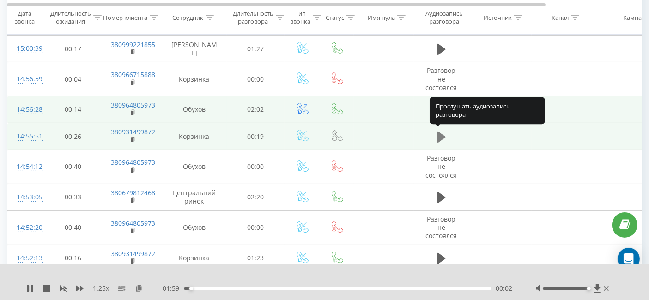
click at [442, 135] on icon at bounding box center [442, 136] width 8 height 11
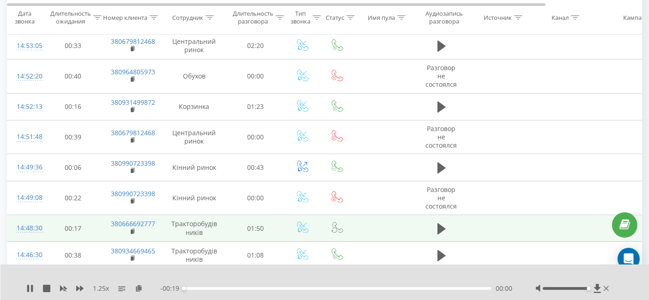
scroll to position [318, 0]
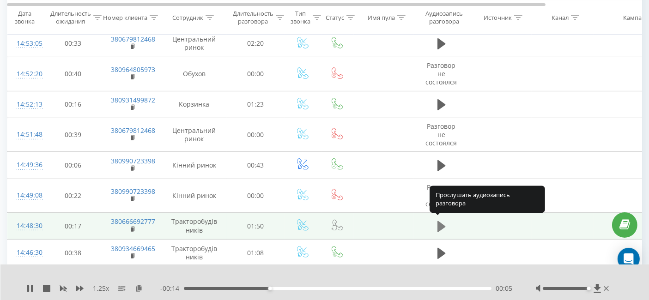
click at [447, 222] on button at bounding box center [442, 227] width 14 height 14
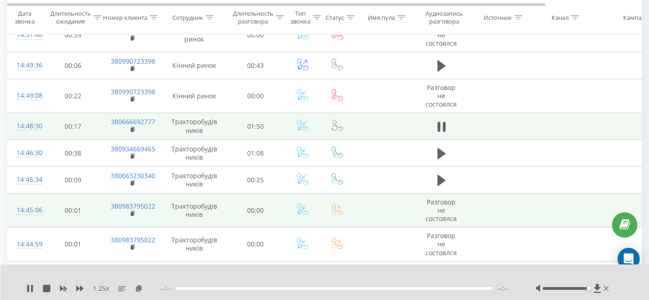
scroll to position [420, 0]
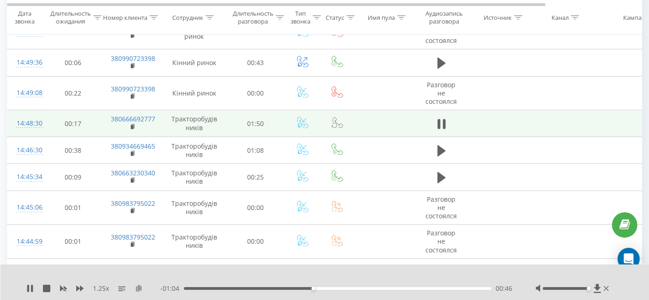
click at [138, 288] on icon at bounding box center [139, 288] width 8 height 6
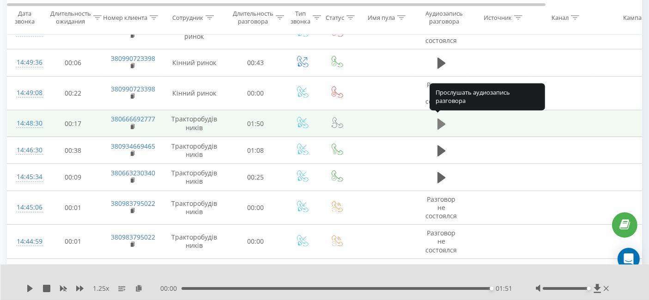
click at [445, 119] on icon at bounding box center [442, 124] width 8 height 13
click at [439, 123] on icon at bounding box center [442, 123] width 8 height 11
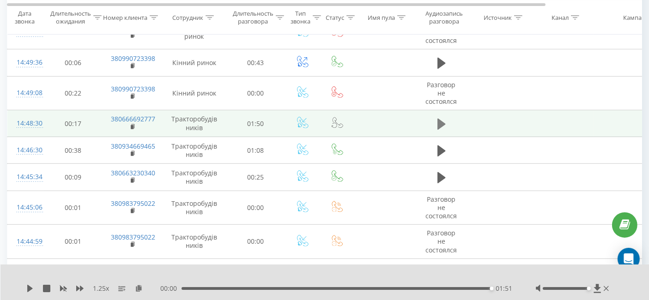
click at [448, 117] on button at bounding box center [442, 124] width 14 height 14
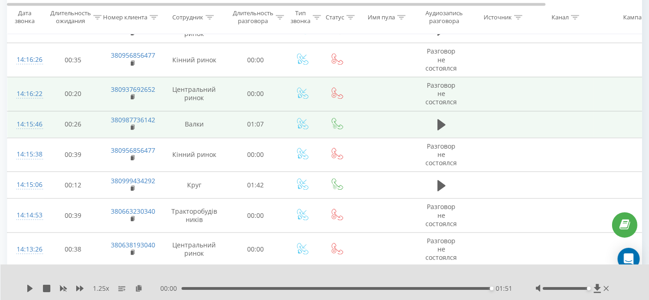
scroll to position [2166, 0]
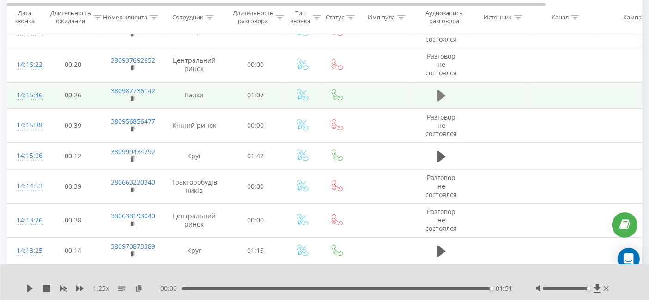
click at [441, 90] on icon at bounding box center [442, 95] width 8 height 11
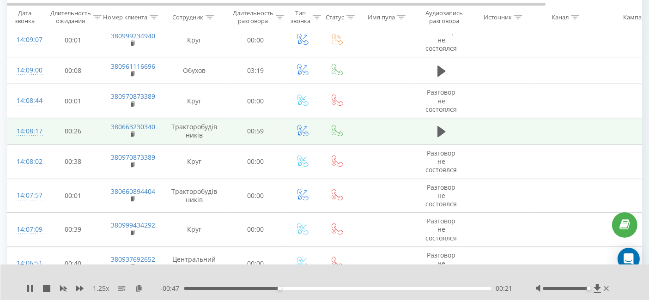
scroll to position [2834, 0]
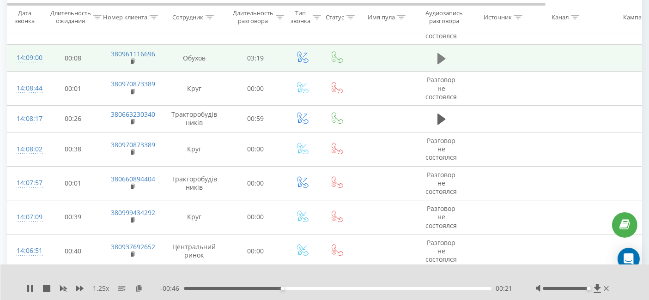
click at [441, 52] on icon at bounding box center [442, 58] width 8 height 13
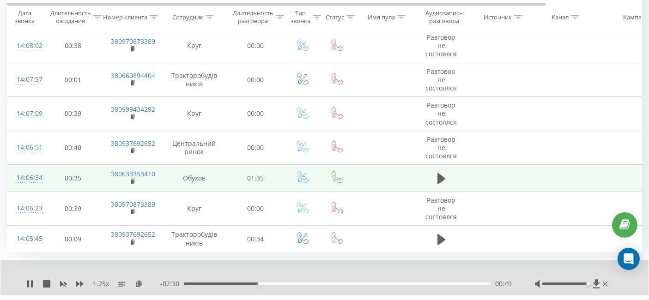
scroll to position [2947, 0]
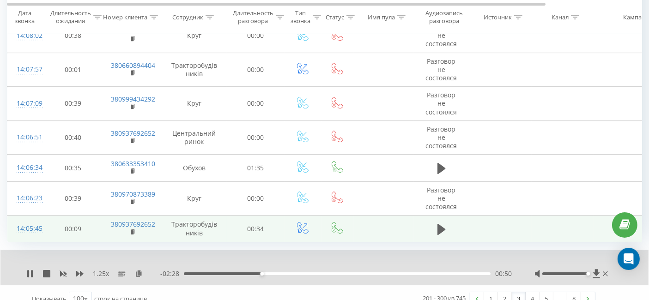
click at [449, 220] on td at bounding box center [441, 229] width 55 height 27
click at [444, 223] on icon at bounding box center [442, 229] width 8 height 13
click at [532, 293] on link "4" at bounding box center [533, 299] width 14 height 13
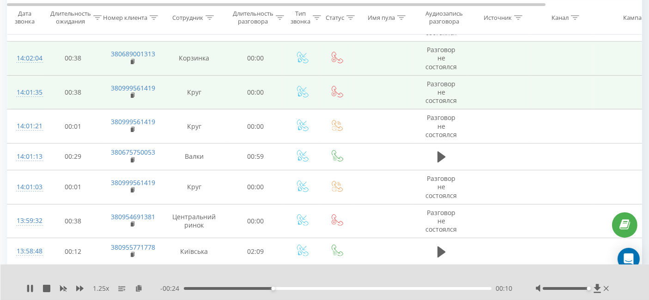
scroll to position [359, 0]
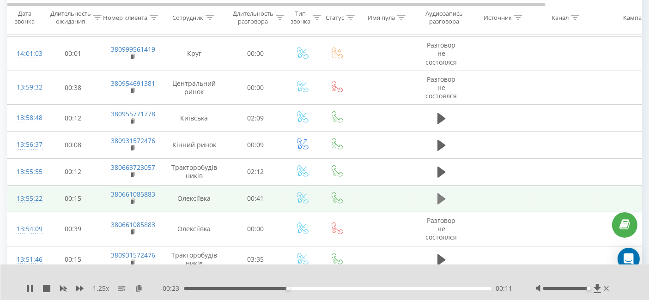
click at [441, 198] on icon at bounding box center [442, 199] width 8 height 11
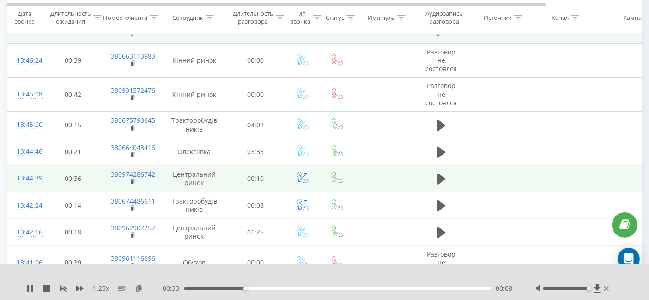
scroll to position [719, 0]
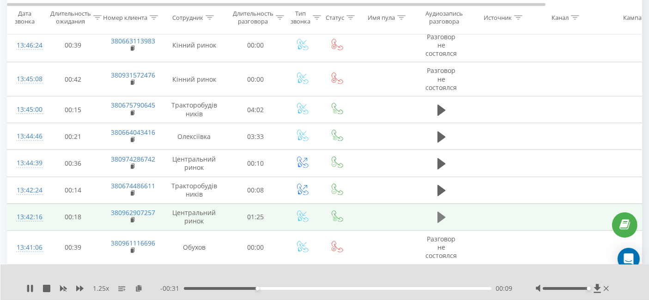
click at [443, 216] on icon at bounding box center [442, 217] width 8 height 13
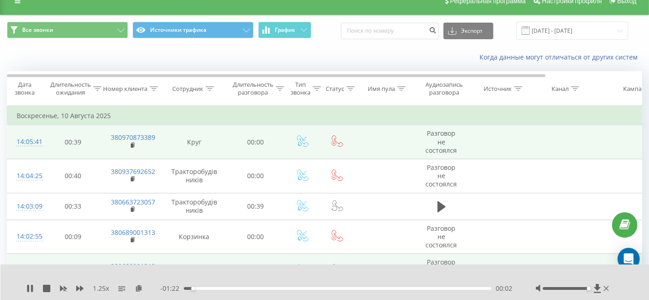
scroll to position [0, 0]
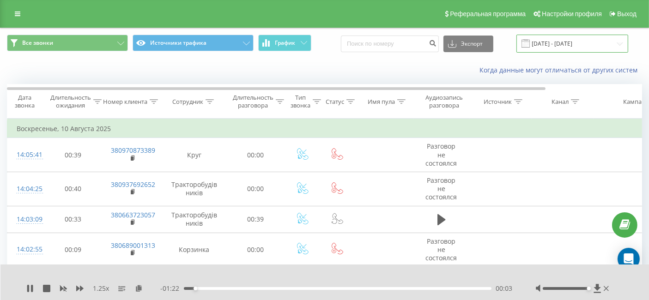
click at [564, 43] on input "10.08.2025 - 10.08.2025" at bounding box center [573, 44] width 112 height 18
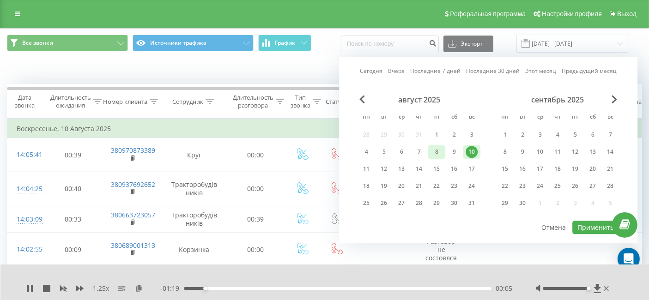
click at [440, 151] on div "8" at bounding box center [437, 152] width 12 height 12
click at [449, 151] on div "9" at bounding box center [454, 152] width 12 height 12
click at [588, 225] on button "Применить" at bounding box center [596, 227] width 47 height 13
type input "[DATE] - [DATE]"
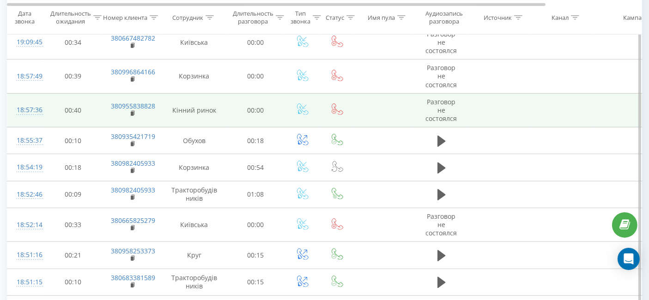
scroll to position [616, 0]
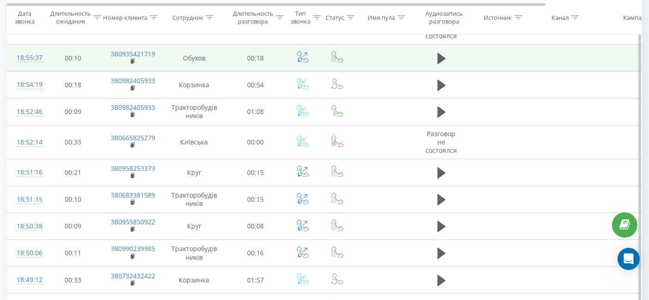
click at [432, 55] on td at bounding box center [441, 58] width 55 height 27
click at [437, 55] on button at bounding box center [442, 59] width 14 height 14
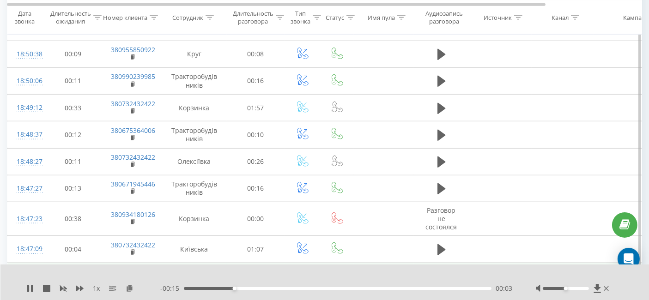
scroll to position [873, 0]
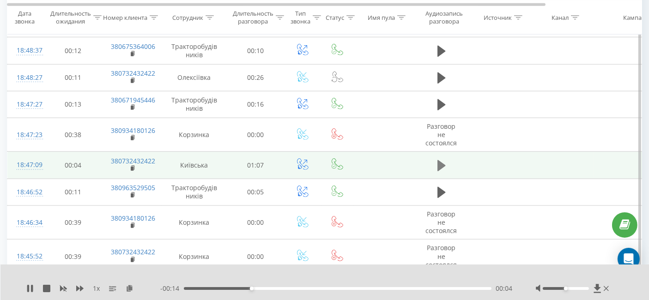
click at [443, 160] on icon at bounding box center [442, 165] width 8 height 11
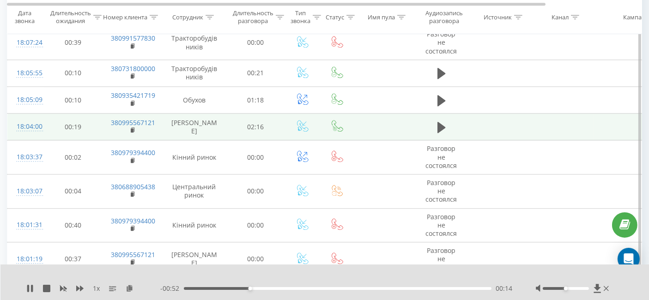
scroll to position [2362, 0]
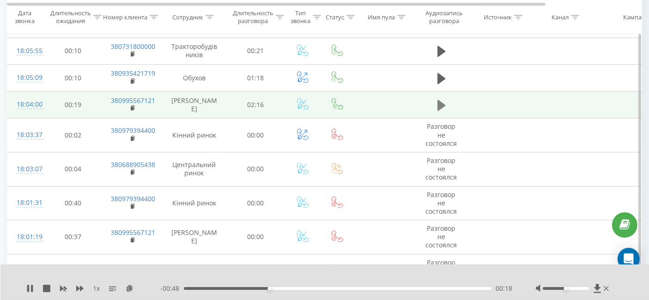
click at [447, 101] on button at bounding box center [442, 105] width 14 height 14
click at [127, 287] on icon at bounding box center [130, 288] width 8 height 6
drag, startPoint x: 563, startPoint y: 289, endPoint x: 600, endPoint y: 295, distance: 37.0
click at [603, 297] on div "1 x - 01:30 00:47 00:47" at bounding box center [324, 283] width 649 height 36
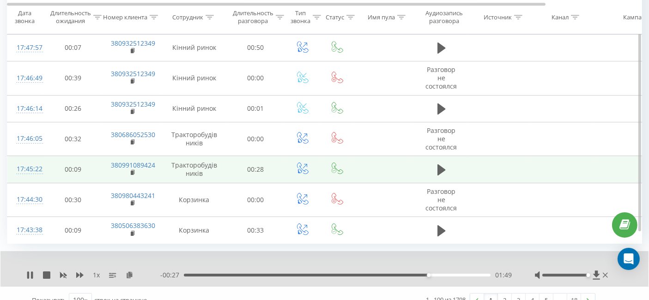
scroll to position [3004, 0]
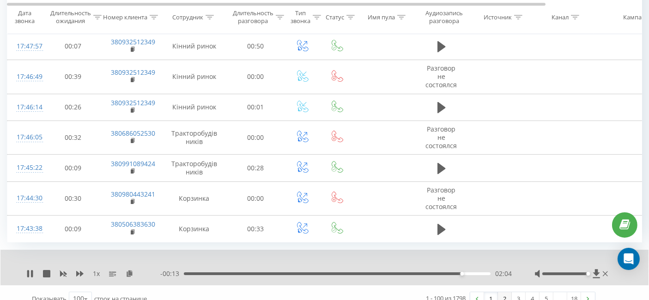
click at [506, 293] on link "2" at bounding box center [505, 299] width 14 height 13
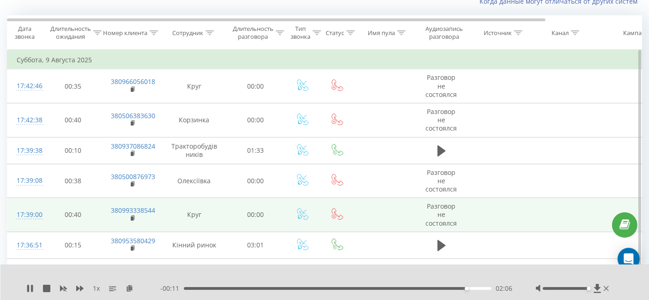
scroll to position [61, 0]
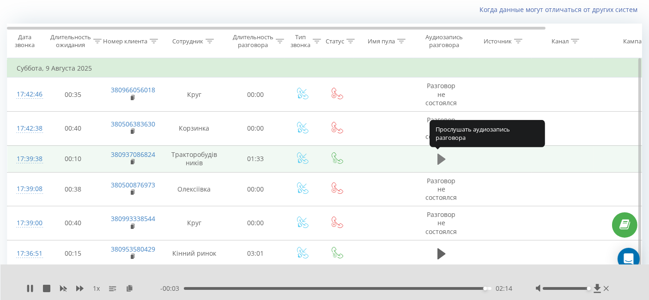
click at [438, 158] on icon at bounding box center [442, 159] width 8 height 11
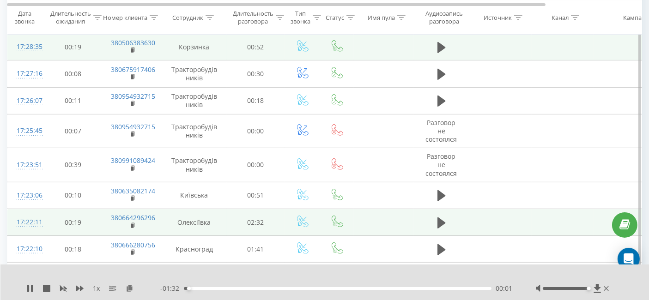
scroll to position [420, 0]
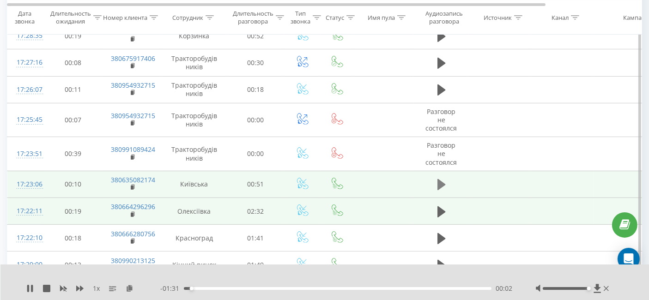
click at [440, 184] on icon at bounding box center [442, 184] width 8 height 11
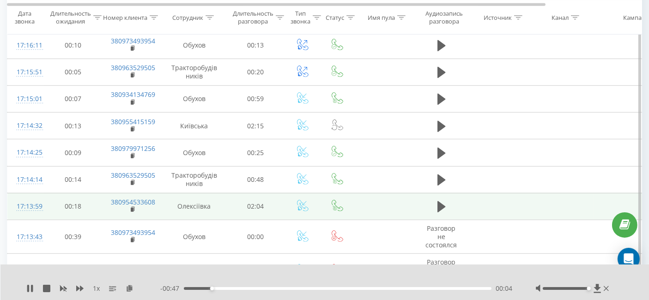
scroll to position [728, 0]
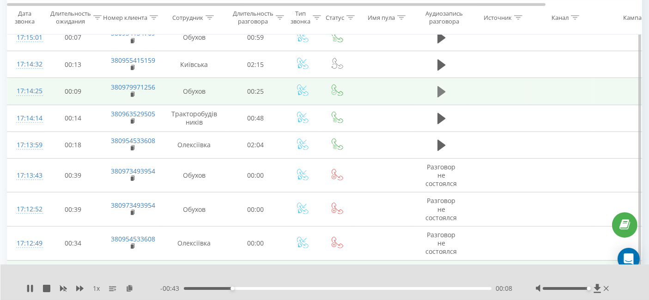
click at [440, 86] on icon at bounding box center [442, 91] width 8 height 11
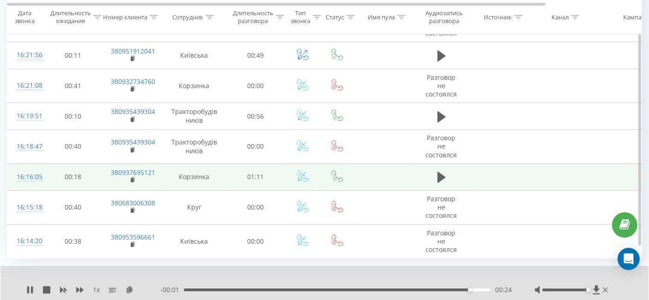
scroll to position [2926, 0]
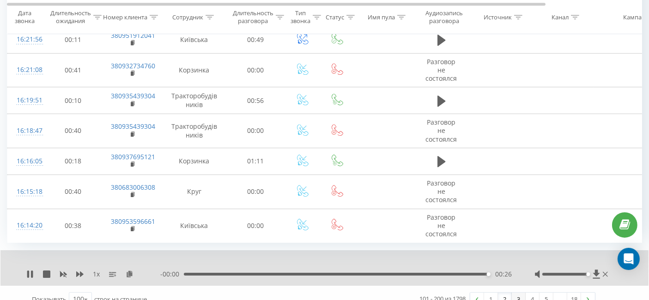
click at [520, 293] on link "3" at bounding box center [519, 299] width 14 height 13
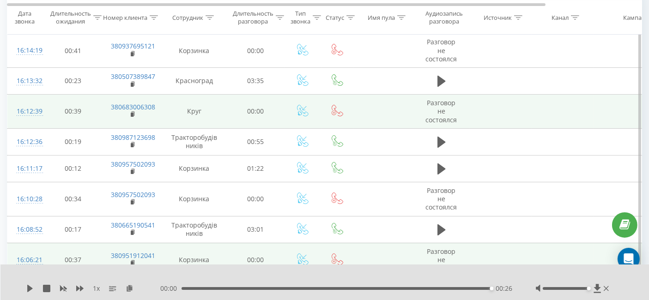
scroll to position [61, 0]
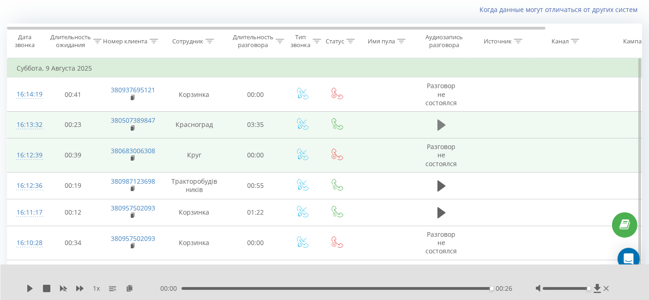
click at [438, 124] on icon at bounding box center [442, 125] width 8 height 11
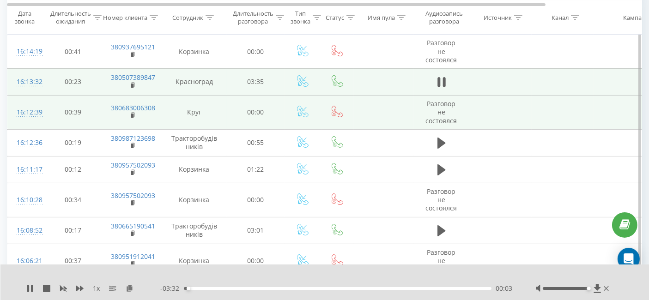
scroll to position [112, 0]
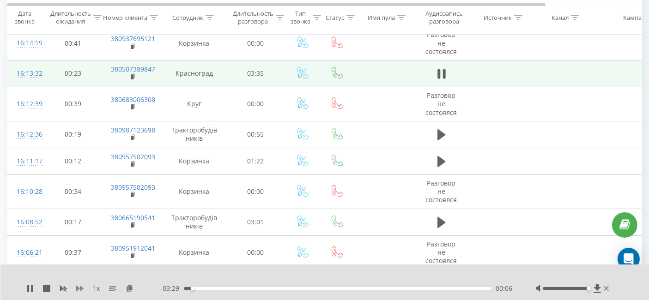
click at [79, 286] on icon at bounding box center [79, 288] width 7 height 7
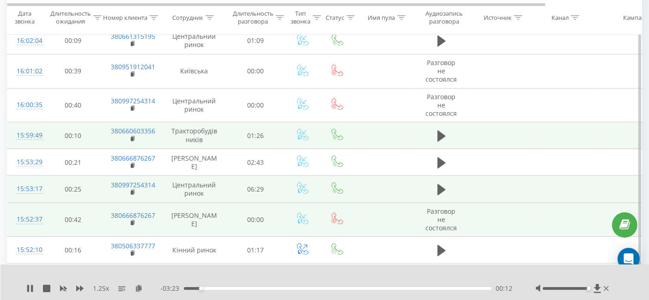
scroll to position [420, 0]
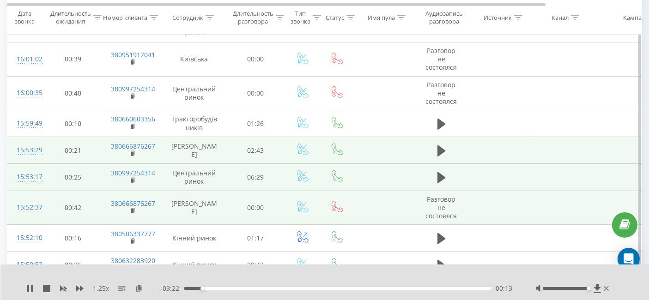
click at [430, 153] on td at bounding box center [441, 150] width 55 height 27
click at [432, 153] on td at bounding box center [441, 150] width 55 height 27
click at [440, 150] on icon at bounding box center [442, 151] width 8 height 11
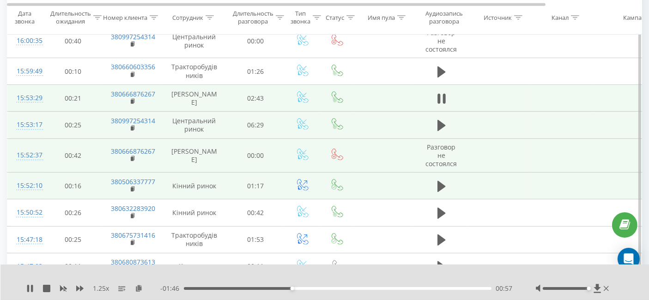
scroll to position [523, 0]
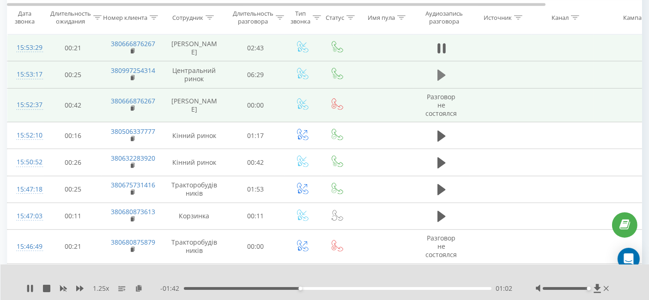
click at [444, 76] on icon at bounding box center [442, 75] width 8 height 13
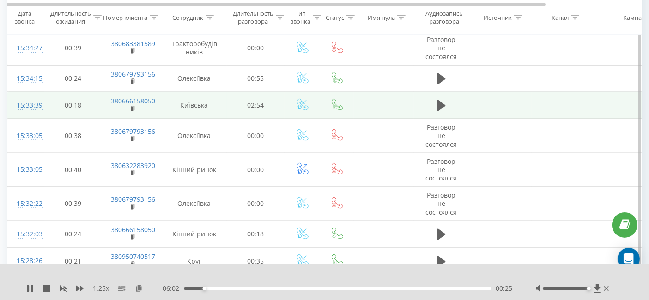
scroll to position [1498, 0]
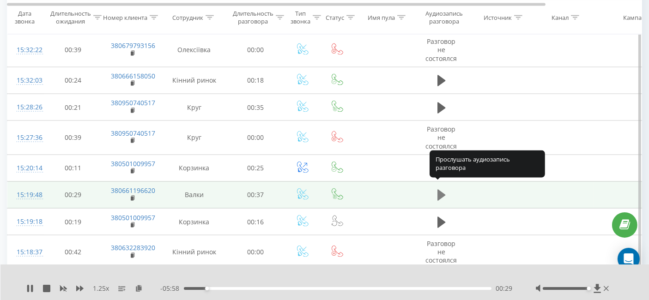
click at [438, 190] on icon at bounding box center [442, 195] width 8 height 13
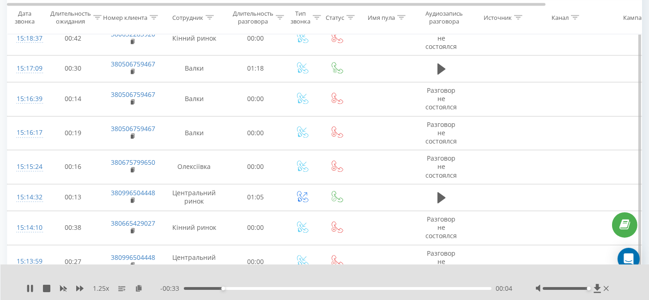
scroll to position [1807, 0]
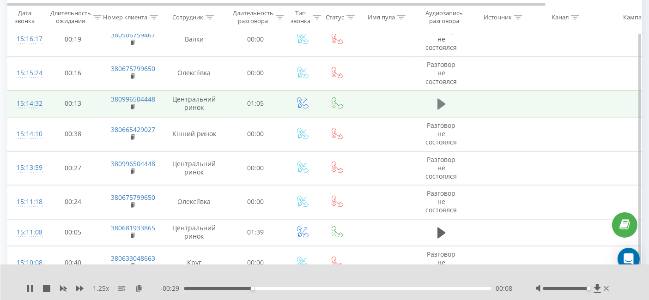
click at [441, 98] on icon at bounding box center [442, 104] width 8 height 13
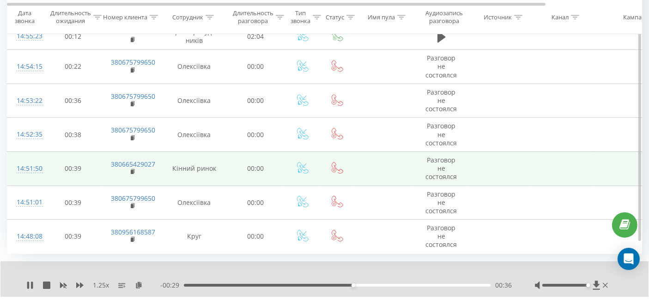
scroll to position [2954, 0]
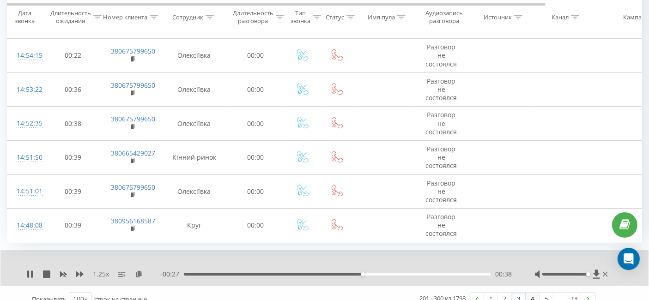
click at [531, 293] on link "4" at bounding box center [533, 299] width 14 height 13
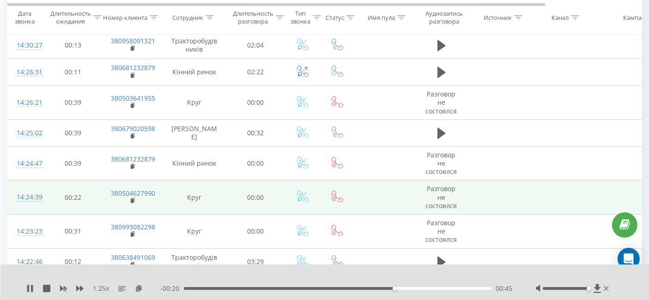
scroll to position [677, 0]
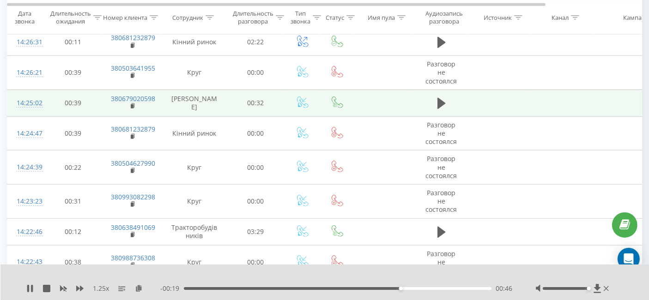
click at [439, 98] on icon at bounding box center [442, 103] width 8 height 11
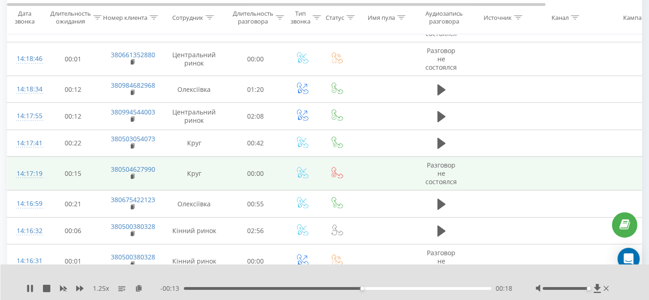
scroll to position [1181, 0]
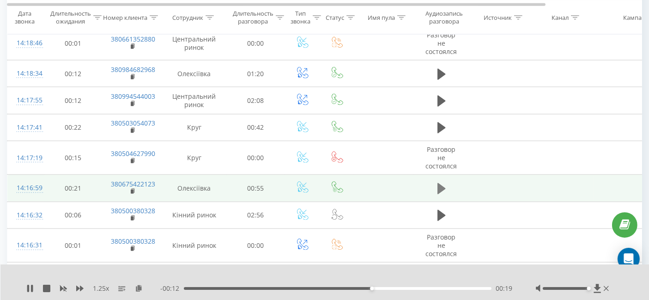
click at [440, 185] on icon at bounding box center [442, 188] width 8 height 11
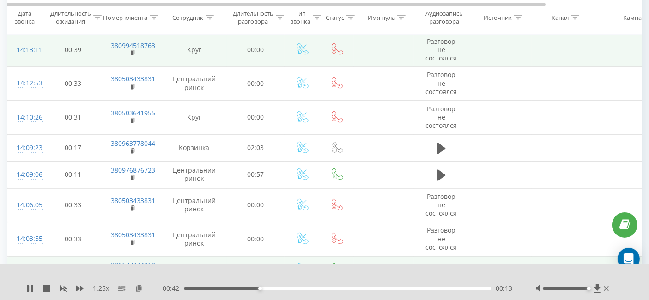
scroll to position [1694, 0]
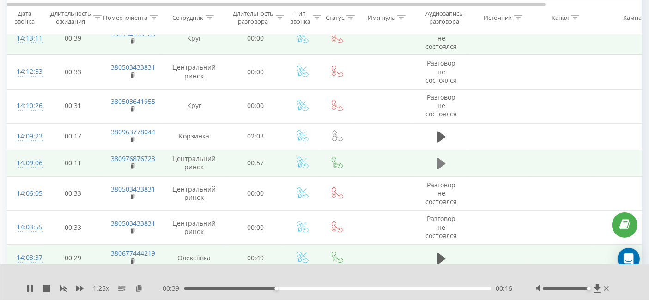
click at [440, 159] on icon at bounding box center [442, 164] width 8 height 11
click at [80, 287] on icon at bounding box center [79, 289] width 7 height 6
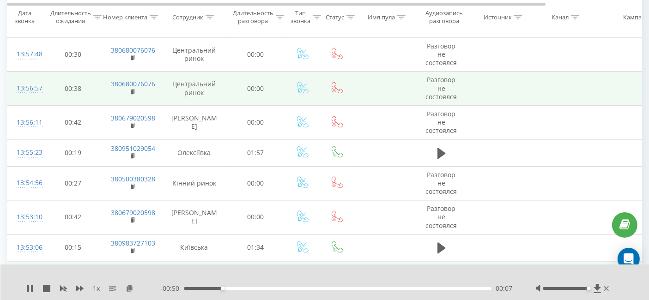
scroll to position [2208, 0]
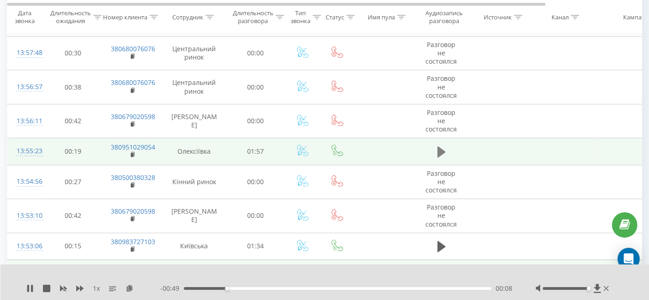
click at [435, 145] on button at bounding box center [442, 152] width 14 height 14
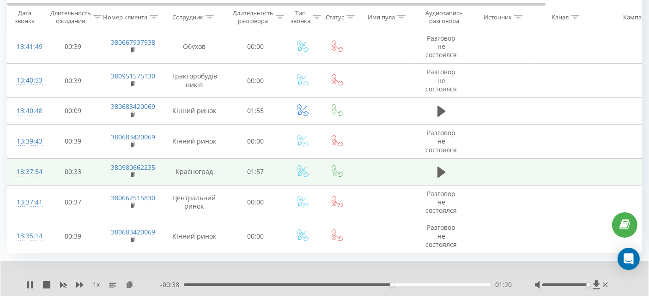
scroll to position [3018, 0]
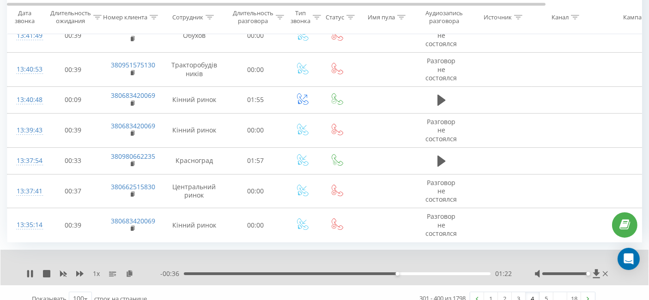
click at [534, 293] on link "4" at bounding box center [533, 299] width 14 height 13
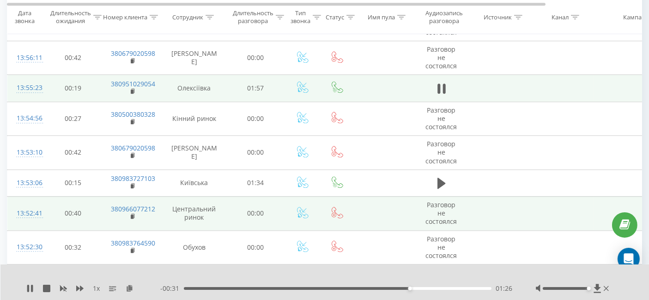
scroll to position [2283, 0]
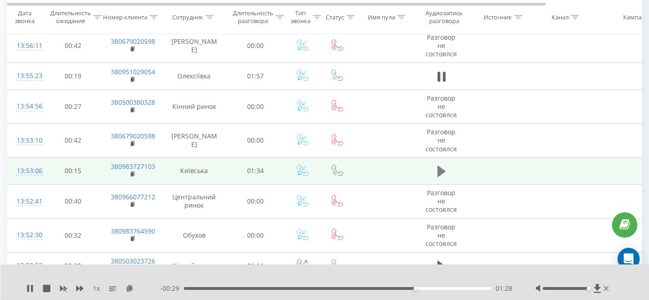
click at [435, 165] on button at bounding box center [442, 172] width 14 height 14
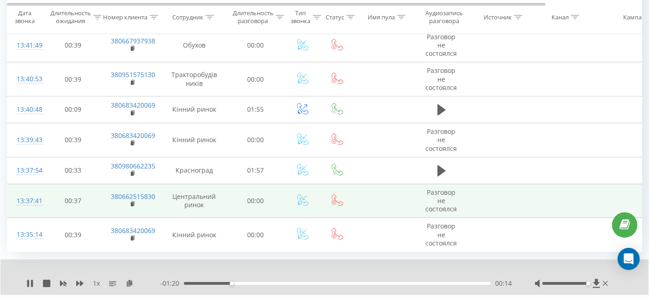
scroll to position [3018, 0]
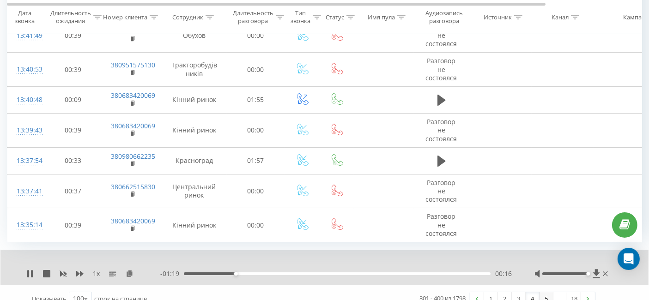
click at [545, 293] on link "5" at bounding box center [547, 299] width 14 height 13
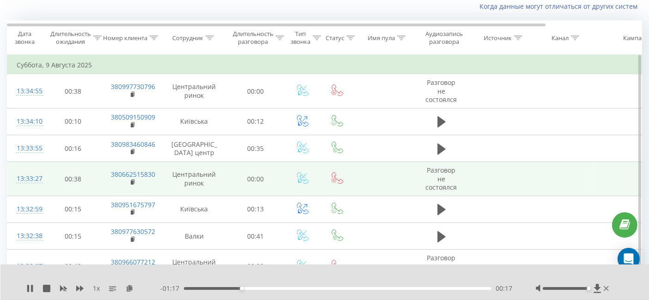
scroll to position [61, 0]
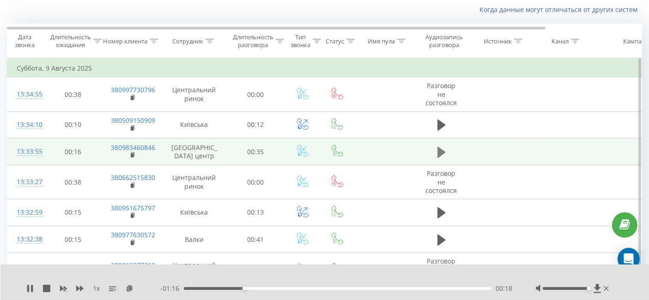
click at [443, 147] on icon at bounding box center [442, 152] width 8 height 13
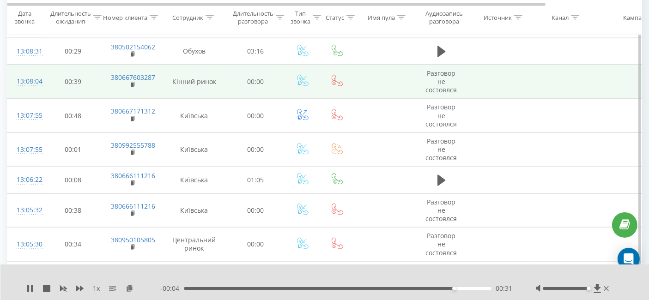
scroll to position [1498, 0]
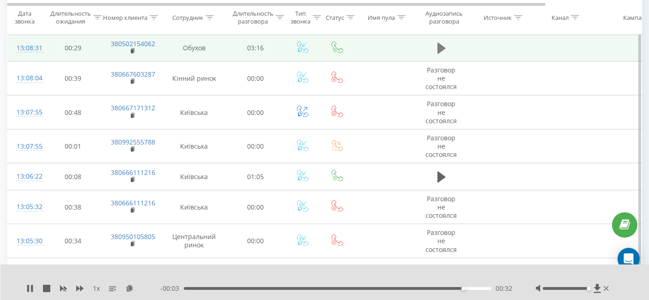
click at [447, 42] on button at bounding box center [442, 49] width 14 height 14
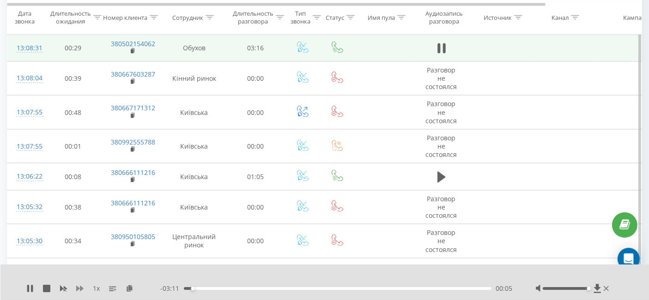
drag, startPoint x: 74, startPoint y: 290, endPoint x: 79, endPoint y: 289, distance: 4.6
click at [74, 290] on div "1 x" at bounding box center [93, 288] width 134 height 9
click at [80, 287] on icon at bounding box center [79, 289] width 7 height 6
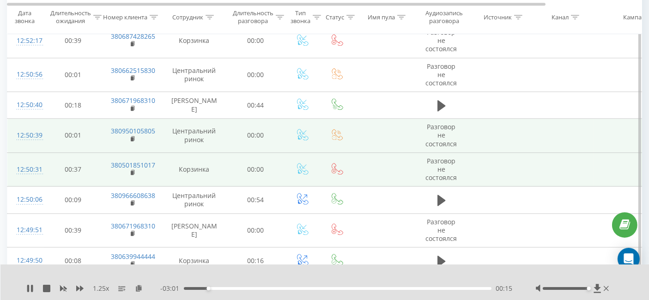
scroll to position [2371, 0]
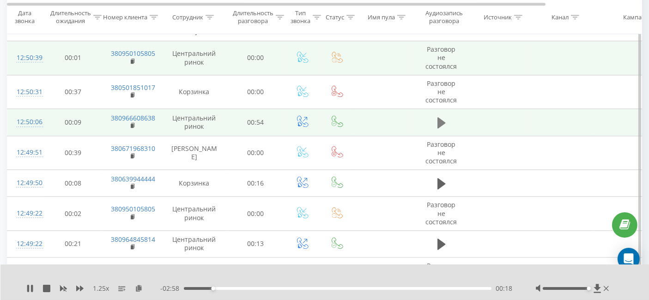
click at [442, 117] on icon at bounding box center [442, 122] width 8 height 11
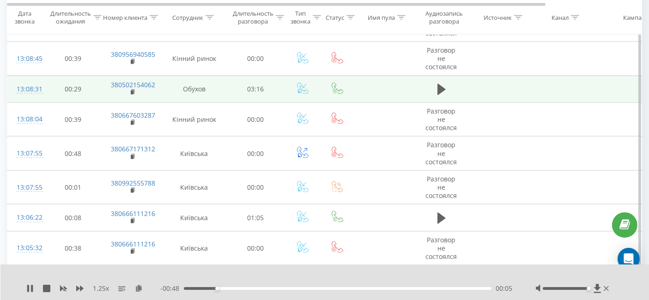
scroll to position [1447, 0]
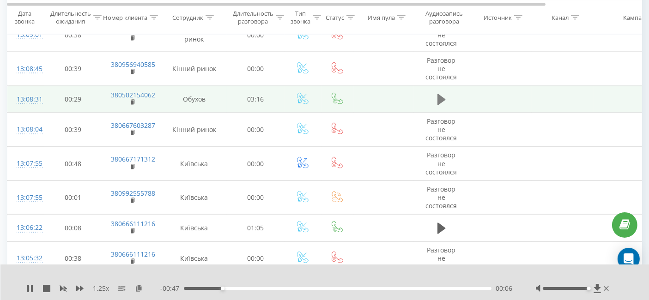
click at [445, 93] on icon at bounding box center [442, 99] width 8 height 13
click at [199, 289] on div "00:10" at bounding box center [338, 288] width 308 height 3
drag, startPoint x: 199, startPoint y: 289, endPoint x: 206, endPoint y: 290, distance: 7.0
click at [206, 290] on div "00:14" at bounding box center [338, 288] width 308 height 3
click at [140, 288] on icon at bounding box center [139, 288] width 8 height 6
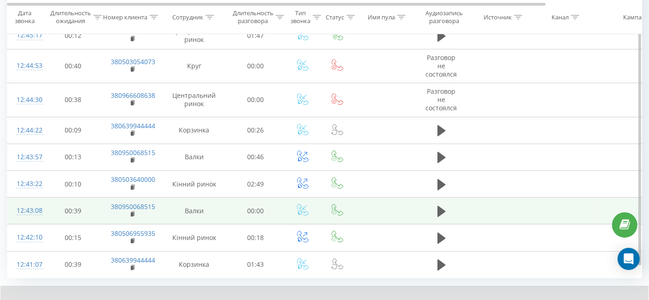
scroll to position [2975, 0]
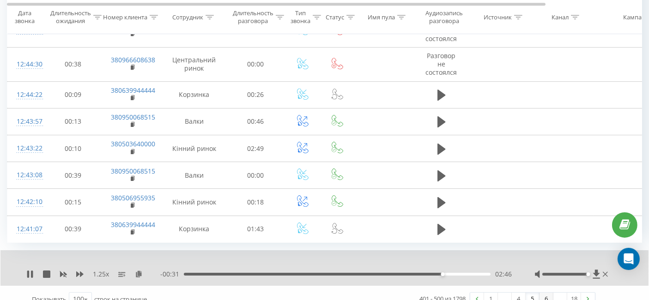
click at [546, 293] on link "6" at bounding box center [547, 299] width 14 height 13
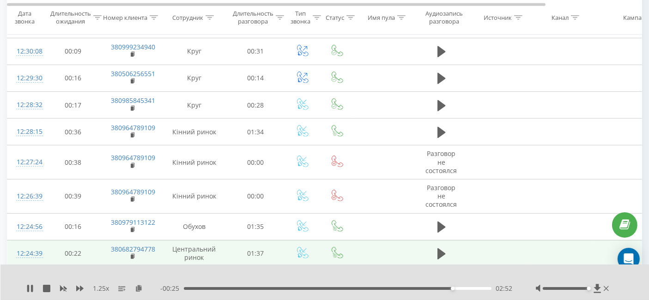
scroll to position [523, 0]
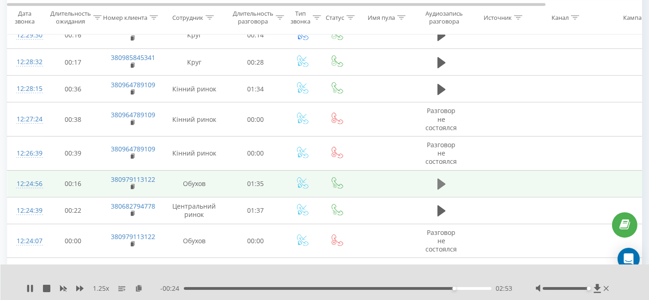
click at [442, 179] on icon at bounding box center [442, 184] width 8 height 11
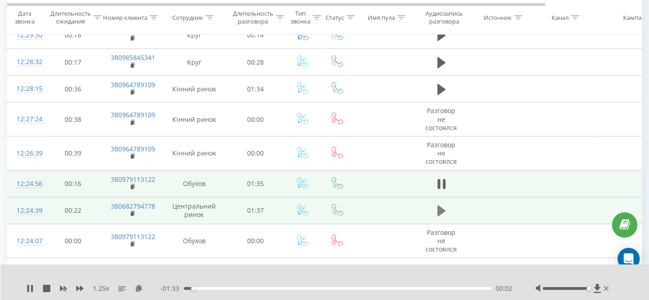
click at [439, 208] on icon at bounding box center [442, 211] width 8 height 11
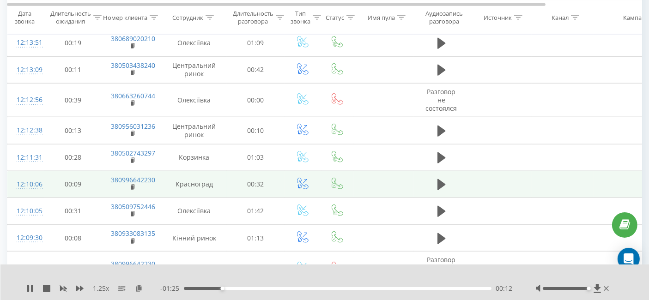
scroll to position [1088, 0]
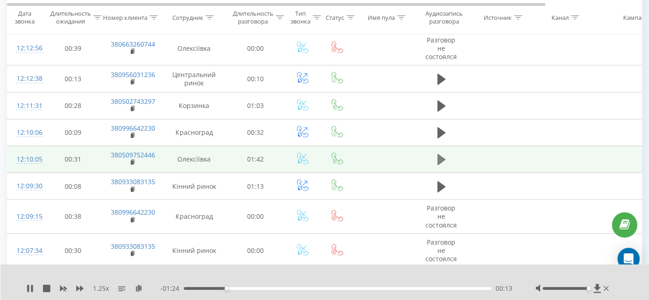
click at [440, 155] on icon at bounding box center [442, 159] width 8 height 11
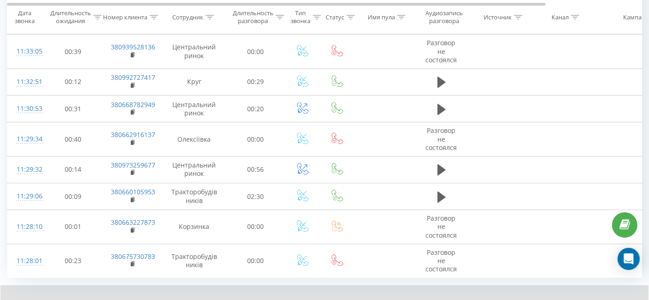
scroll to position [2968, 0]
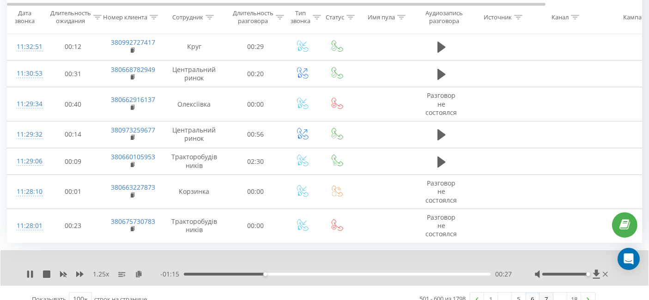
click at [551, 293] on link "7" at bounding box center [547, 299] width 14 height 13
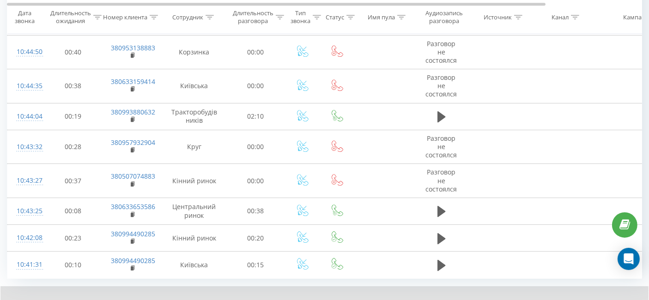
scroll to position [2876, 0]
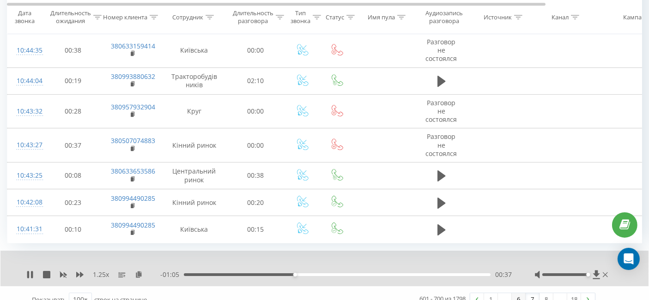
click at [519, 293] on link "6" at bounding box center [519, 299] width 14 height 13
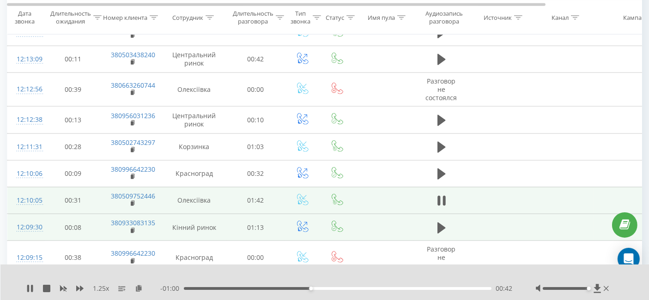
scroll to position [1036, 0]
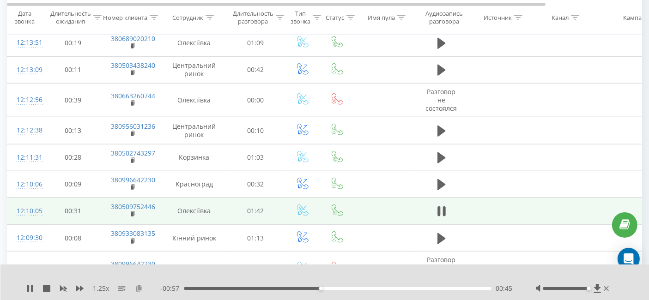
click at [141, 290] on icon at bounding box center [139, 288] width 8 height 6
click at [139, 285] on icon at bounding box center [139, 288] width 8 height 6
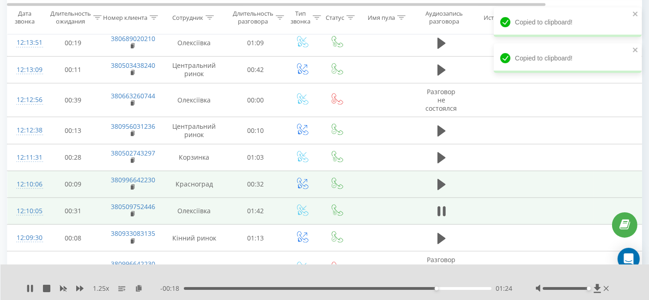
click at [425, 174] on td at bounding box center [441, 184] width 55 height 27
click at [435, 178] on button at bounding box center [442, 185] width 14 height 14
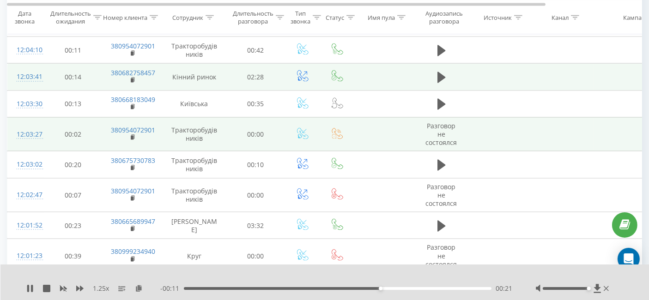
scroll to position [1498, 0]
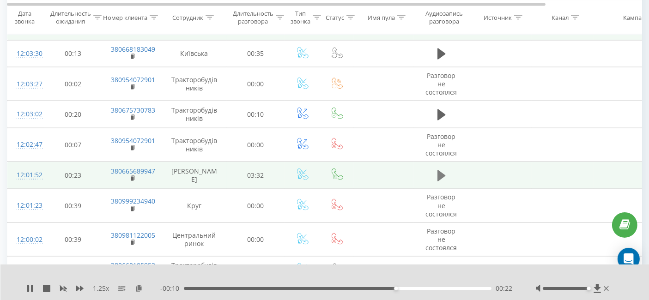
click at [439, 170] on icon at bounding box center [442, 175] width 8 height 11
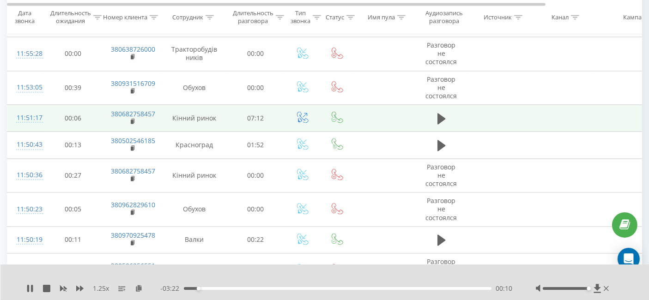
scroll to position [1909, 0]
click at [448, 111] on td at bounding box center [441, 117] width 55 height 27
click at [442, 111] on icon at bounding box center [442, 117] width 8 height 13
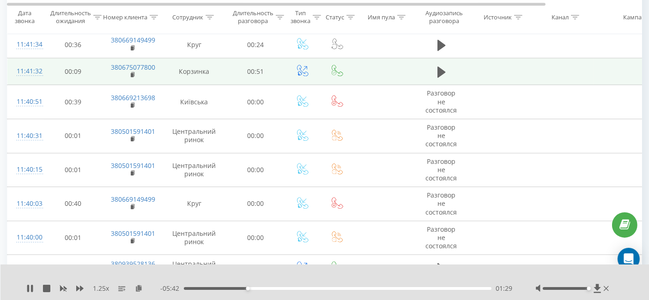
scroll to position [2423, 0]
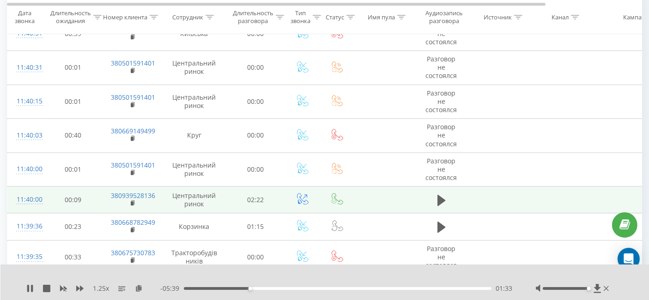
click at [438, 201] on td at bounding box center [441, 200] width 55 height 27
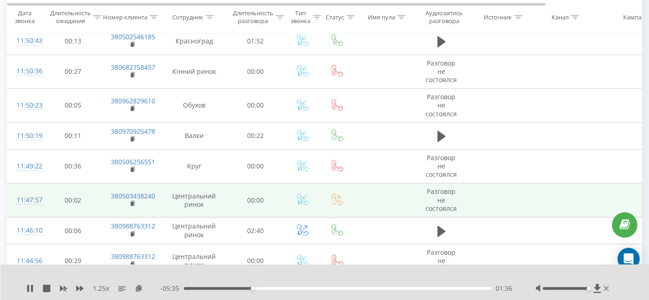
scroll to position [1858, 0]
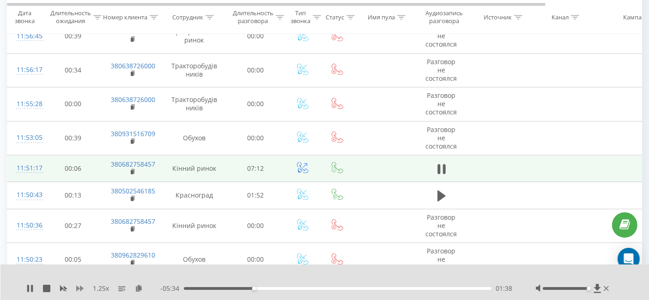
click at [78, 287] on icon at bounding box center [79, 288] width 7 height 7
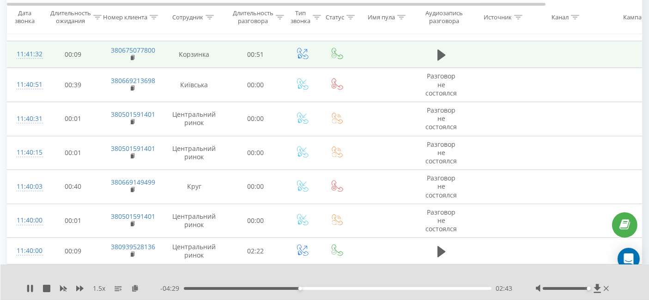
scroll to position [2628, 0]
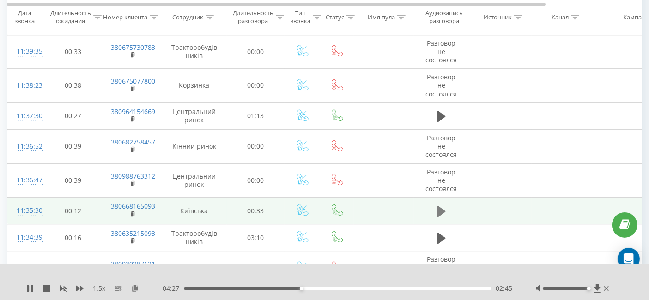
click at [440, 206] on icon at bounding box center [442, 211] width 8 height 11
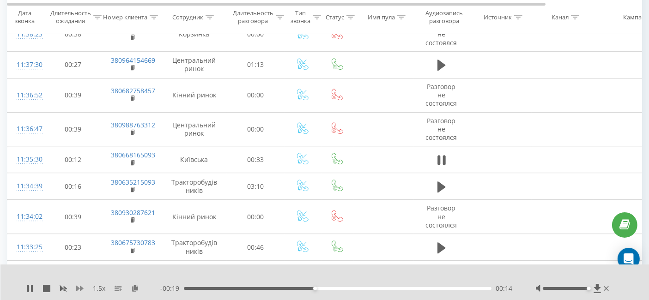
click at [79, 288] on icon at bounding box center [79, 288] width 7 height 7
click at [79, 288] on icon at bounding box center [79, 289] width 7 height 6
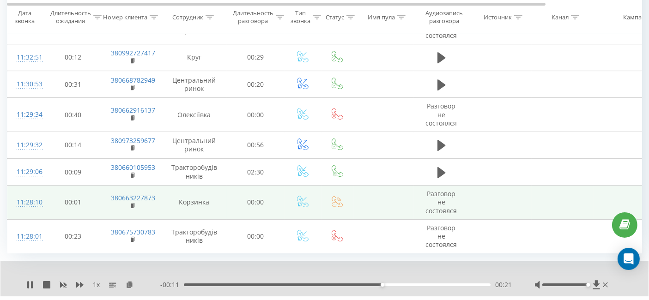
scroll to position [2968, 0]
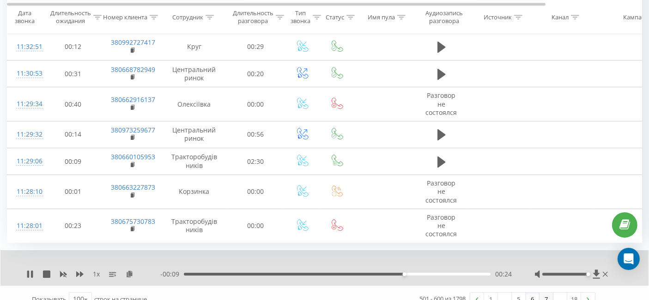
click at [543, 293] on link "7" at bounding box center [547, 299] width 14 height 13
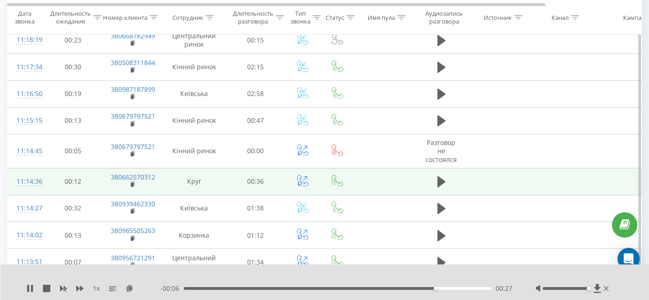
scroll to position [369, 0]
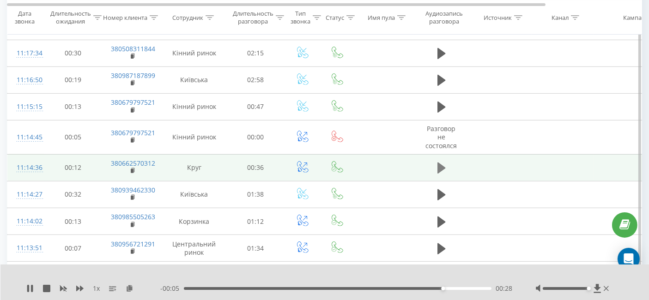
click at [441, 167] on icon at bounding box center [442, 168] width 8 height 11
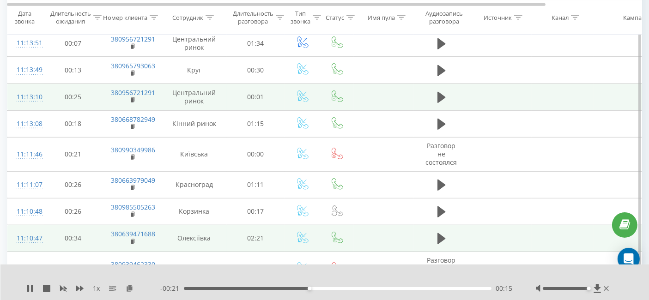
scroll to position [626, 0]
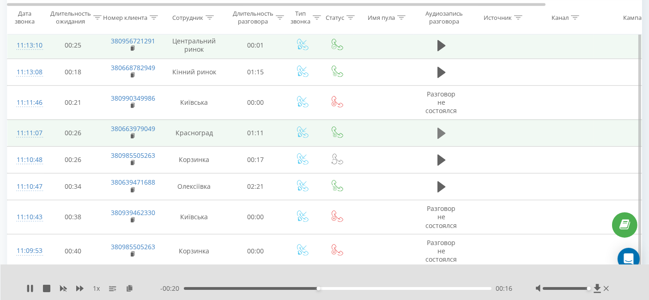
click at [437, 128] on button at bounding box center [442, 134] width 14 height 14
click at [83, 290] on icon at bounding box center [79, 288] width 7 height 7
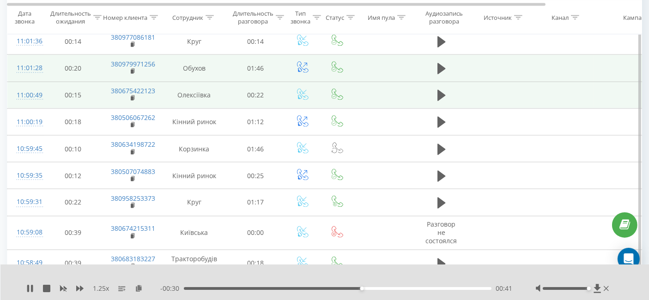
scroll to position [1653, 0]
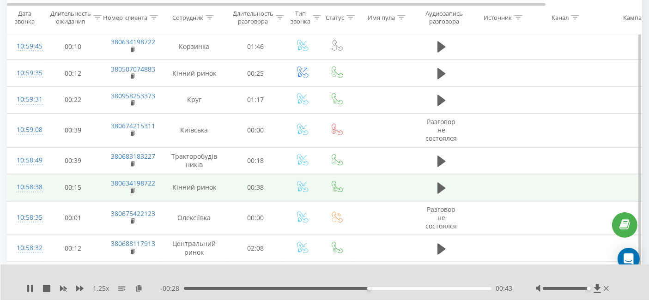
click at [449, 183] on td at bounding box center [441, 188] width 55 height 27
click at [440, 183] on icon at bounding box center [442, 188] width 8 height 11
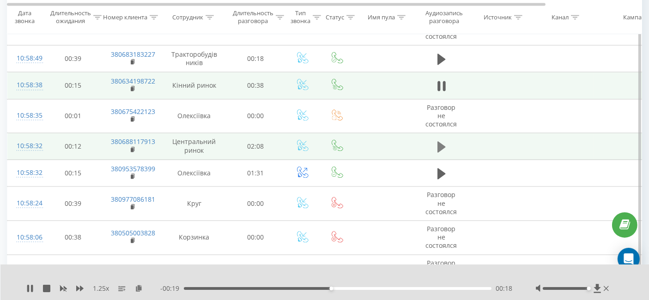
click at [438, 143] on icon at bounding box center [442, 147] width 8 height 13
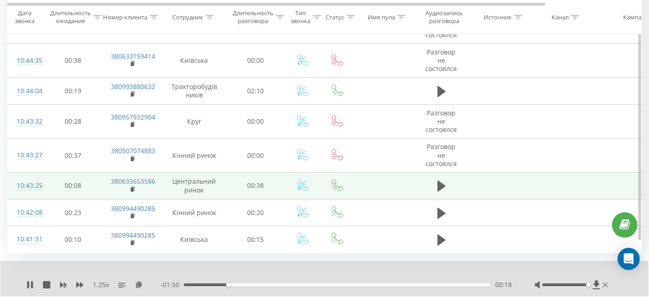
scroll to position [2876, 0]
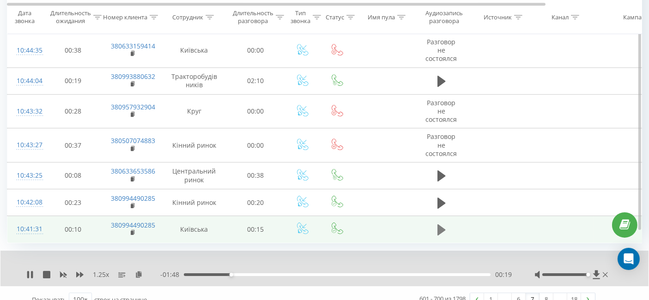
click at [438, 225] on icon at bounding box center [442, 230] width 8 height 11
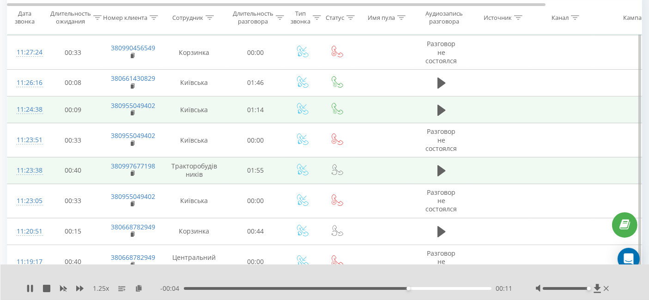
scroll to position [0, 0]
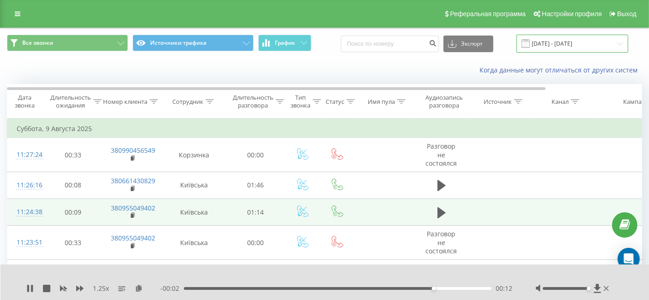
click at [573, 39] on input "[DATE] - [DATE]" at bounding box center [573, 44] width 112 height 18
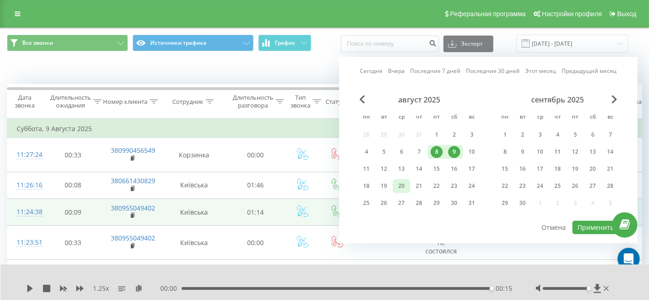
click at [406, 185] on div "20" at bounding box center [402, 186] width 12 height 12
click at [598, 222] on button "Применить" at bounding box center [596, 227] width 47 height 13
type input "[DATE] - [DATE]"
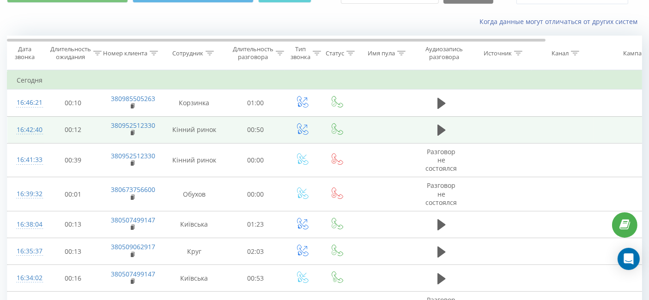
scroll to position [103, 0]
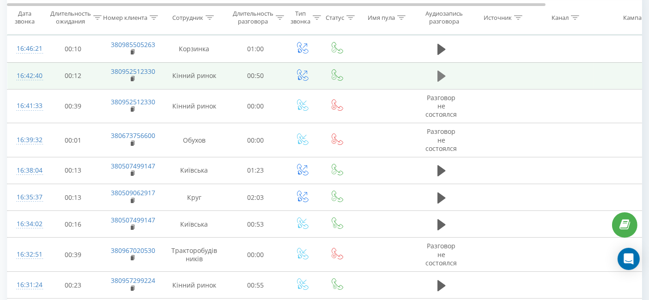
click at [448, 79] on button at bounding box center [442, 76] width 14 height 14
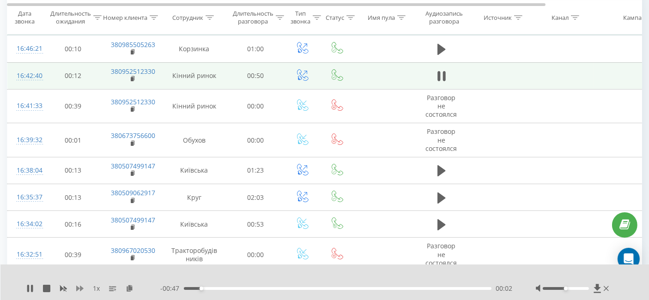
click at [78, 287] on icon at bounding box center [79, 288] width 7 height 7
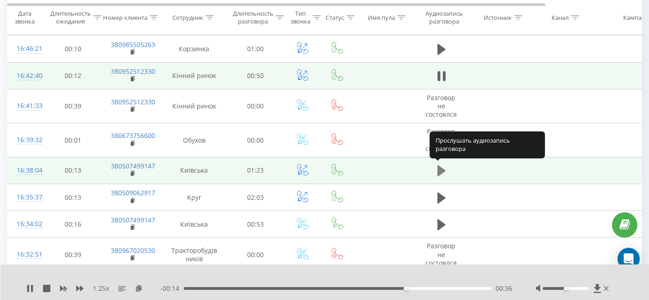
click at [438, 167] on icon at bounding box center [442, 170] width 8 height 11
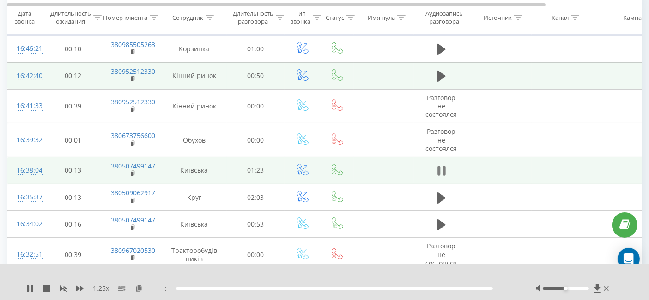
scroll to position [154, 0]
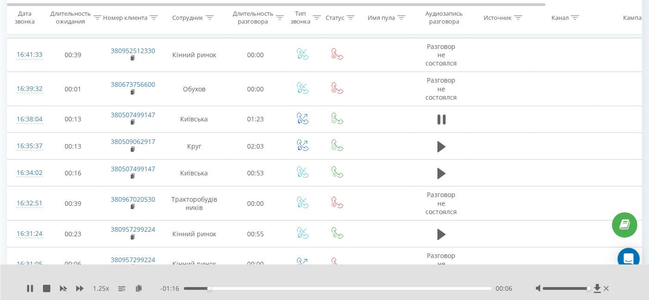
drag, startPoint x: 565, startPoint y: 289, endPoint x: 594, endPoint y: 293, distance: 29.9
click at [593, 293] on div "1.25 x - 01:16 00:06 00:06" at bounding box center [324, 283] width 649 height 36
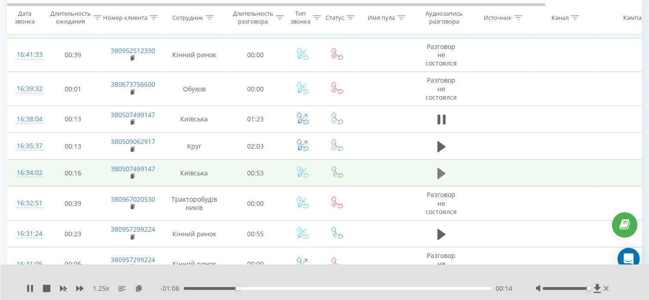
click at [444, 171] on icon at bounding box center [442, 173] width 8 height 11
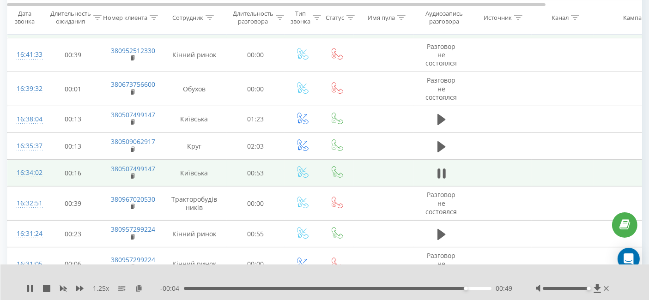
click at [185, 290] on div "- 00:04 00:49 00:49" at bounding box center [336, 288] width 353 height 9
click at [185, 291] on div "- 00:03 00:49 00:49" at bounding box center [336, 288] width 353 height 9
click at [189, 288] on div "00:50" at bounding box center [338, 288] width 308 height 3
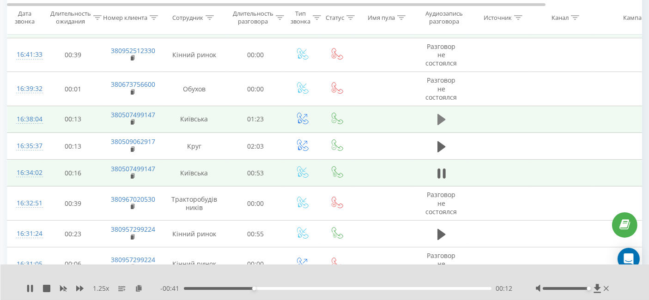
click at [438, 114] on icon at bounding box center [442, 119] width 8 height 11
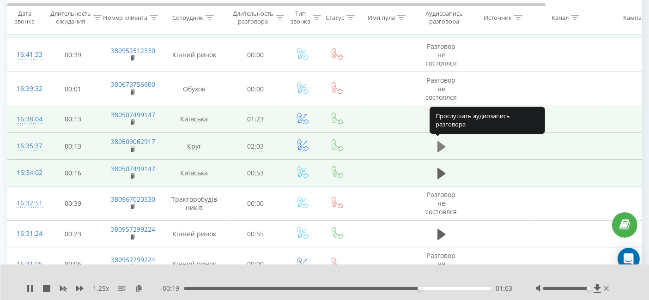
click at [439, 150] on icon at bounding box center [442, 147] width 8 height 13
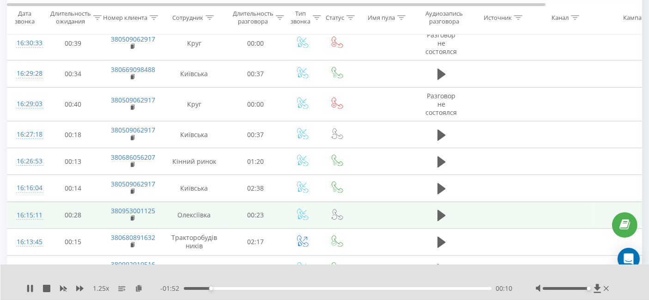
scroll to position [410, 0]
click at [446, 208] on button at bounding box center [442, 215] width 14 height 14
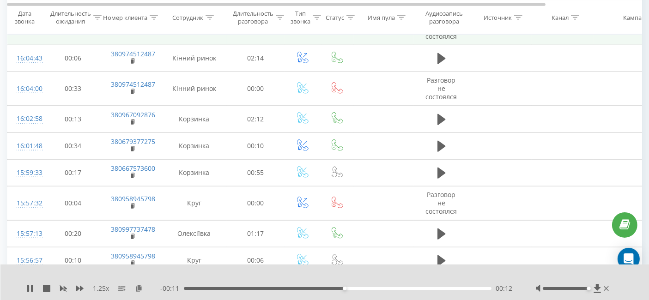
scroll to position [1027, 0]
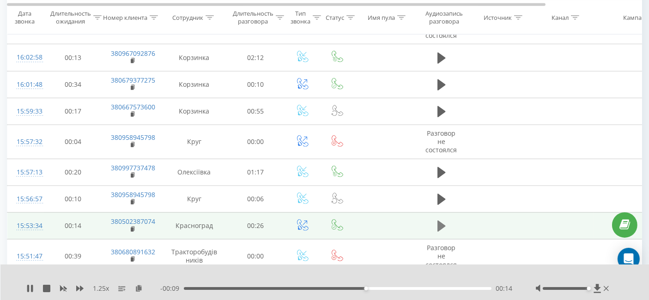
click at [440, 221] on icon at bounding box center [442, 226] width 8 height 11
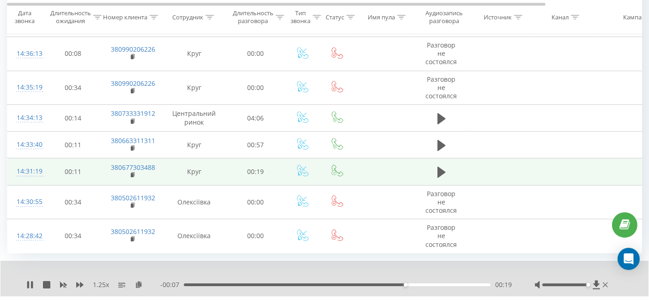
scroll to position [2919, 0]
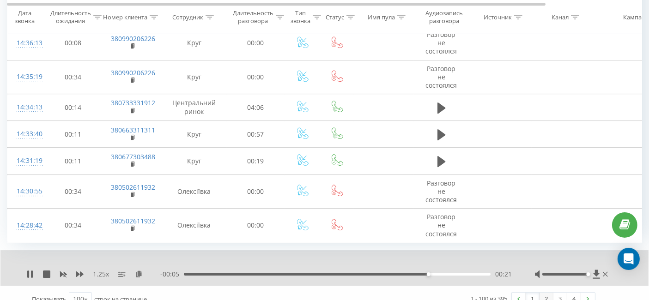
click at [545, 293] on link "2" at bounding box center [547, 299] width 14 height 13
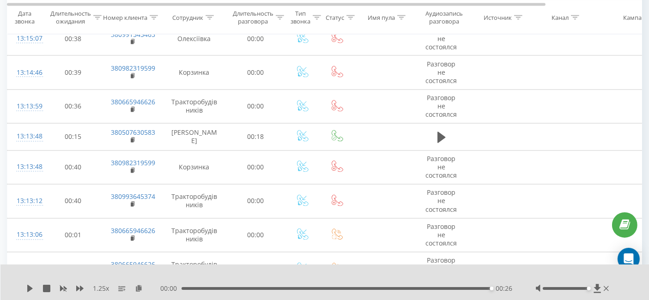
scroll to position [1704, 0]
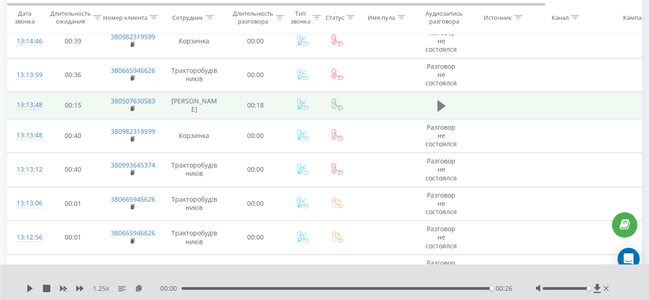
click at [443, 100] on icon at bounding box center [442, 106] width 8 height 13
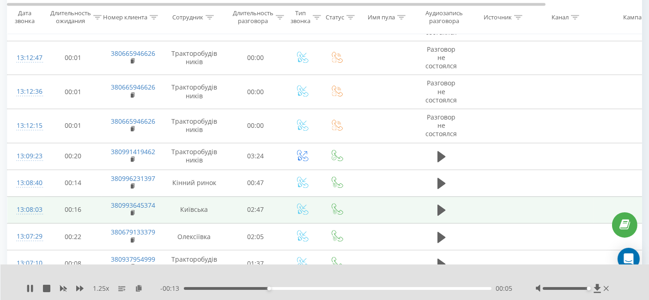
scroll to position [1961, 0]
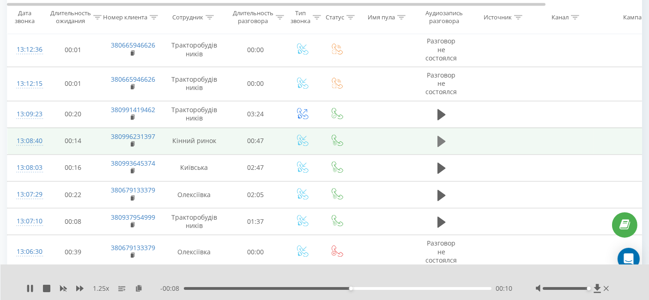
click at [438, 136] on icon at bounding box center [442, 141] width 8 height 11
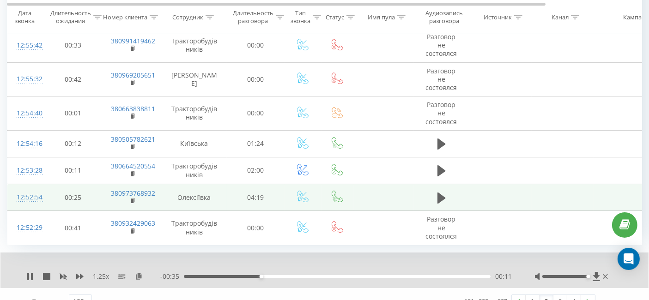
scroll to position [2997, 0]
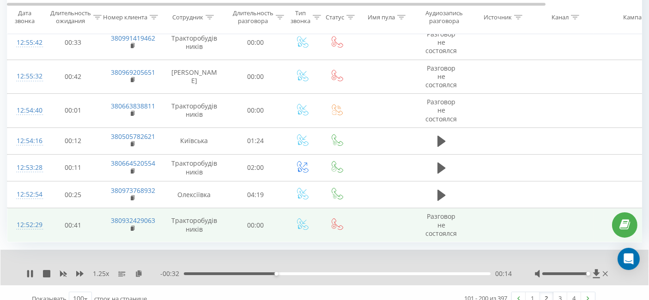
drag, startPoint x: 570, startPoint y: 286, endPoint x: 423, endPoint y: 201, distance: 170.2
click at [518, 250] on div "1.25 x - 00:32 00:14 00:14 Показывать 100 10 25 50 100 строк на странице 101 - …" at bounding box center [324, 281] width 635 height 62
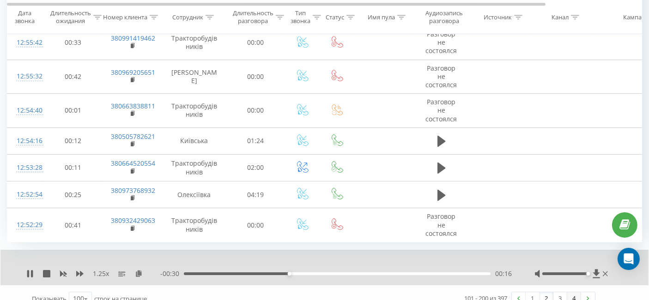
click at [571, 293] on link "4" at bounding box center [575, 299] width 14 height 13
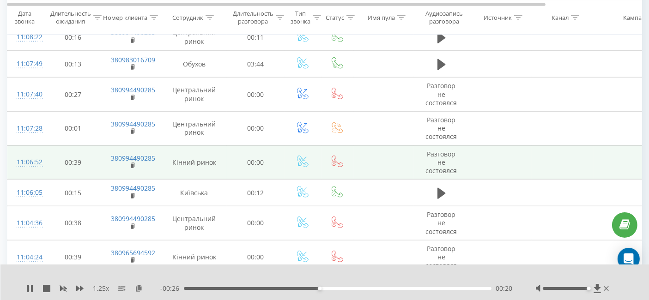
scroll to position [831, 0]
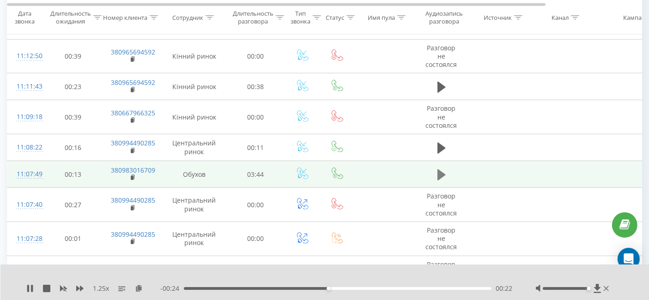
click at [443, 171] on icon at bounding box center [442, 175] width 8 height 11
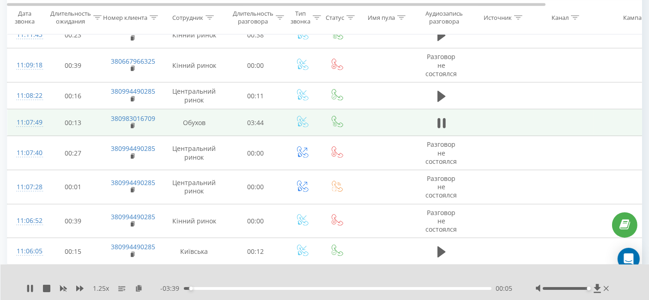
scroll to position [882, 0]
click at [79, 286] on icon at bounding box center [79, 288] width 7 height 7
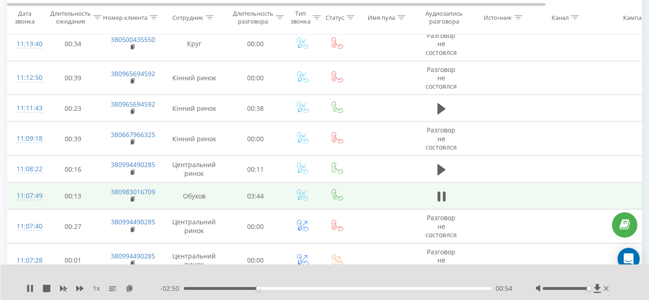
scroll to position [821, 0]
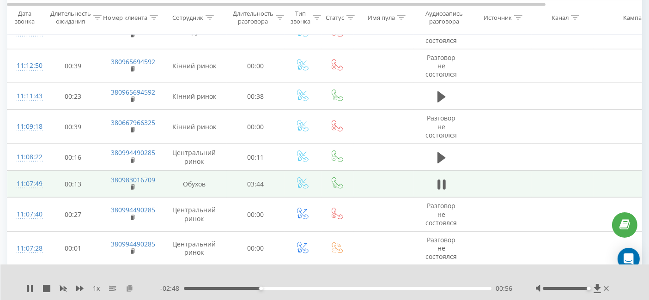
click at [132, 290] on icon at bounding box center [130, 288] width 8 height 6
drag, startPoint x: 404, startPoint y: 287, endPoint x: 376, endPoint y: 287, distance: 28.7
click at [376, 287] on div "- 01:01 02:43 02:43" at bounding box center [336, 288] width 353 height 9
drag, startPoint x: 408, startPoint y: 287, endPoint x: 370, endPoint y: 292, distance: 38.6
click at [370, 292] on div "- 01:24 02:19 02:19" at bounding box center [336, 288] width 353 height 9
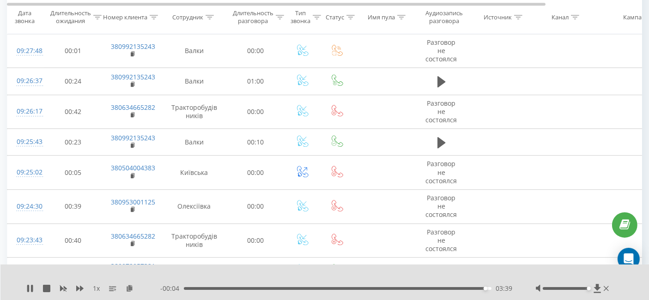
scroll to position [2619, 0]
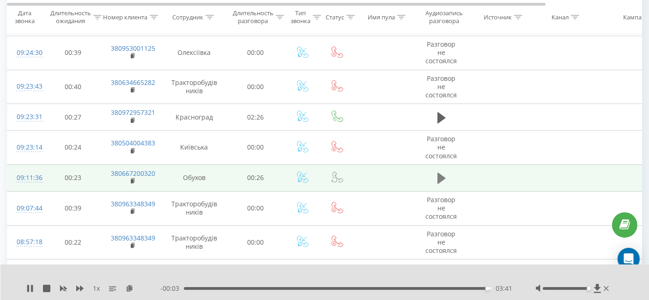
click at [438, 173] on icon at bounding box center [442, 178] width 8 height 11
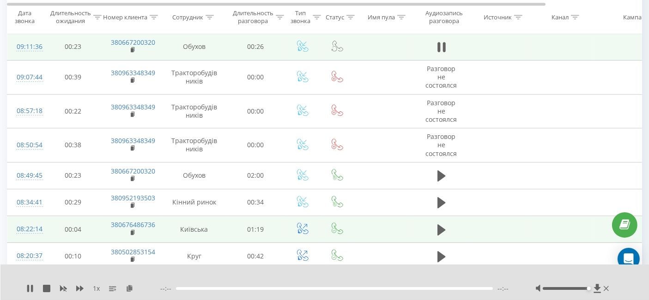
scroll to position [2795, 0]
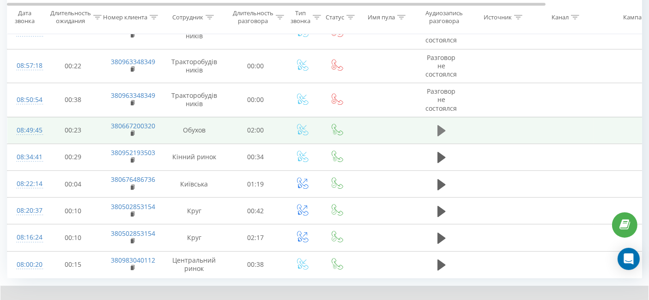
click at [435, 124] on button at bounding box center [442, 131] width 14 height 14
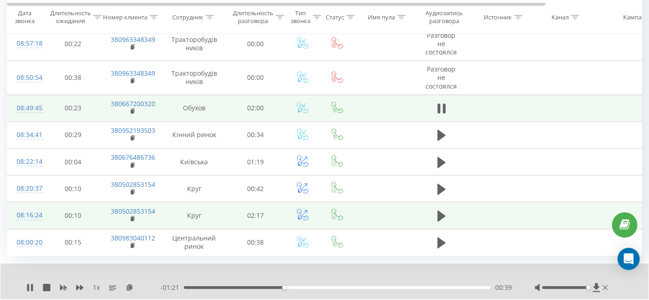
scroll to position [2831, 0]
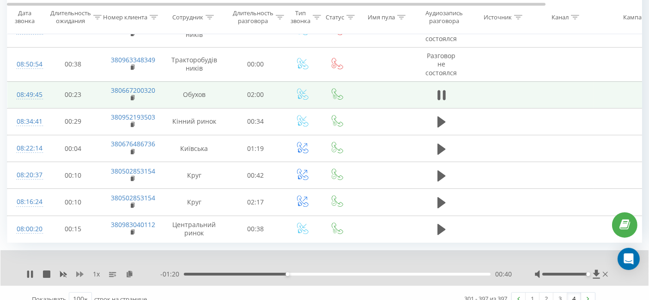
click at [79, 271] on icon at bounding box center [79, 274] width 7 height 7
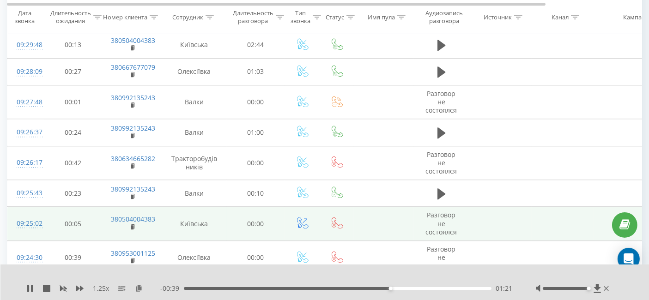
scroll to position [2369, 0]
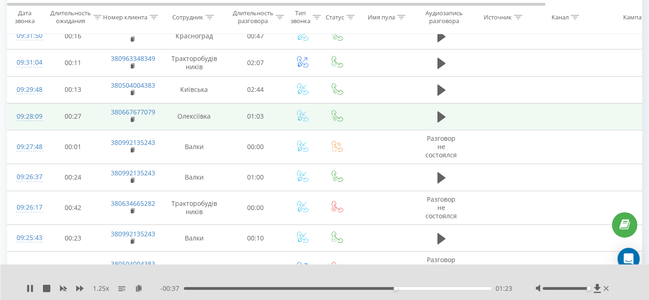
click at [450, 106] on td at bounding box center [441, 116] width 55 height 27
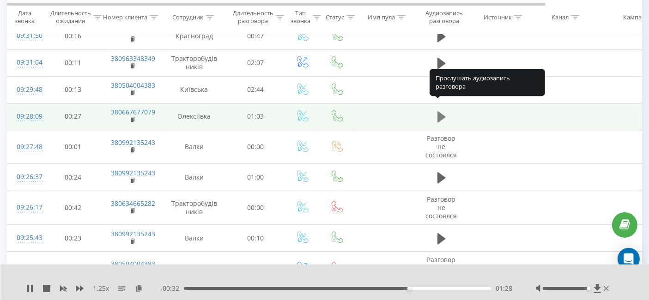
click at [442, 111] on icon at bounding box center [442, 116] width 8 height 11
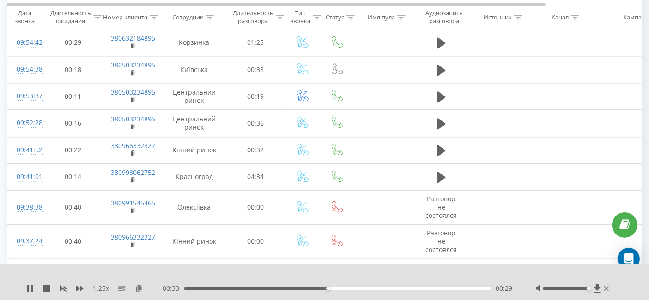
scroll to position [2010, 0]
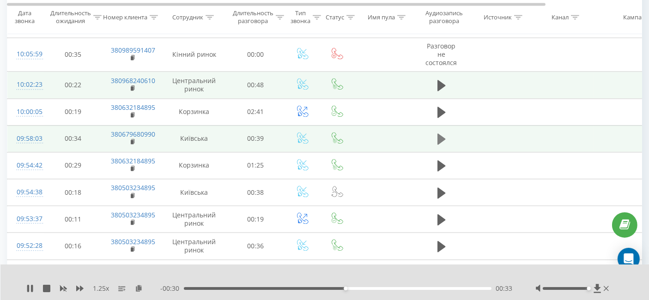
click at [438, 134] on icon at bounding box center [442, 139] width 8 height 11
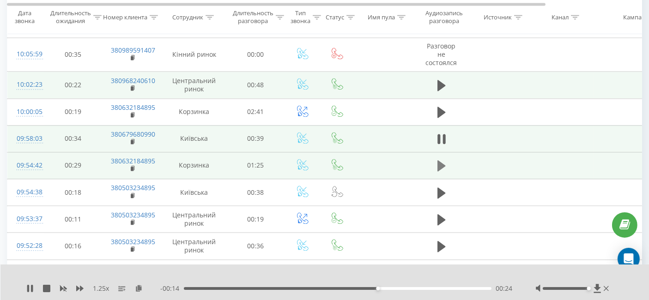
click at [439, 160] on icon at bounding box center [442, 165] width 8 height 11
click at [140, 288] on icon at bounding box center [139, 288] width 8 height 6
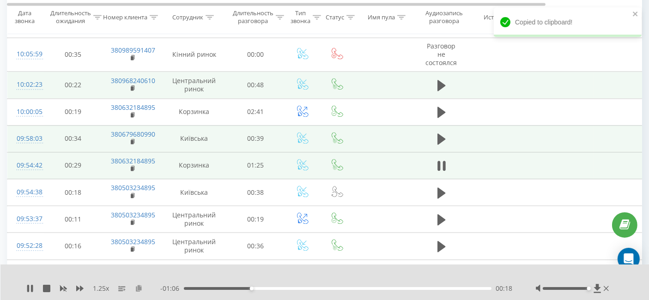
click at [140, 288] on icon at bounding box center [139, 288] width 8 height 6
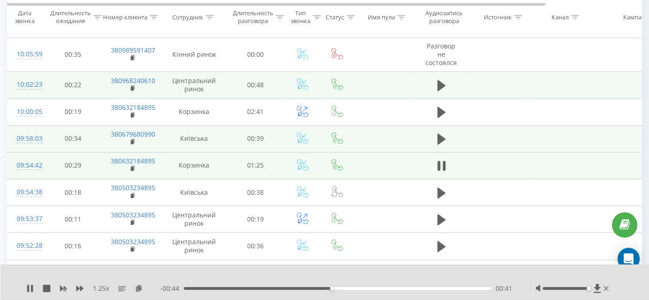
scroll to position [1958, 0]
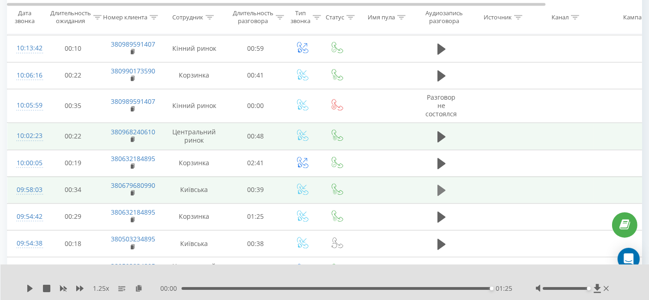
click at [439, 185] on icon at bounding box center [442, 190] width 8 height 11
click at [441, 211] on icon at bounding box center [442, 217] width 8 height 13
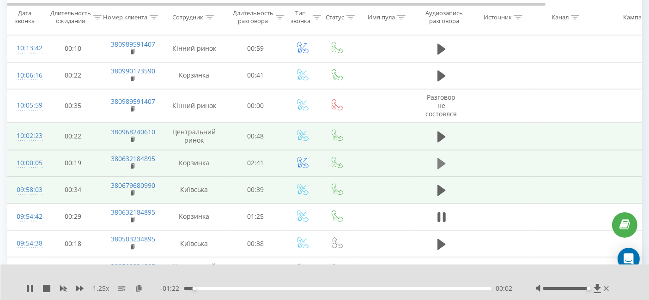
click at [438, 158] on icon at bounding box center [442, 163] width 8 height 11
click at [137, 288] on icon at bounding box center [139, 288] width 8 height 6
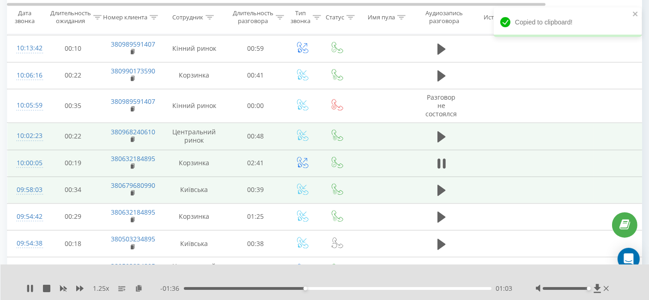
drag, startPoint x: 31, startPoint y: 289, endPoint x: 33, endPoint y: 278, distance: 11.3
click at [31, 289] on icon at bounding box center [32, 288] width 2 height 7
click at [34, 286] on div "1.25 x" at bounding box center [93, 288] width 134 height 9
click at [32, 287] on icon at bounding box center [29, 288] width 7 height 7
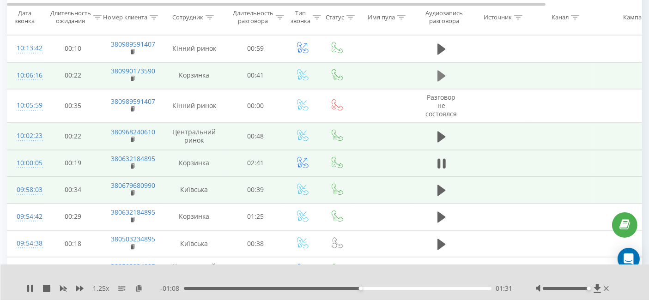
click at [447, 69] on button at bounding box center [442, 76] width 14 height 14
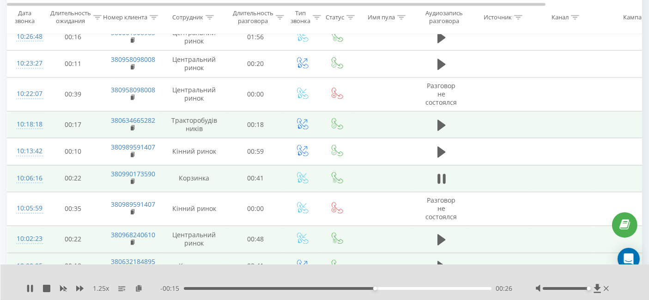
scroll to position [1701, 0]
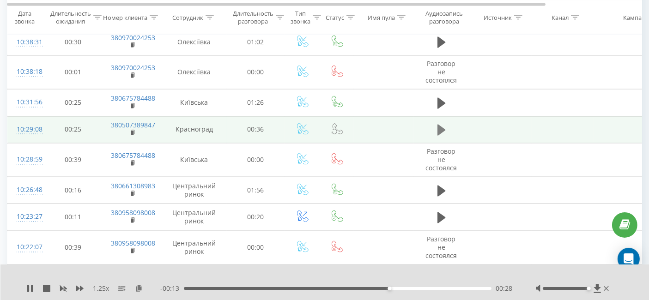
click at [444, 125] on icon at bounding box center [442, 130] width 8 height 11
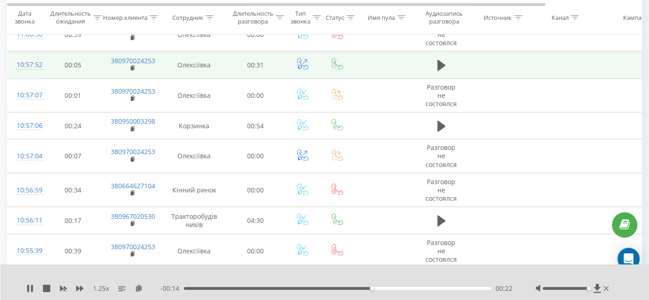
scroll to position [1239, 0]
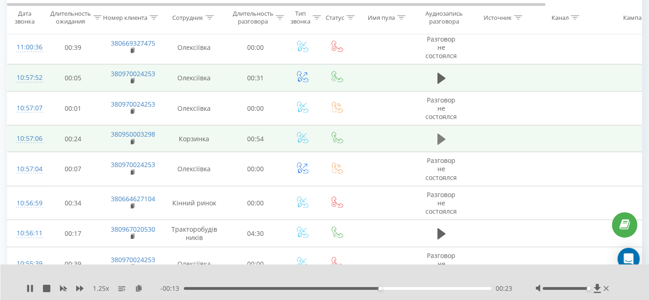
click at [444, 135] on icon at bounding box center [442, 139] width 8 height 13
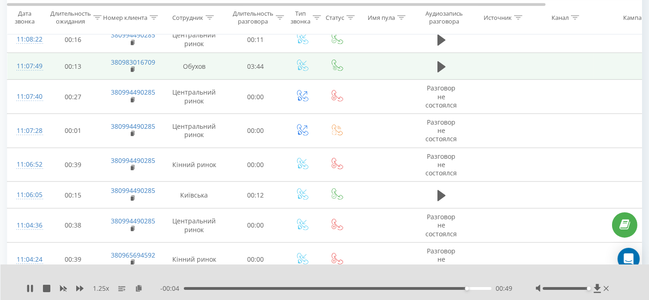
scroll to position [931, 0]
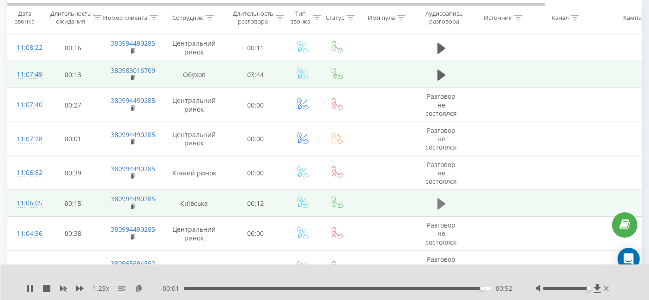
click at [438, 198] on icon at bounding box center [442, 204] width 8 height 13
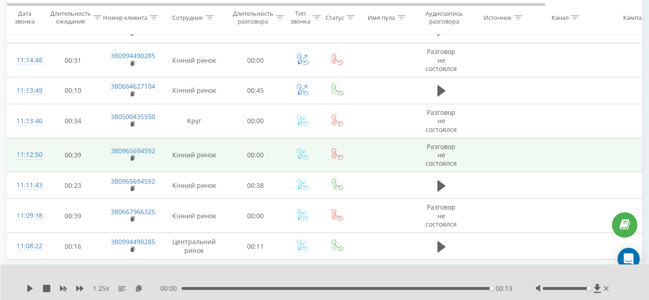
scroll to position [674, 0]
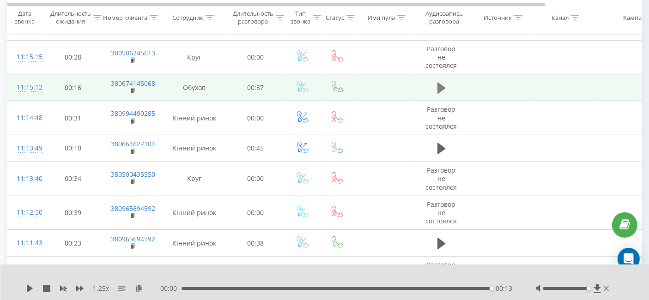
click at [442, 91] on icon at bounding box center [442, 88] width 8 height 13
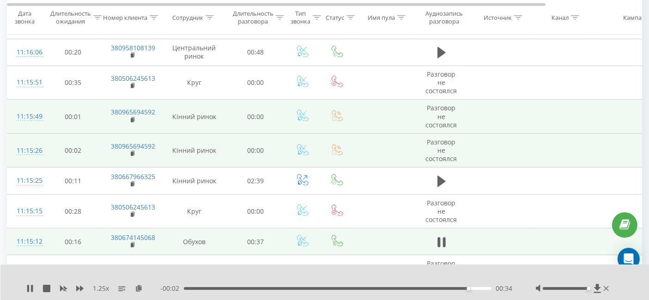
scroll to position [469, 0]
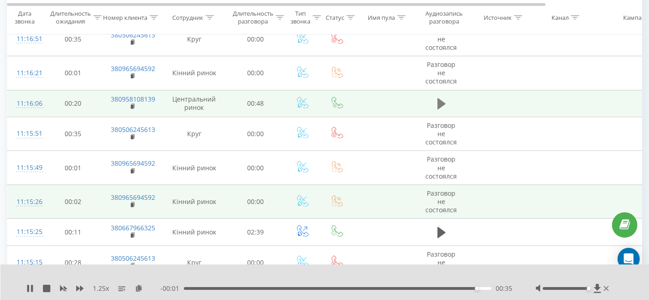
click at [443, 98] on icon at bounding box center [442, 104] width 8 height 13
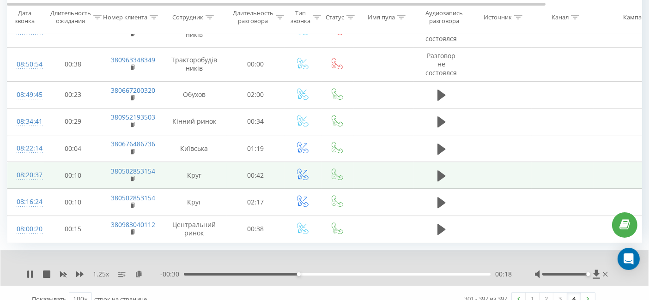
scroll to position [2831, 0]
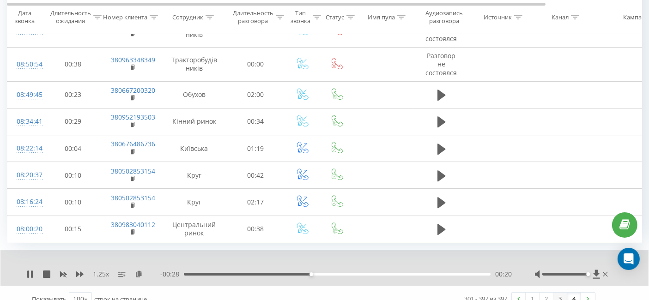
click at [561, 293] on link "3" at bounding box center [561, 299] width 14 height 13
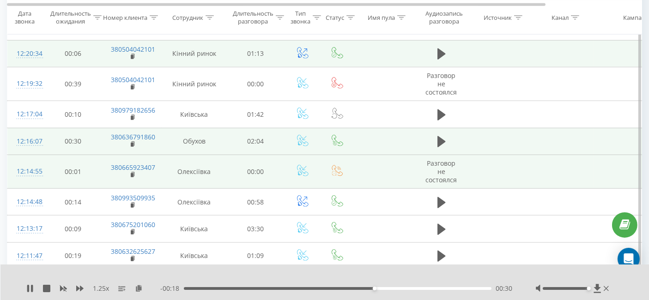
scroll to position [985, 0]
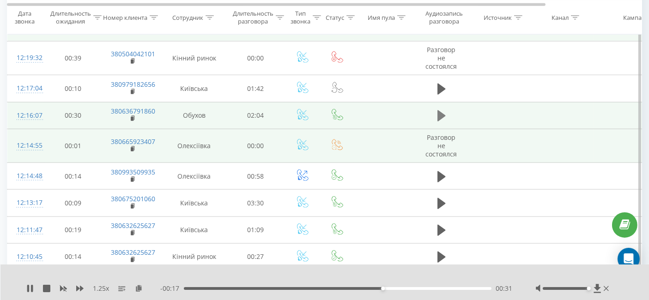
click at [440, 113] on icon at bounding box center [442, 115] width 8 height 11
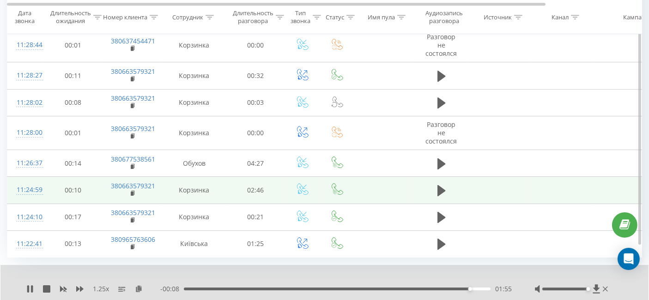
scroll to position [2962, 0]
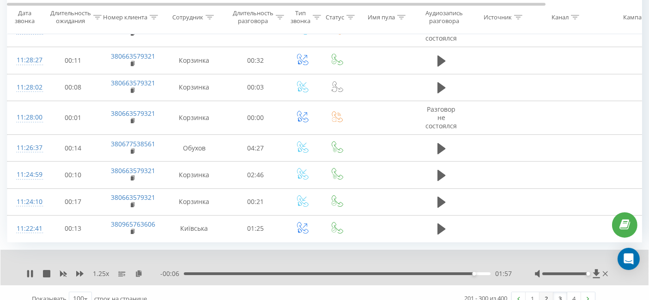
drag, startPoint x: 546, startPoint y: 286, endPoint x: 540, endPoint y: 282, distance: 6.8
click at [546, 293] on link "2" at bounding box center [547, 299] width 14 height 13
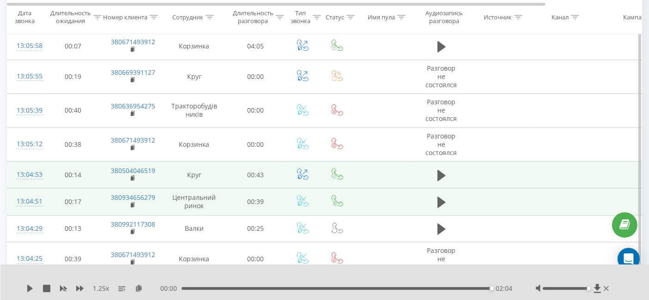
scroll to position [2371, 0]
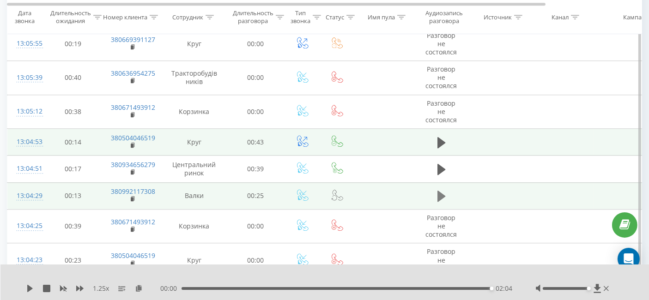
click at [442, 191] on icon at bounding box center [442, 196] width 8 height 11
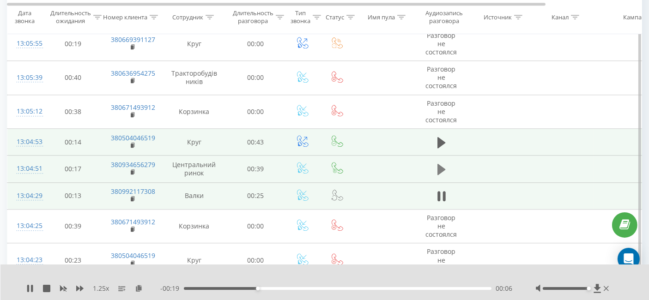
click at [439, 164] on icon at bounding box center [442, 169] width 8 height 11
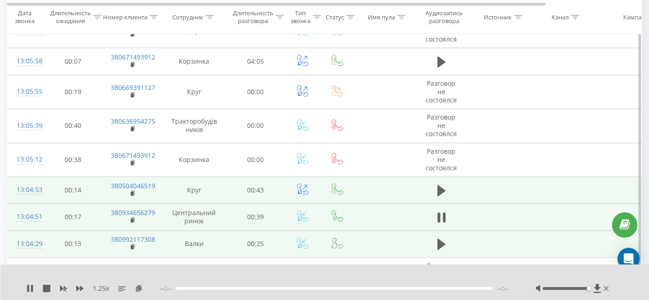
scroll to position [2269, 0]
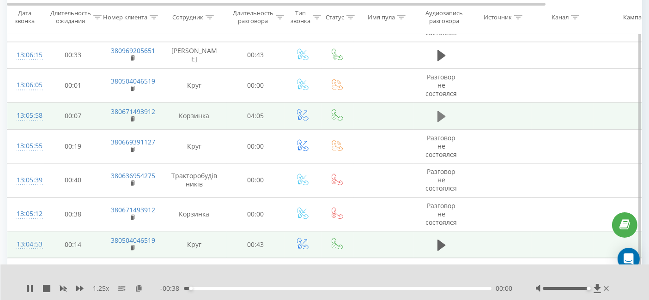
click at [439, 111] on icon at bounding box center [442, 116] width 8 height 11
click at [82, 291] on icon at bounding box center [79, 288] width 7 height 7
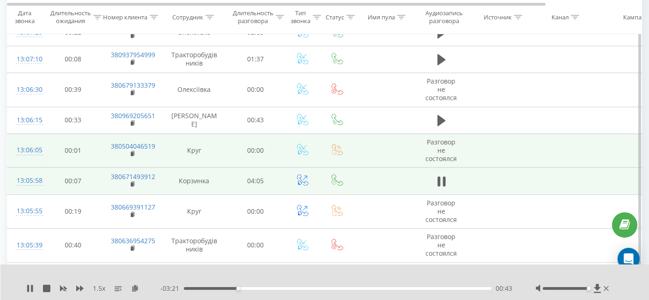
scroll to position [2166, 0]
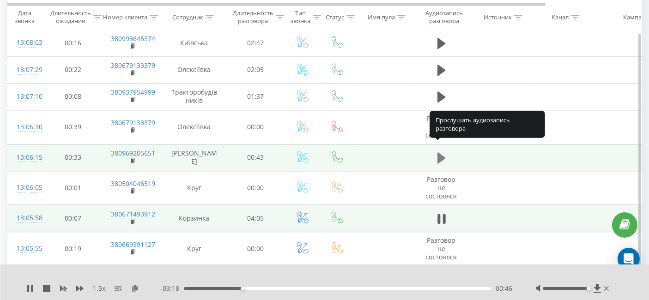
click at [440, 153] on icon at bounding box center [442, 158] width 8 height 11
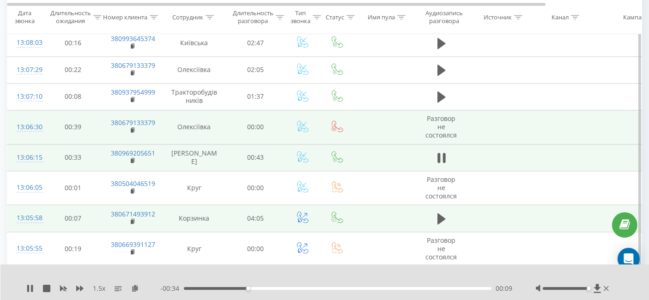
scroll to position [2115, 0]
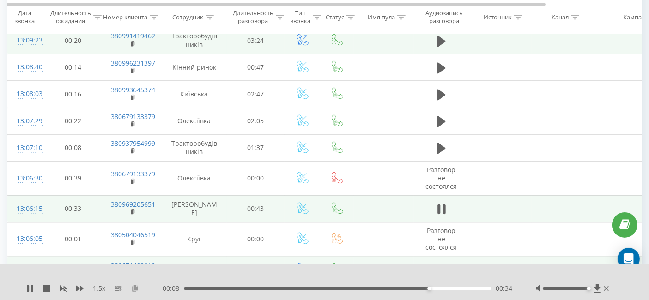
click at [137, 290] on icon at bounding box center [135, 288] width 8 height 6
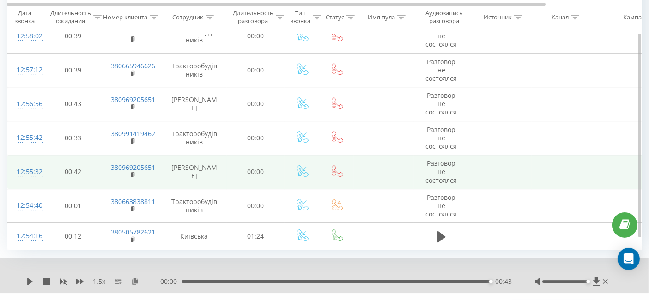
scroll to position [2990, 0]
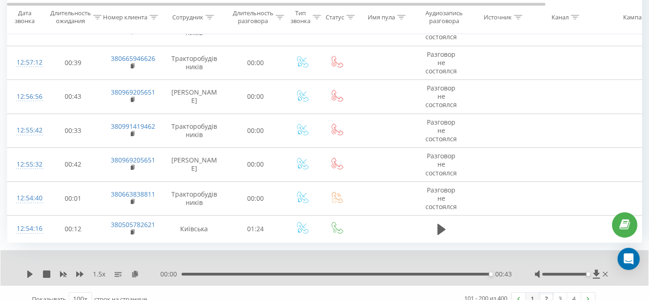
click at [530, 293] on link "1" at bounding box center [533, 299] width 14 height 13
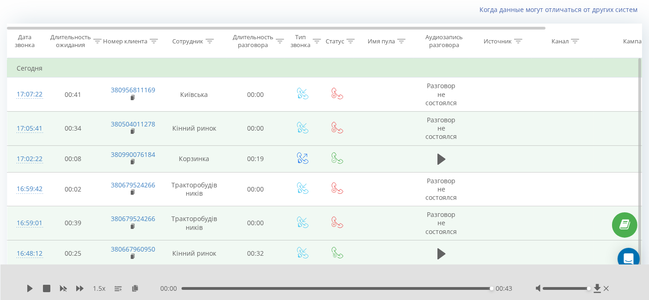
scroll to position [112, 0]
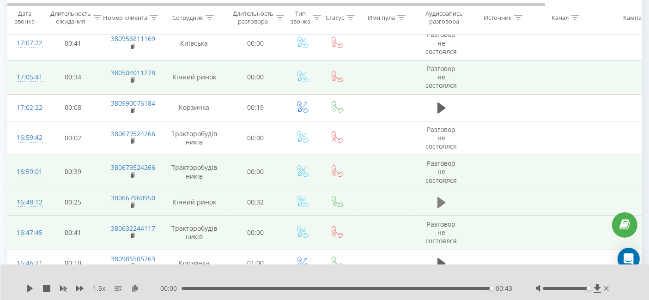
click at [435, 202] on button at bounding box center [442, 203] width 14 height 14
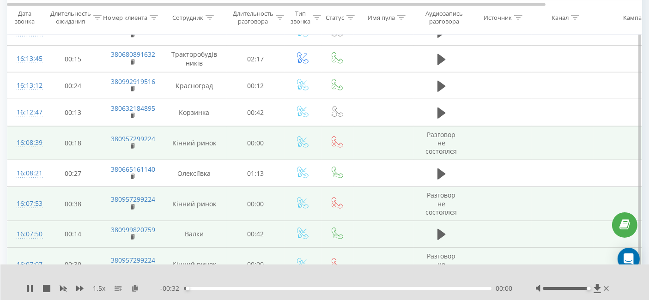
scroll to position [831, 0]
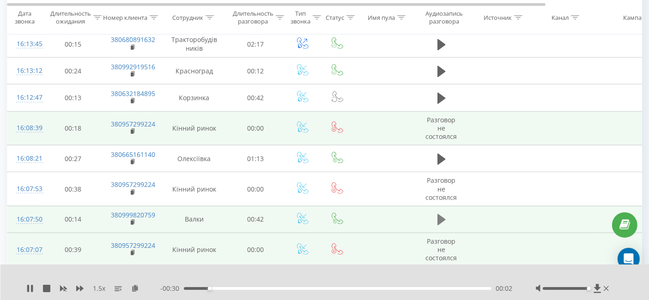
click at [441, 214] on icon at bounding box center [442, 219] width 8 height 11
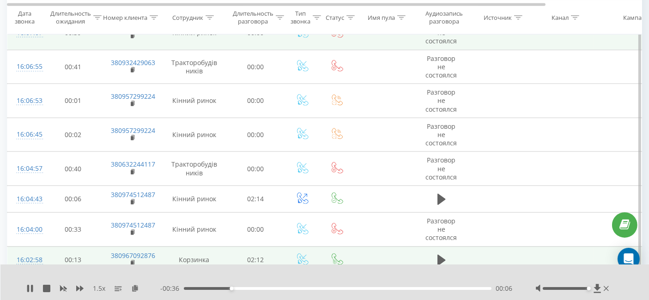
scroll to position [1088, 0]
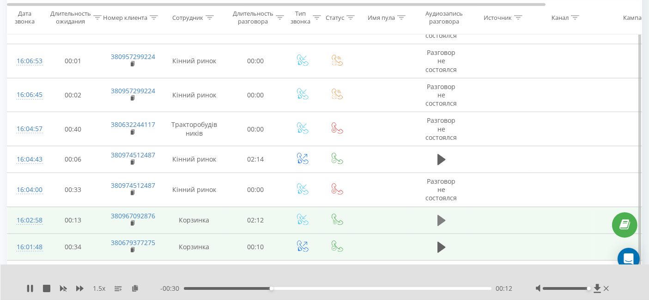
click at [445, 214] on icon at bounding box center [442, 220] width 8 height 13
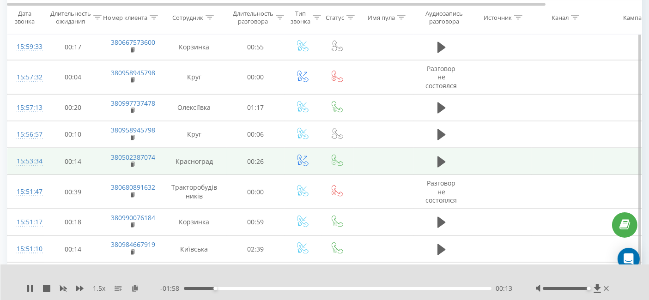
scroll to position [1344, 0]
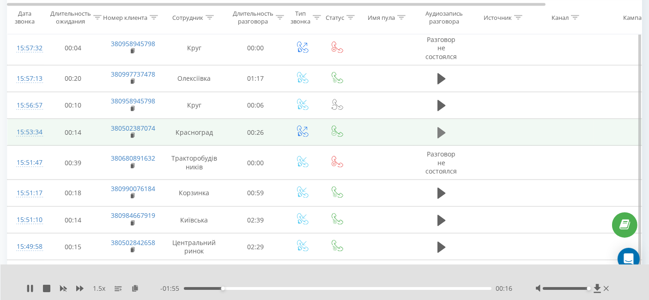
click at [440, 127] on icon at bounding box center [442, 133] width 8 height 13
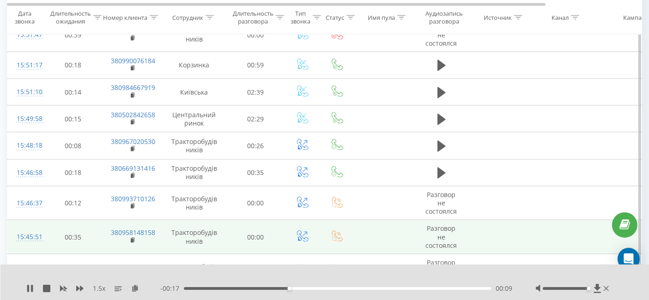
scroll to position [1498, 0]
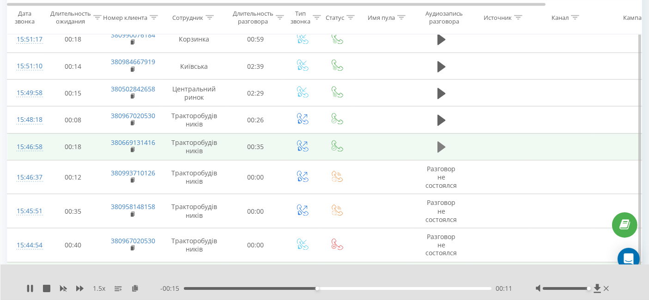
click at [440, 141] on icon at bounding box center [442, 147] width 8 height 13
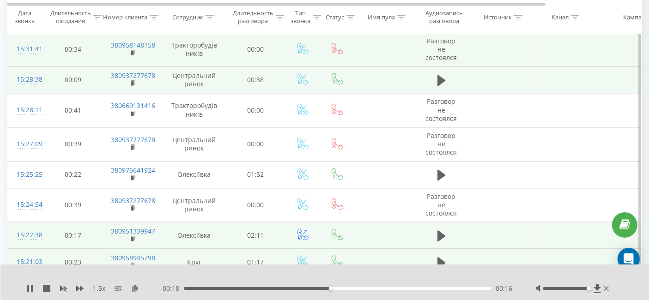
scroll to position [2115, 0]
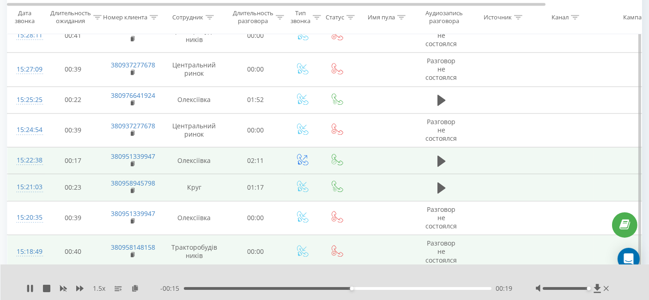
click at [434, 151] on td at bounding box center [441, 160] width 55 height 27
click at [435, 154] on button at bounding box center [442, 161] width 14 height 14
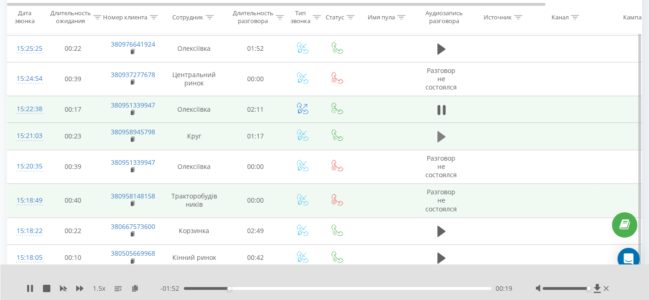
click at [438, 131] on icon at bounding box center [442, 136] width 8 height 11
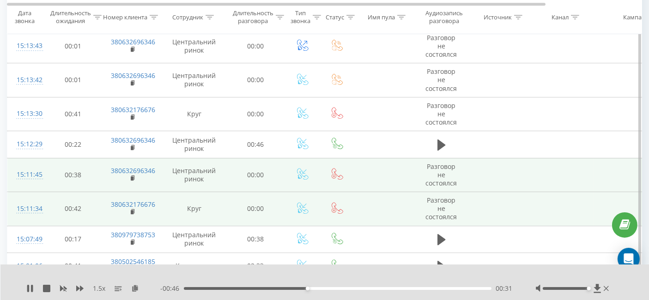
scroll to position [2680, 0]
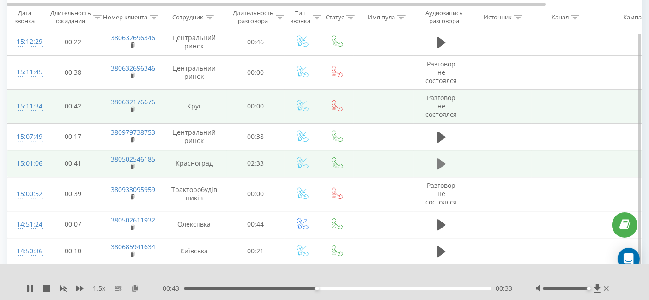
click at [445, 158] on icon at bounding box center [442, 164] width 8 height 13
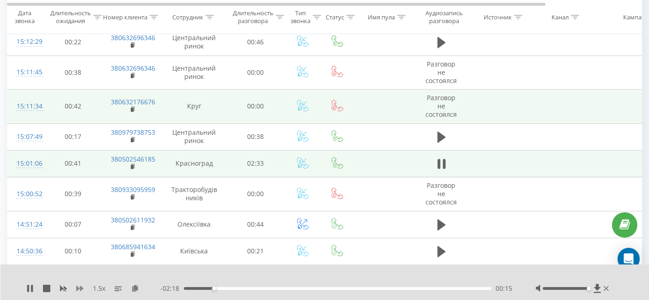
click at [78, 286] on icon at bounding box center [79, 288] width 7 height 7
click at [130, 285] on icon at bounding box center [130, 288] width 8 height 6
drag, startPoint x: 342, startPoint y: 173, endPoint x: 247, endPoint y: 273, distance: 138.0
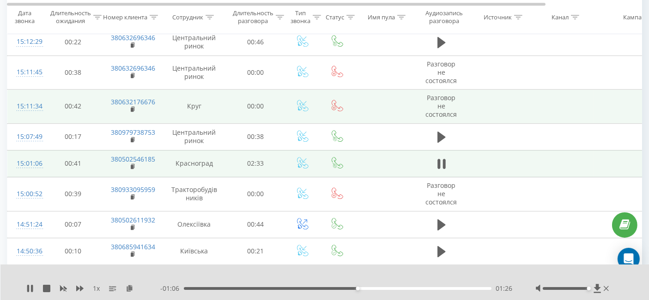
click at [247, 273] on div at bounding box center [319, 277] width 468 height 10
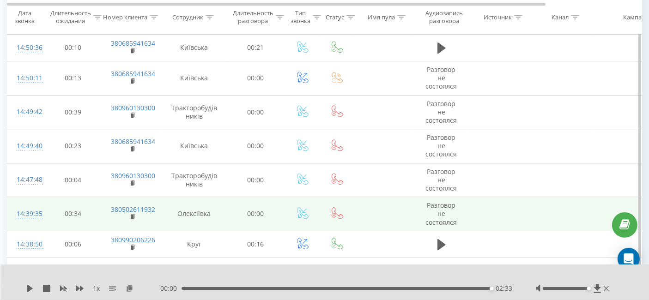
scroll to position [2885, 0]
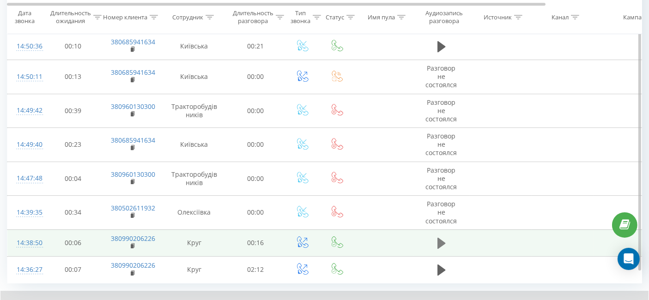
click at [435, 237] on button at bounding box center [442, 244] width 14 height 14
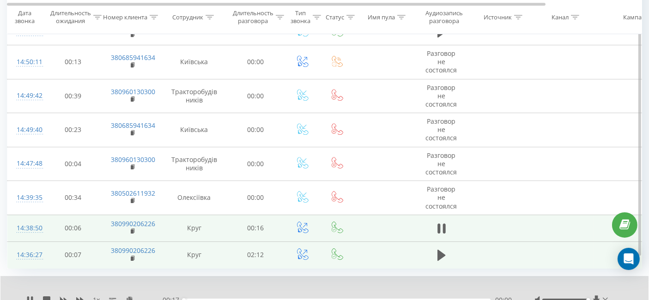
scroll to position [2926, 0]
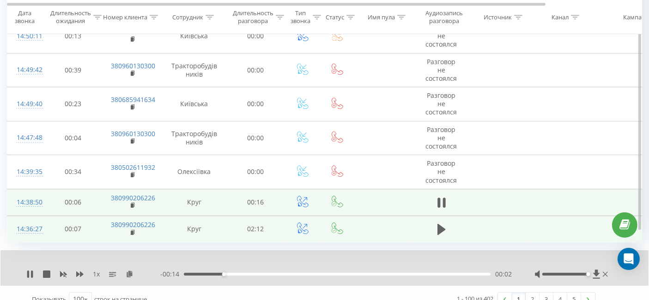
click at [433, 216] on td at bounding box center [441, 229] width 55 height 27
click at [438, 223] on icon at bounding box center [442, 229] width 8 height 13
click at [550, 293] on link "3" at bounding box center [547, 299] width 14 height 13
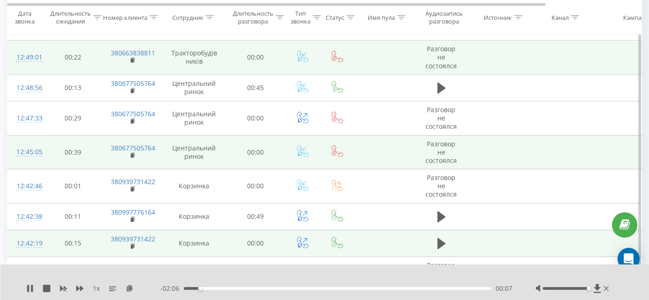
scroll to position [523, 0]
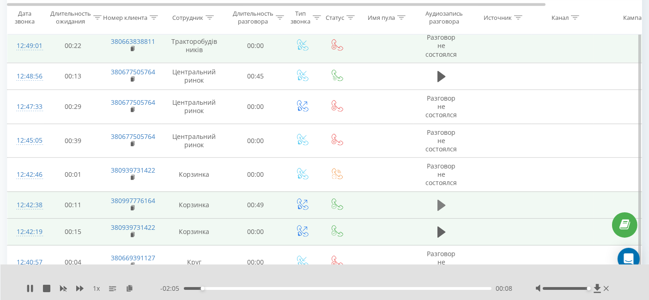
click at [442, 200] on icon at bounding box center [442, 205] width 8 height 11
click at [81, 286] on icon at bounding box center [79, 288] width 7 height 7
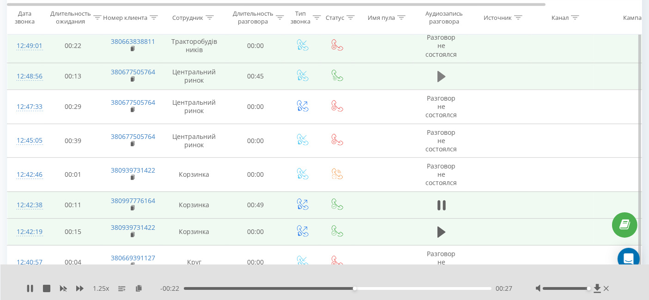
click at [439, 74] on icon at bounding box center [442, 76] width 8 height 11
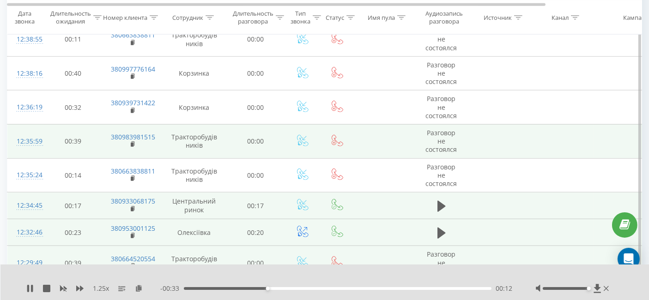
scroll to position [882, 0]
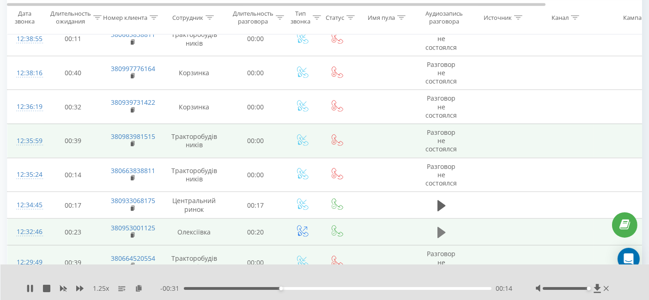
click at [438, 226] on icon at bounding box center [442, 232] width 8 height 13
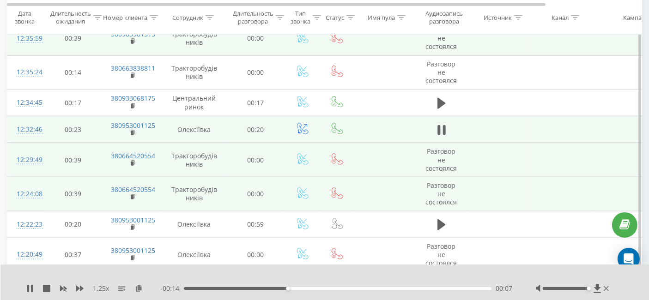
scroll to position [985, 0]
